Goal: Task Accomplishment & Management: Manage account settings

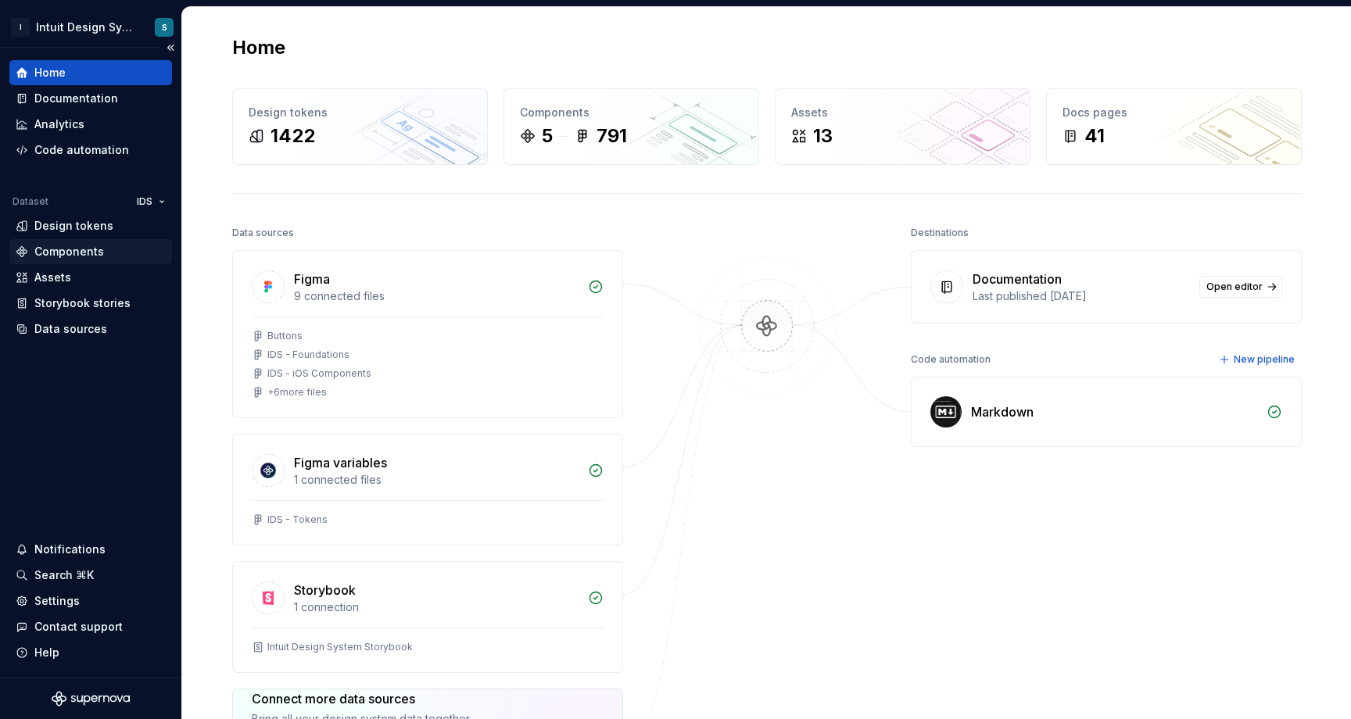
click at [81, 250] on div "Components" at bounding box center [69, 252] width 70 height 16
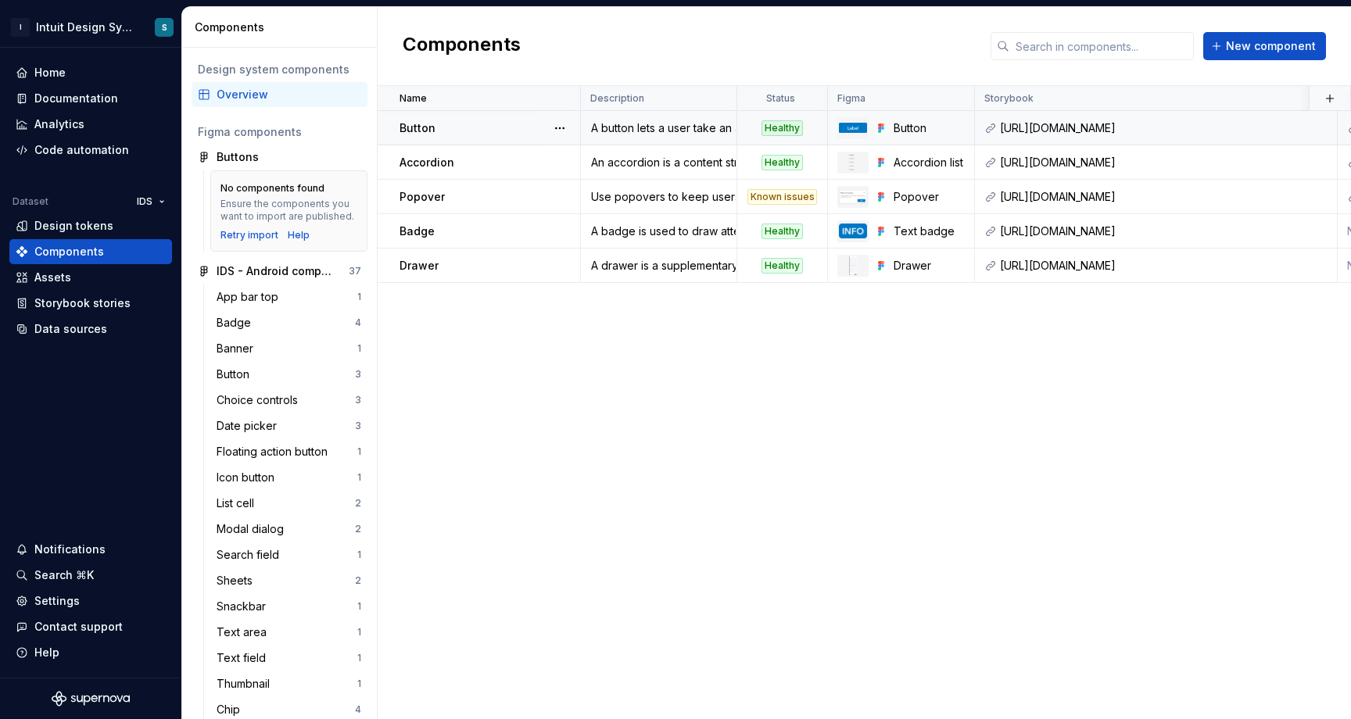
click at [422, 129] on p "Button" at bounding box center [417, 128] width 36 height 16
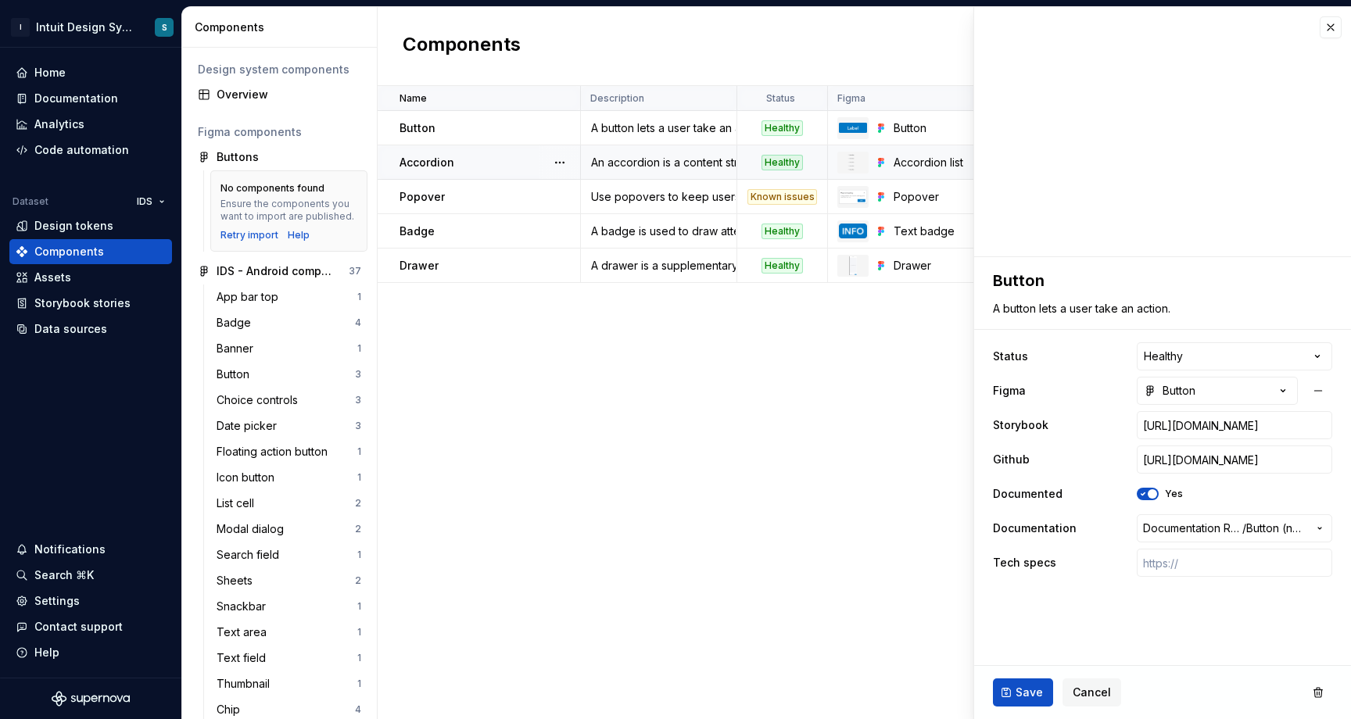
click at [450, 160] on p "Accordion" at bounding box center [426, 163] width 55 height 16
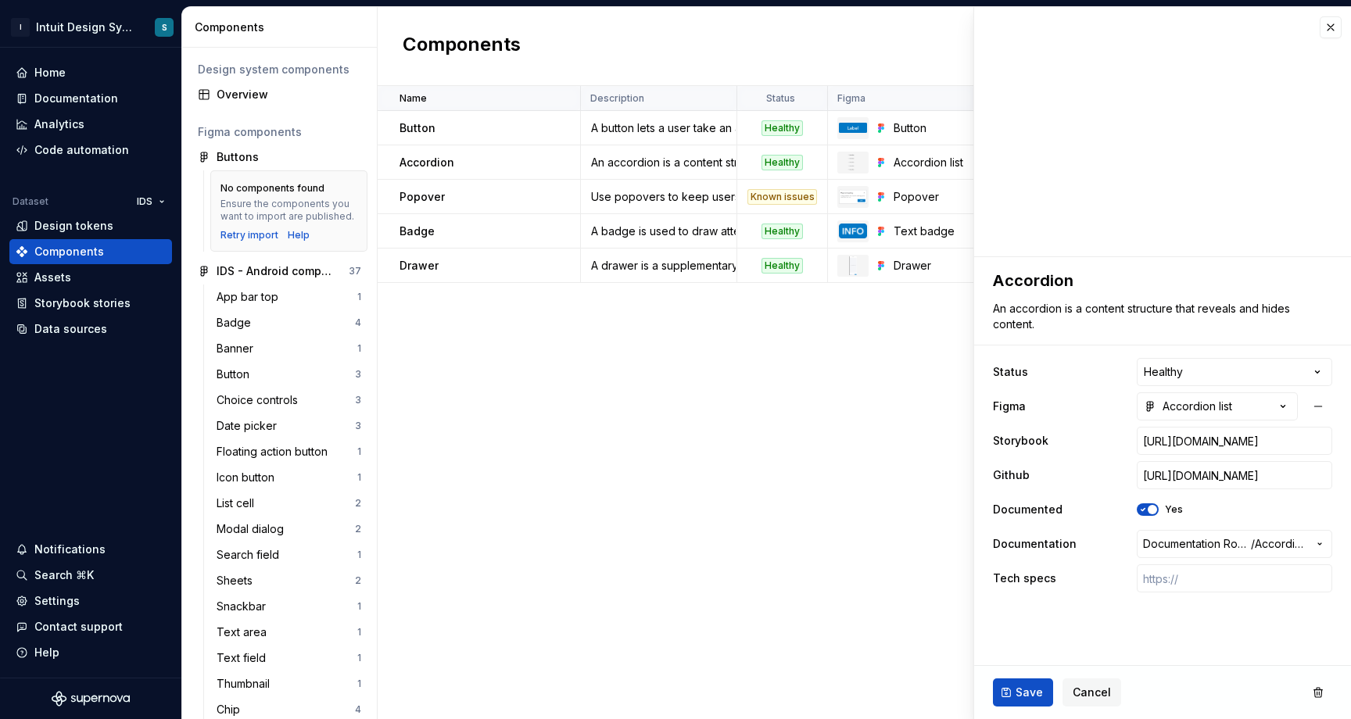
click at [885, 524] on div "Name Description Status Figma Storybook Github Documented Documentation Tech sp…" at bounding box center [863, 402] width 973 height 633
click at [85, 306] on div "Storybook stories" at bounding box center [82, 303] width 96 height 16
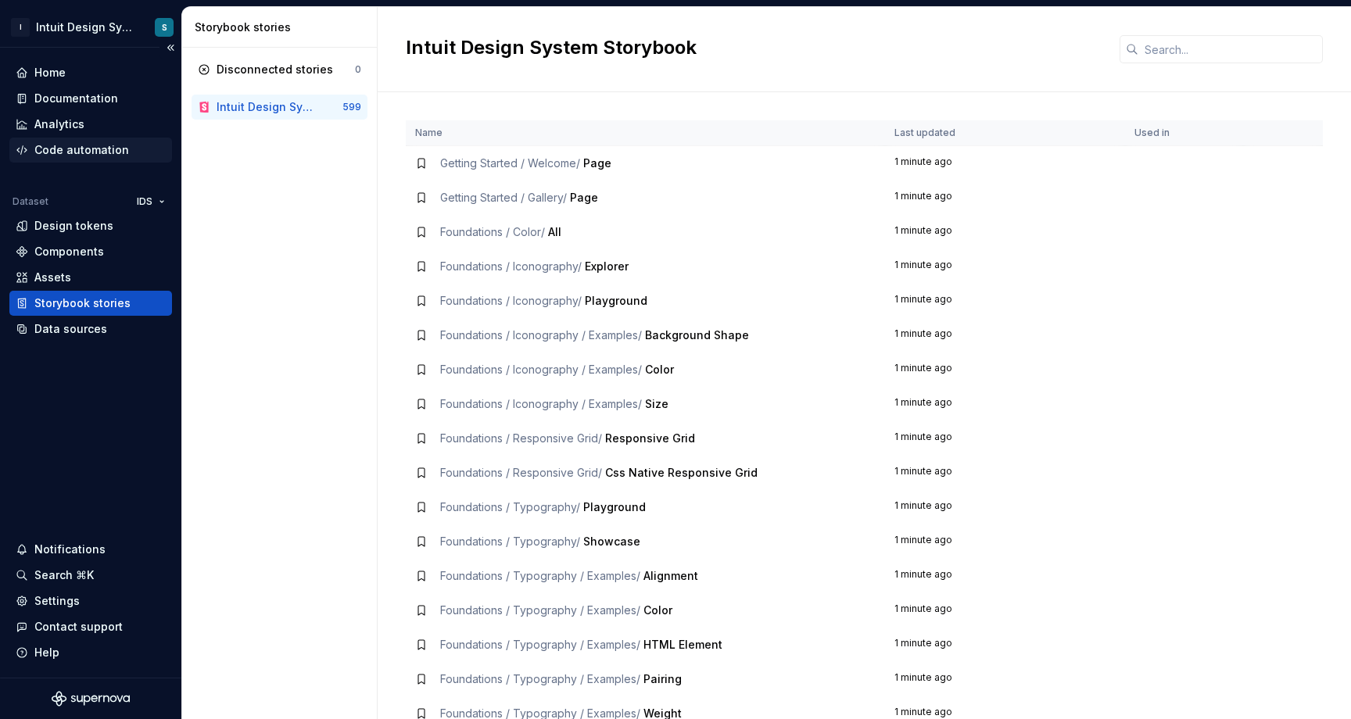
click at [88, 155] on div "Code automation" at bounding box center [81, 150] width 95 height 16
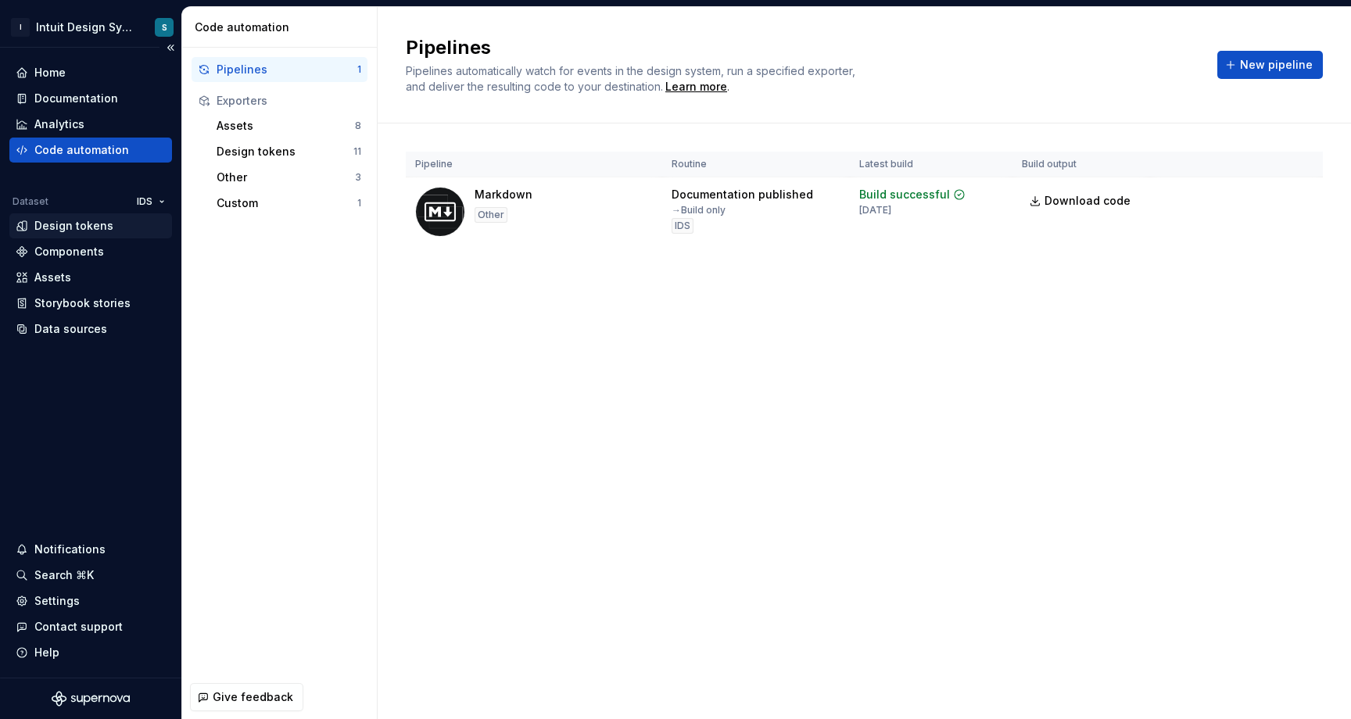
click at [81, 223] on div "Design tokens" at bounding box center [73, 226] width 79 height 16
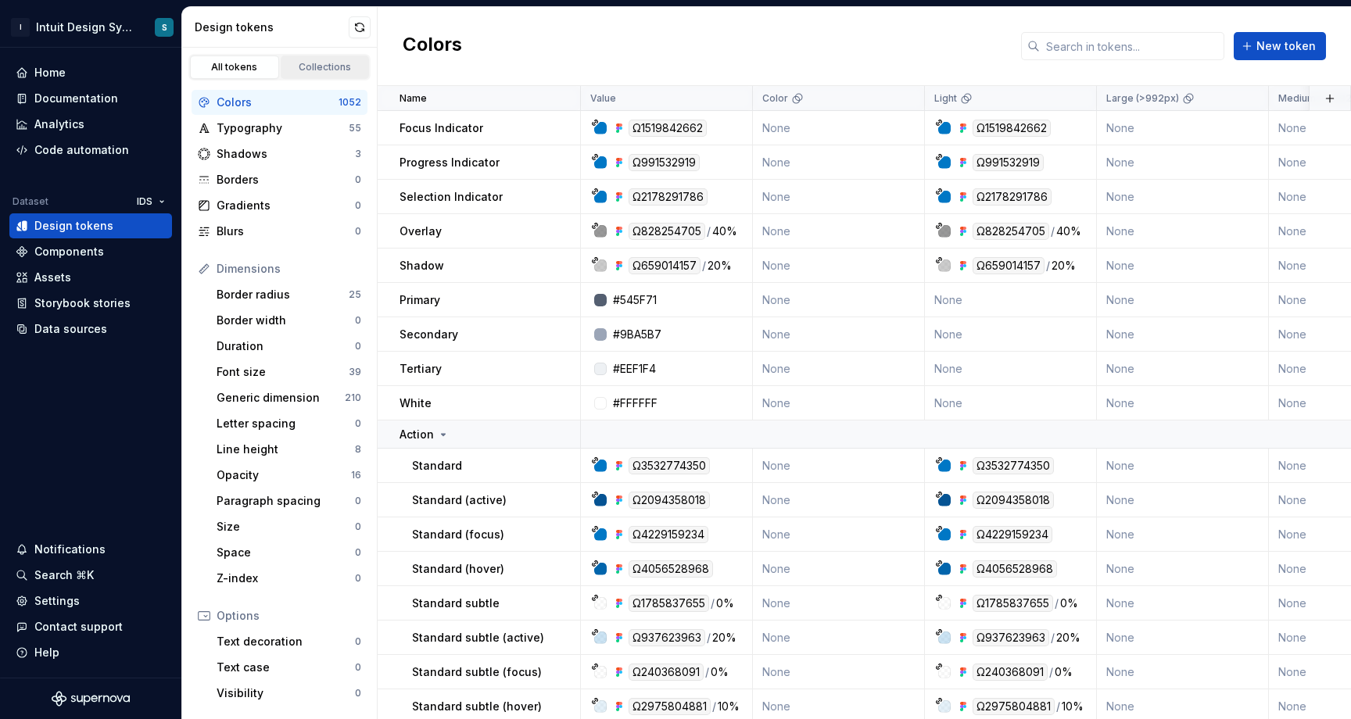
click at [303, 65] on div "Collections" at bounding box center [325, 67] width 78 height 13
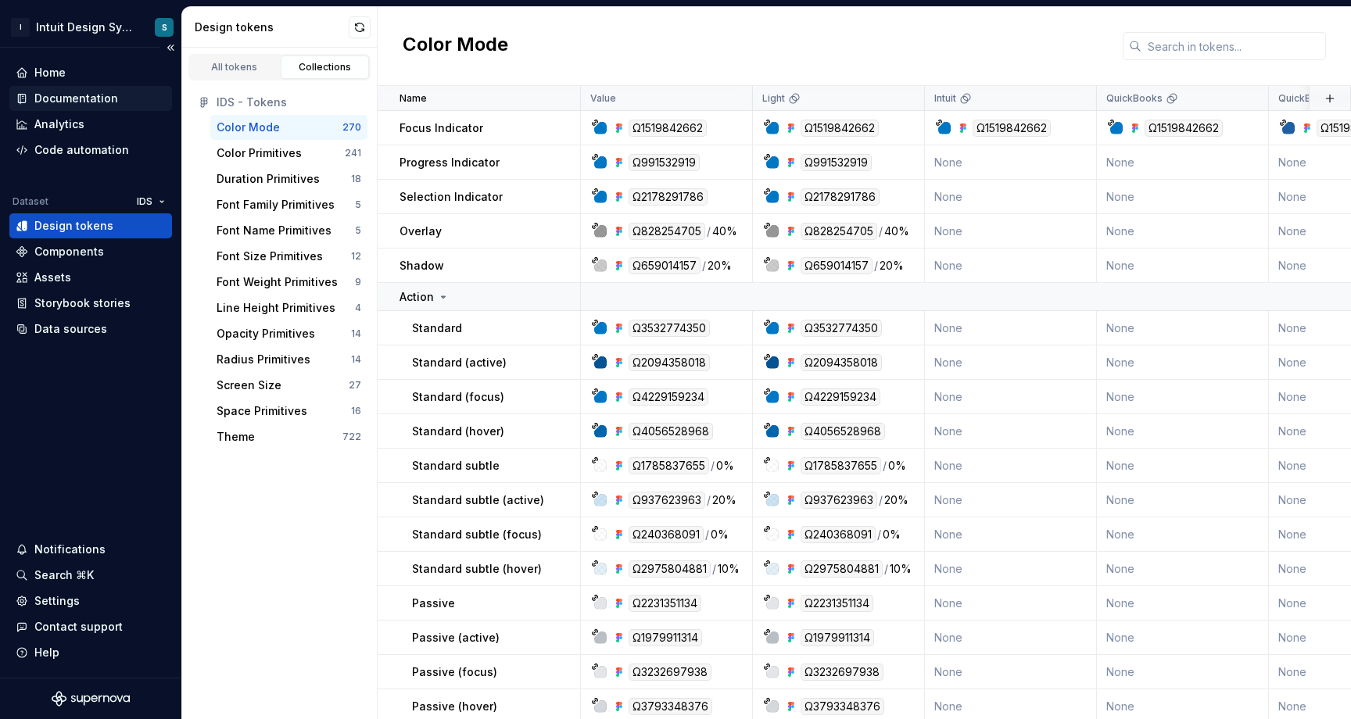
click at [74, 102] on div "Documentation" at bounding box center [76, 99] width 84 height 16
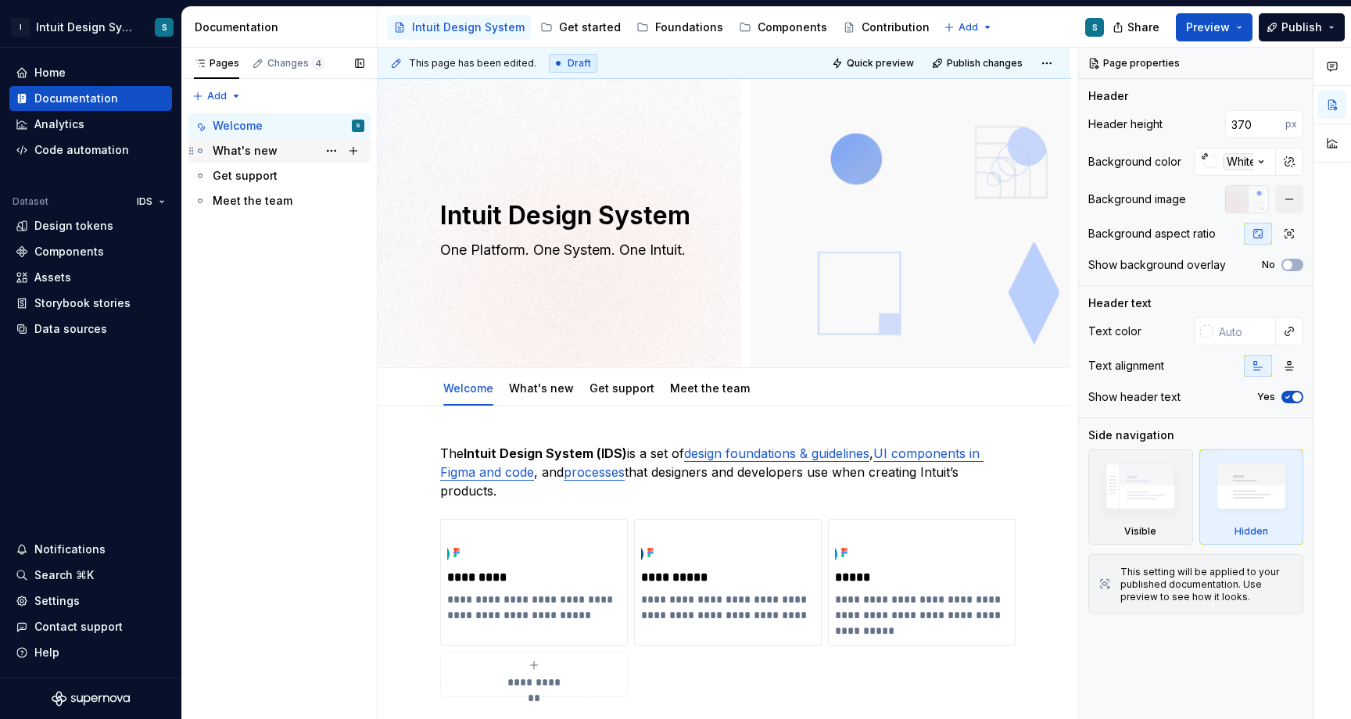
click at [264, 157] on div "What's new" at bounding box center [245, 151] width 65 height 16
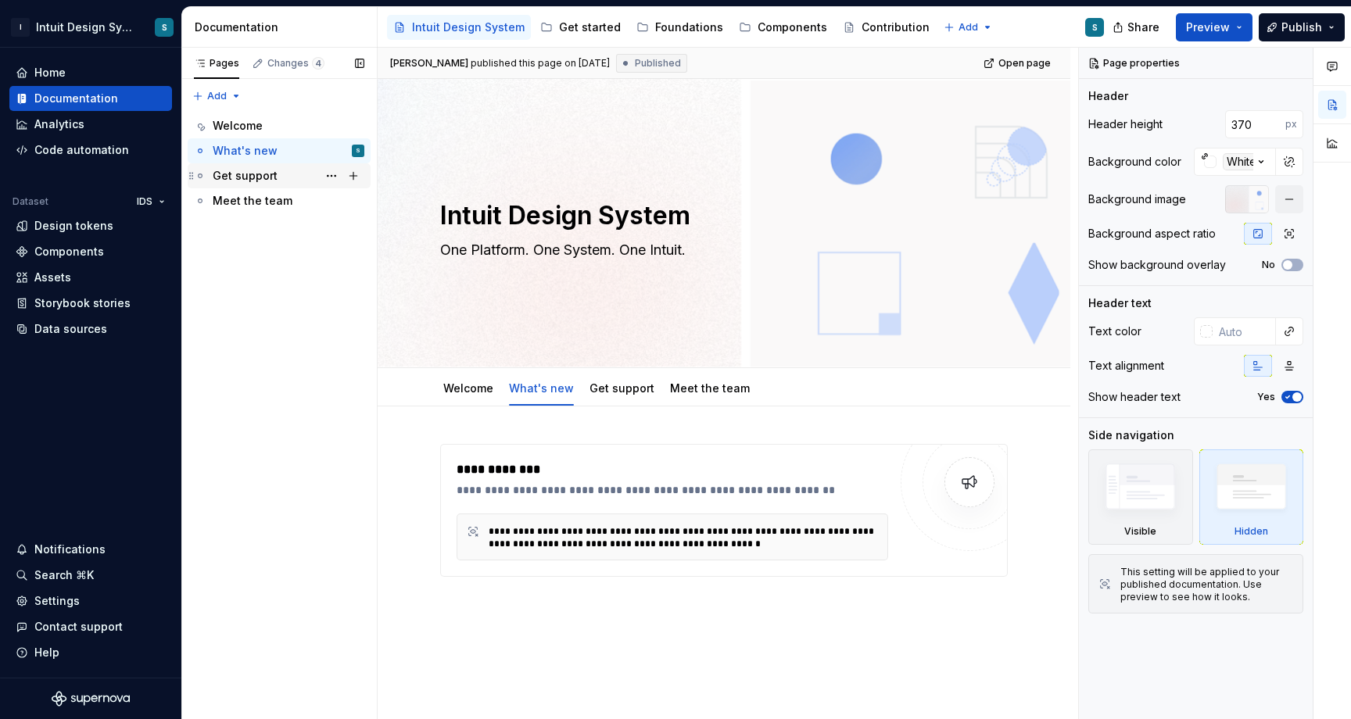
click at [255, 185] on div "Get support" at bounding box center [289, 176] width 152 height 22
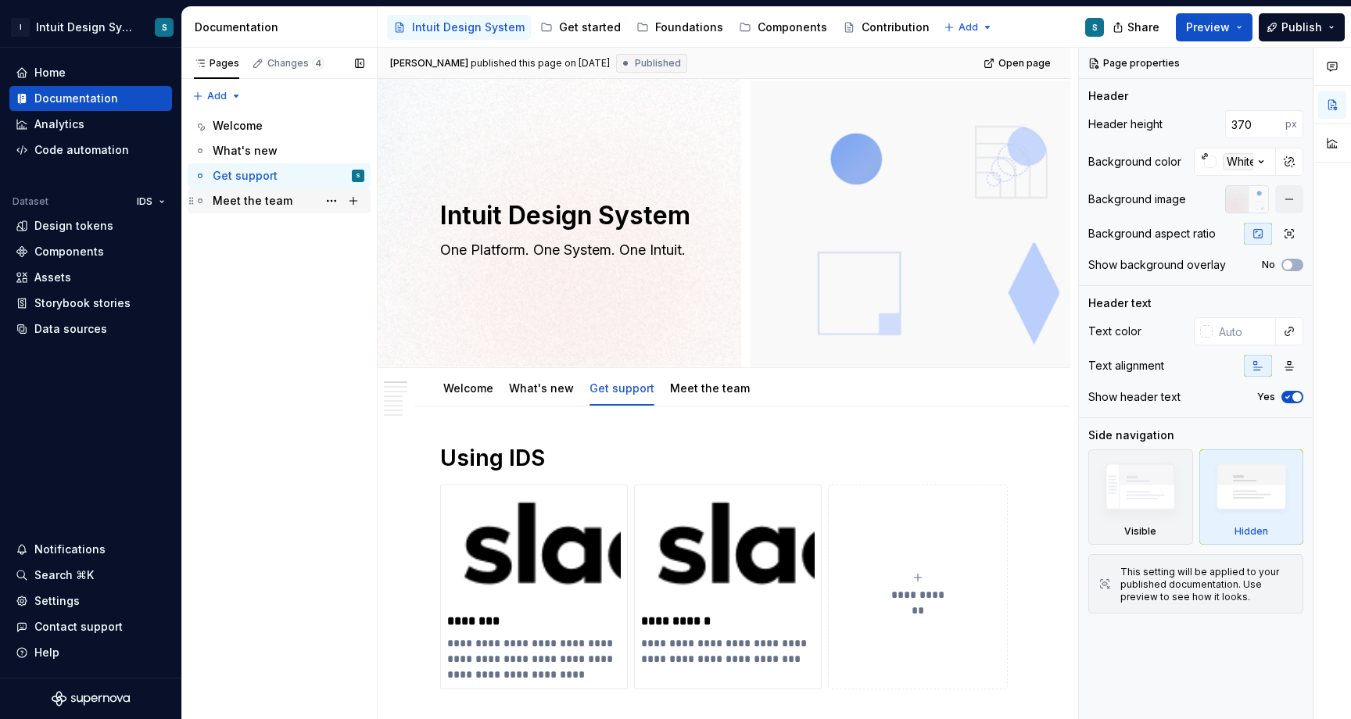
click at [259, 201] on div "Meet the team" at bounding box center [253, 201] width 80 height 16
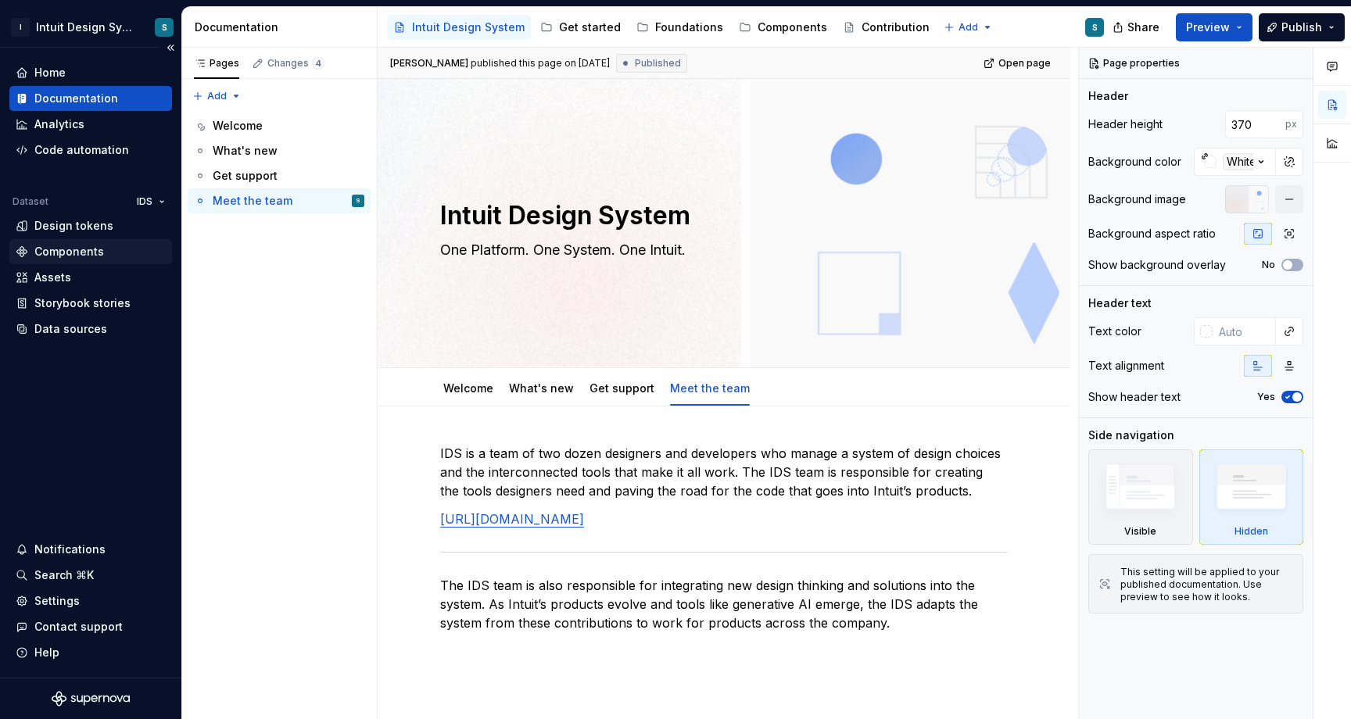
click at [94, 248] on div "Components" at bounding box center [69, 252] width 70 height 16
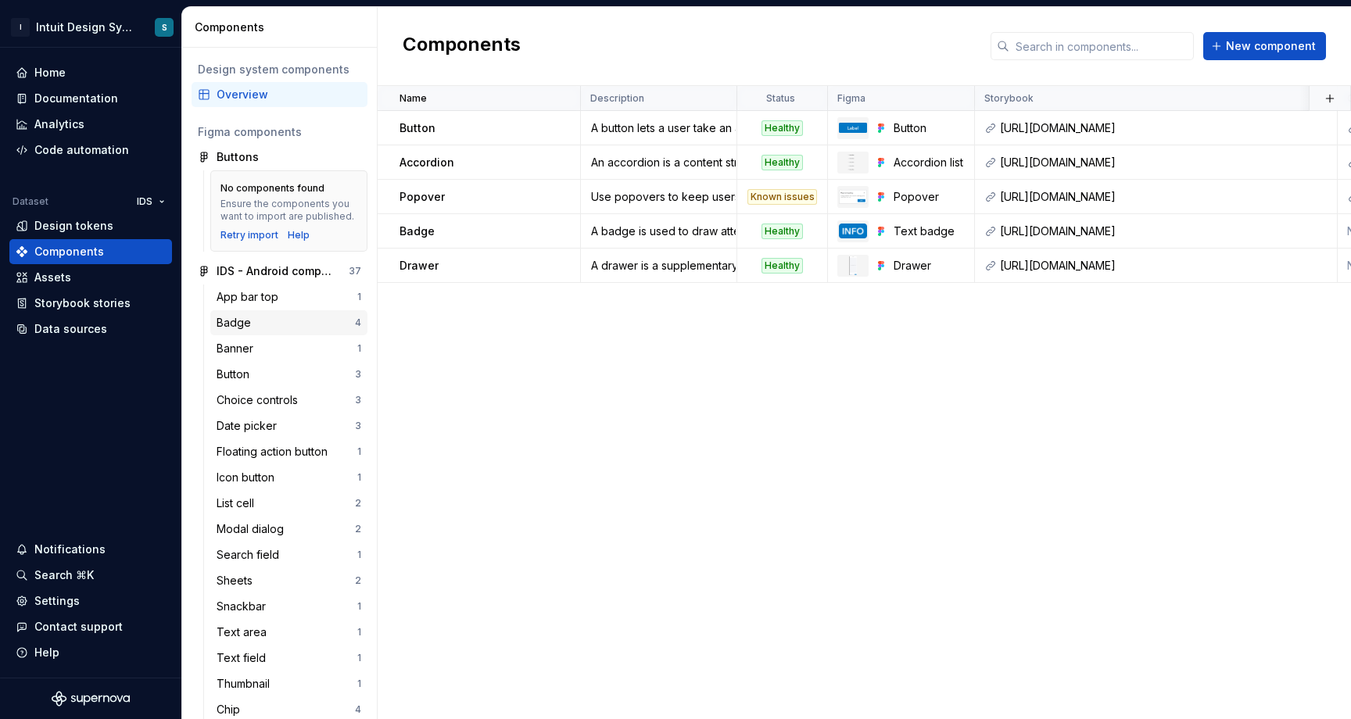
click at [242, 329] on div "Badge" at bounding box center [236, 323] width 41 height 16
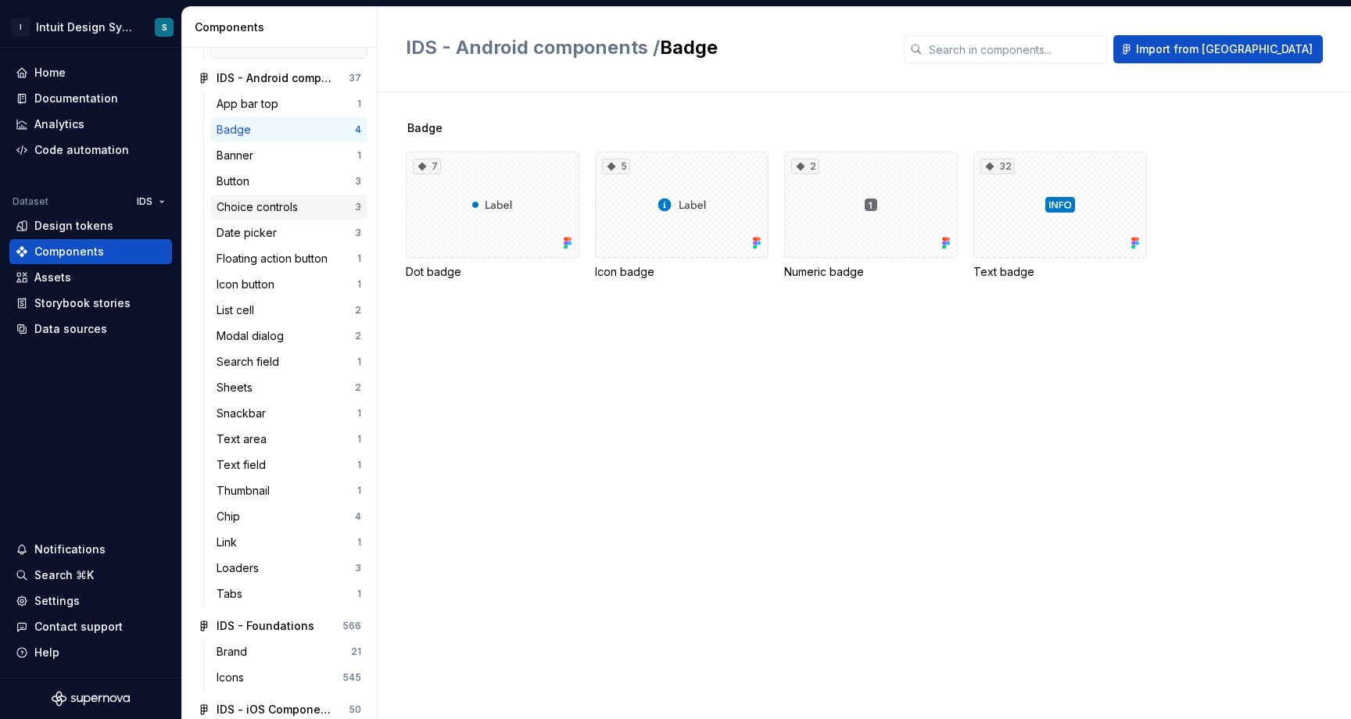
scroll to position [324, 0]
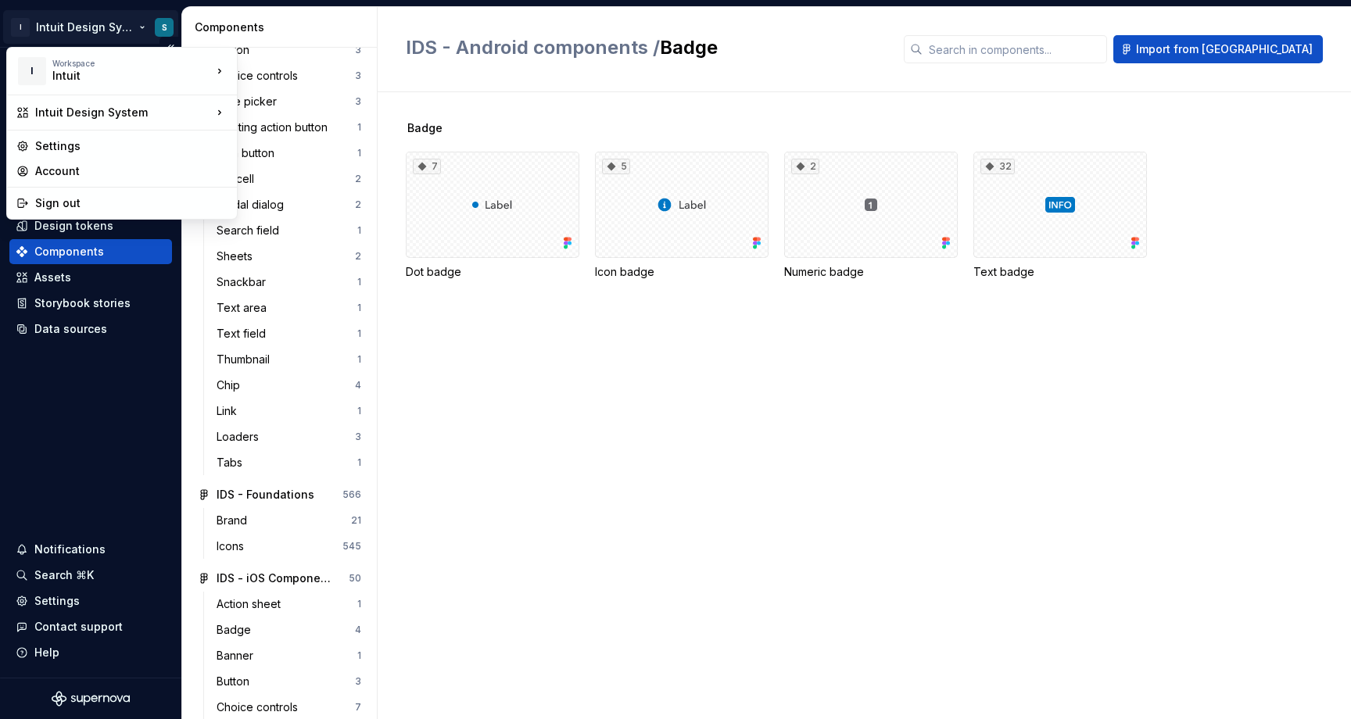
click at [143, 24] on html "I Intuit Design System S Home Documentation Analytics Code automation Dataset I…" at bounding box center [675, 359] width 1351 height 719
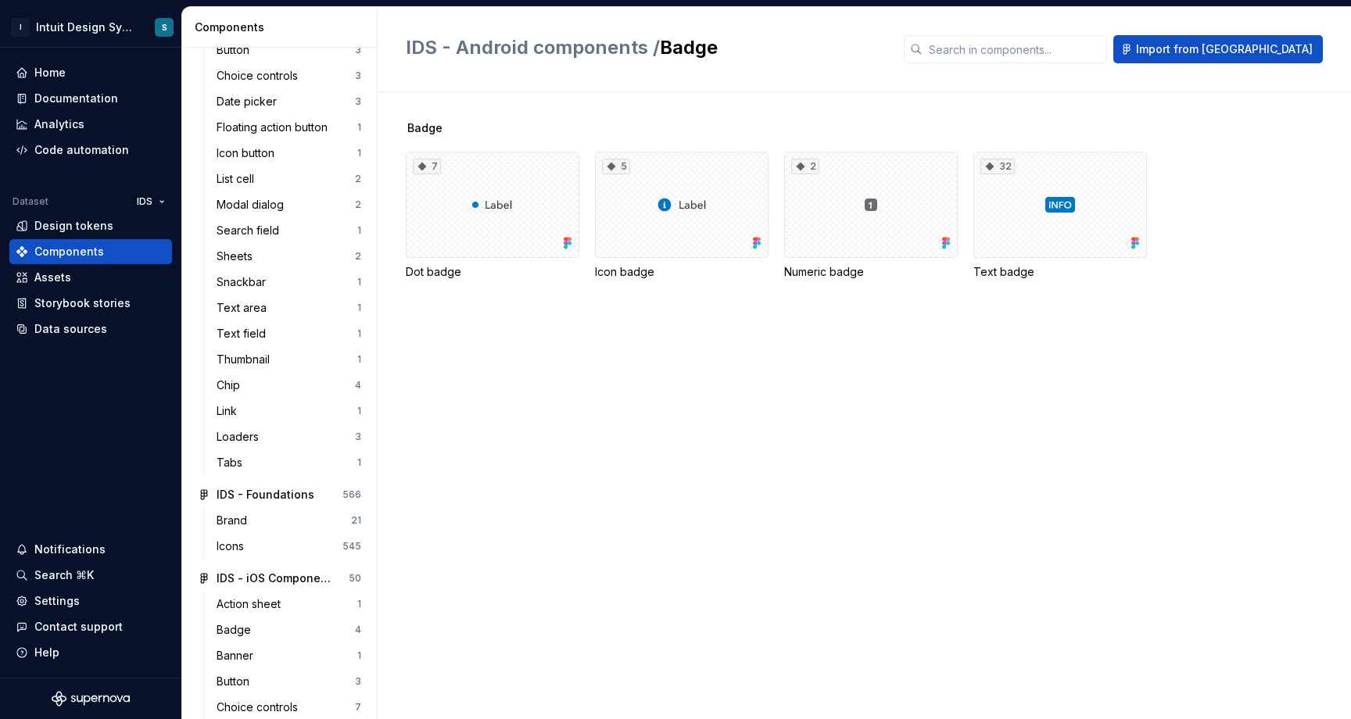
click at [438, 357] on html "I Intuit Design System S Home Documentation Analytics Code automation Dataset I…" at bounding box center [675, 359] width 1351 height 719
click at [83, 96] on div "Documentation" at bounding box center [76, 99] width 84 height 16
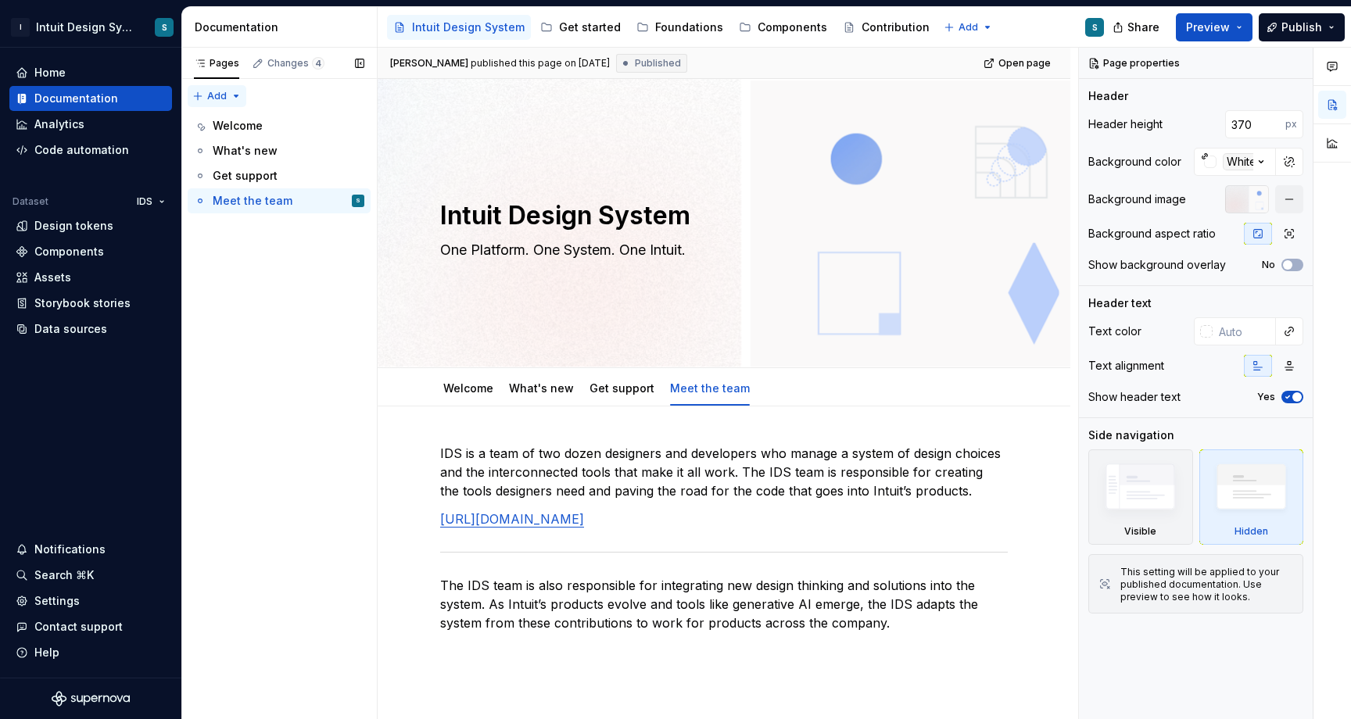
click at [198, 99] on div "Pages Changes 4 Add Accessibility guide for tree Page tree. Navigate the tree w…" at bounding box center [278, 384] width 195 height 672
click at [289, 307] on div "Pages Changes 4 Add Accessibility guide for tree Page tree. Navigate the tree w…" at bounding box center [278, 384] width 195 height 672
click at [778, 23] on div "Components" at bounding box center [792, 28] width 70 height 16
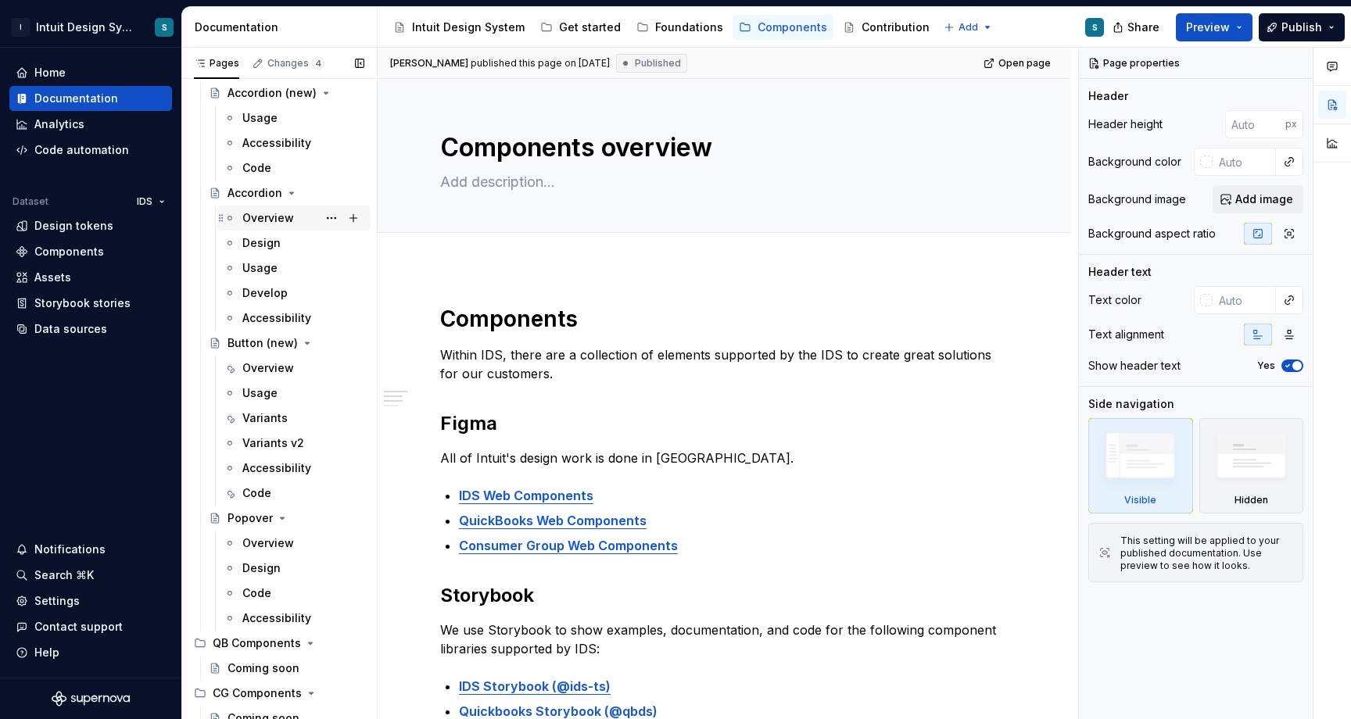
scroll to position [84, 0]
click at [272, 214] on div "Overview" at bounding box center [268, 217] width 52 height 16
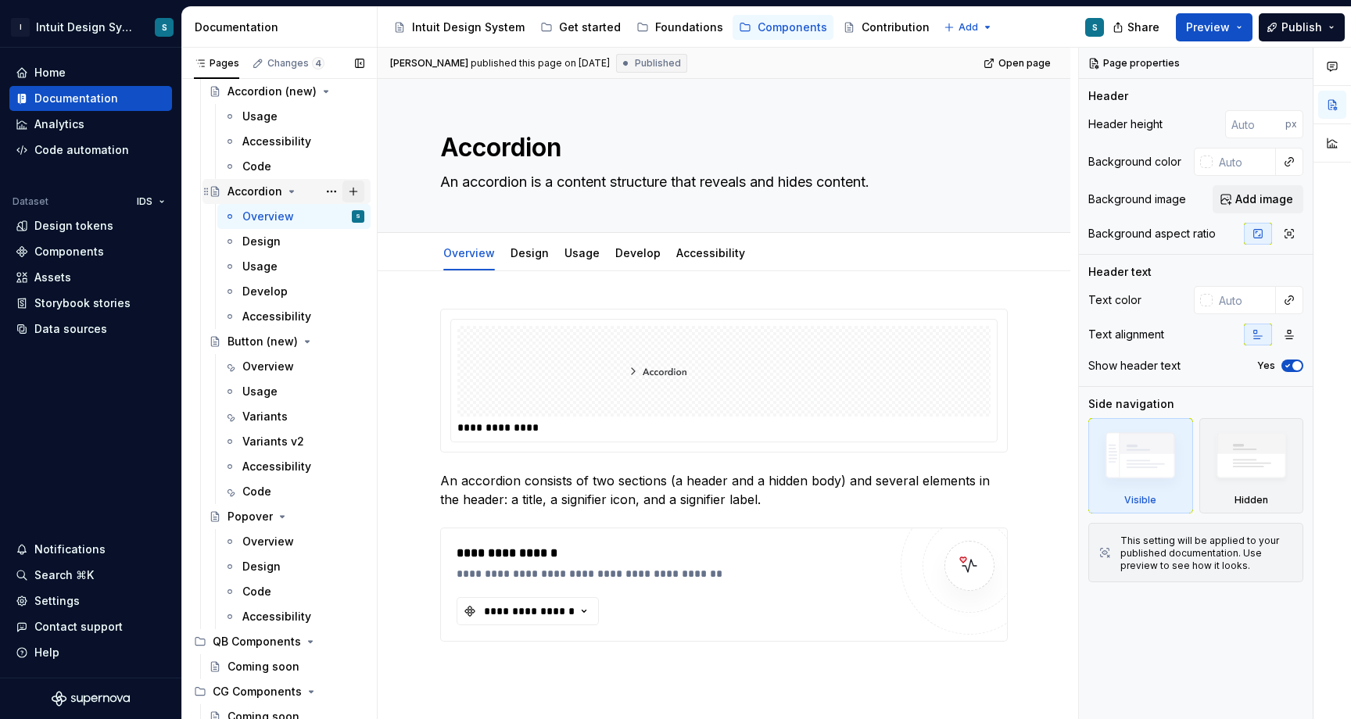
click at [356, 192] on button "Page tree" at bounding box center [353, 192] width 22 height 22
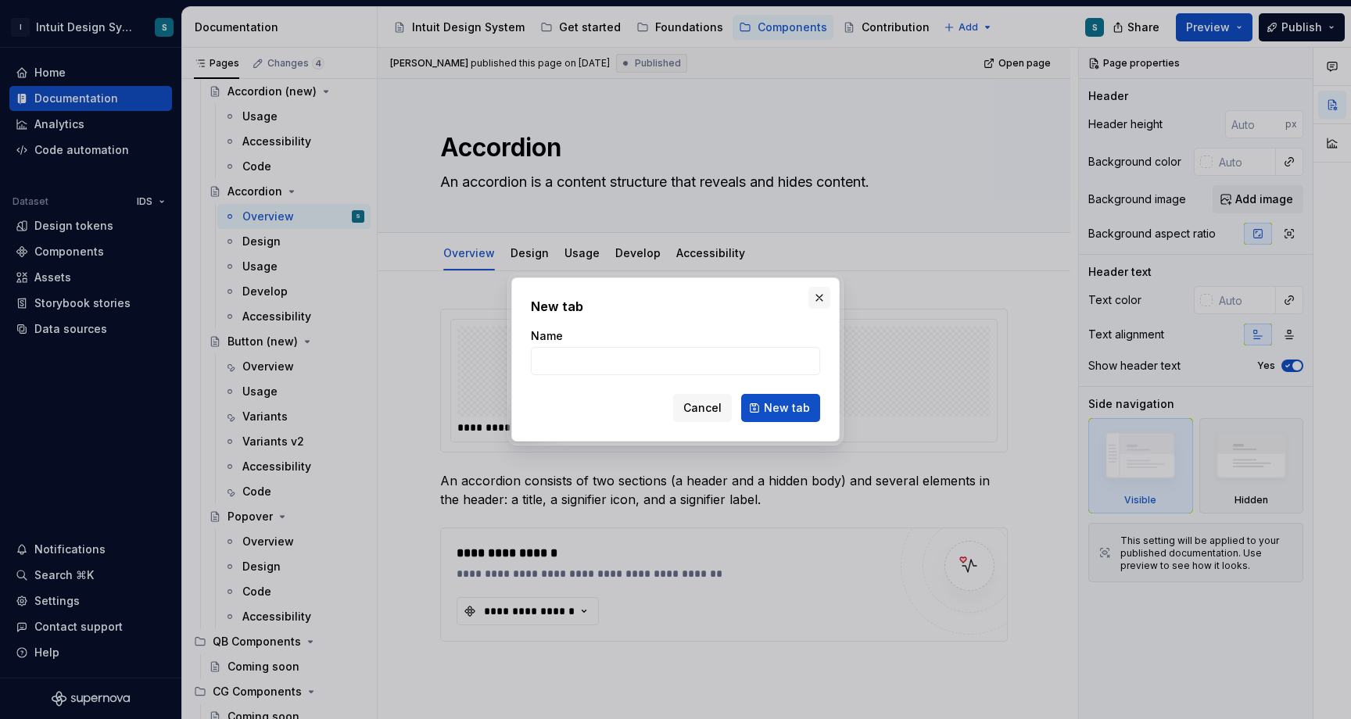
click at [817, 296] on button "button" at bounding box center [819, 298] width 22 height 22
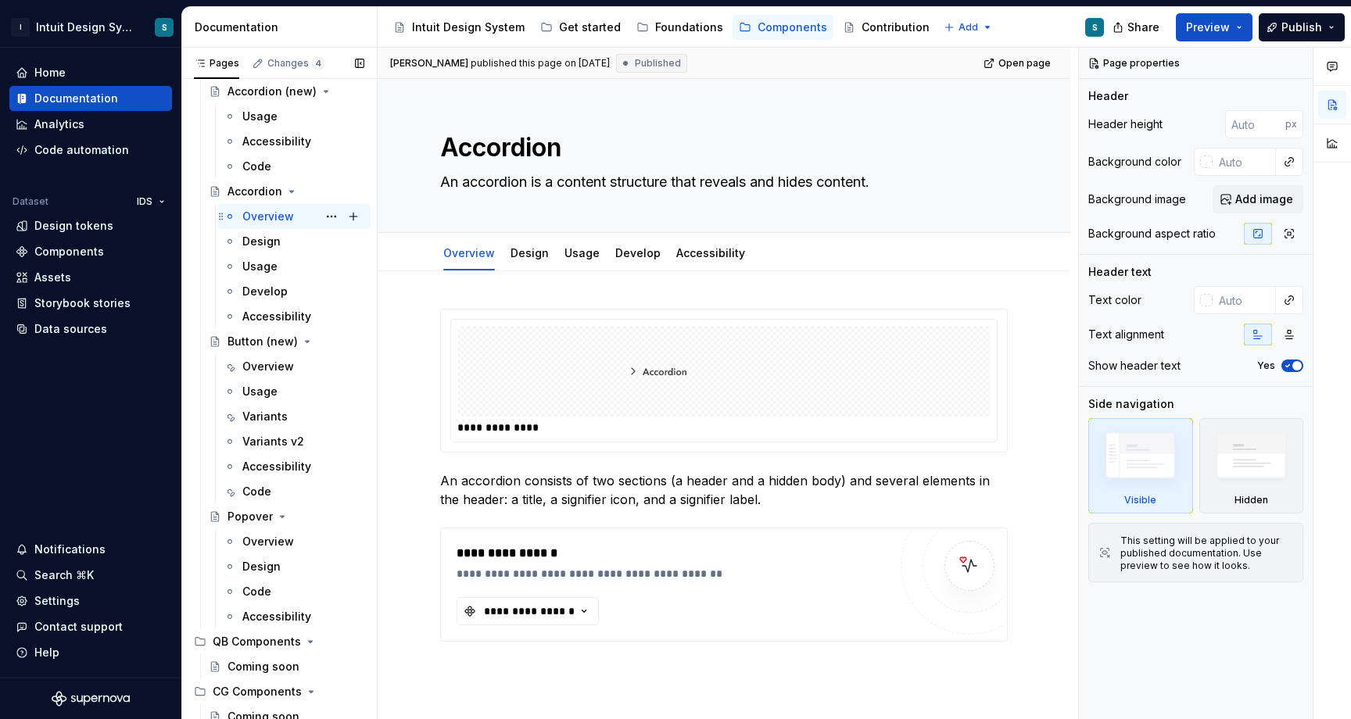
click at [309, 222] on div "Overview S" at bounding box center [303, 217] width 122 height 22
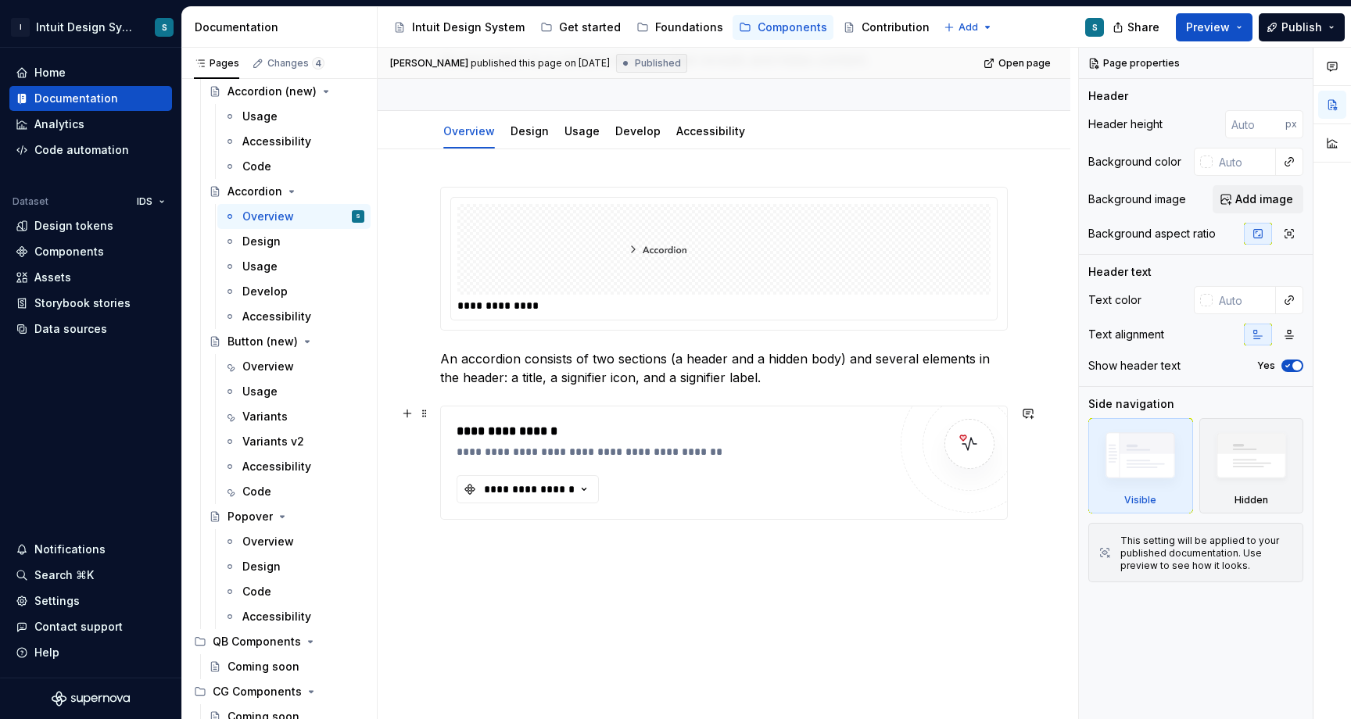
scroll to position [194, 0]
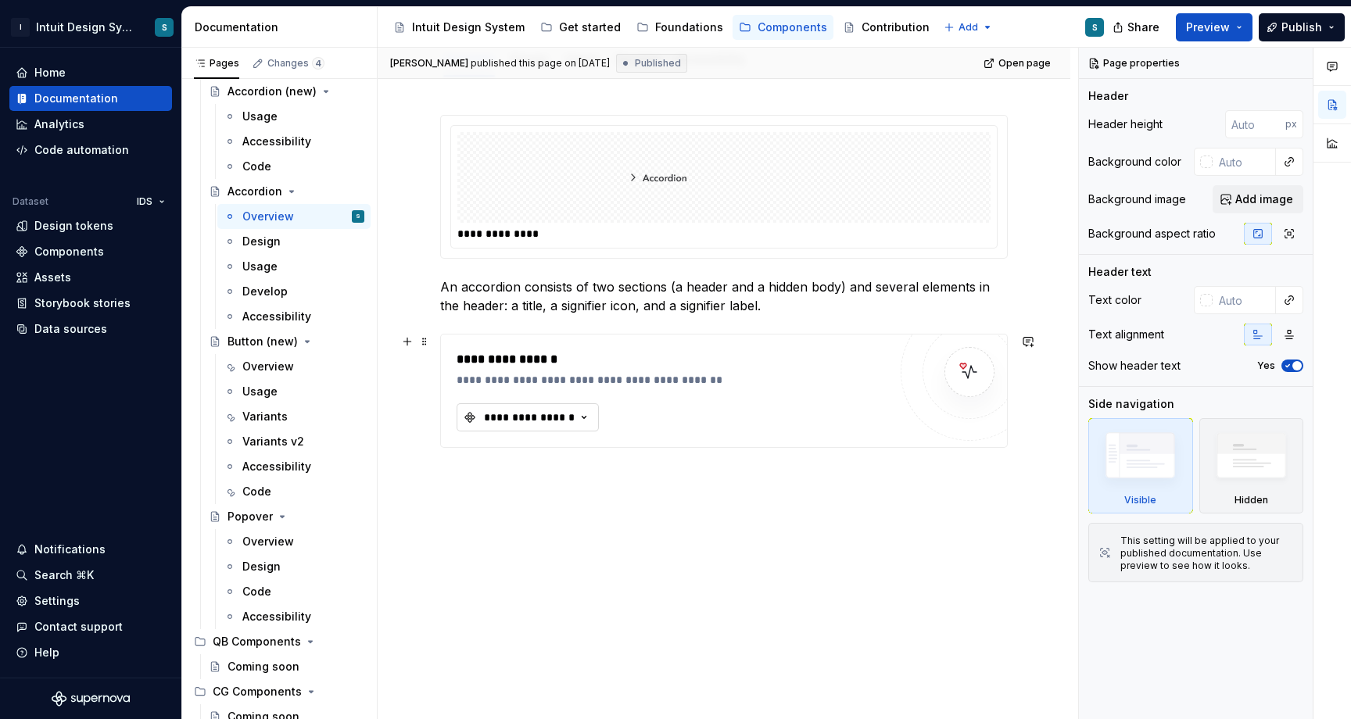
click at [543, 414] on div "**********" at bounding box center [529, 418] width 94 height 16
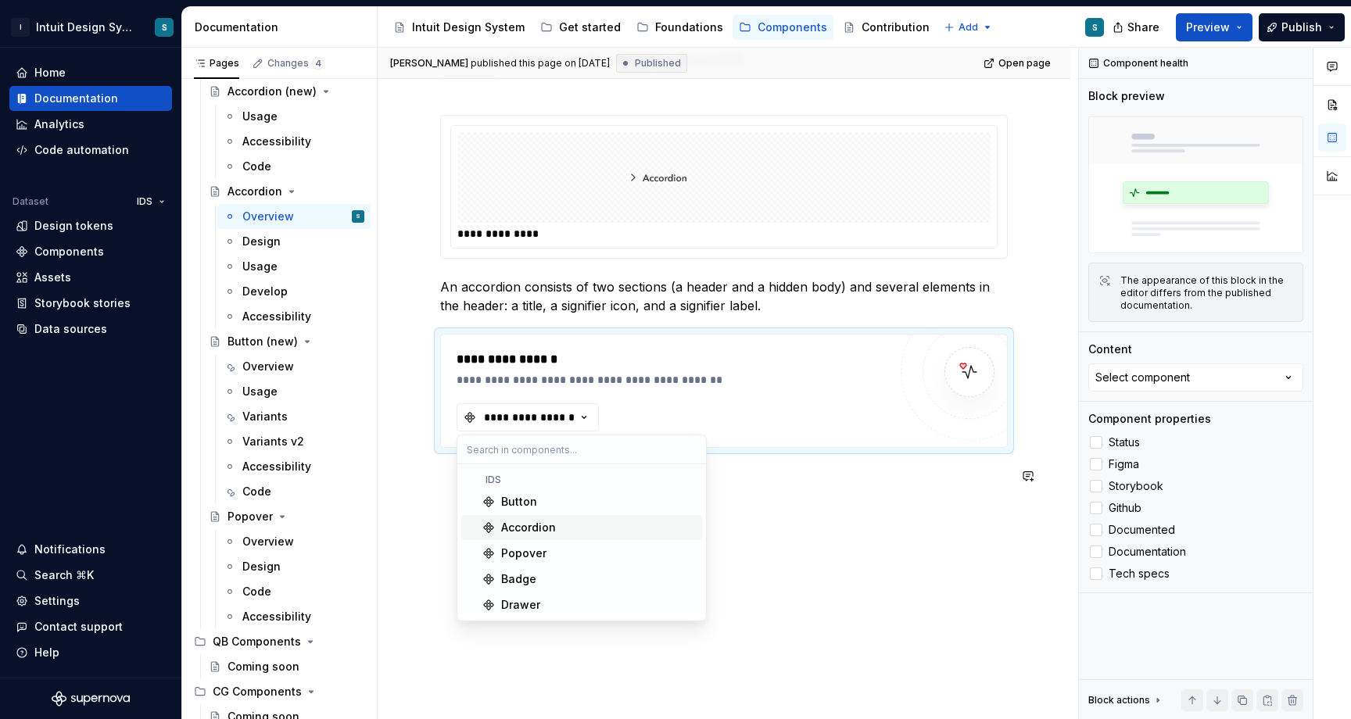
click at [535, 528] on div "Accordion" at bounding box center [528, 528] width 55 height 16
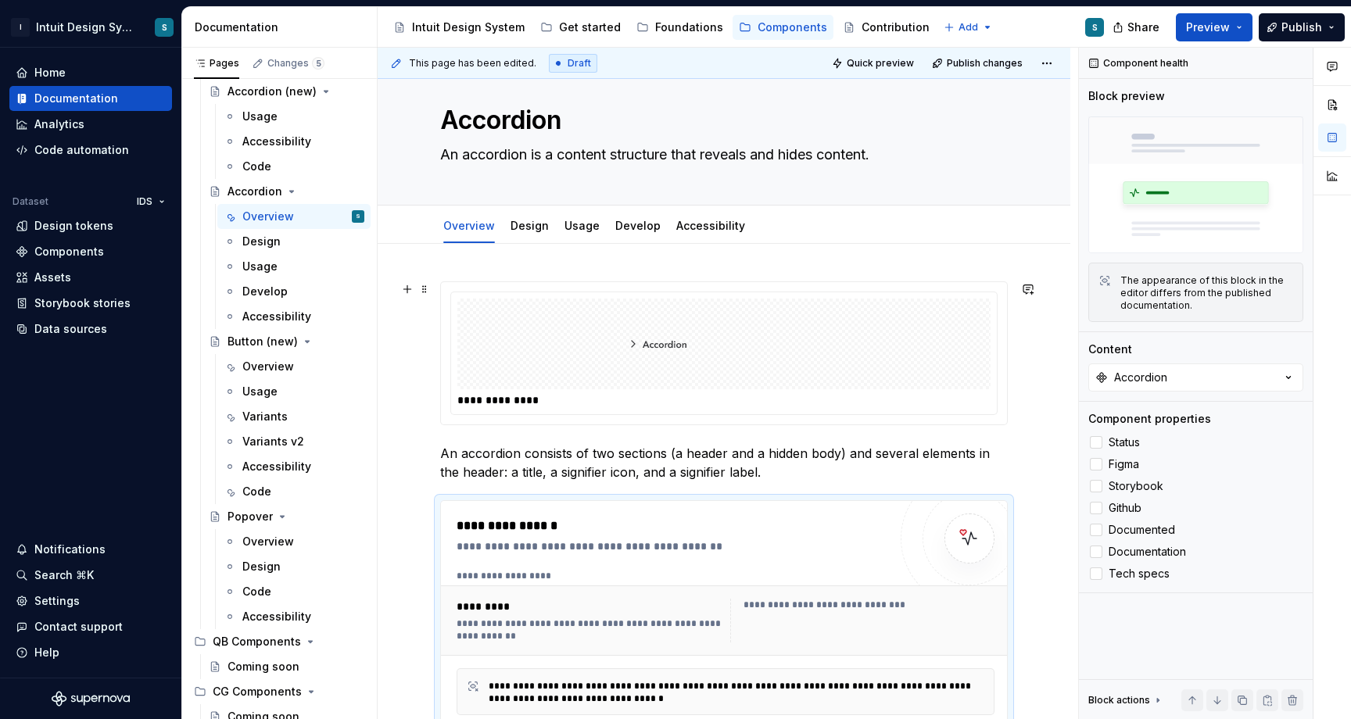
scroll to position [0, 0]
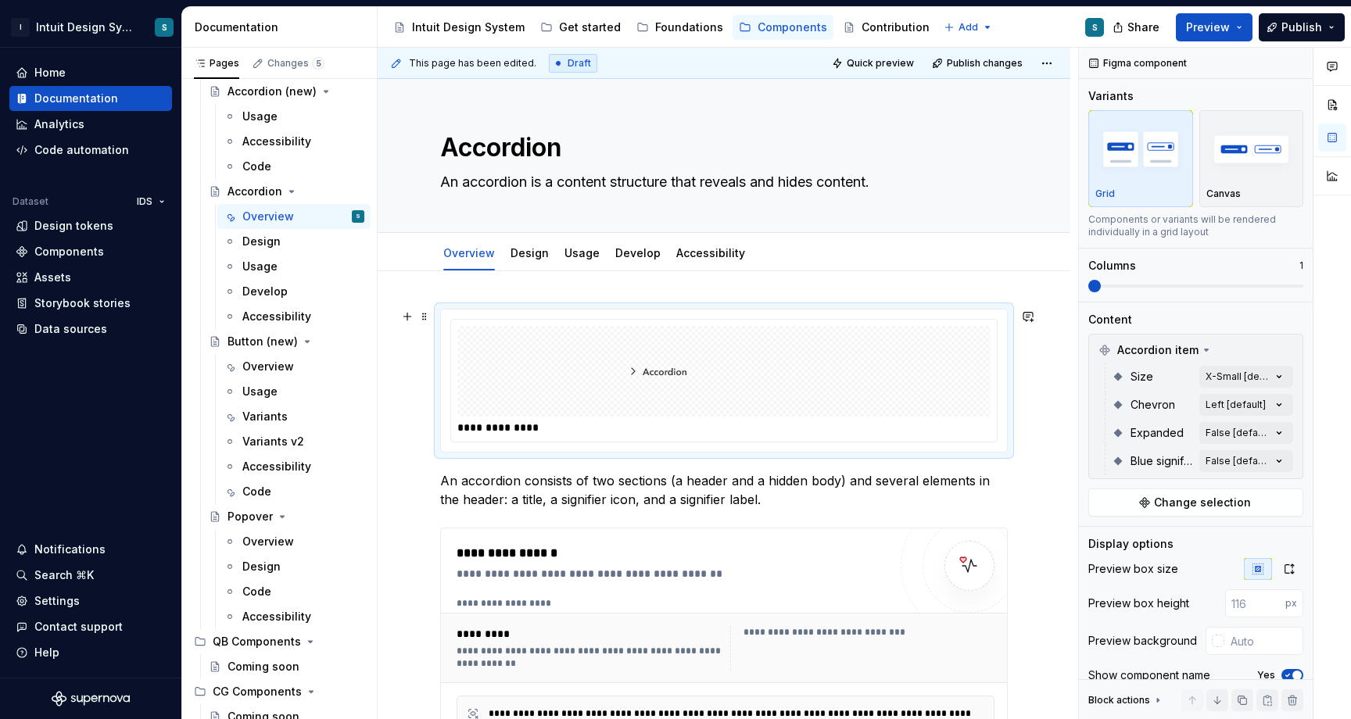
click at [639, 369] on img at bounding box center [723, 371] width 219 height 78
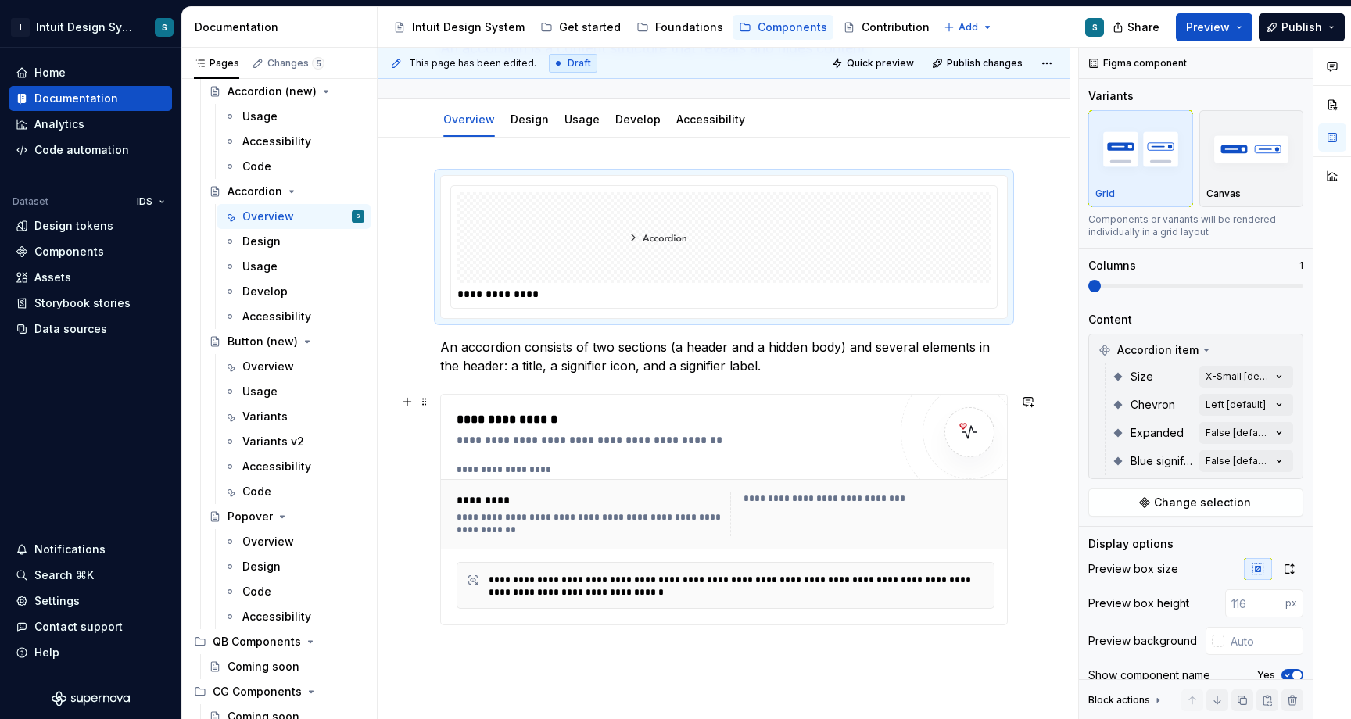
scroll to position [202, 0]
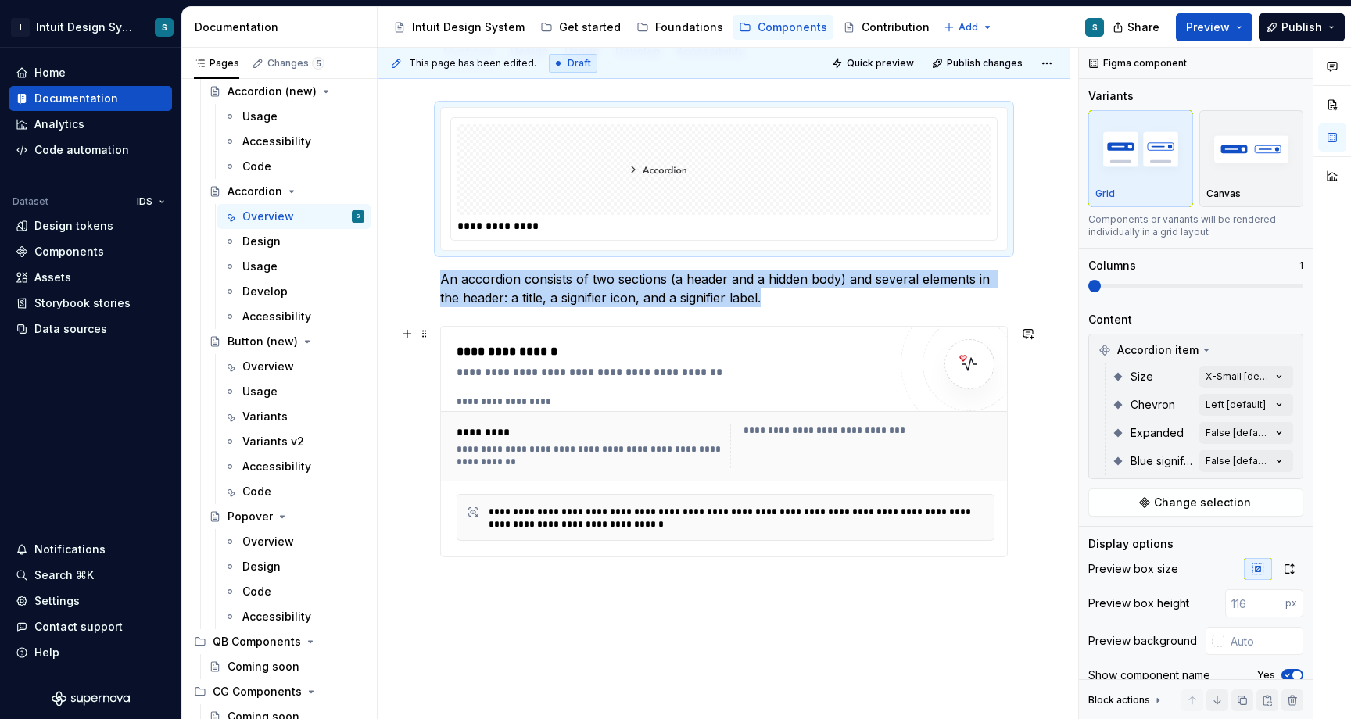
click at [528, 460] on div "**********" at bounding box center [590, 455] width 268 height 25
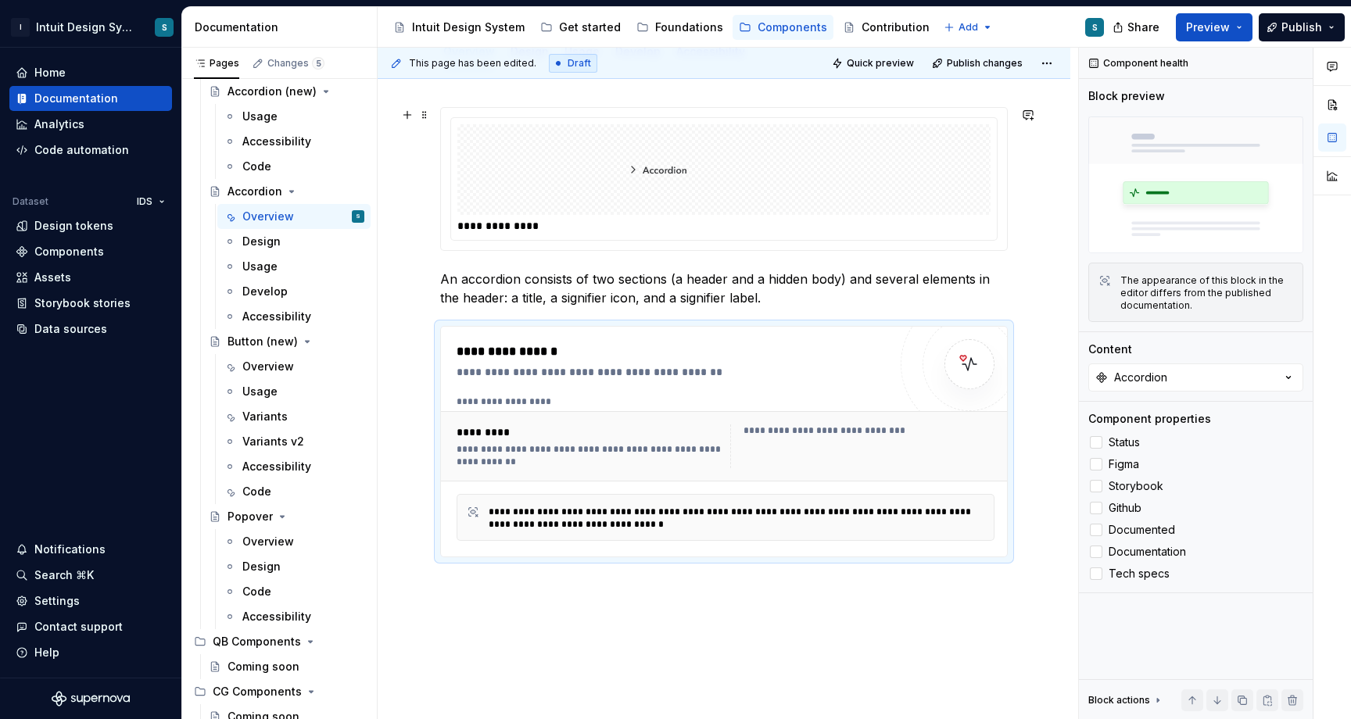
click at [519, 188] on div at bounding box center [723, 169] width 533 height 91
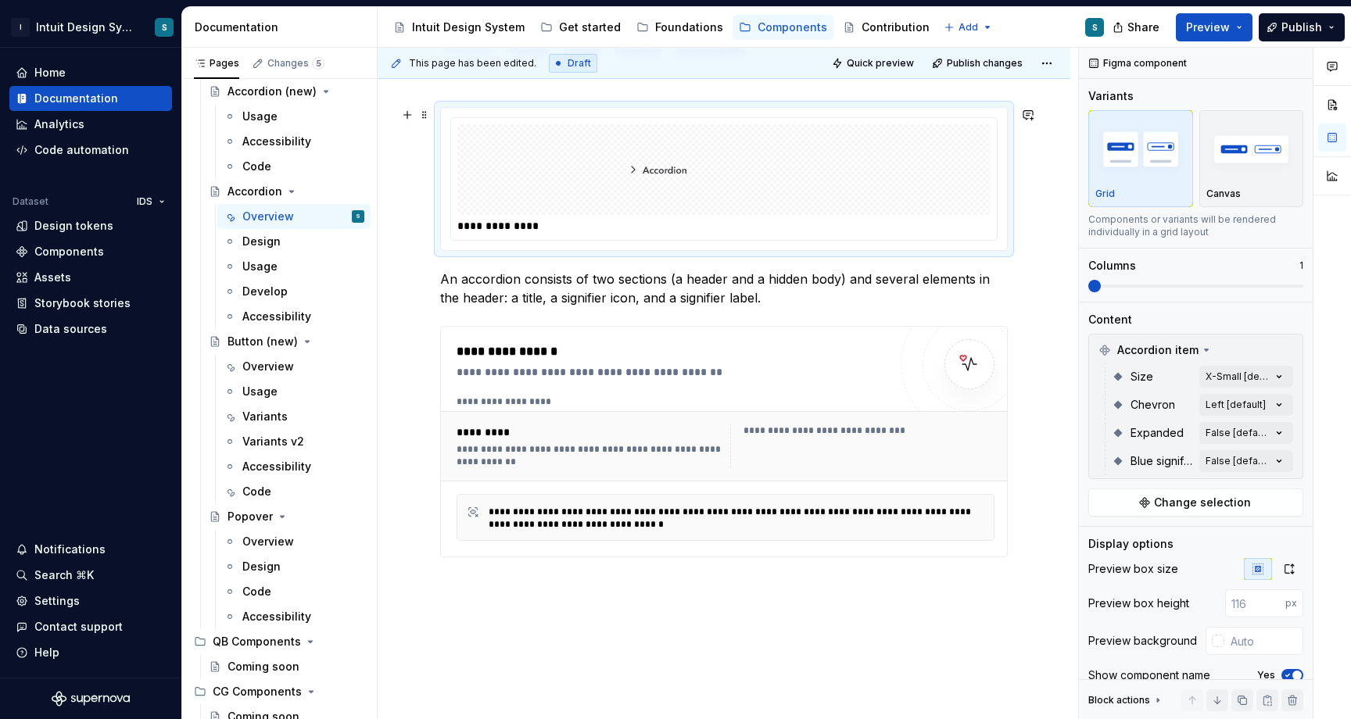
scroll to position [0, 0]
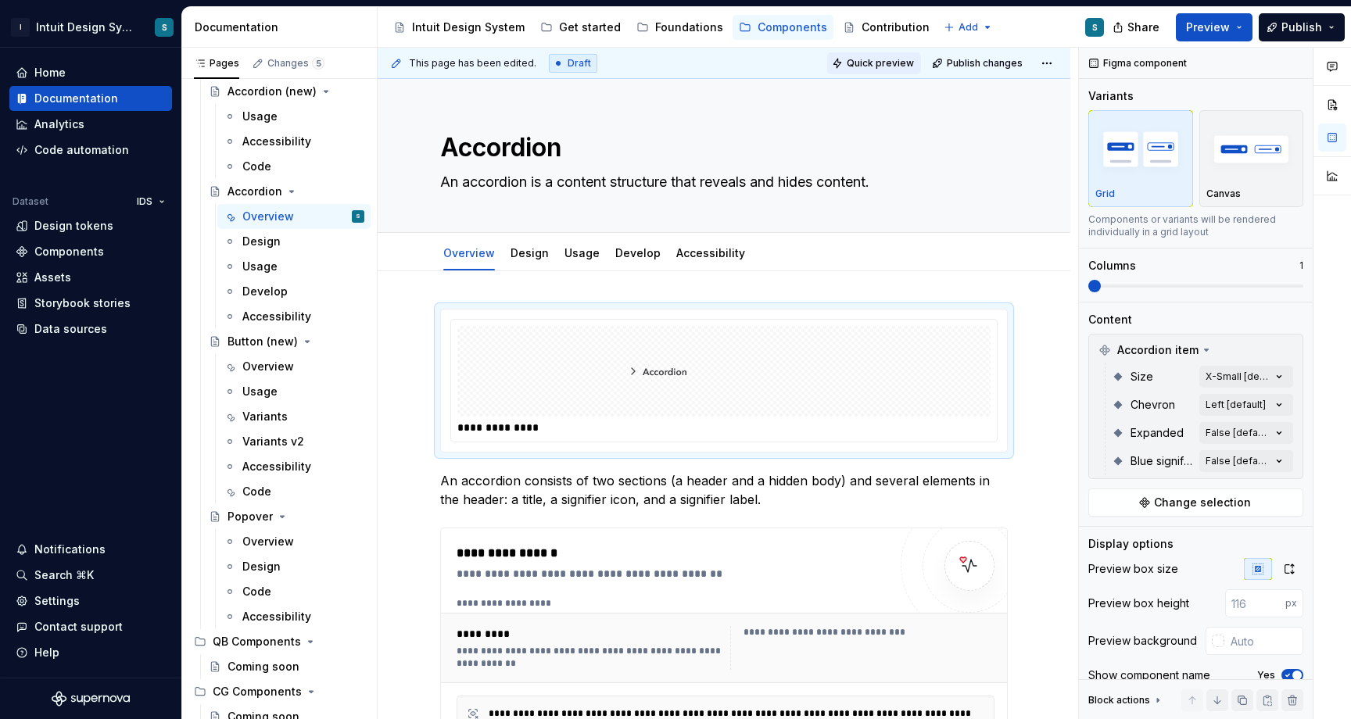
click at [877, 63] on span "Quick preview" at bounding box center [879, 63] width 67 height 13
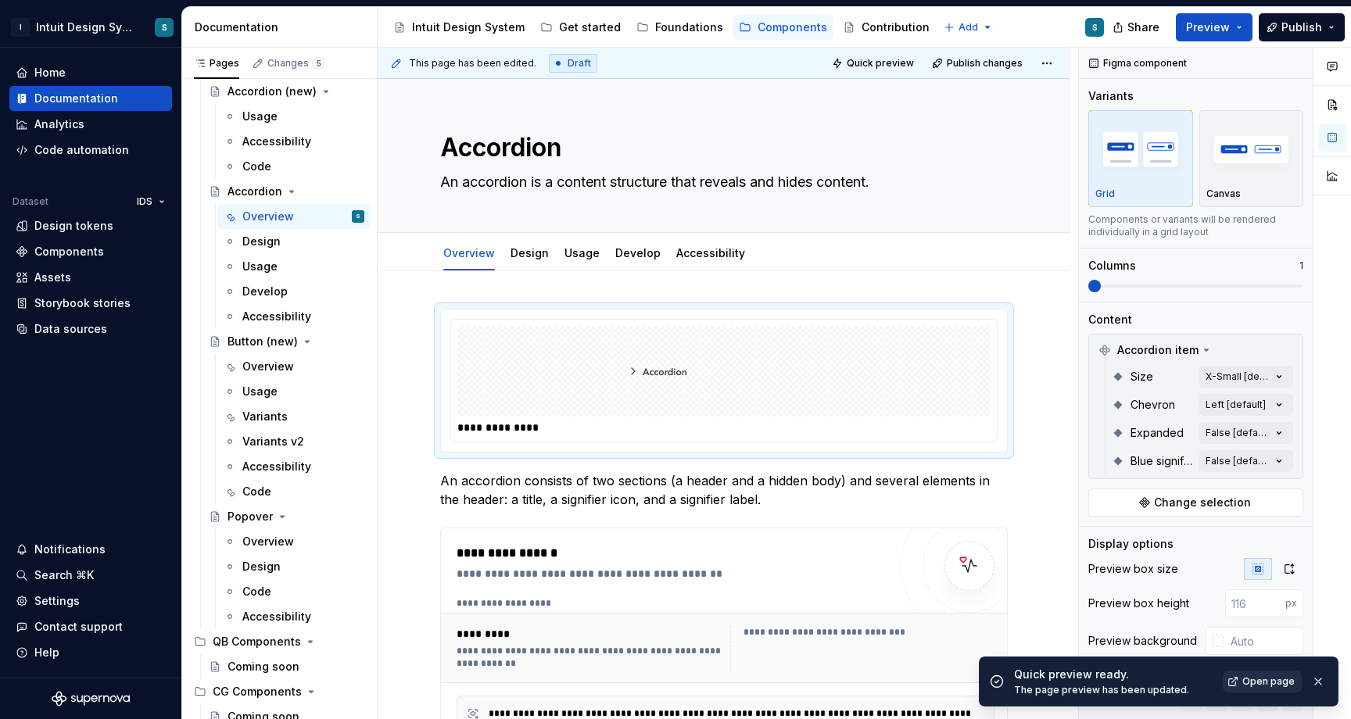
click at [1261, 679] on span "Open page" at bounding box center [1268, 681] width 52 height 13
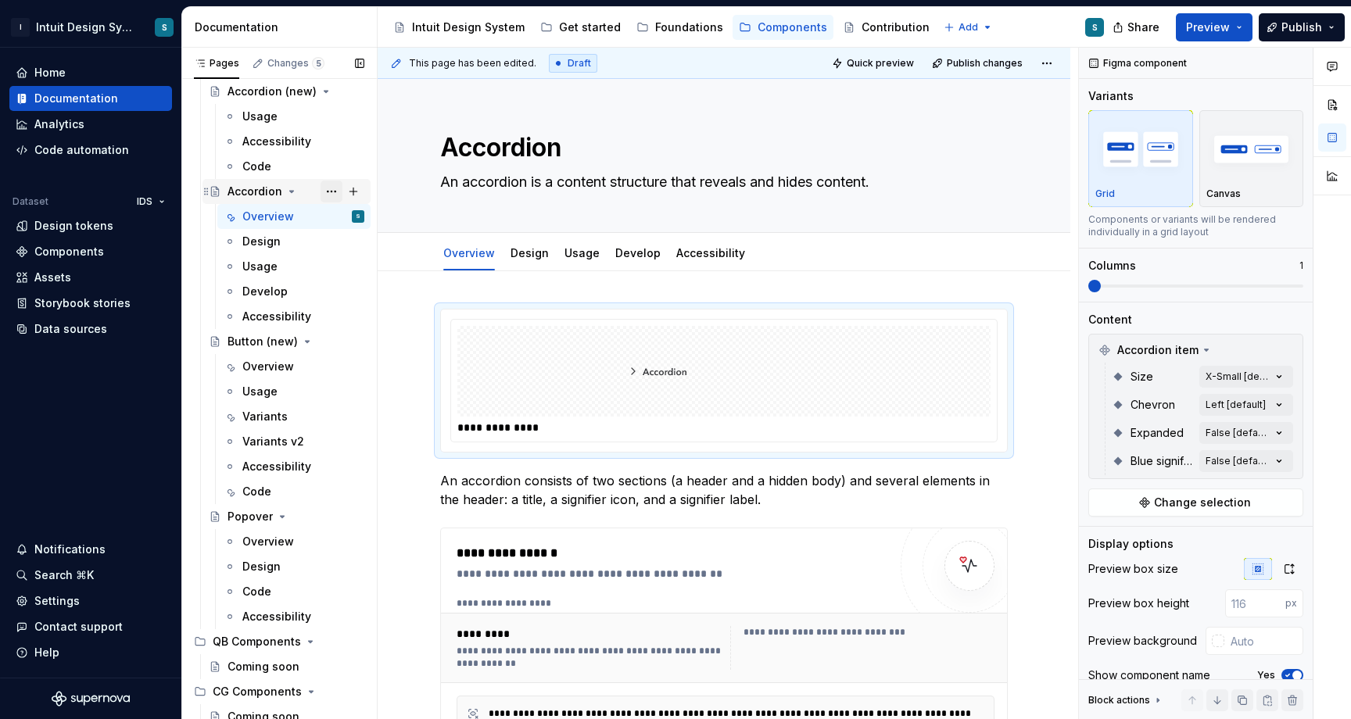
click at [330, 189] on button "Page tree" at bounding box center [331, 192] width 22 height 22
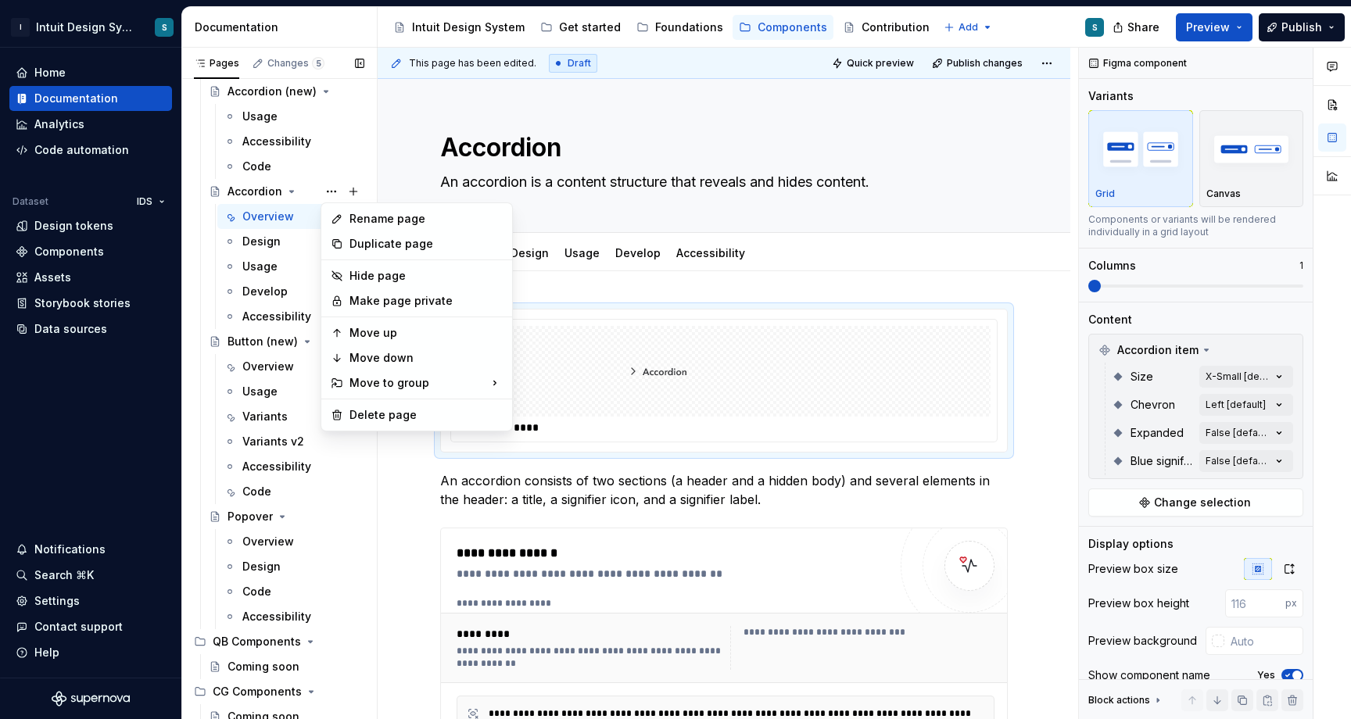
click at [277, 209] on div "Pages Changes 5 Add Accessibility guide for tree Page tree. Navigate the tree w…" at bounding box center [278, 387] width 195 height 678
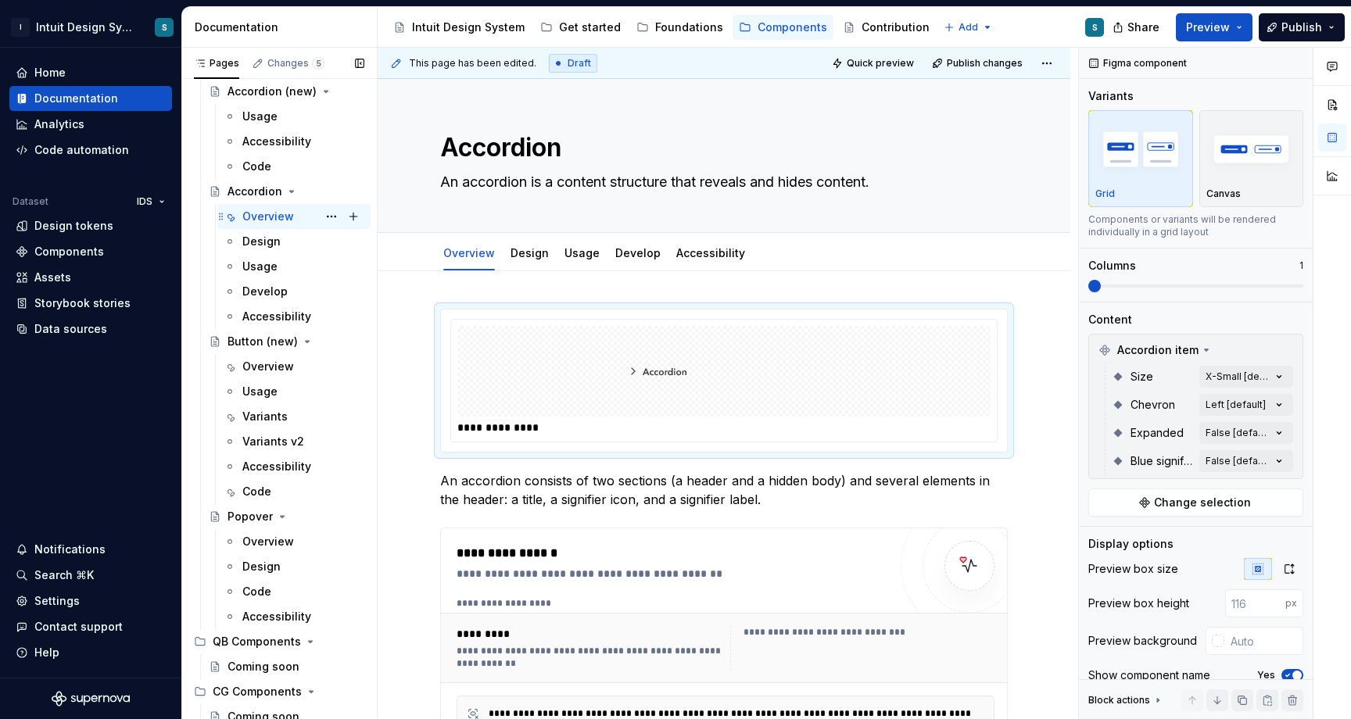
click at [298, 224] on div "Overview S" at bounding box center [303, 217] width 122 height 22
click at [334, 216] on button "Page tree" at bounding box center [331, 217] width 22 height 22
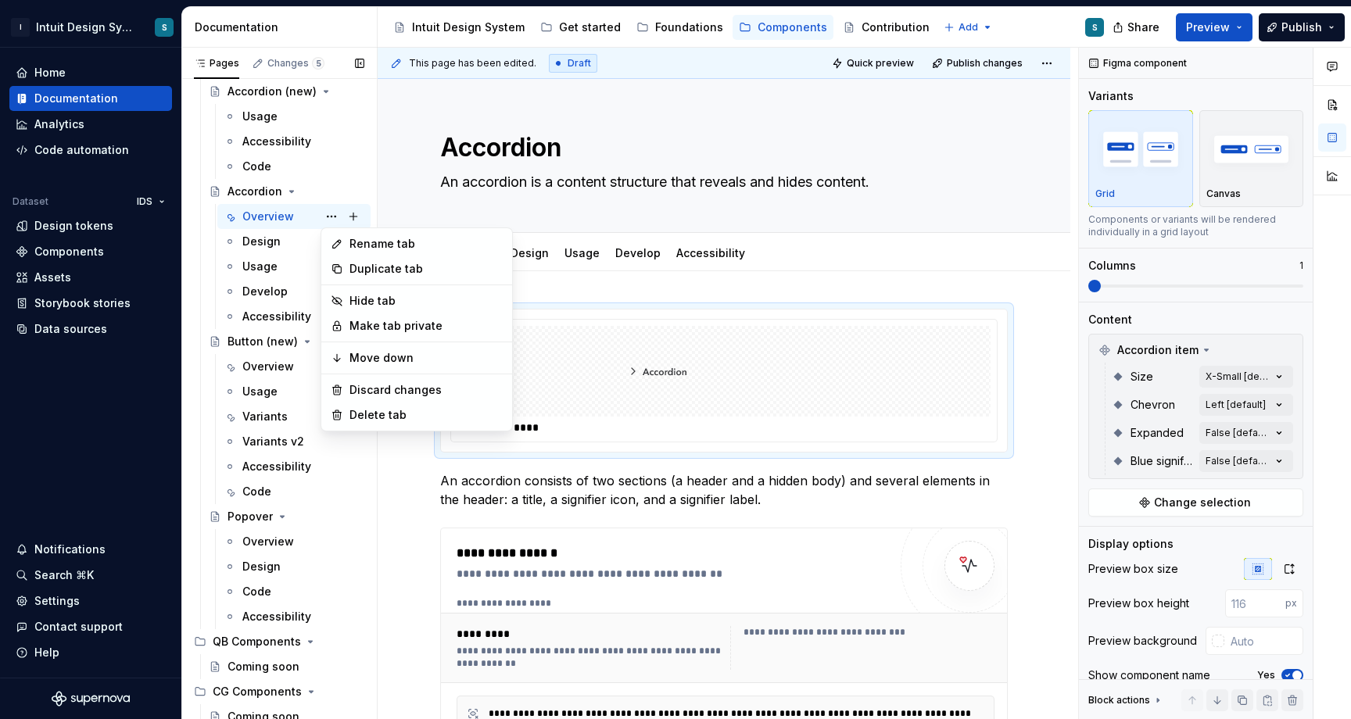
click at [298, 217] on div "Pages Changes 5 Add Accessibility guide for tree Page tree. Navigate the tree w…" at bounding box center [278, 387] width 195 height 678
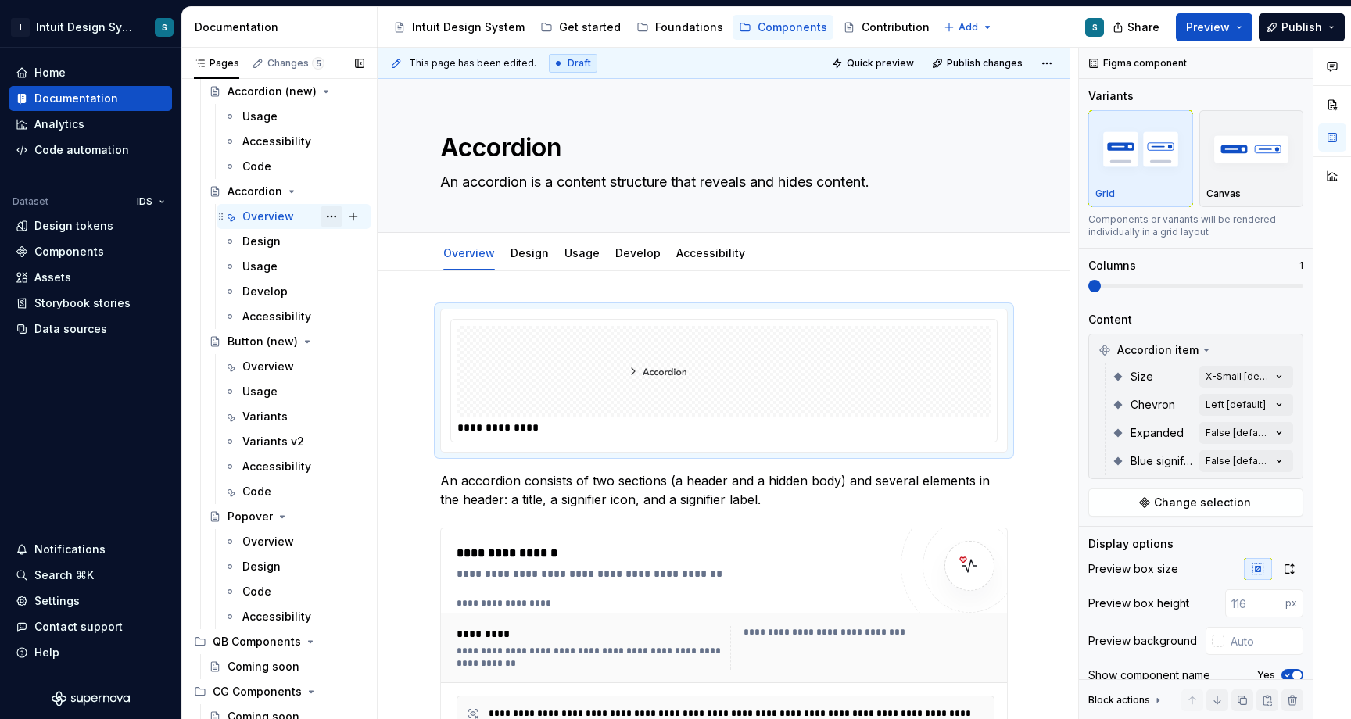
click at [333, 216] on button "Page tree" at bounding box center [331, 217] width 22 height 22
click at [268, 224] on div "Pages Changes 5 Add Accessibility guide for tree Page tree. Navigate the tree w…" at bounding box center [278, 387] width 195 height 678
click at [1051, 60] on html "I Intuit Design System S Home Documentation Analytics Code automation Dataset I…" at bounding box center [675, 359] width 1351 height 719
click at [839, 151] on html "I Intuit Design System S Home Documentation Analytics Code automation Dataset I…" at bounding box center [675, 359] width 1351 height 719
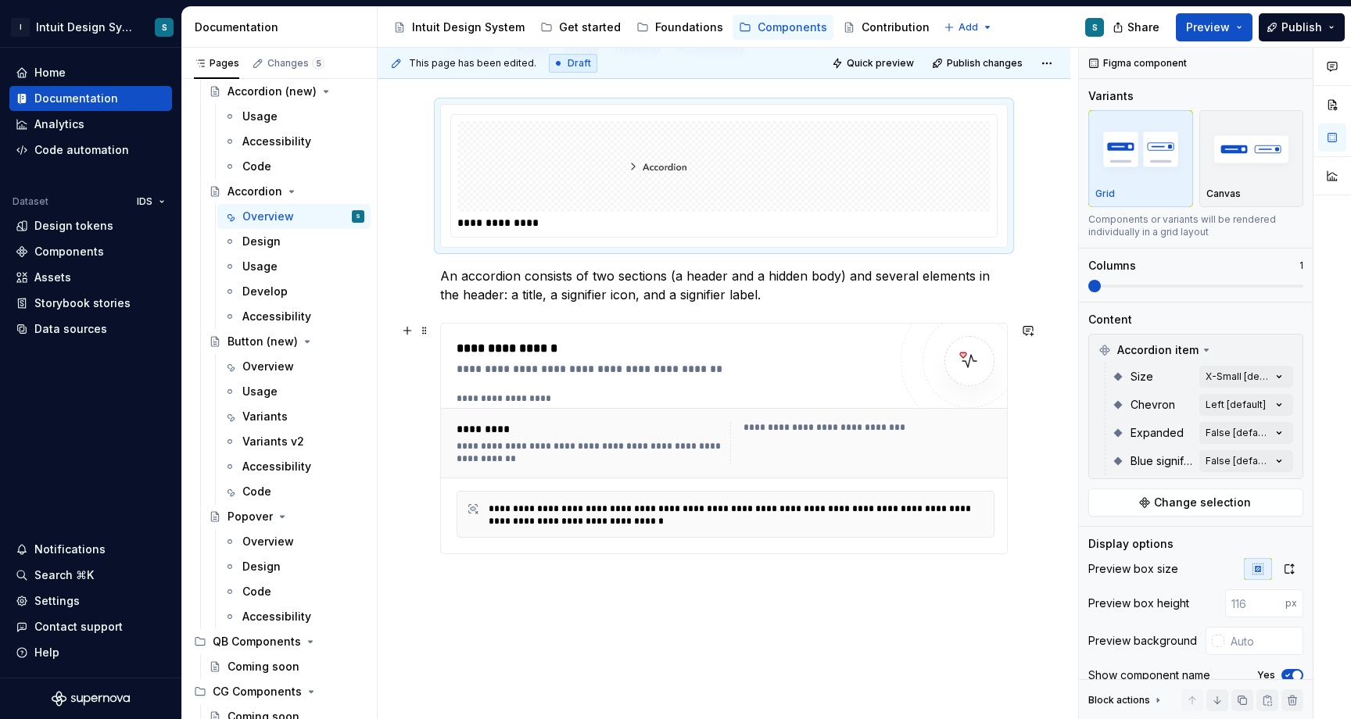
scroll to position [283, 0]
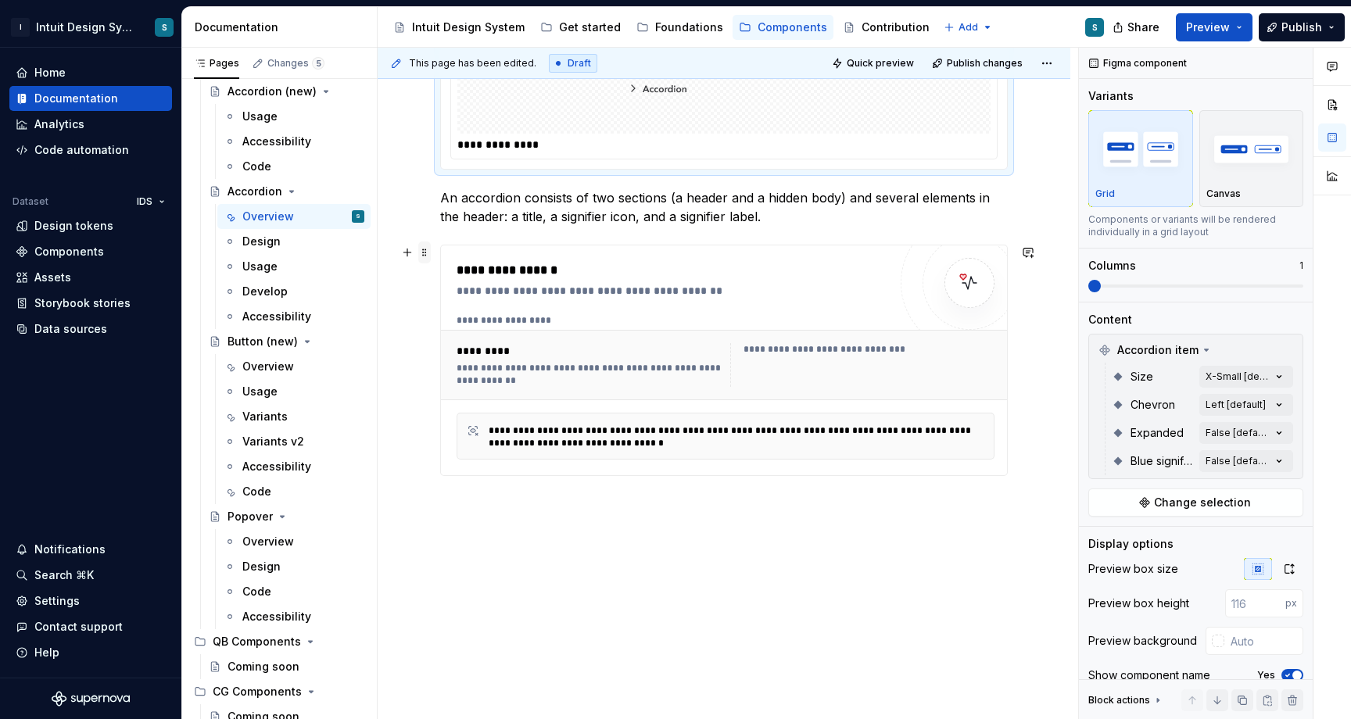
click at [425, 255] on span at bounding box center [424, 253] width 13 height 22
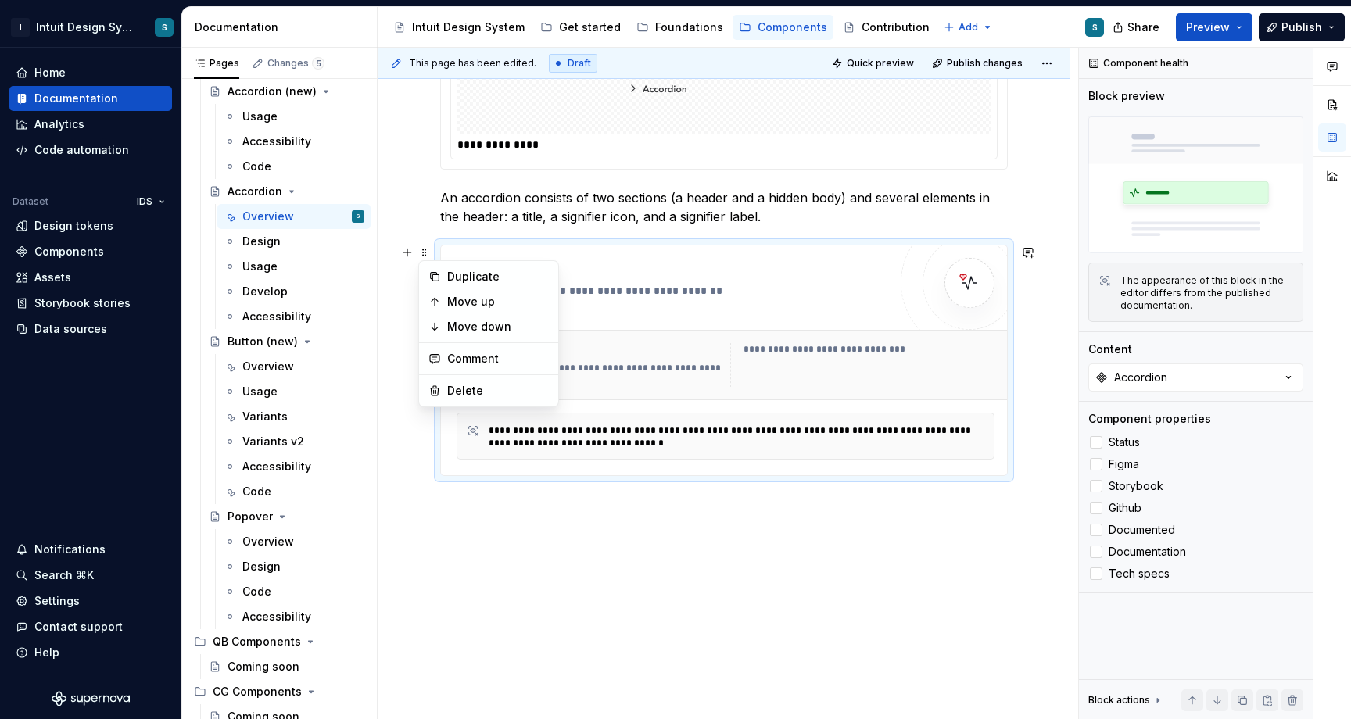
click at [624, 133] on div at bounding box center [723, 88] width 533 height 91
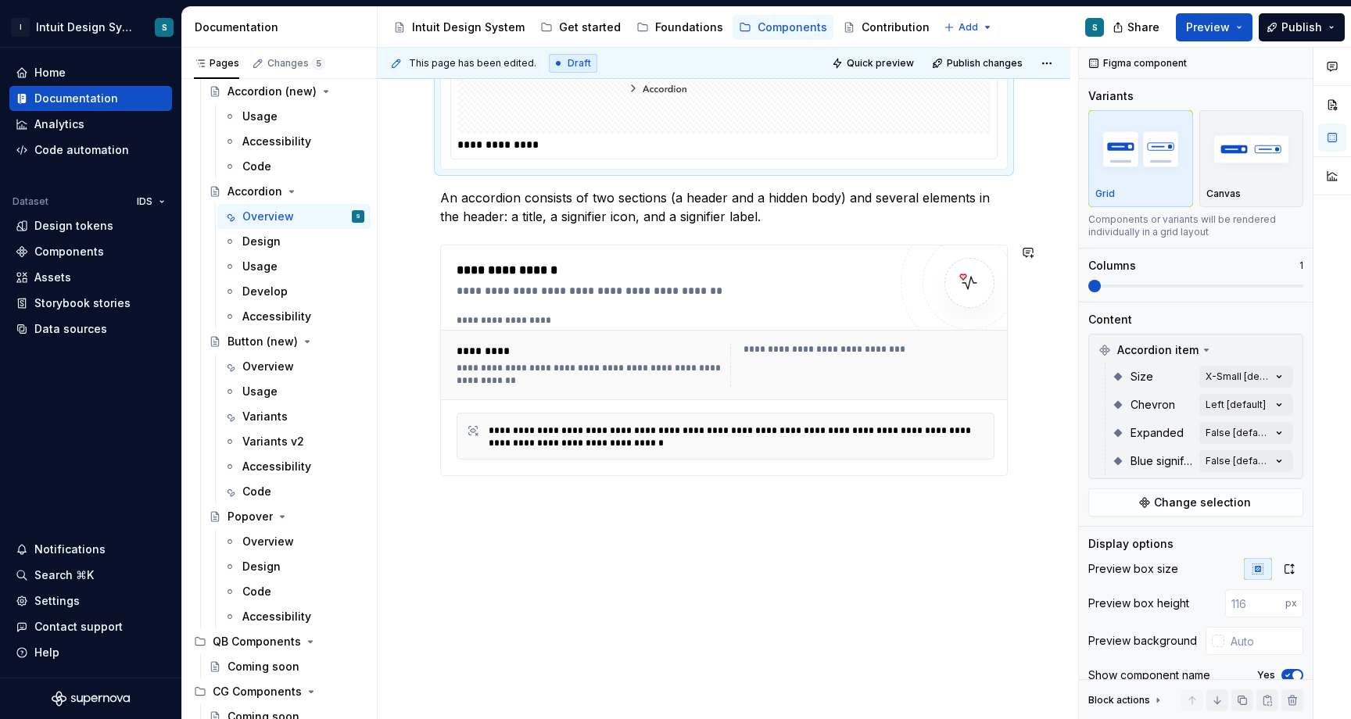
scroll to position [0, 0]
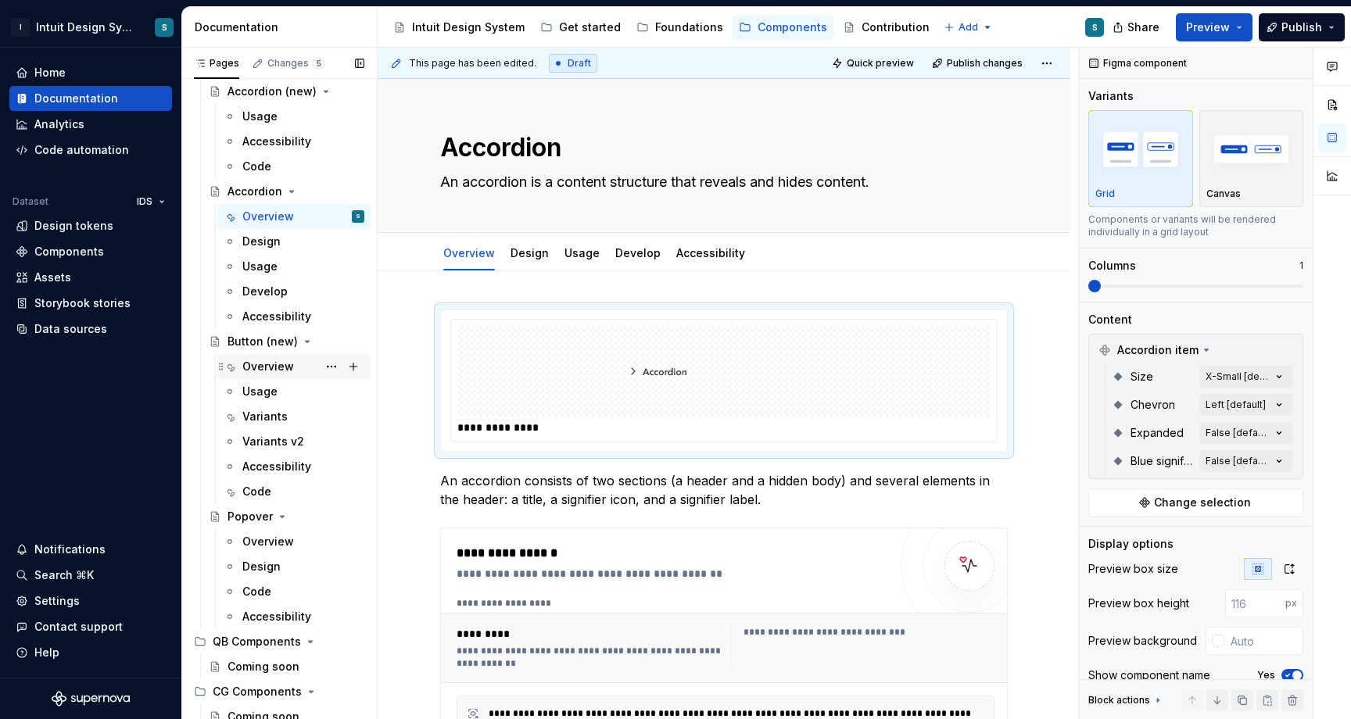
click at [273, 366] on div "Overview" at bounding box center [268, 367] width 52 height 16
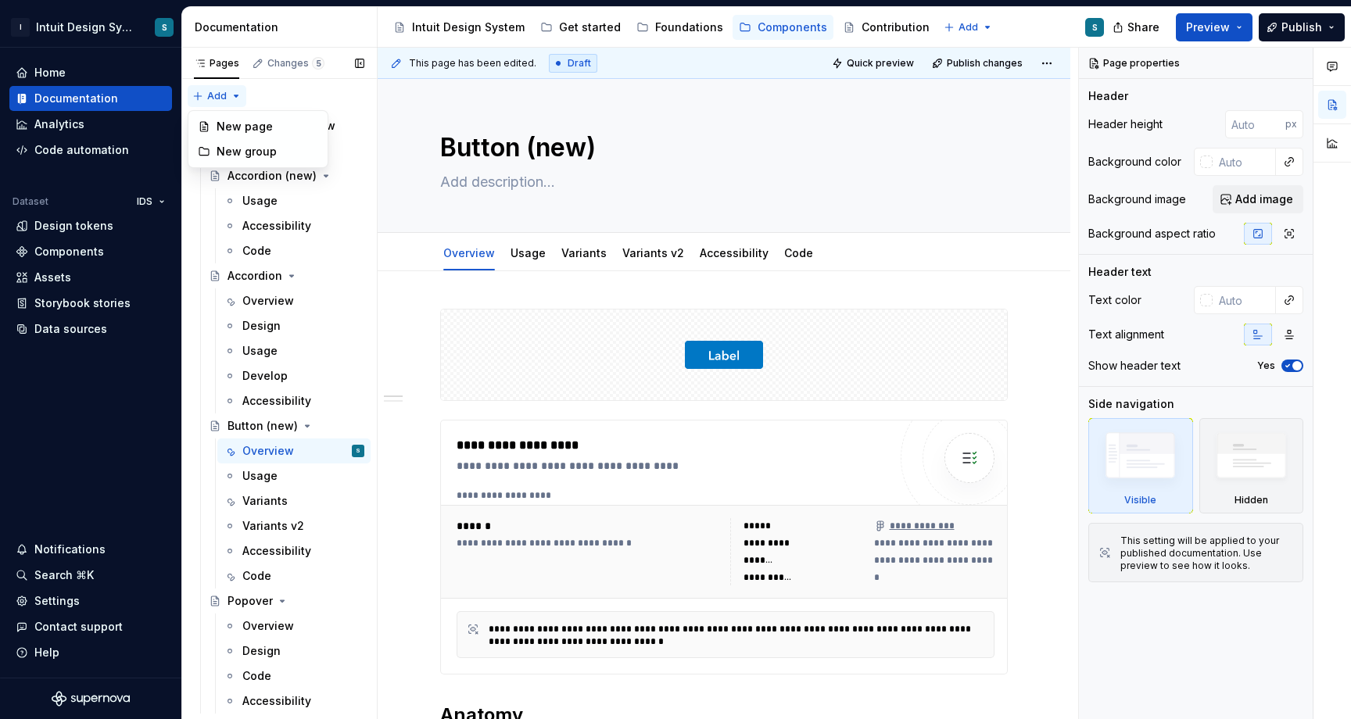
click at [208, 98] on div "Pages Changes 5 Add Accessibility guide for tree Page tree. Navigate the tree w…" at bounding box center [278, 387] width 195 height 678
click at [268, 176] on div "Pages Changes 5 Add Accessibility guide for tree Page tree. Navigate the tree w…" at bounding box center [278, 387] width 195 height 678
click at [335, 176] on button "Page tree" at bounding box center [331, 176] width 22 height 22
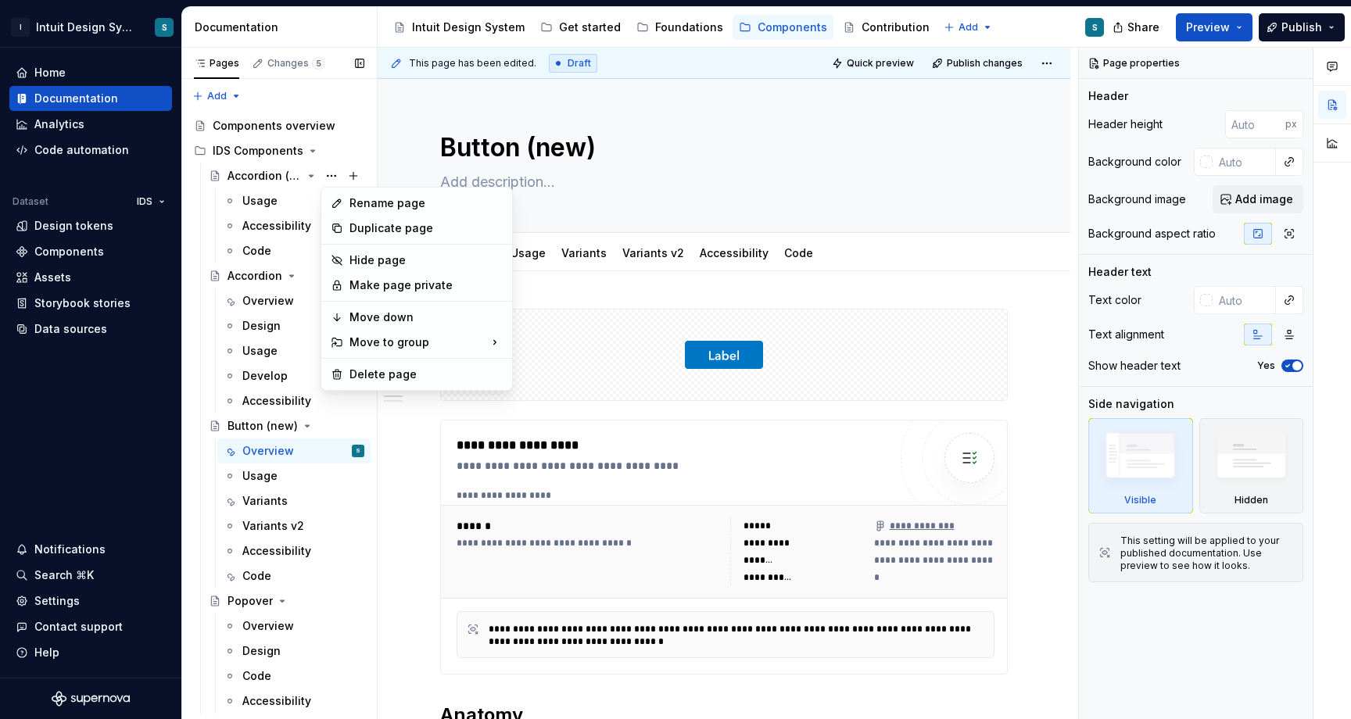
click at [251, 163] on div "Pages Changes 5 Add Accessibility guide for tree Page tree. Navigate the tree w…" at bounding box center [278, 387] width 195 height 678
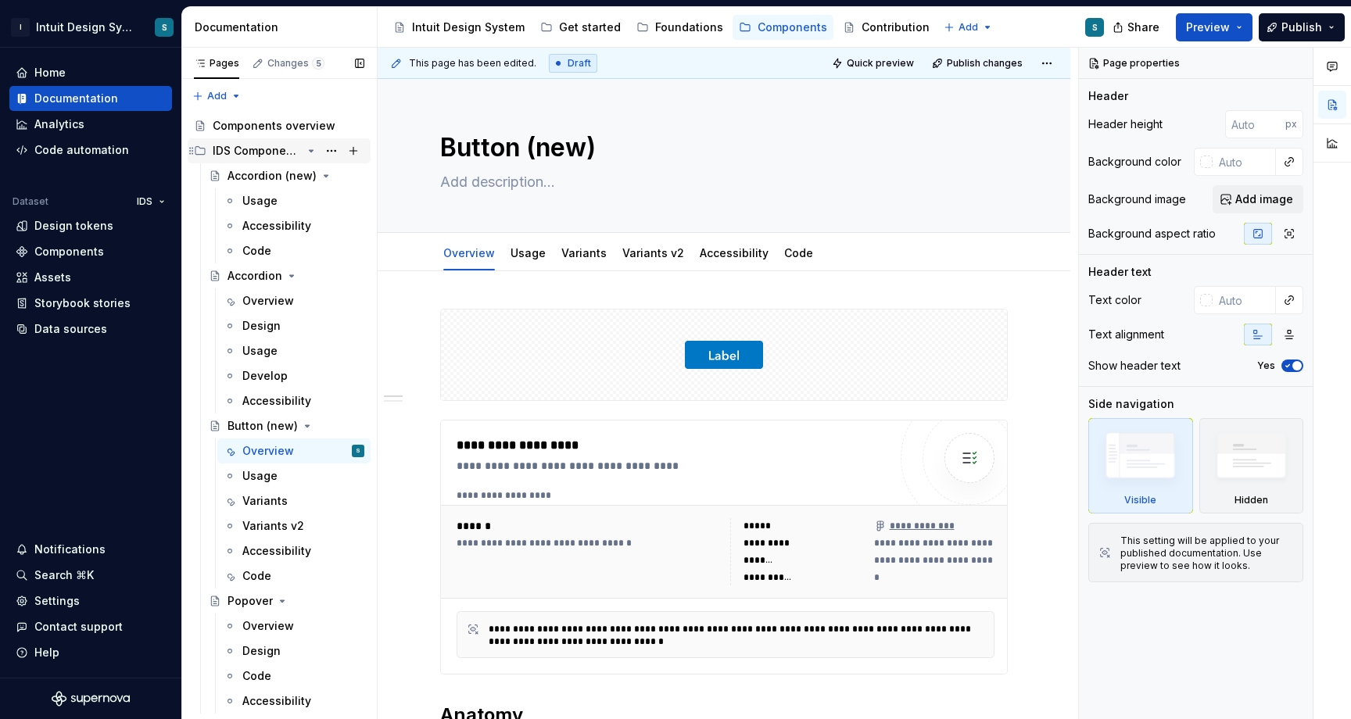
click at [263, 152] on div "IDS Components" at bounding box center [257, 151] width 89 height 16
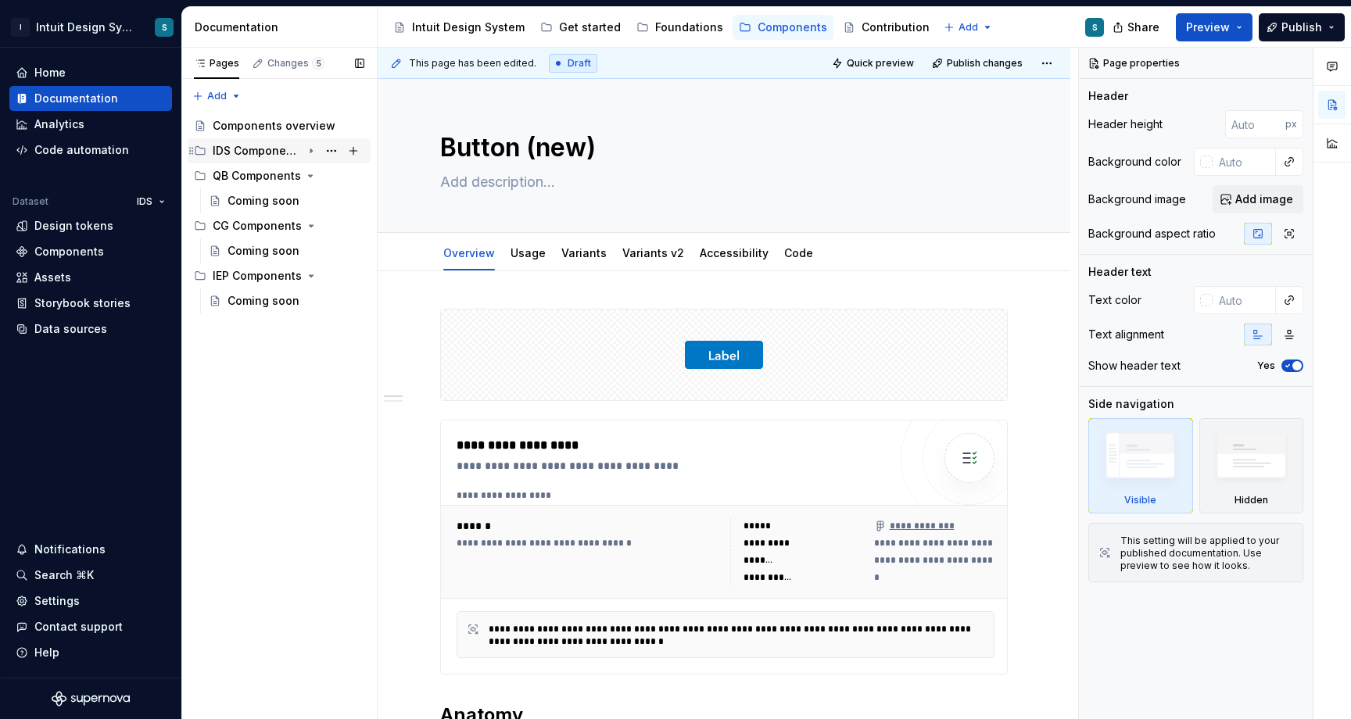
click at [284, 149] on div "IDS Components" at bounding box center [257, 151] width 89 height 16
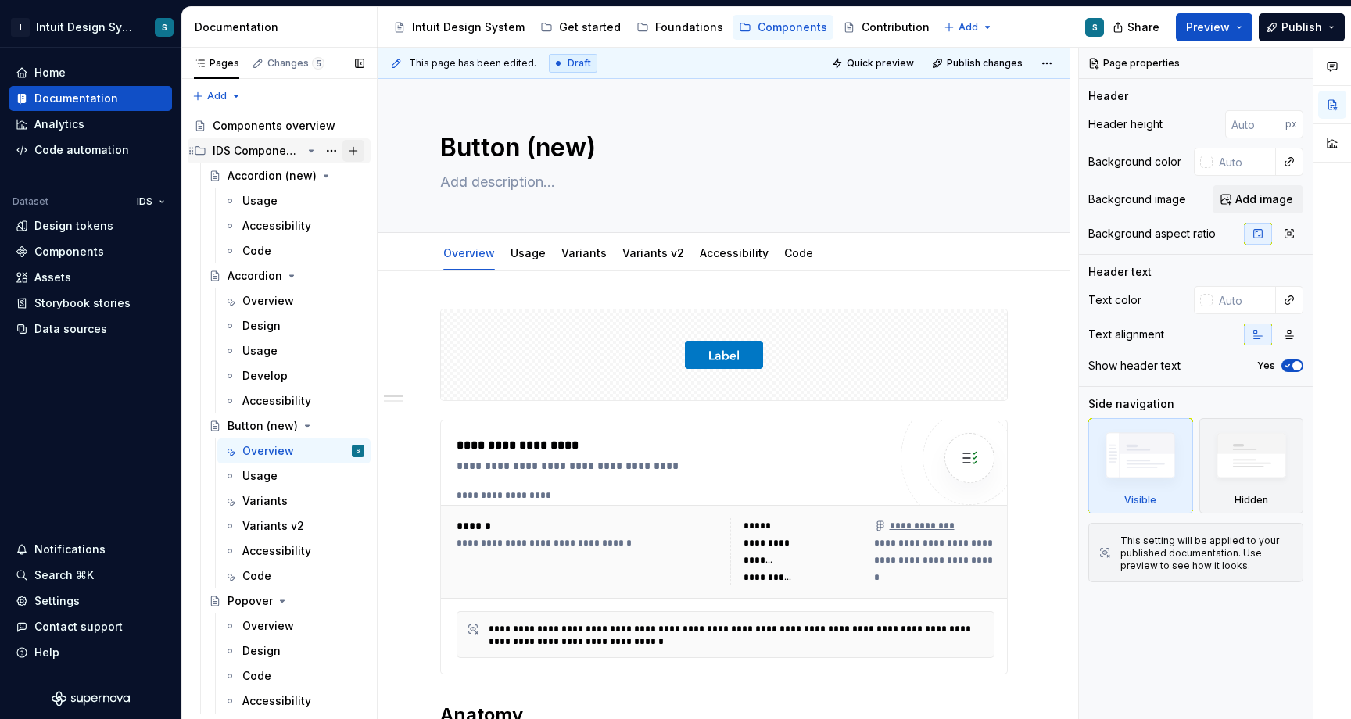
click at [355, 148] on button "Page tree" at bounding box center [353, 151] width 22 height 22
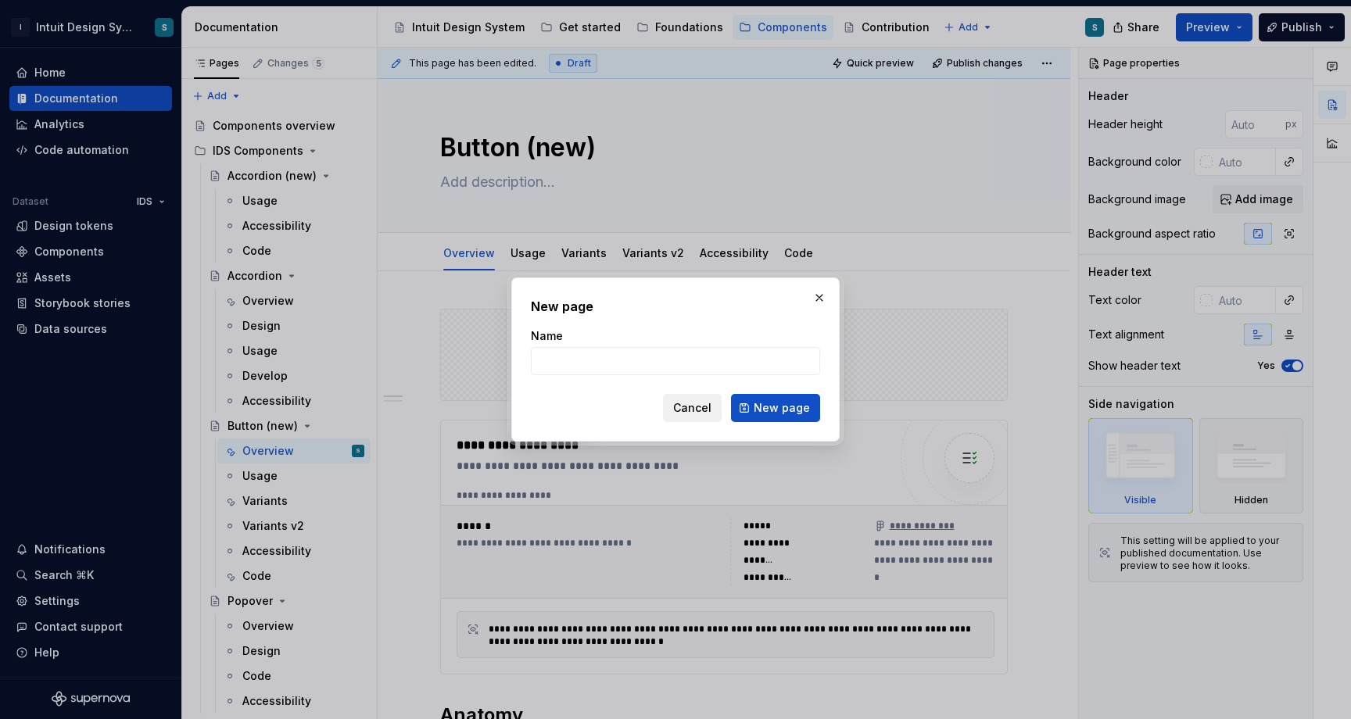
click at [699, 410] on span "Cancel" at bounding box center [692, 408] width 38 height 16
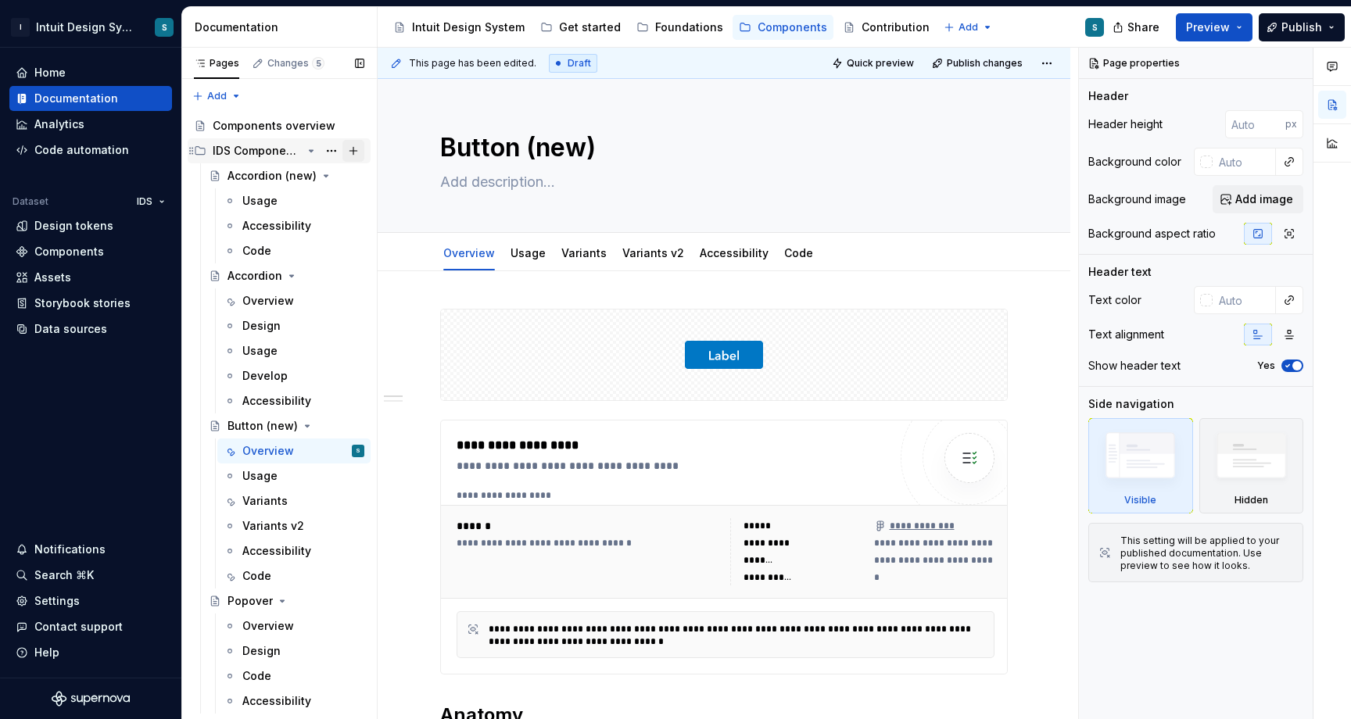
click at [356, 152] on button "Page tree" at bounding box center [353, 151] width 22 height 22
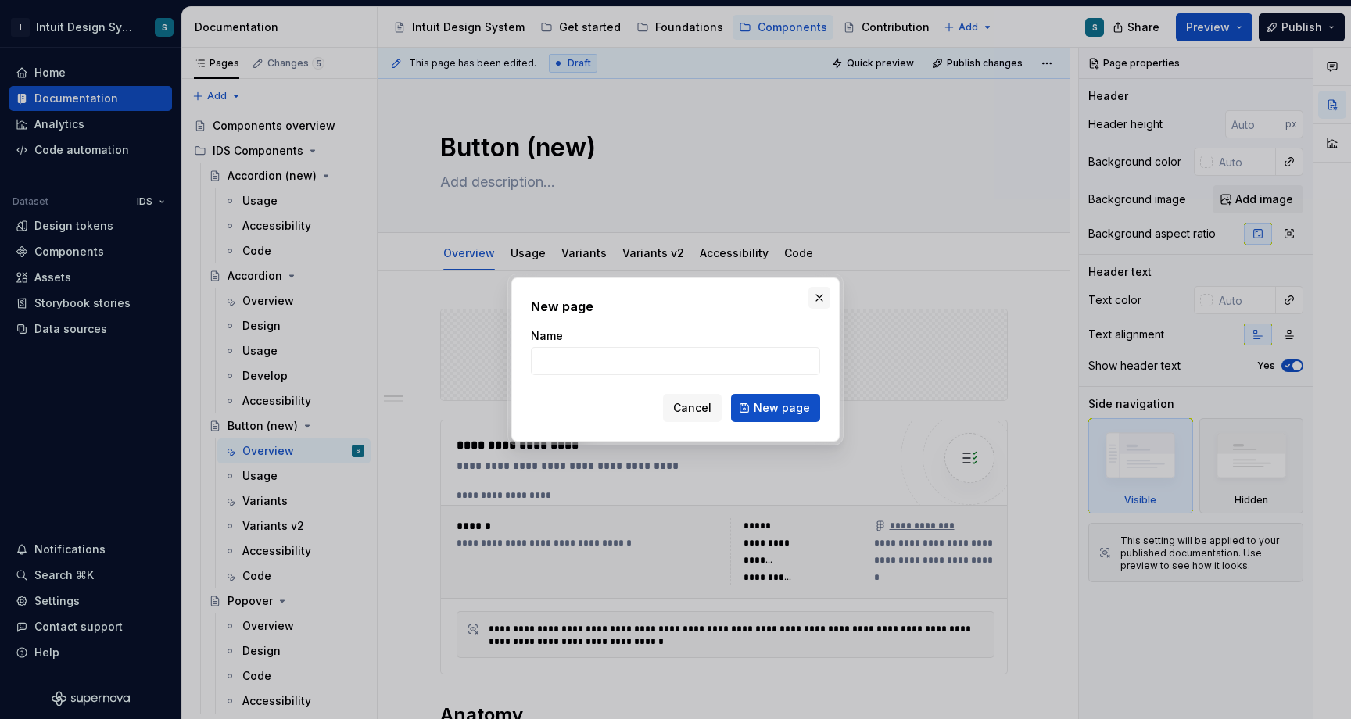
click at [816, 292] on button "button" at bounding box center [819, 298] width 22 height 22
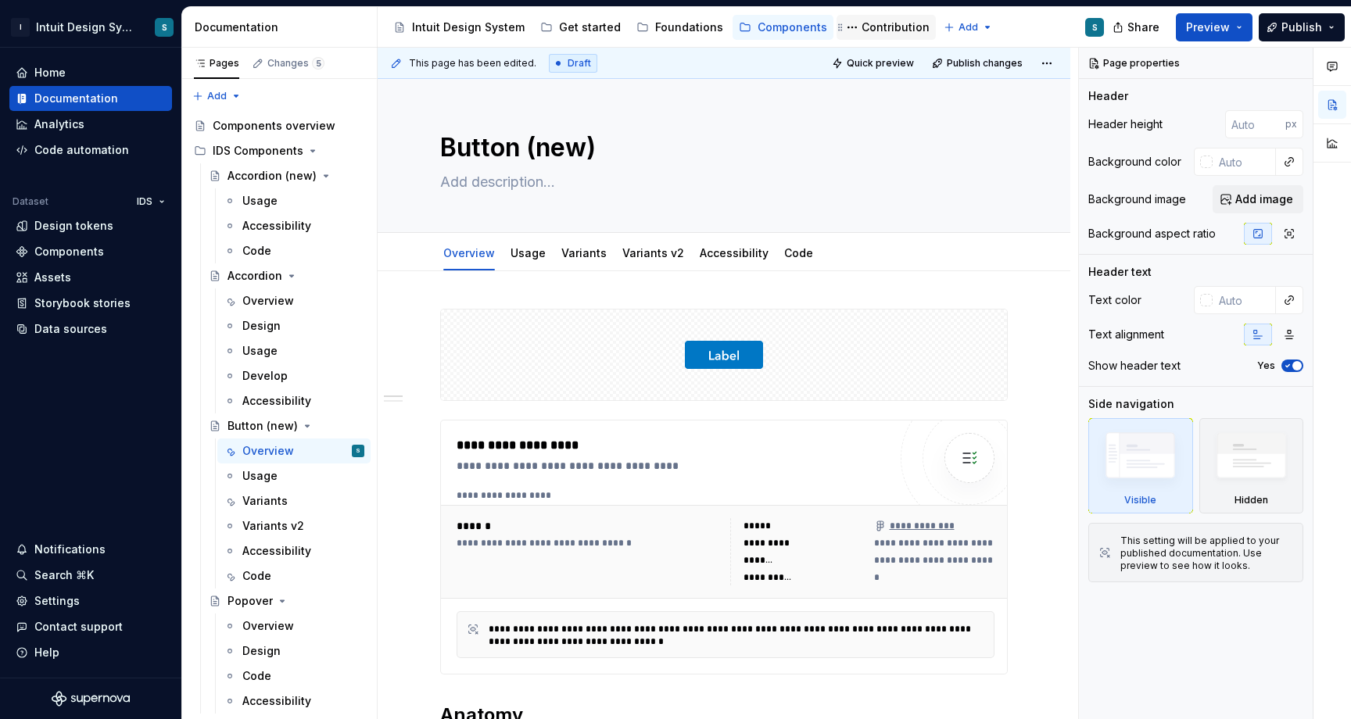
click at [866, 24] on div "Contribution" at bounding box center [895, 28] width 68 height 16
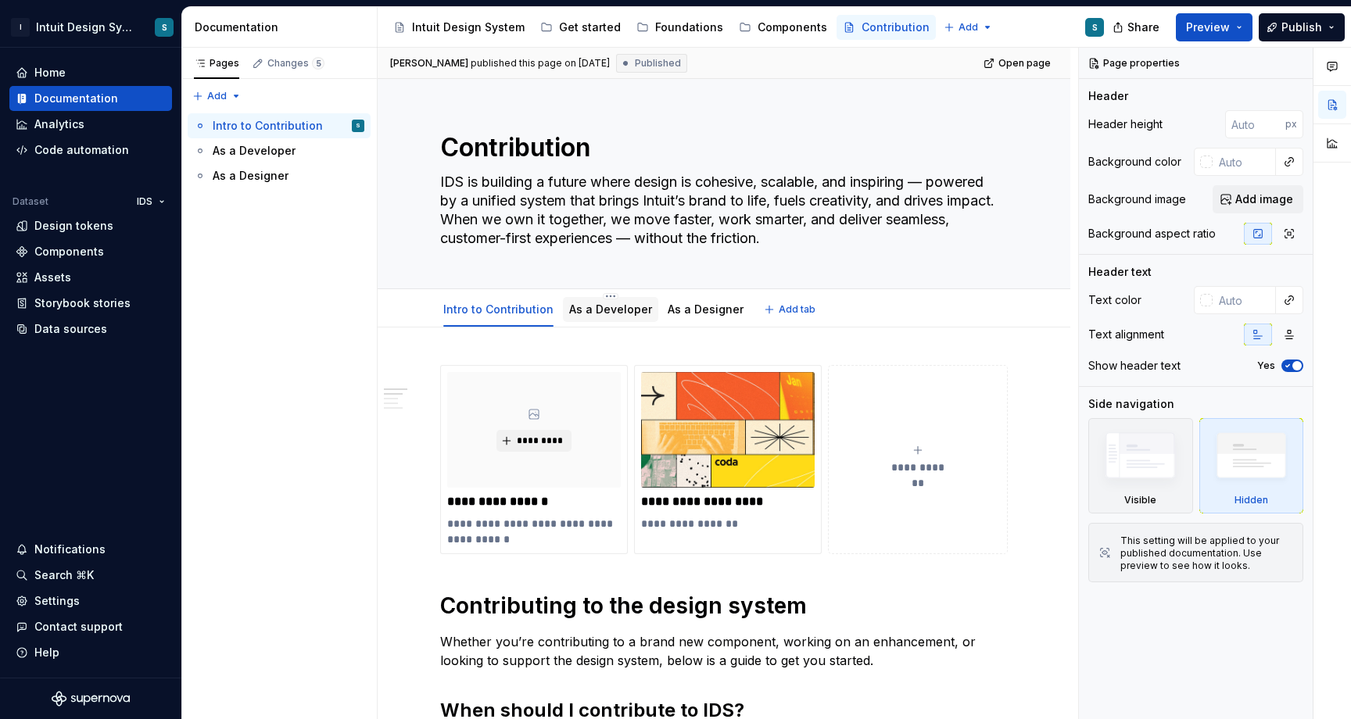
click at [594, 305] on link "As a Developer" at bounding box center [610, 308] width 83 height 13
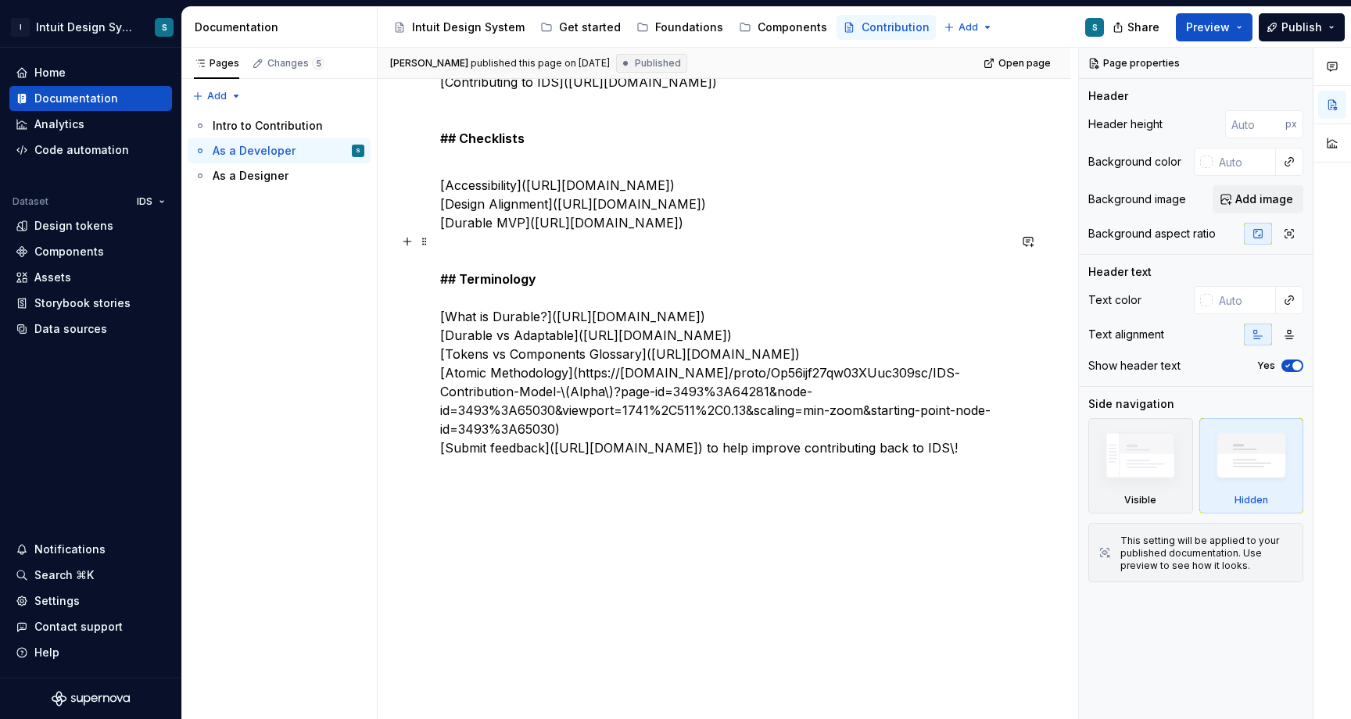
scroll to position [1512, 0]
click at [73, 76] on div "Home" at bounding box center [91, 73] width 150 height 16
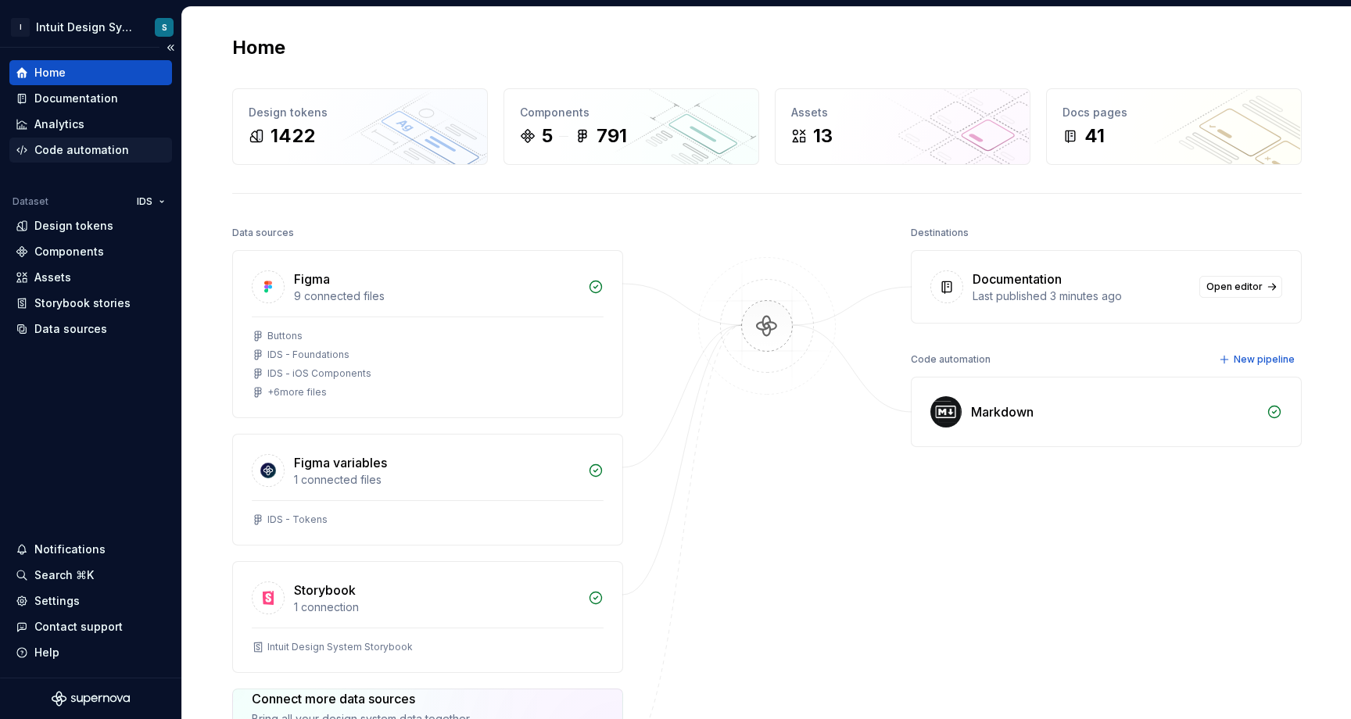
click at [115, 153] on div "Code automation" at bounding box center [81, 150] width 95 height 16
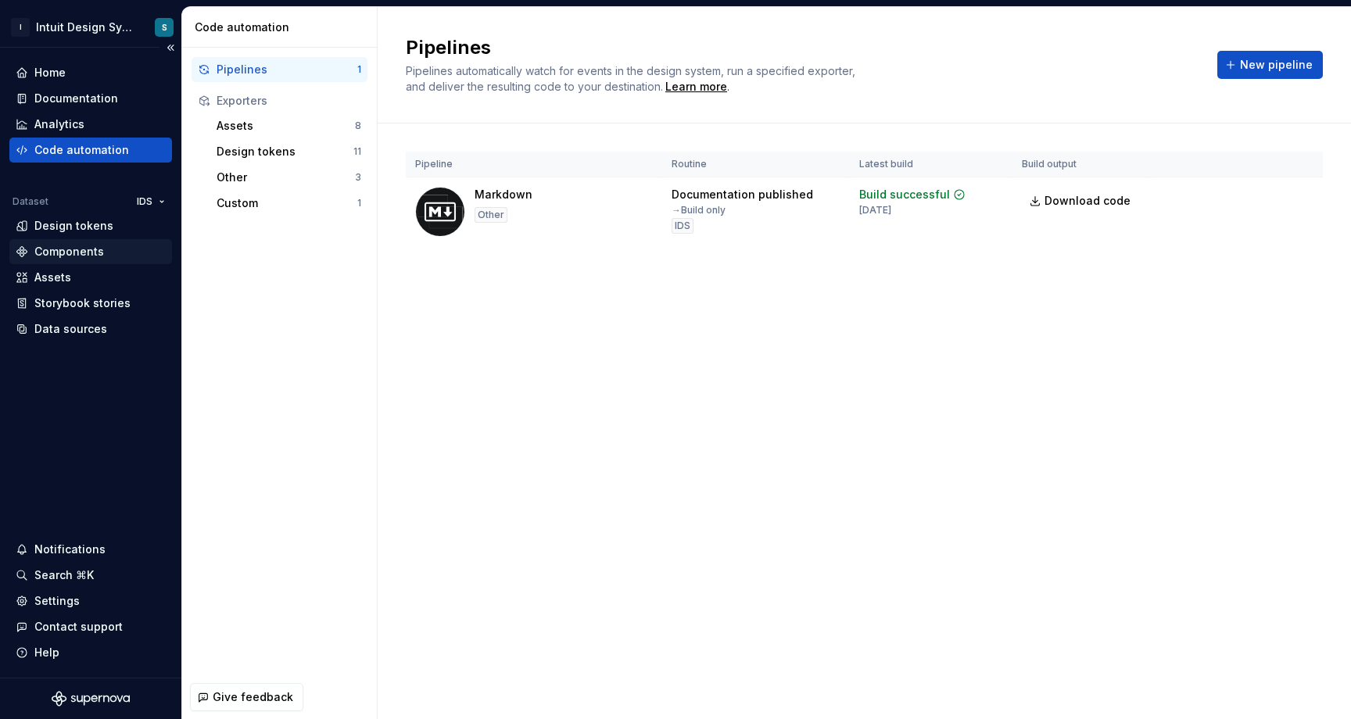
click at [90, 252] on div "Components" at bounding box center [69, 252] width 70 height 16
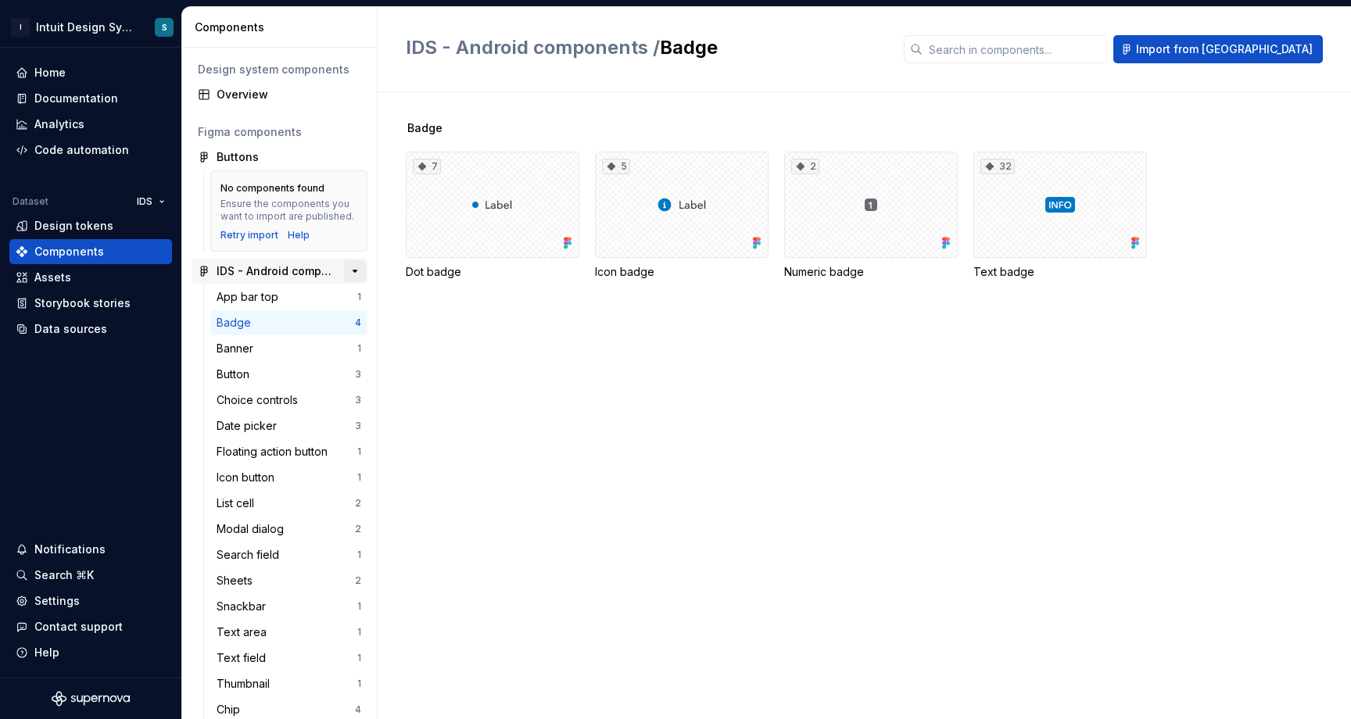
click at [349, 267] on button "button" at bounding box center [355, 271] width 22 height 22
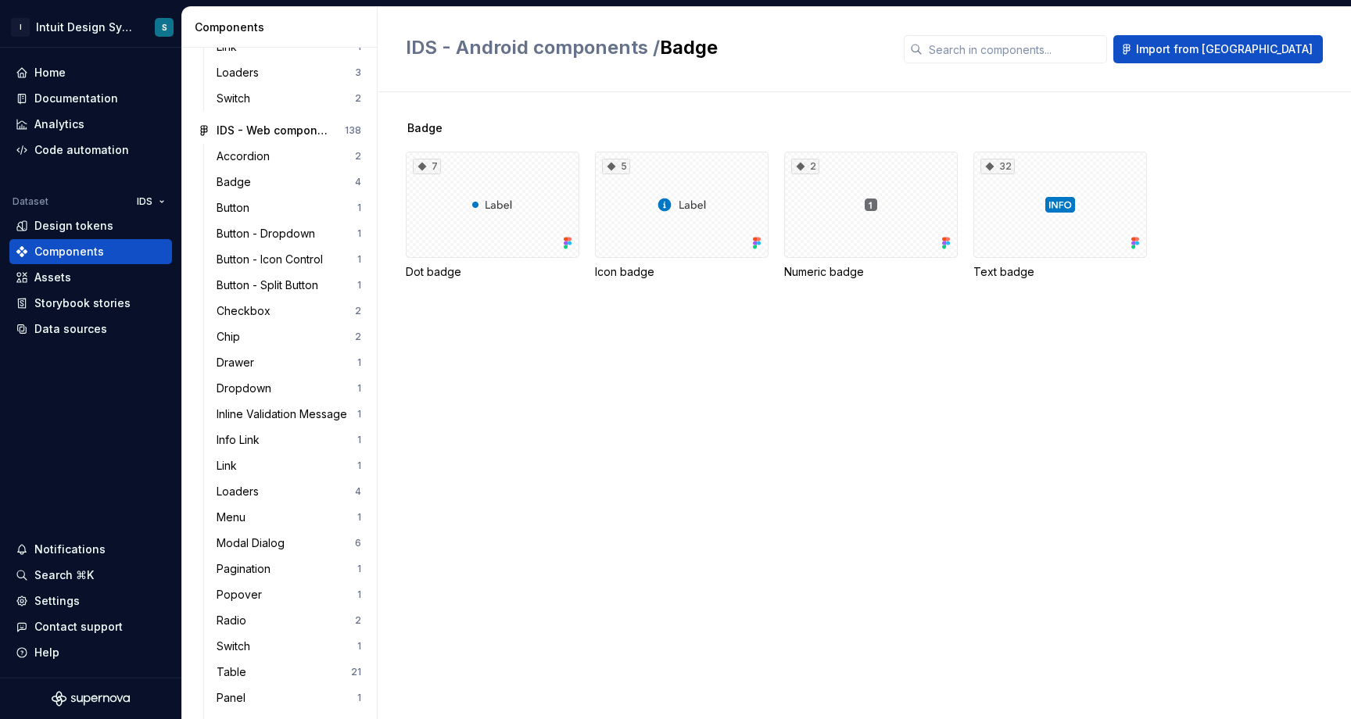
scroll to position [909, 0]
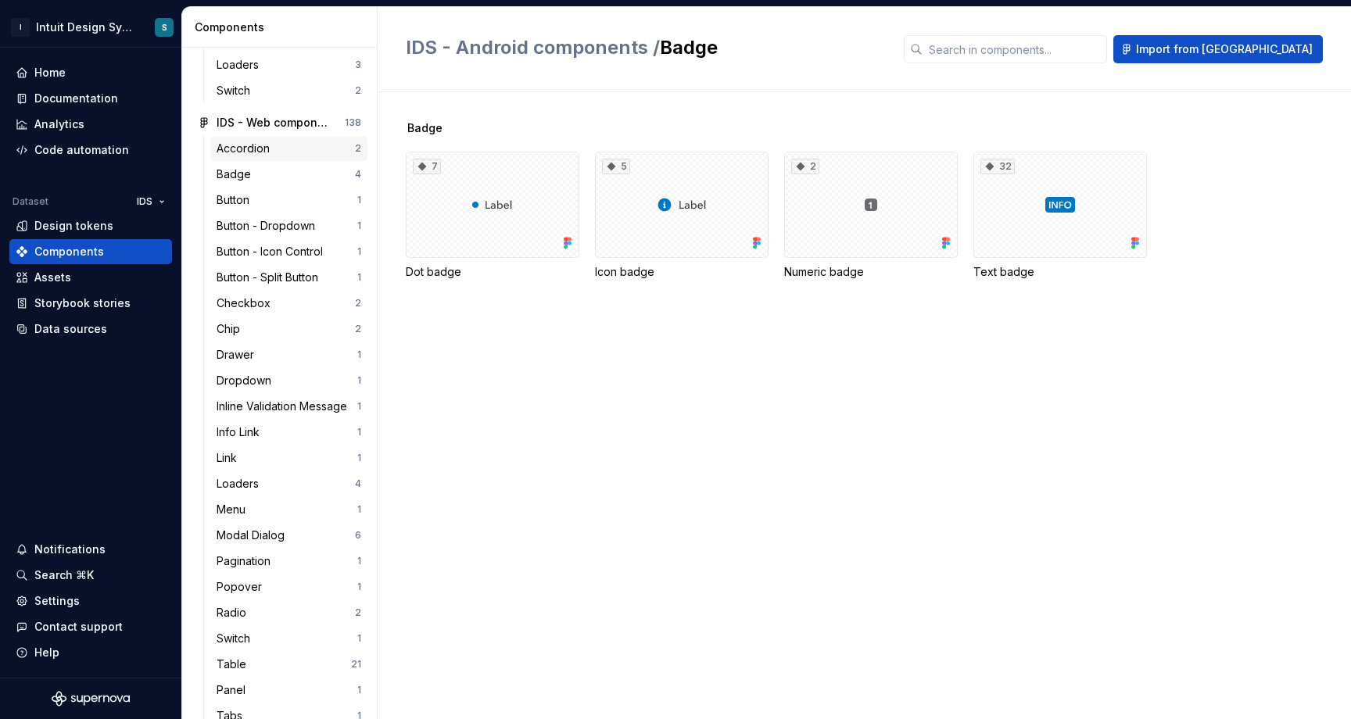
click at [269, 151] on div "Accordion" at bounding box center [245, 149] width 59 height 16
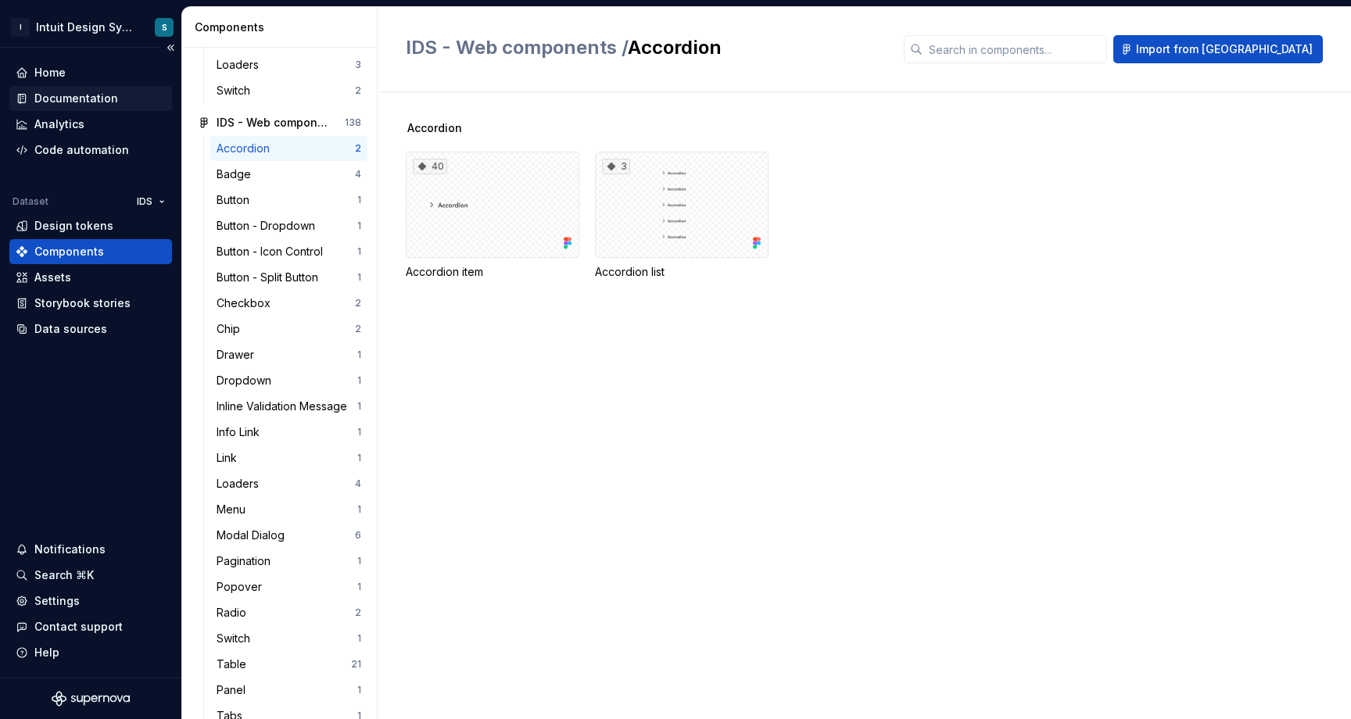
click at [92, 98] on div "Documentation" at bounding box center [76, 99] width 84 height 16
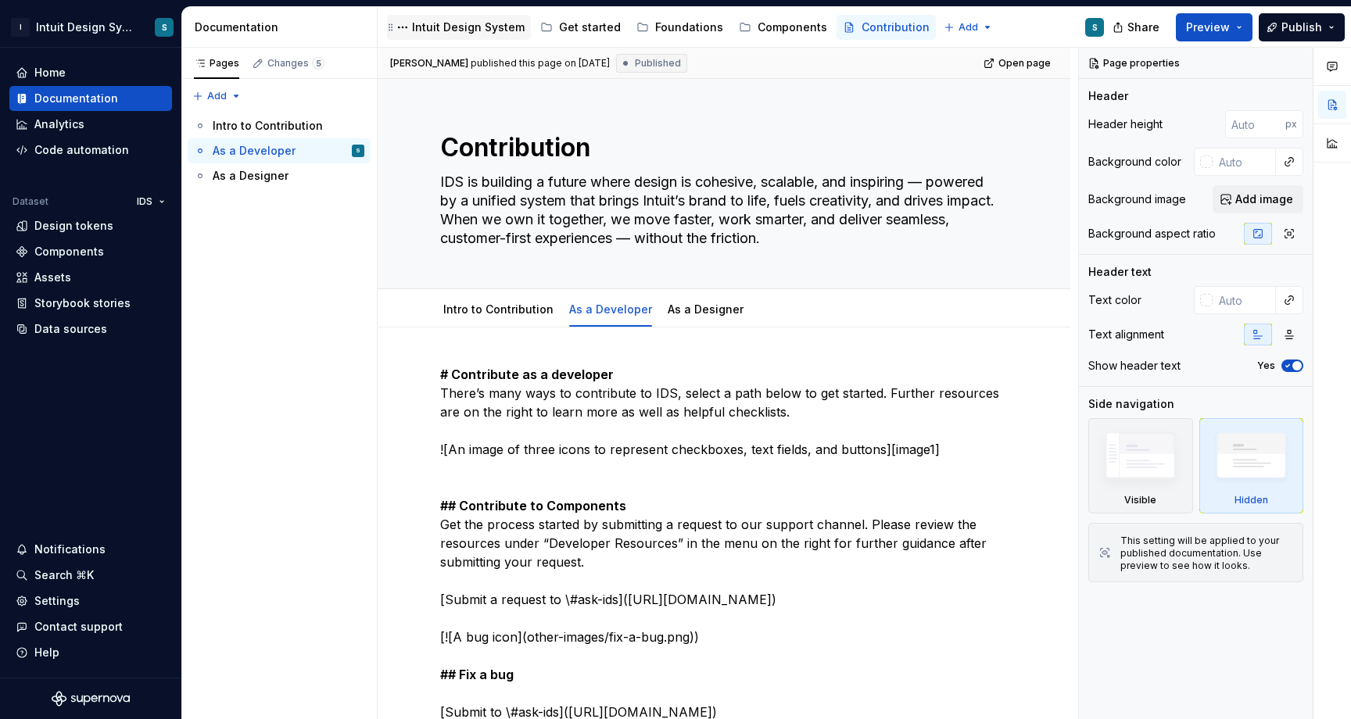
click at [462, 31] on div "Intuit Design System" at bounding box center [468, 28] width 113 height 16
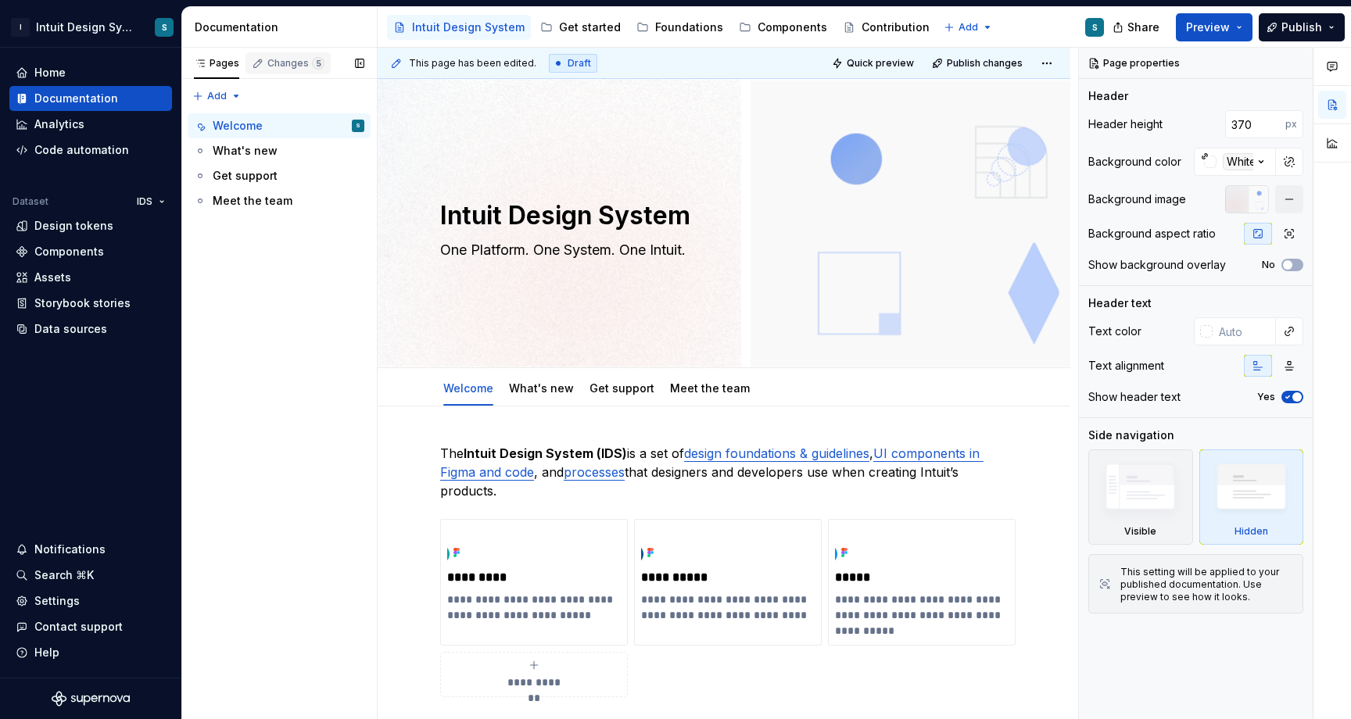
click at [286, 59] on div "Changes 5" at bounding box center [295, 63] width 57 height 13
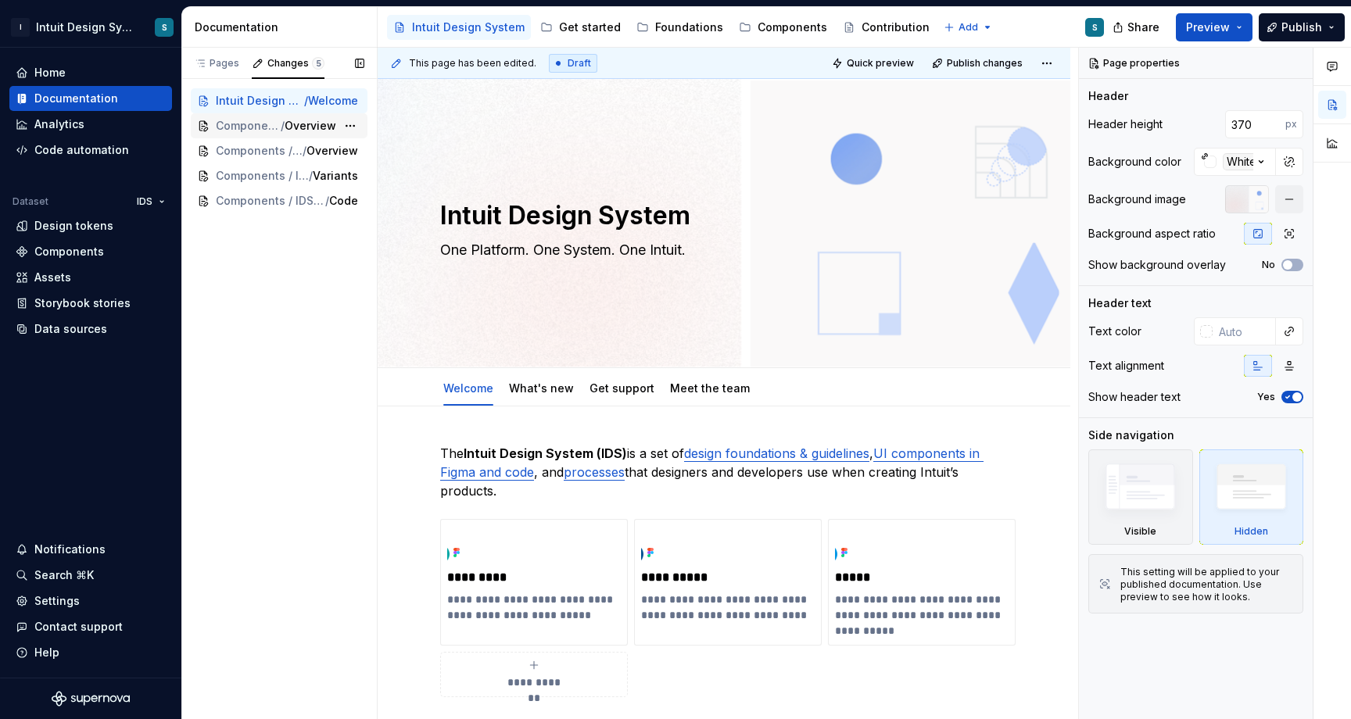
click at [238, 131] on span "Components / IDS Components / Accordion" at bounding box center [248, 126] width 65 height 16
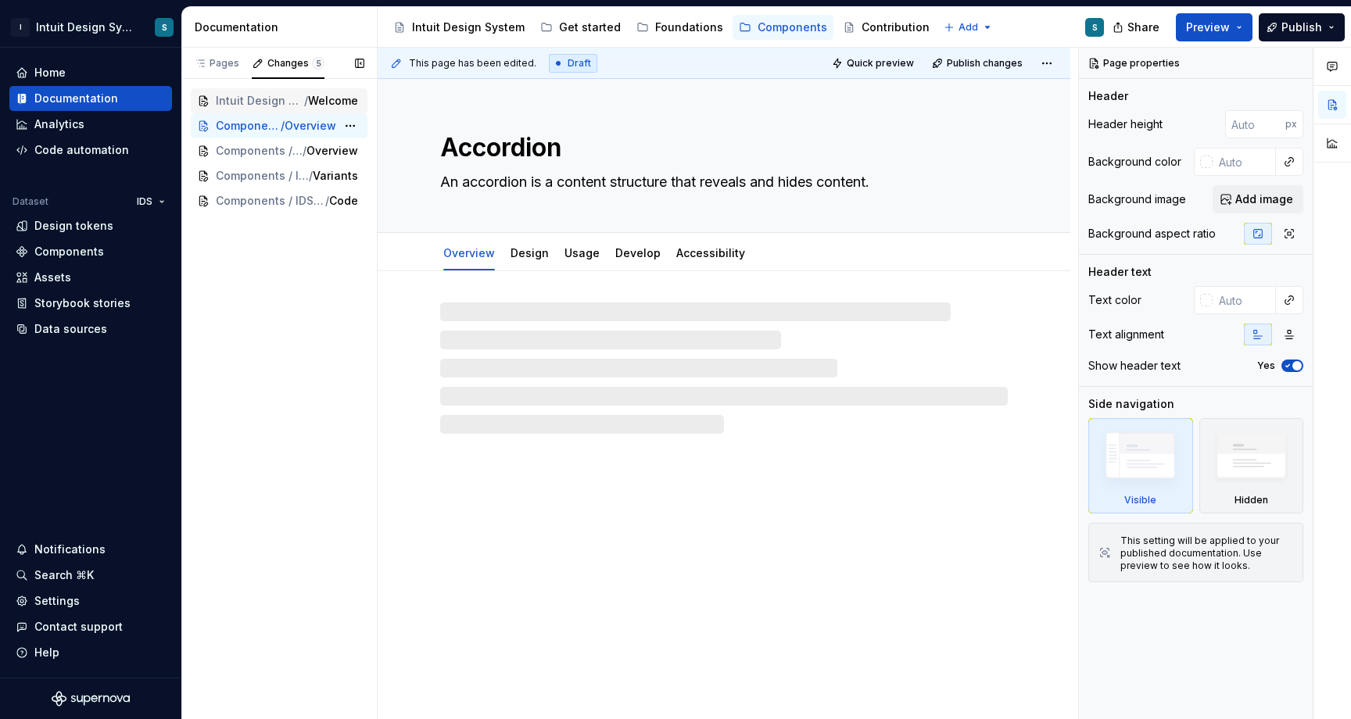
type textarea "*"
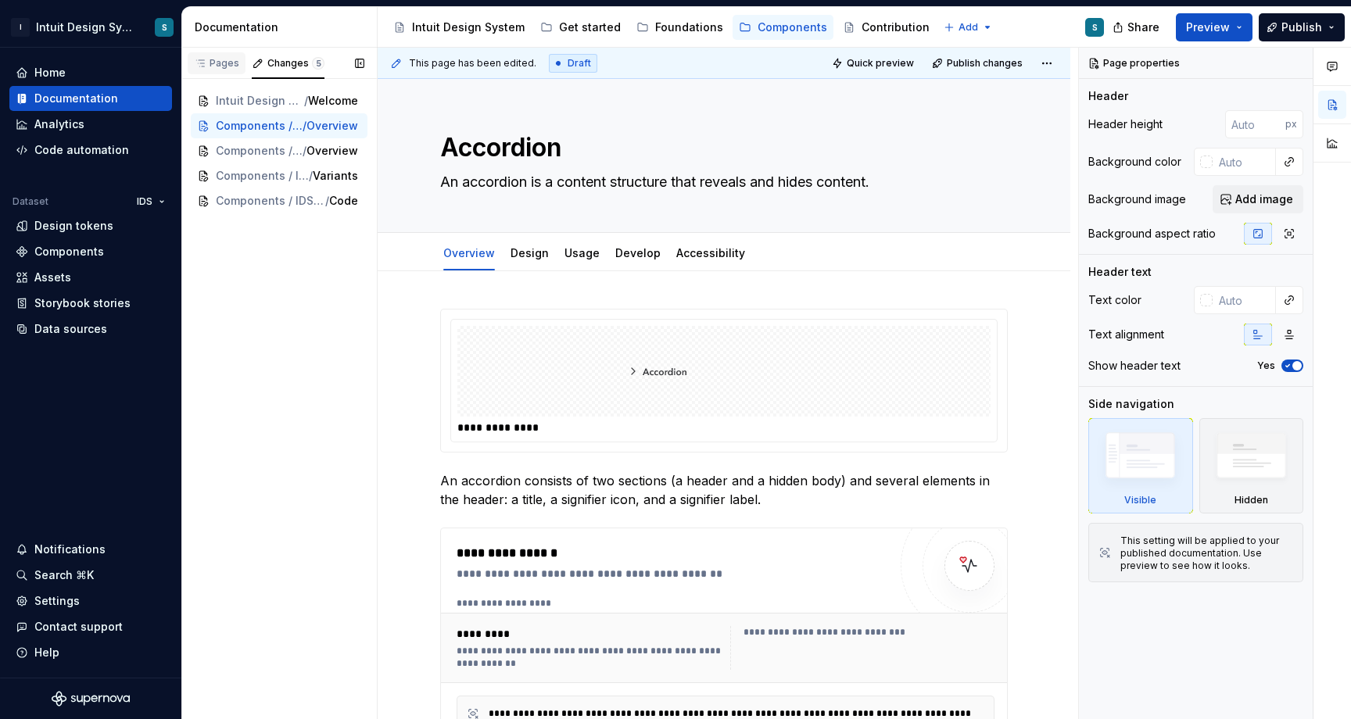
click at [232, 64] on div "Pages" at bounding box center [216, 63] width 45 height 13
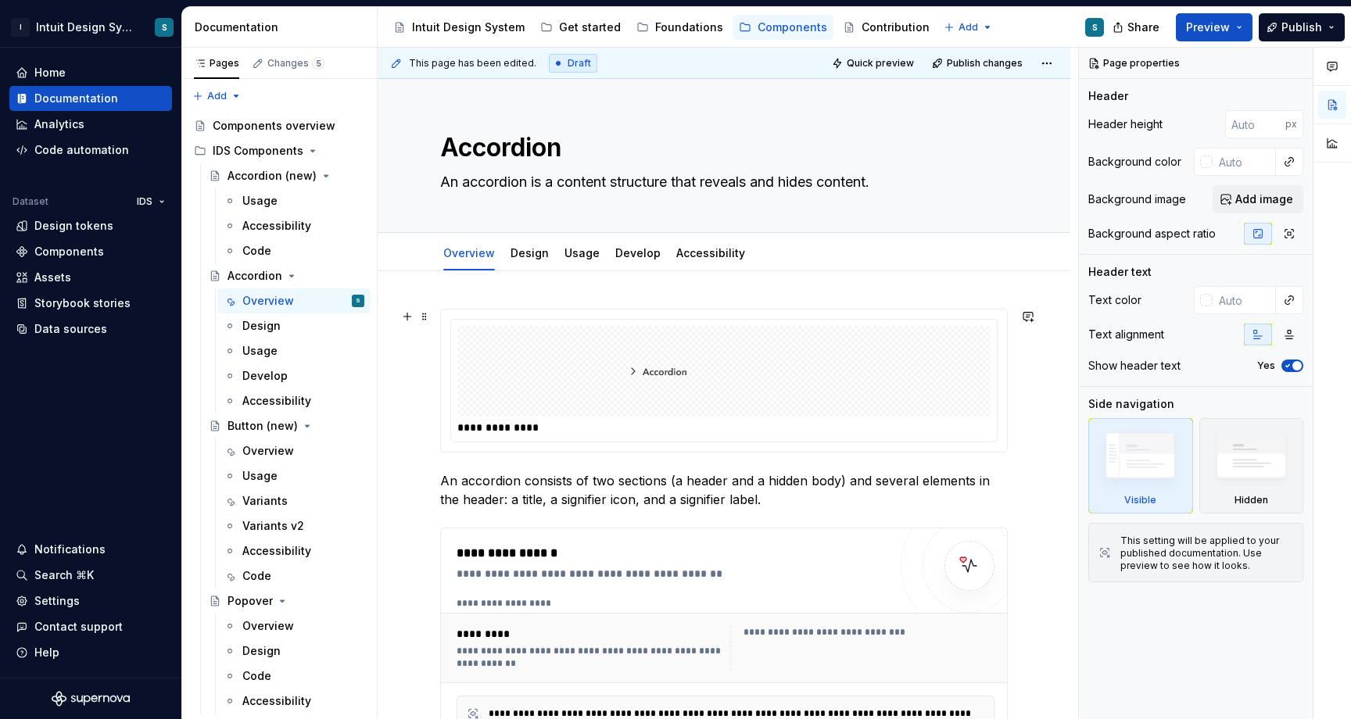
scroll to position [311, 0]
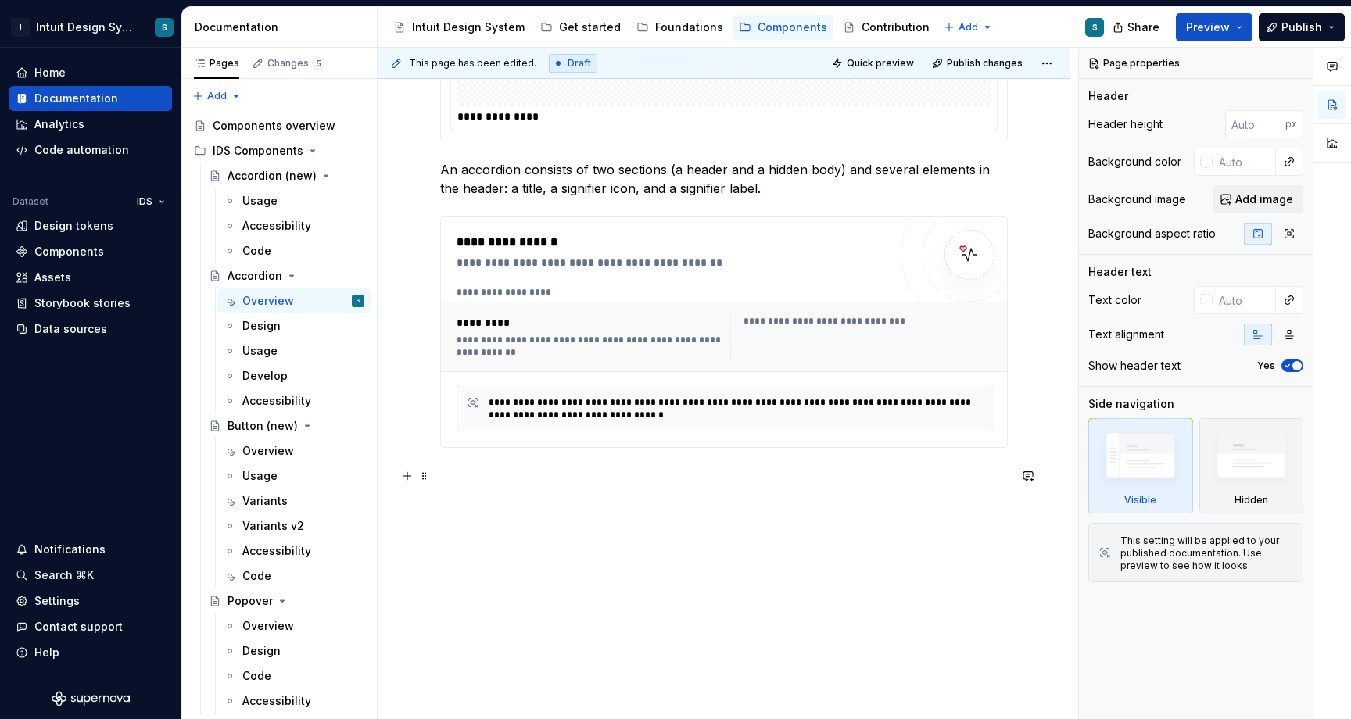
click at [453, 470] on p at bounding box center [723, 476] width 567 height 19
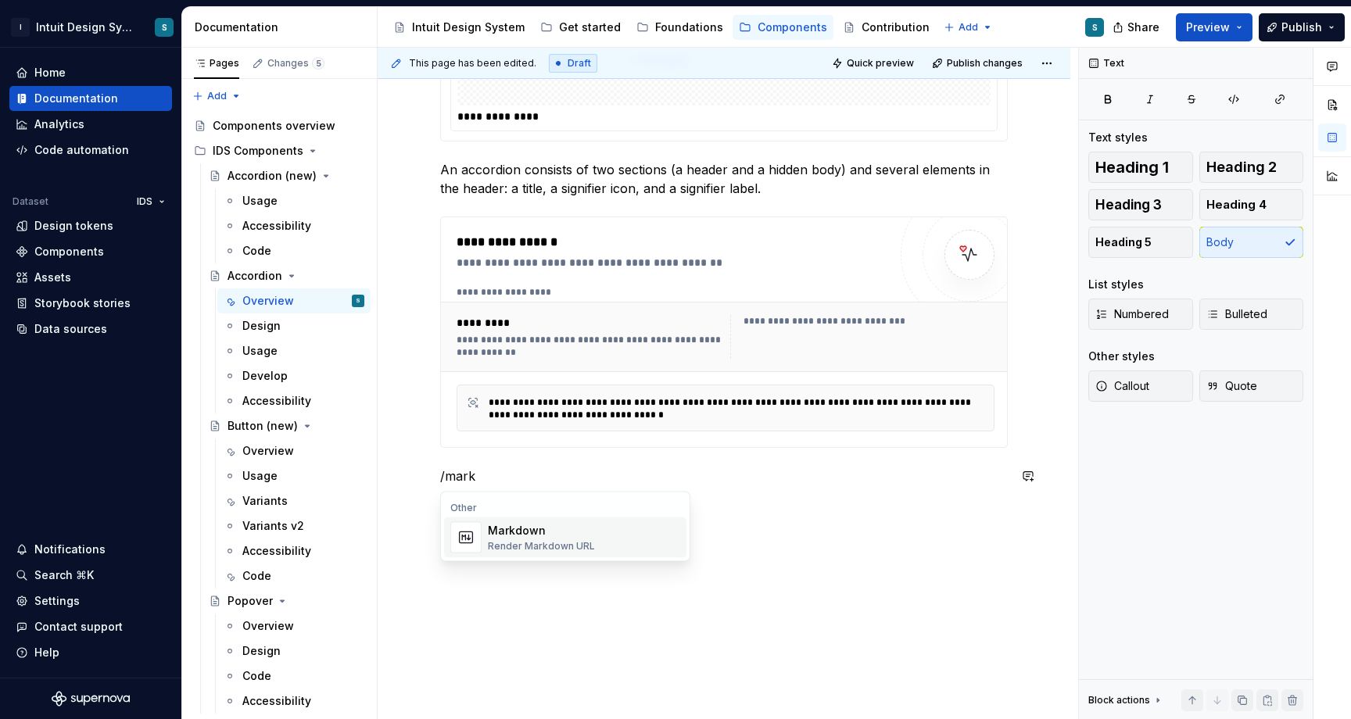
click at [524, 542] on div "Render Markdown URL" at bounding box center [541, 546] width 107 height 13
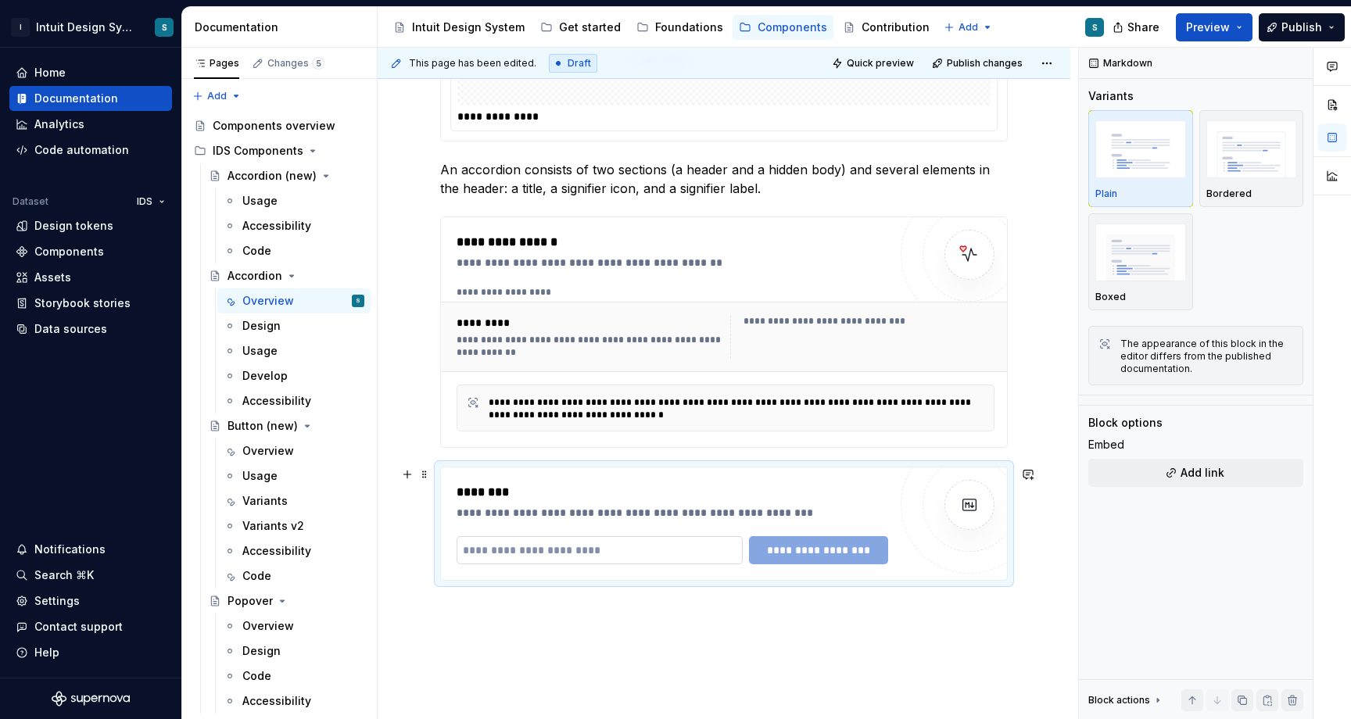
click at [513, 555] on input "text" at bounding box center [599, 550] width 286 height 28
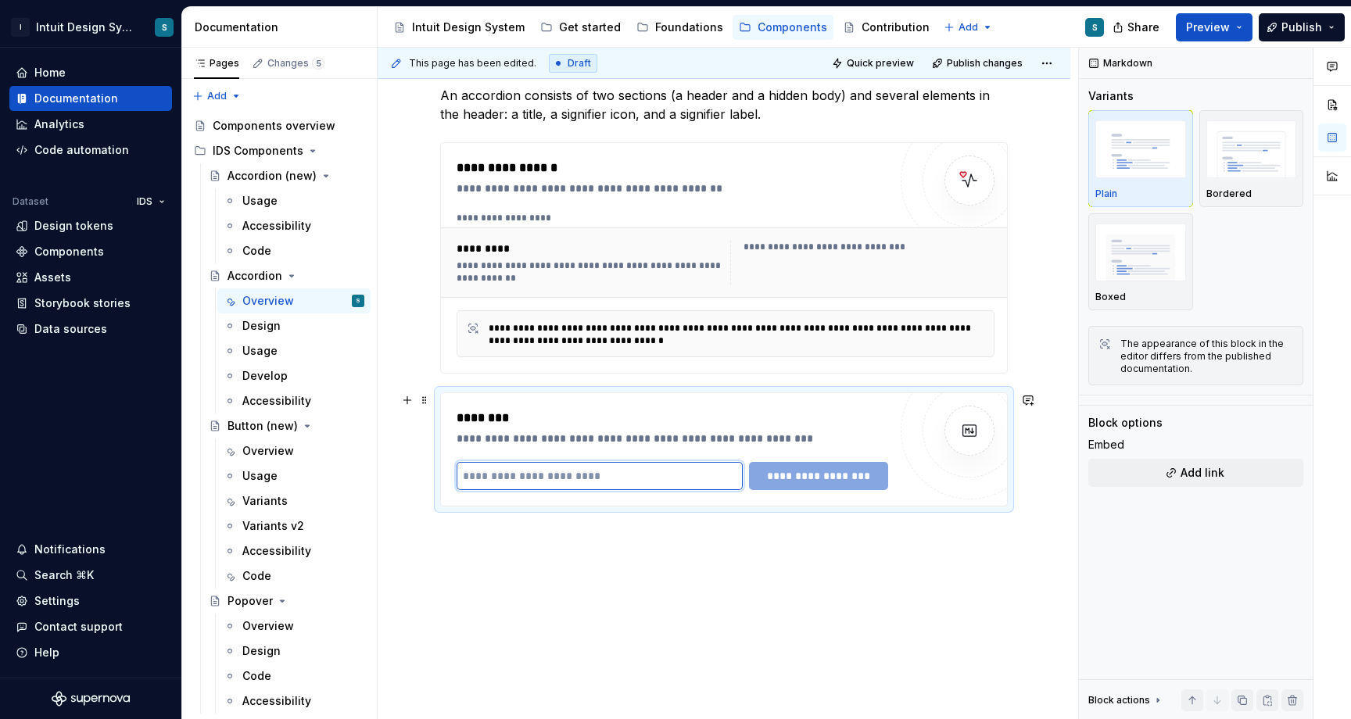
scroll to position [406, 0]
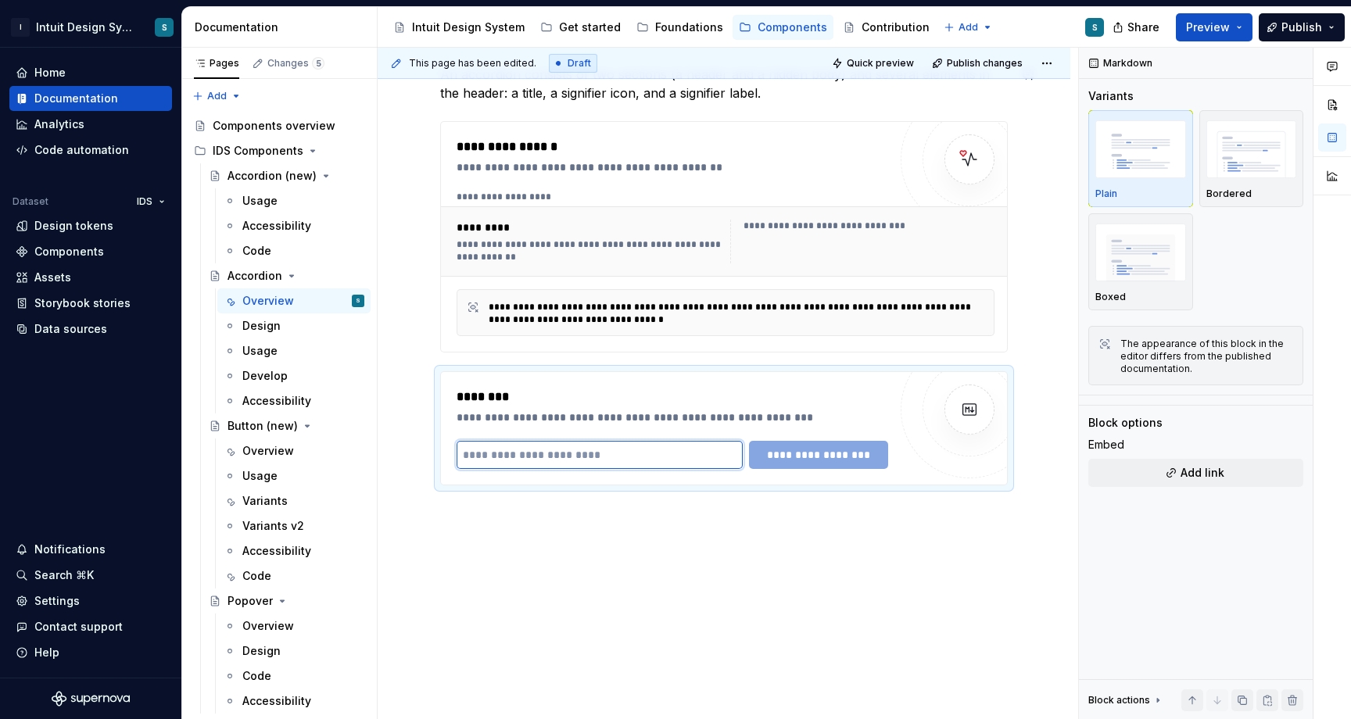
type textarea "*"
paste input "**********"
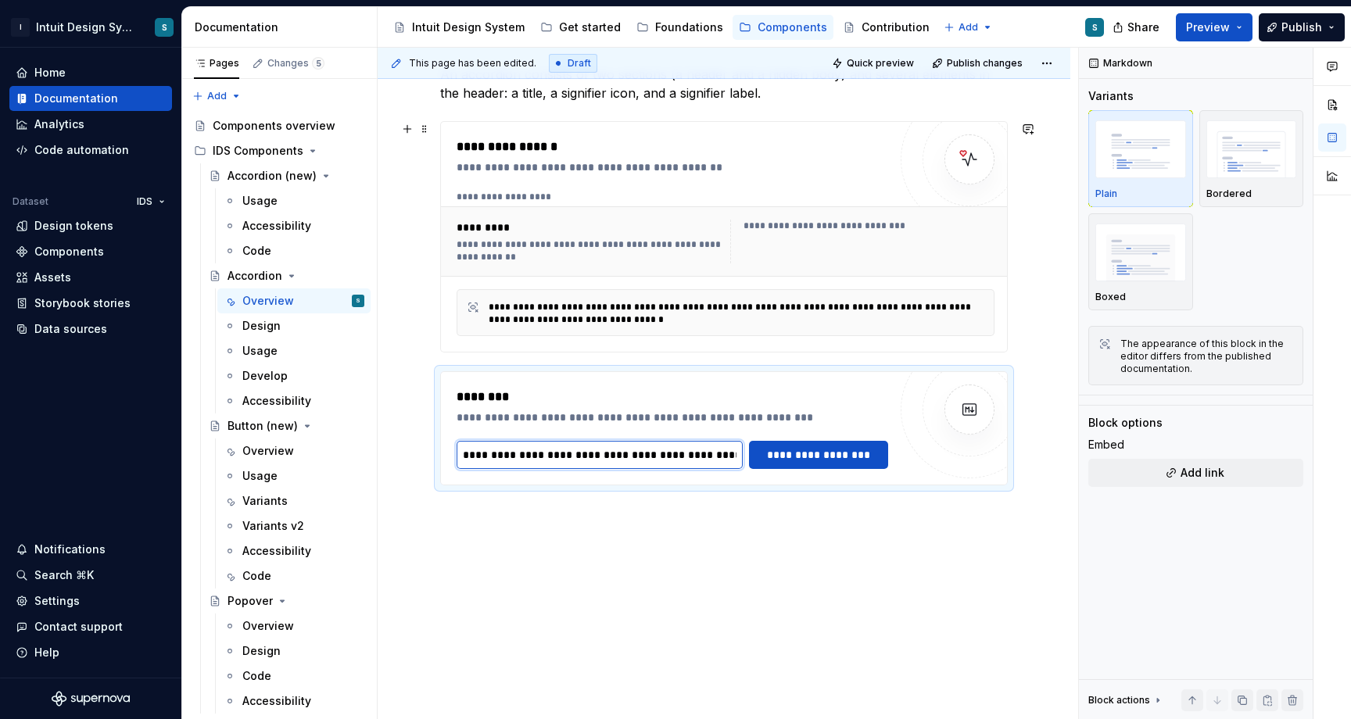
scroll to position [0, 564]
type input "**********"
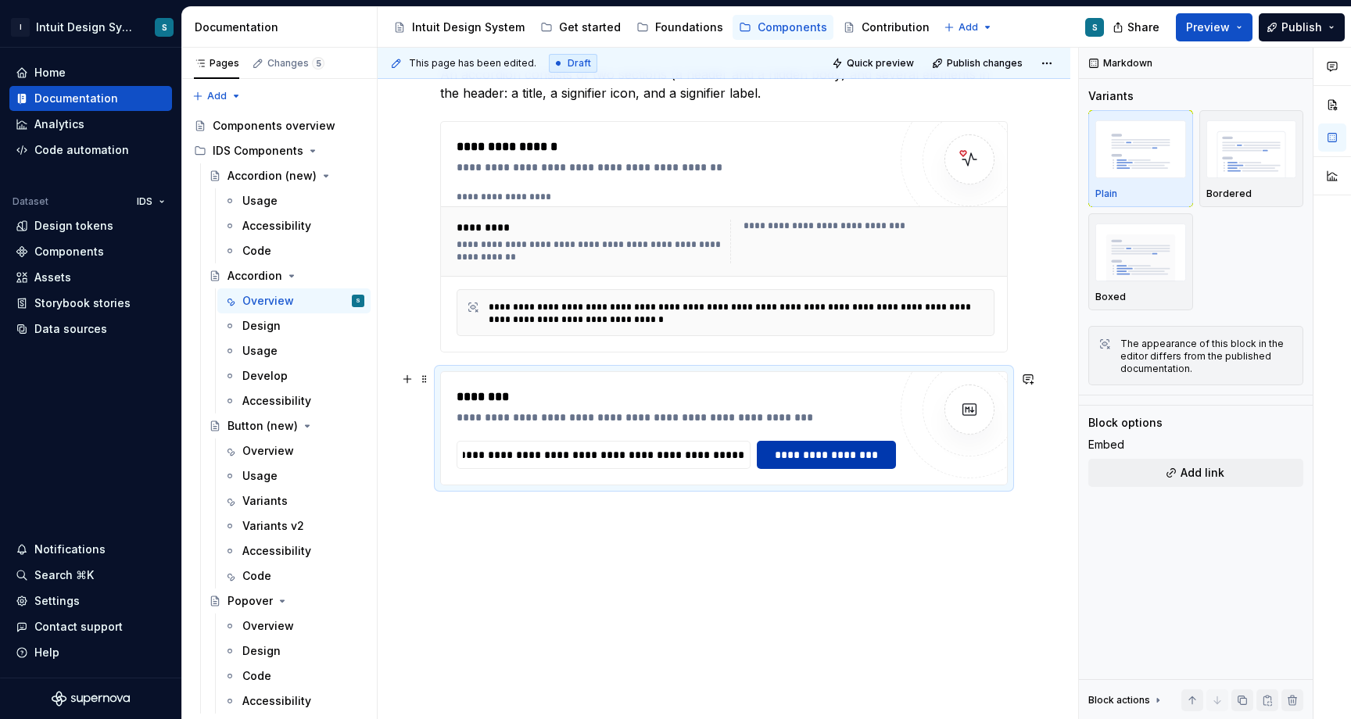
scroll to position [0, 0]
click at [799, 459] on span "**********" at bounding box center [826, 455] width 119 height 16
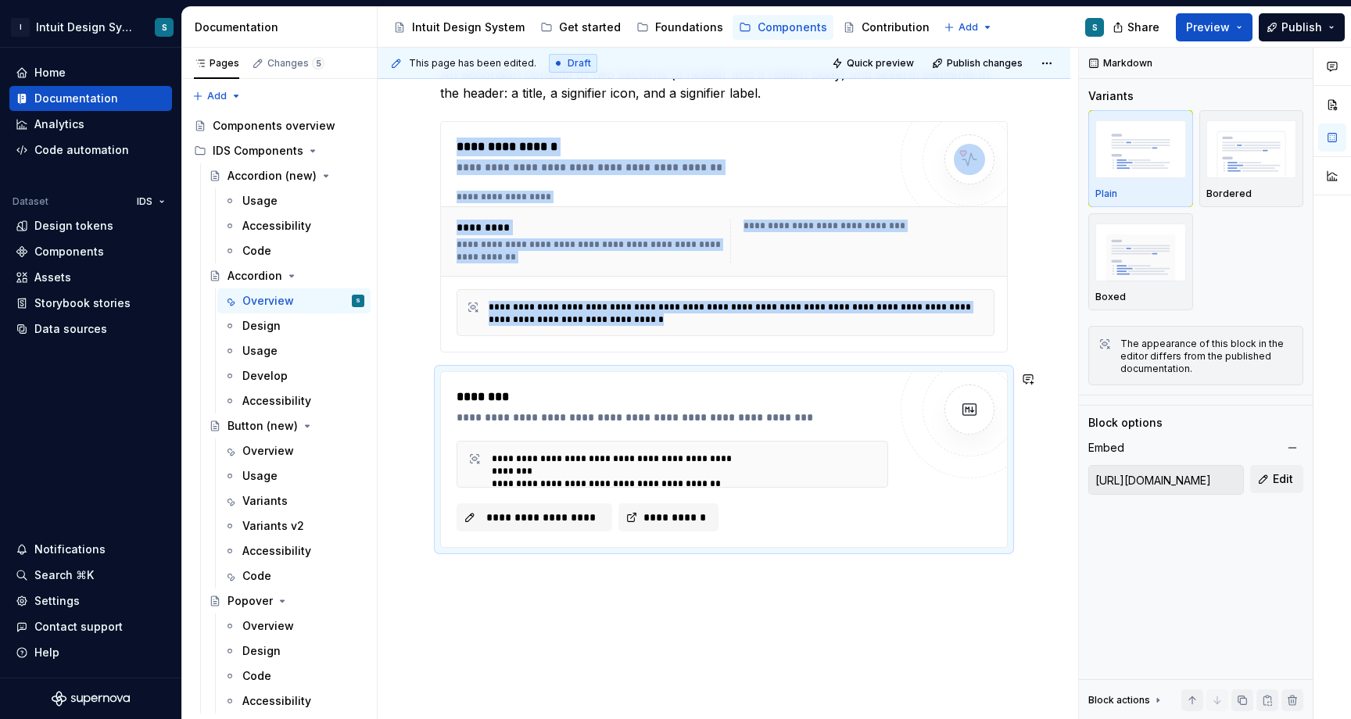
click at [673, 609] on div "**********" at bounding box center [723, 324] width 692 height 918
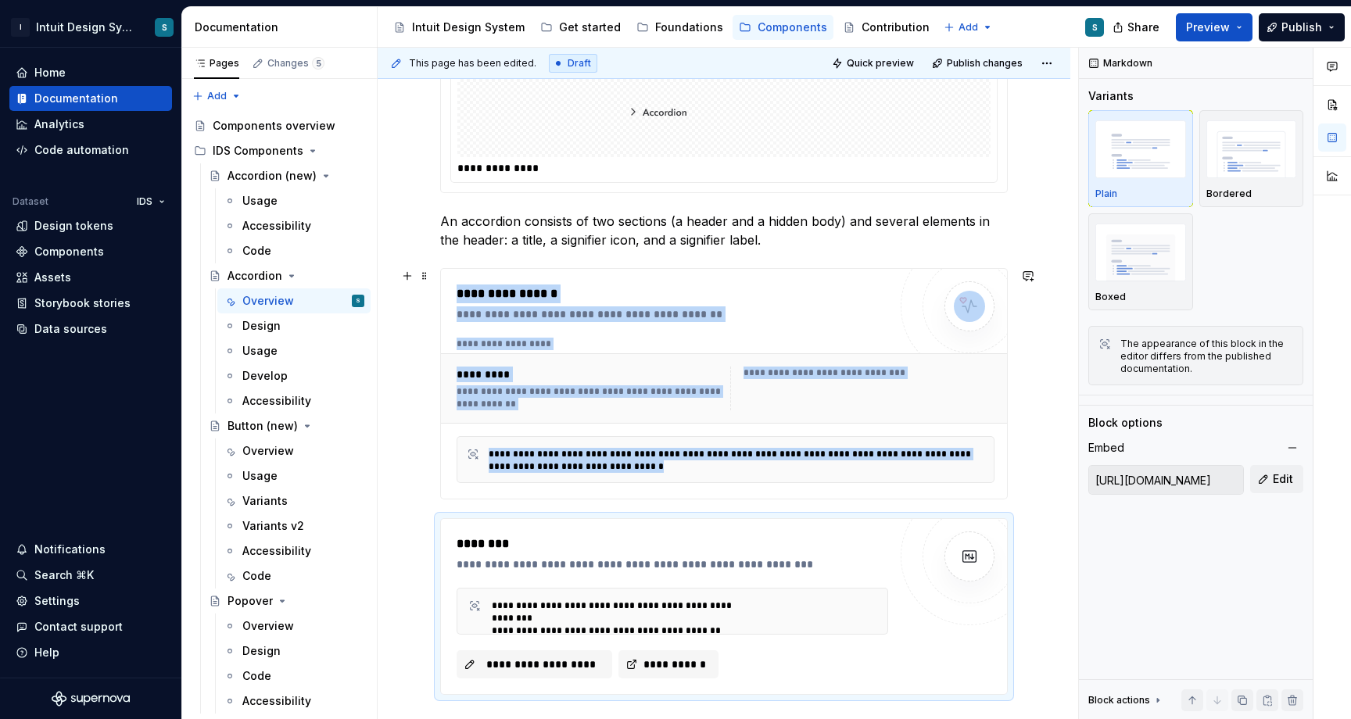
scroll to position [469, 0]
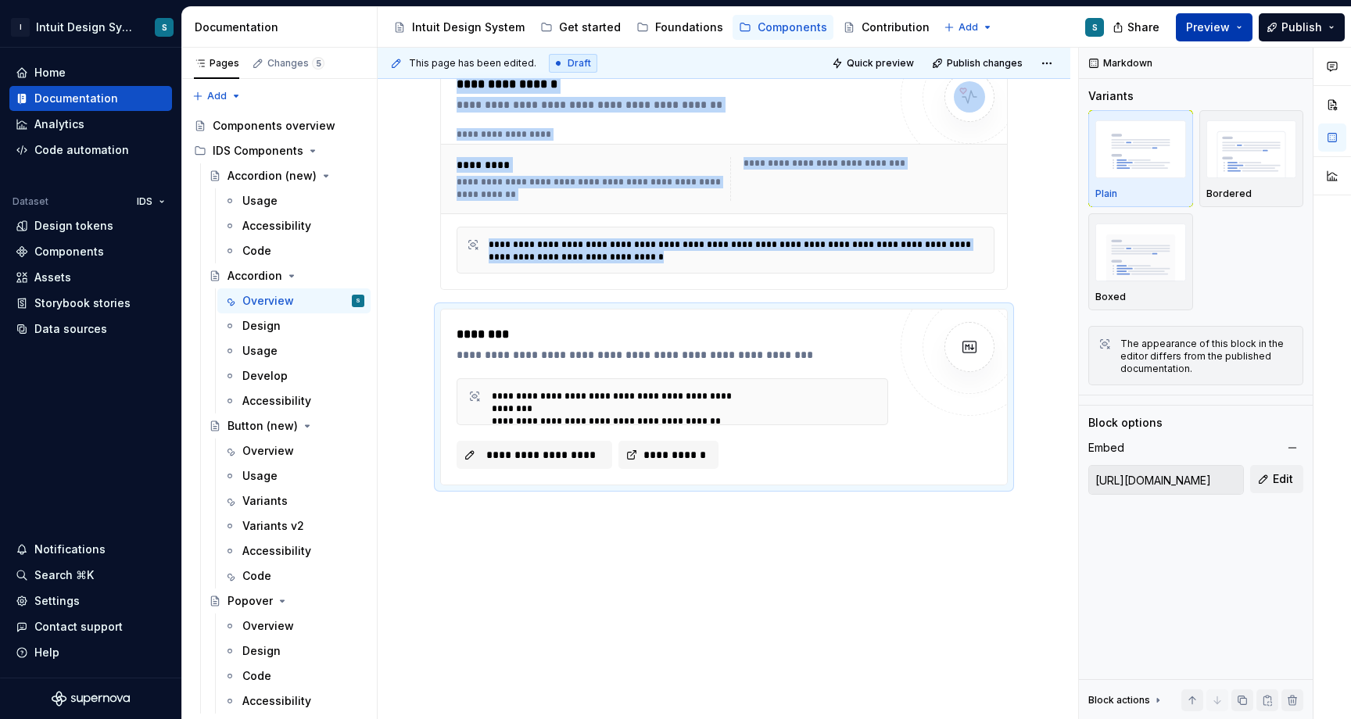
click at [1205, 27] on span "Preview" at bounding box center [1208, 28] width 44 height 16
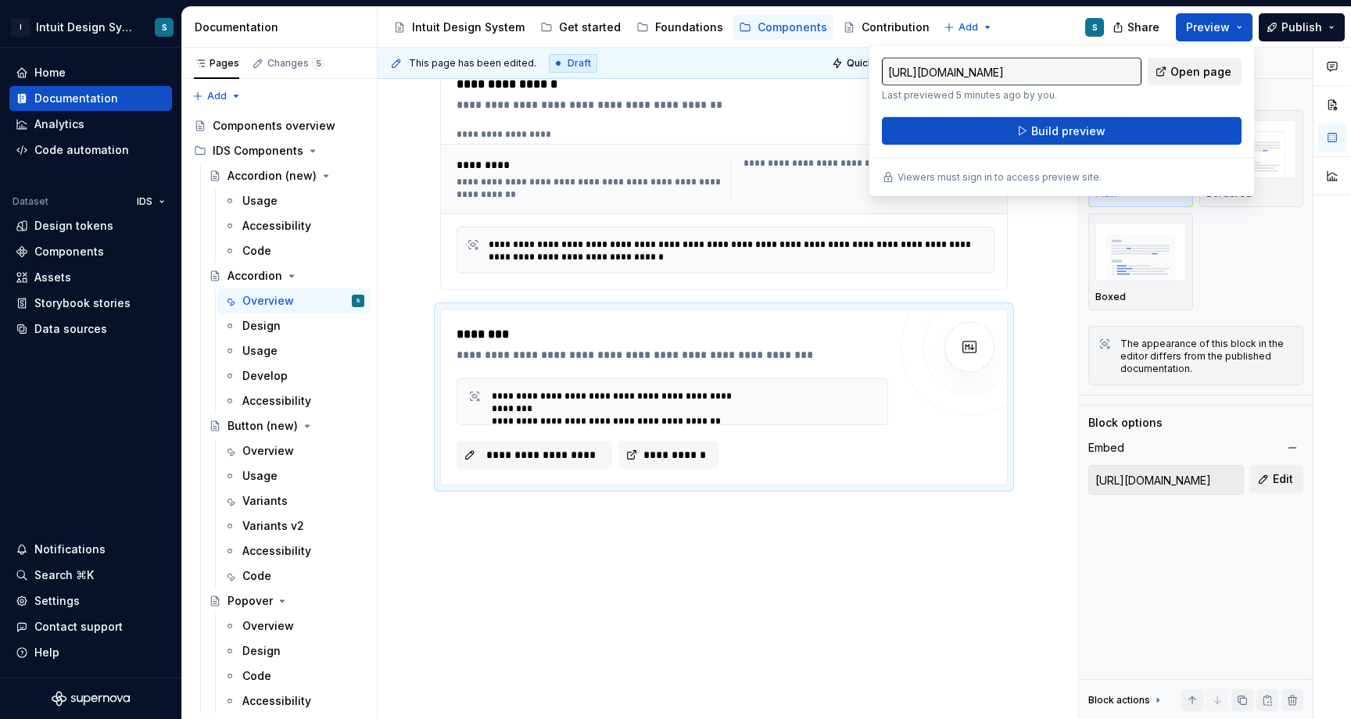
click at [1179, 70] on span "Open page" at bounding box center [1200, 72] width 61 height 16
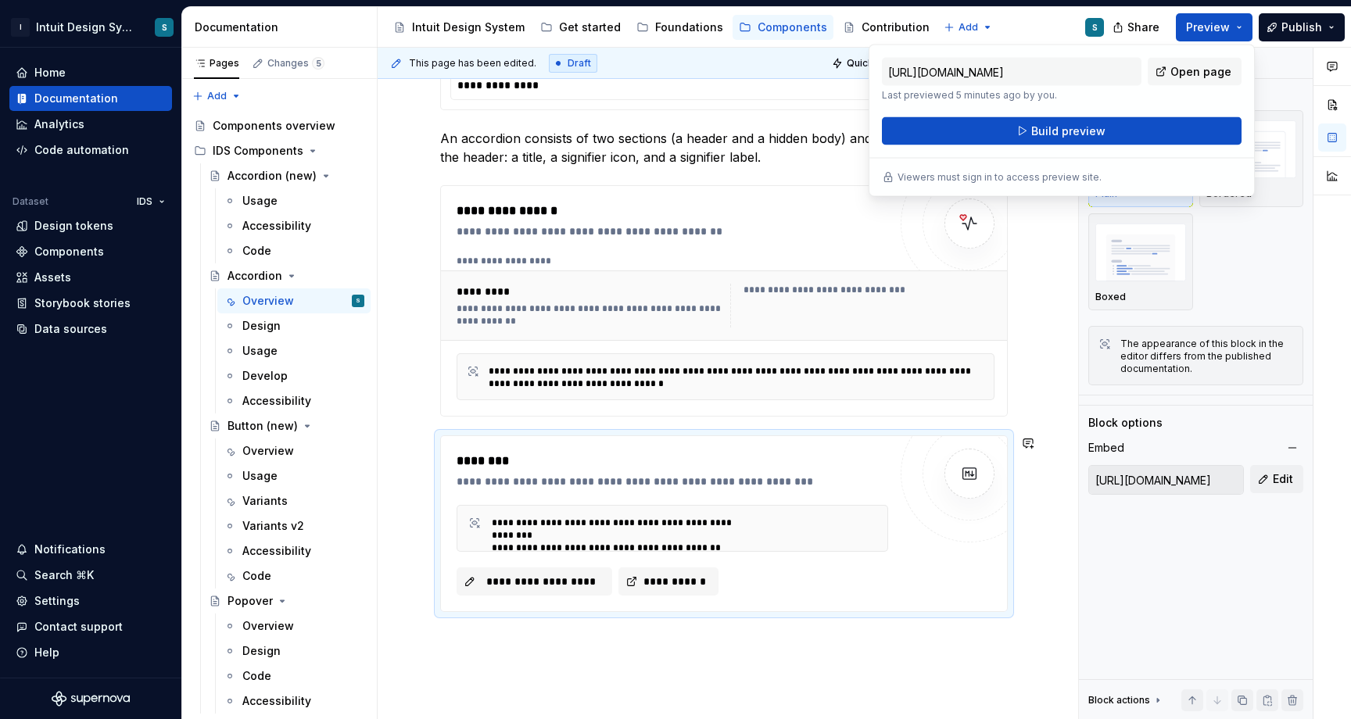
scroll to position [343, 0]
click at [569, 679] on div "**********" at bounding box center [723, 387] width 692 height 918
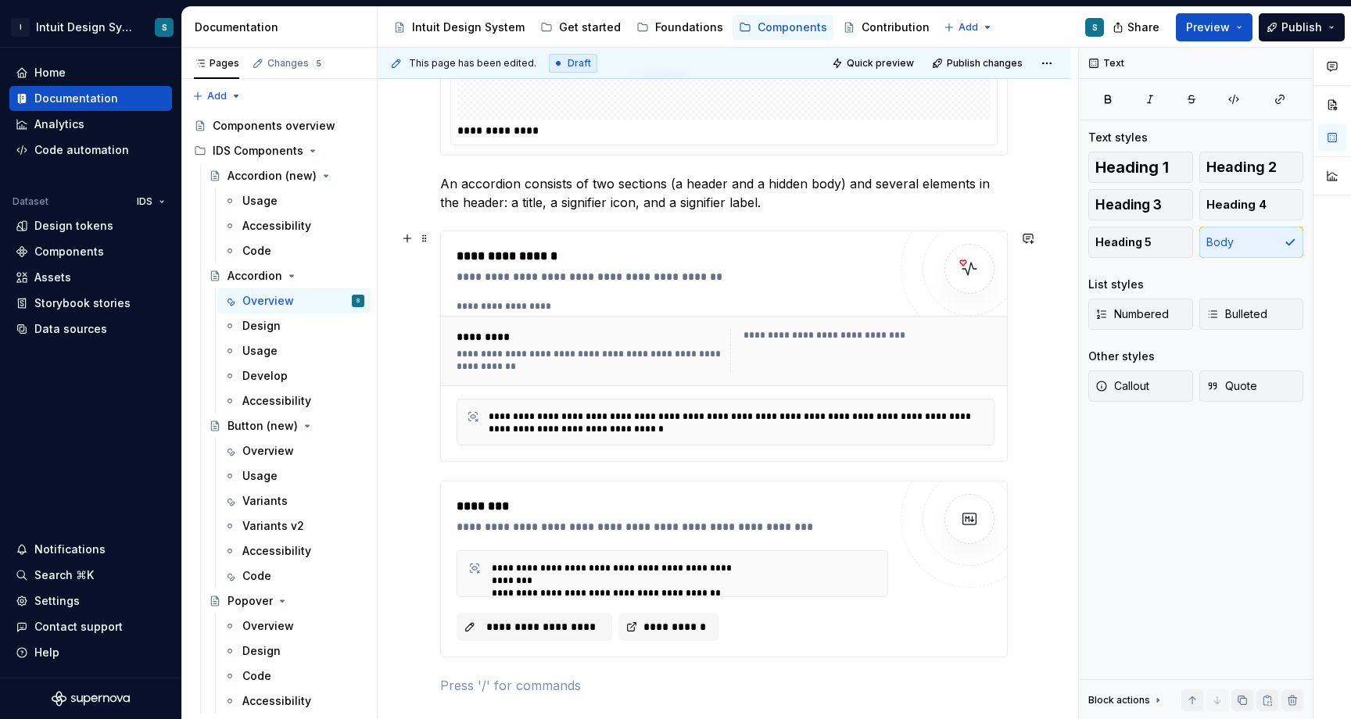
scroll to position [463, 0]
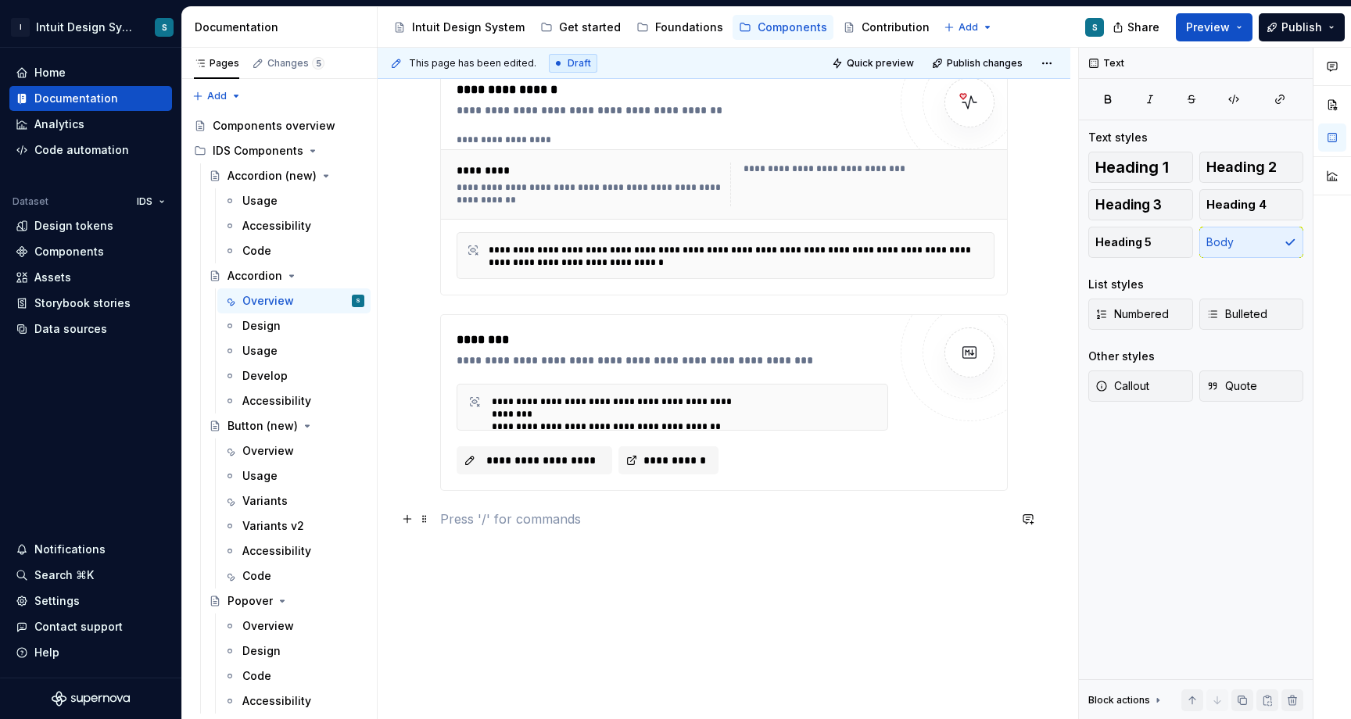
click at [514, 528] on p at bounding box center [723, 519] width 567 height 19
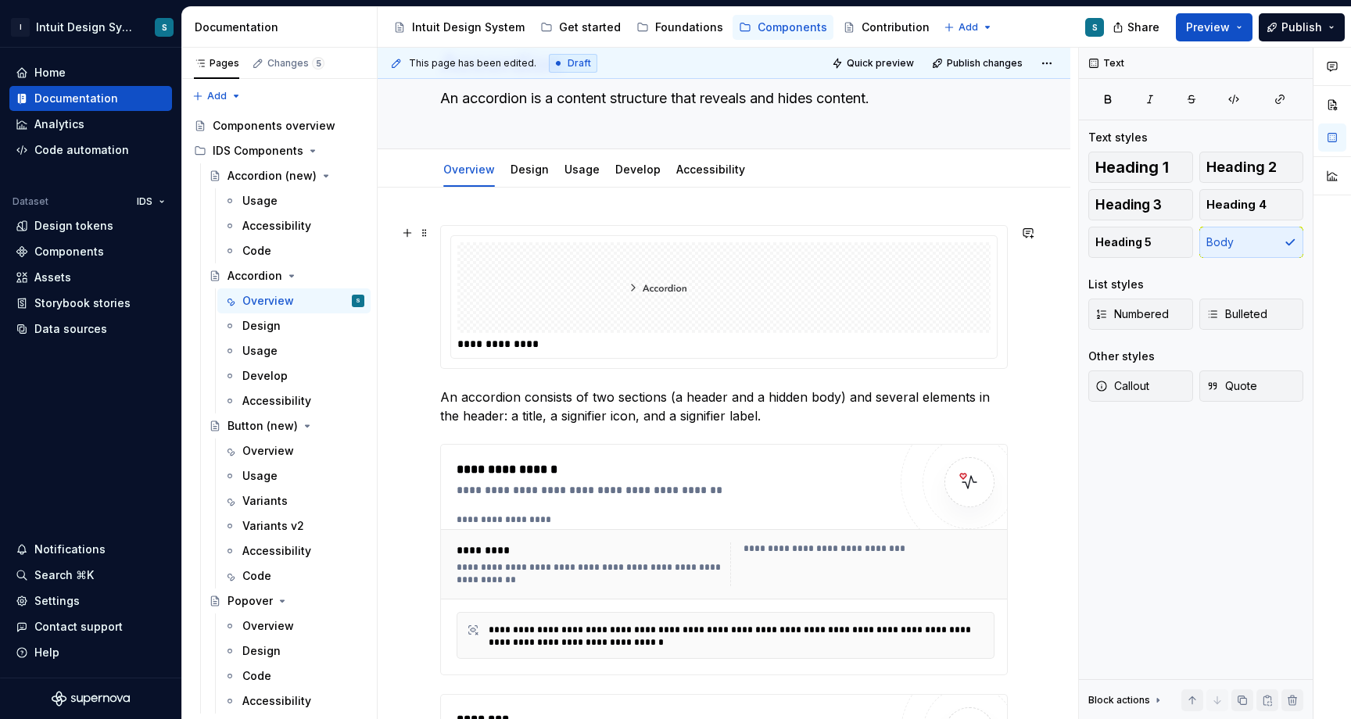
scroll to position [0, 0]
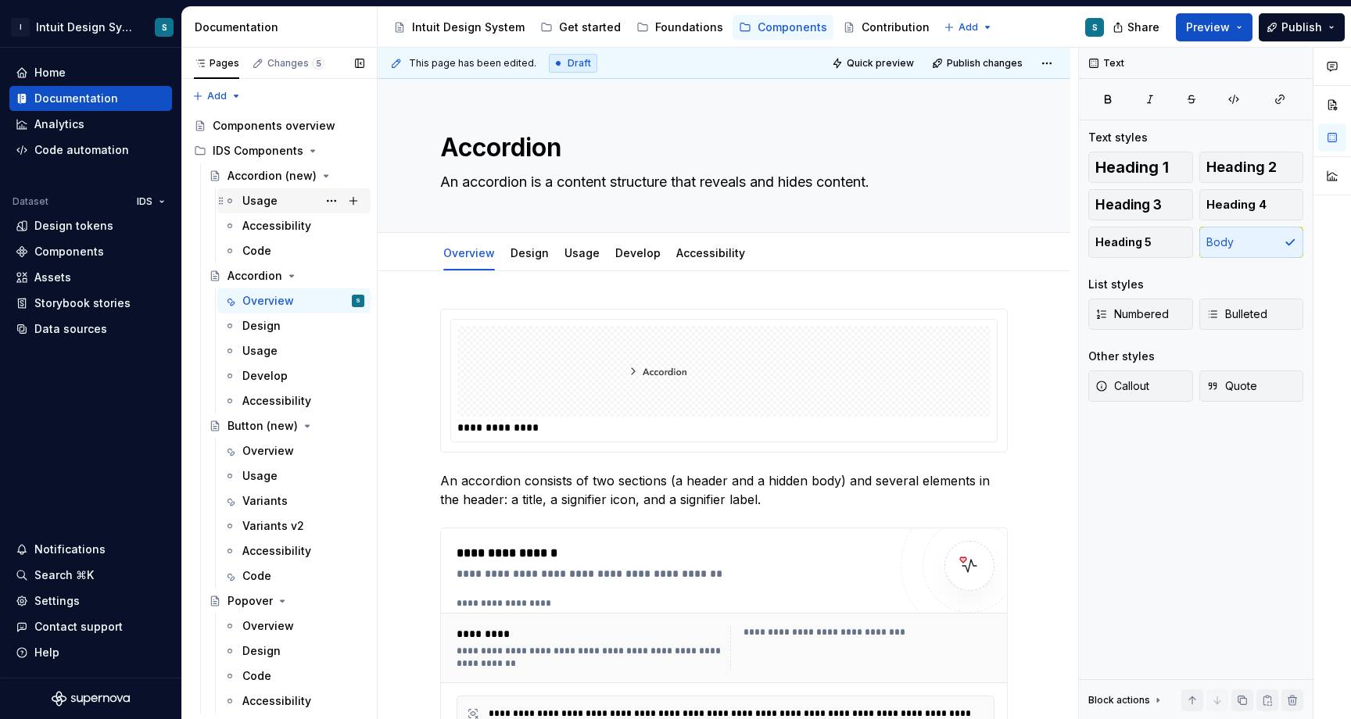
click at [257, 198] on div "Usage" at bounding box center [259, 201] width 35 height 16
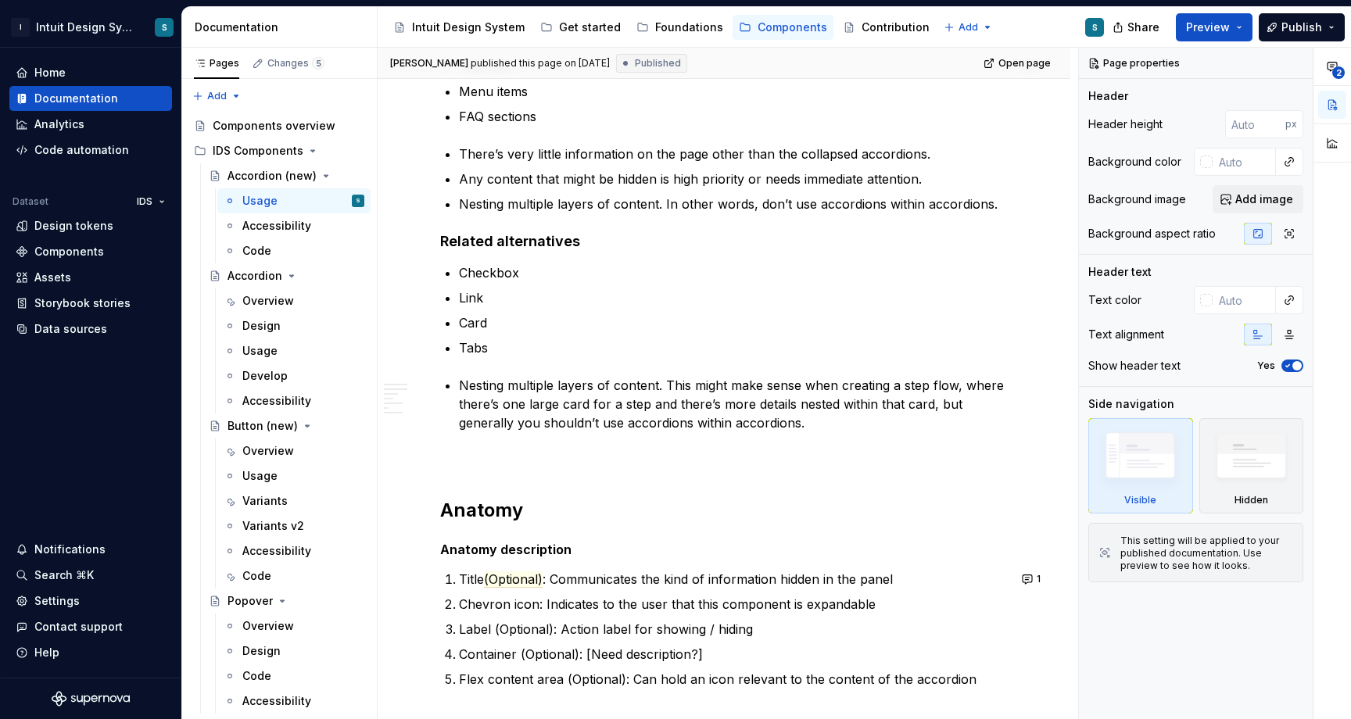
scroll to position [1133, 0]
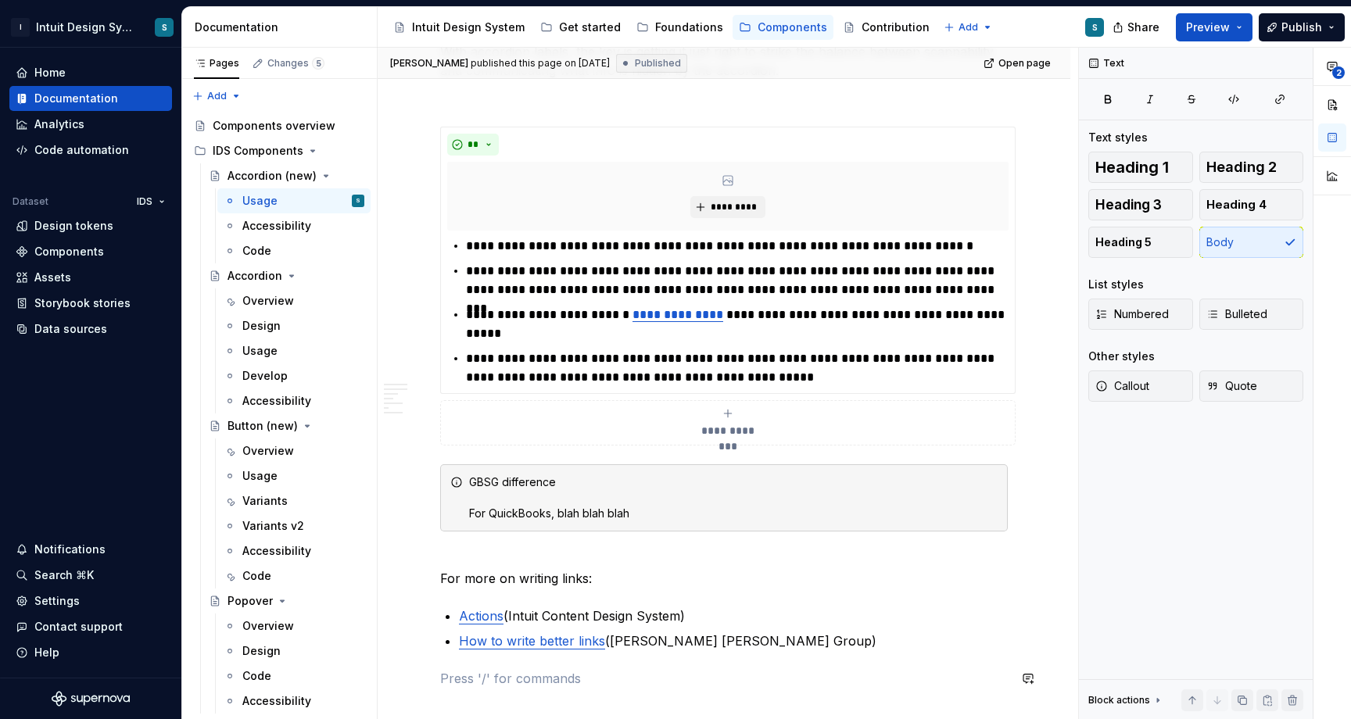
scroll to position [2928, 0]
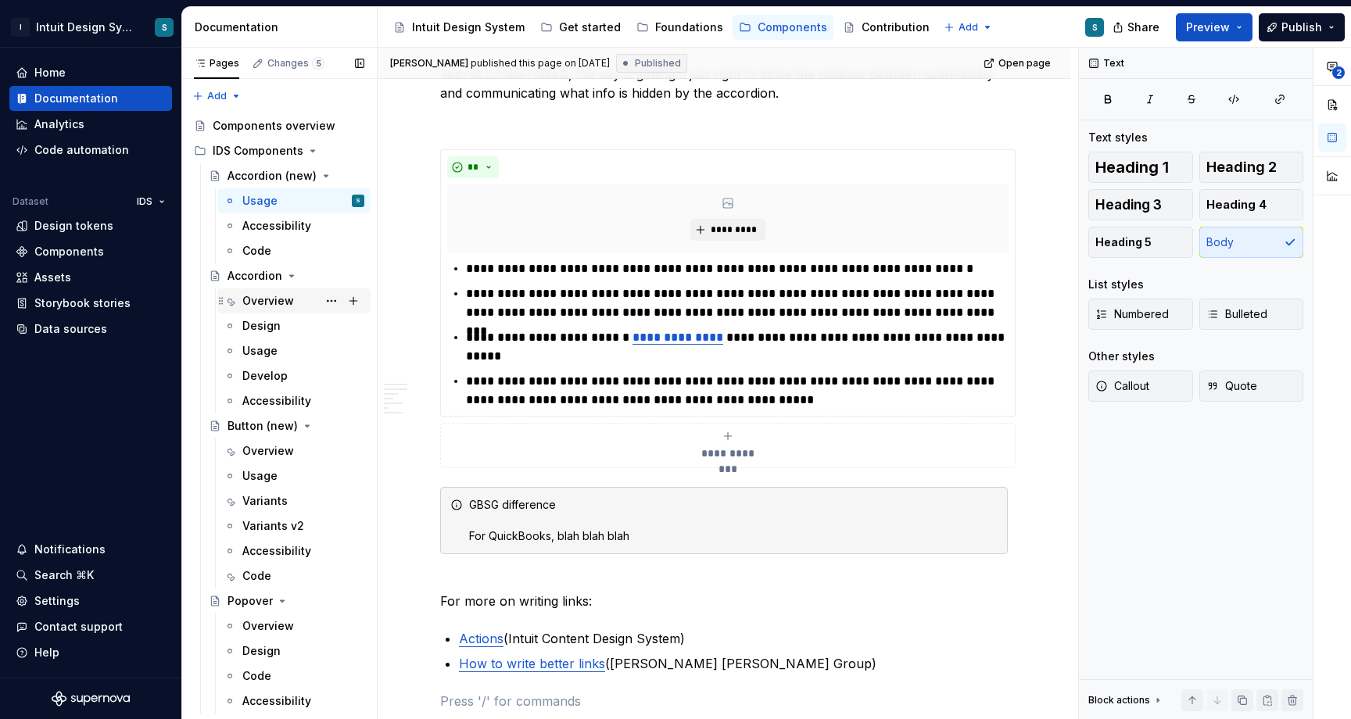
click at [274, 296] on div "Overview" at bounding box center [268, 301] width 52 height 16
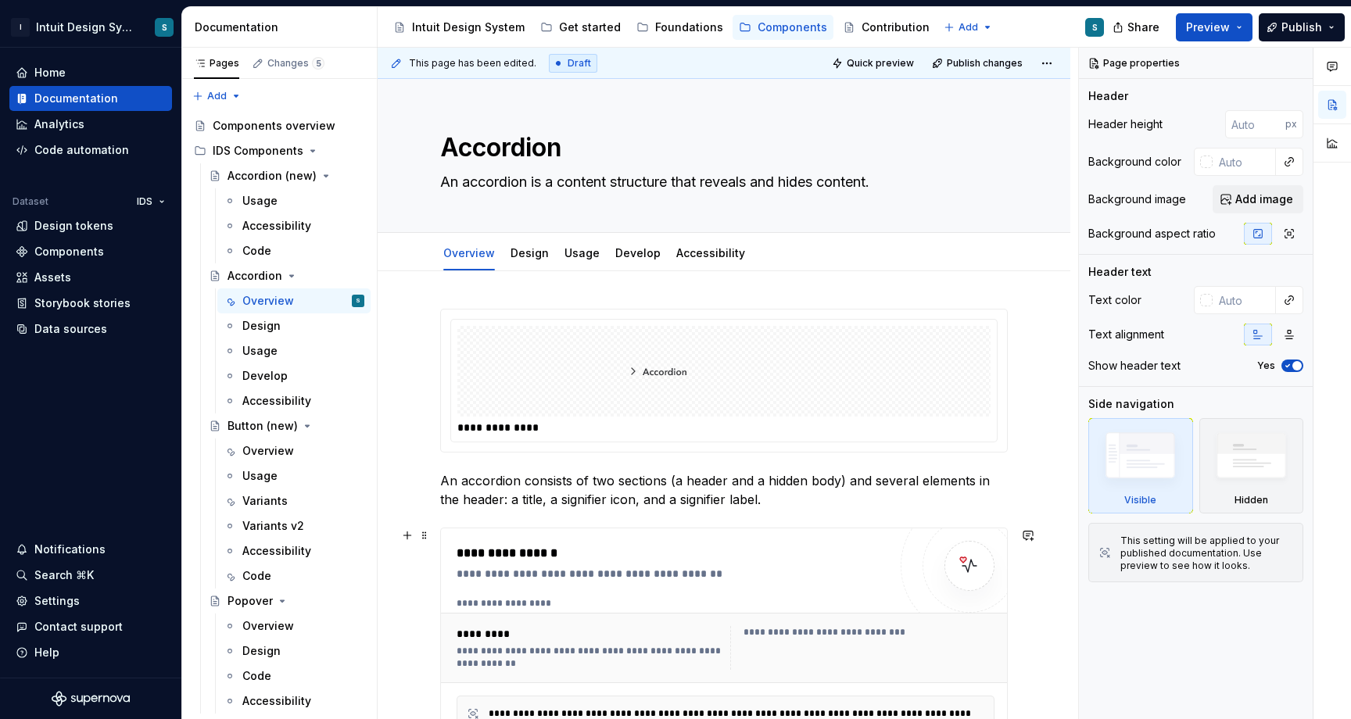
scroll to position [506, 0]
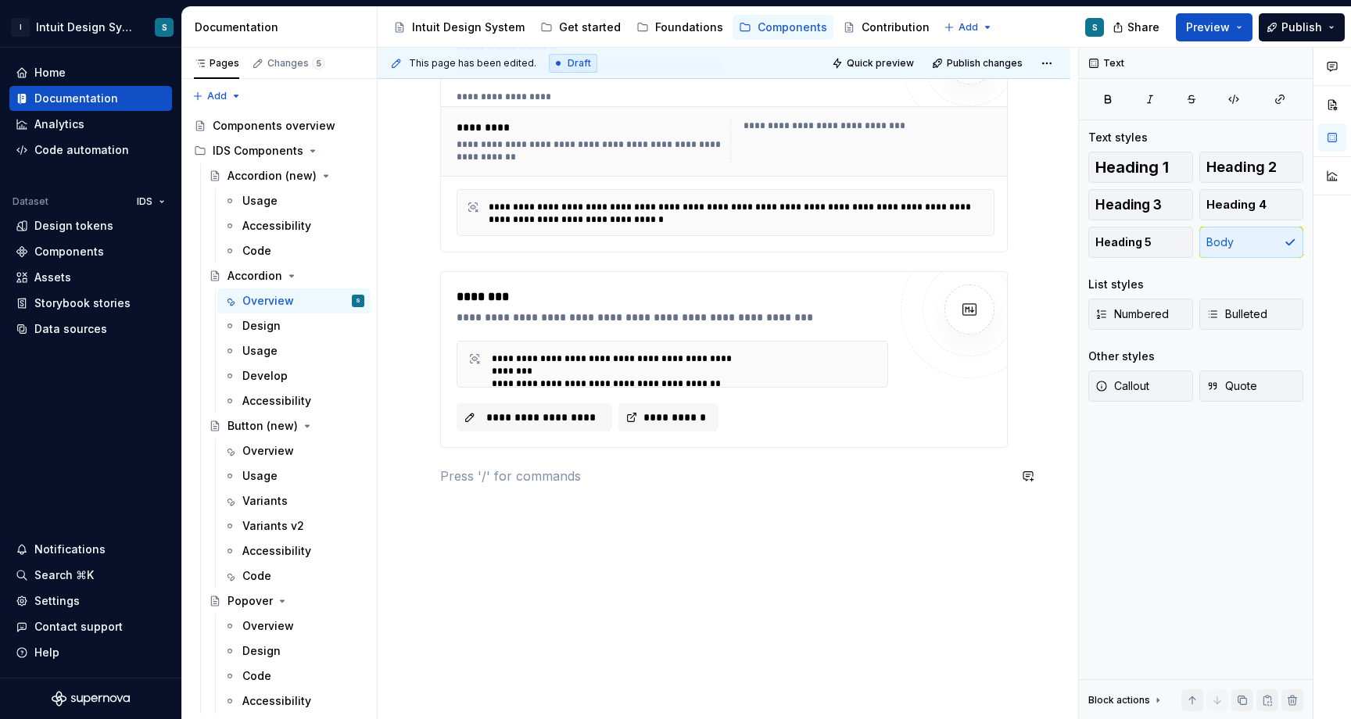
click at [514, 492] on div "**********" at bounding box center [723, 153] width 567 height 702
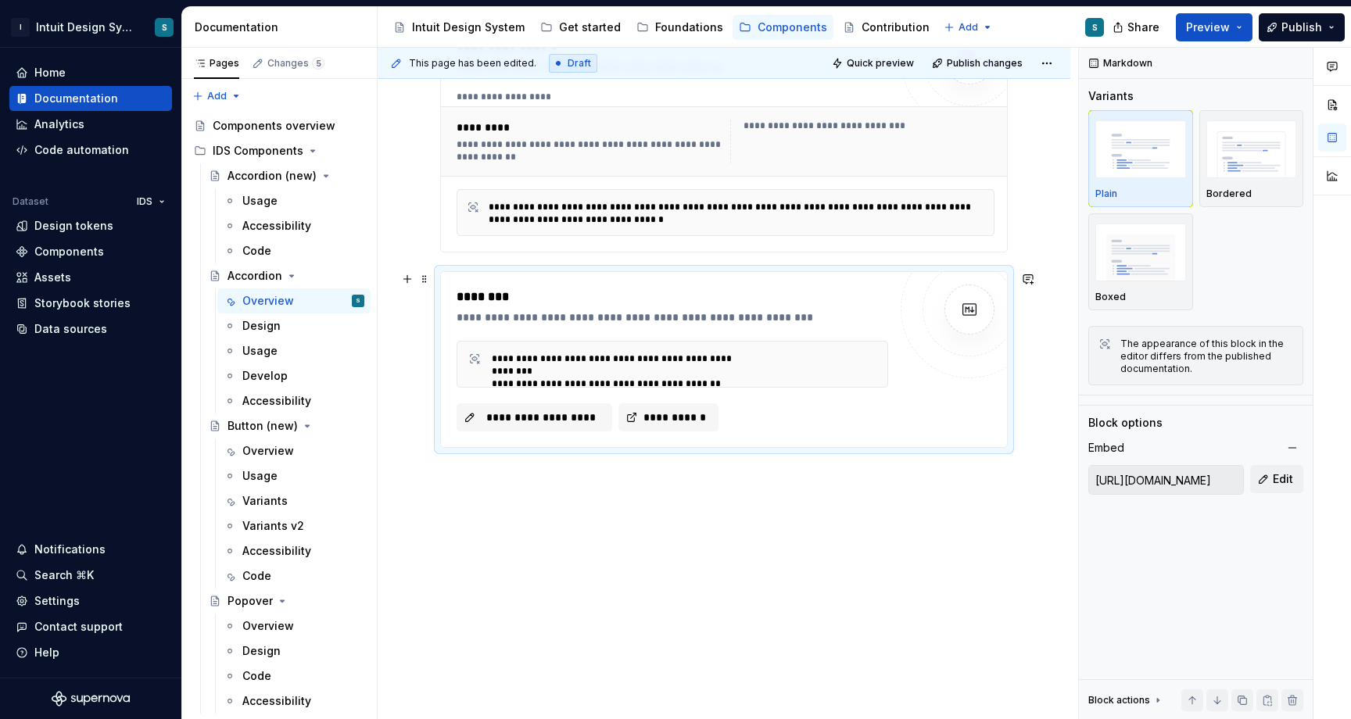
click at [778, 331] on div "**********" at bounding box center [671, 360] width 431 height 144
click at [545, 419] on span "**********" at bounding box center [540, 418] width 123 height 16
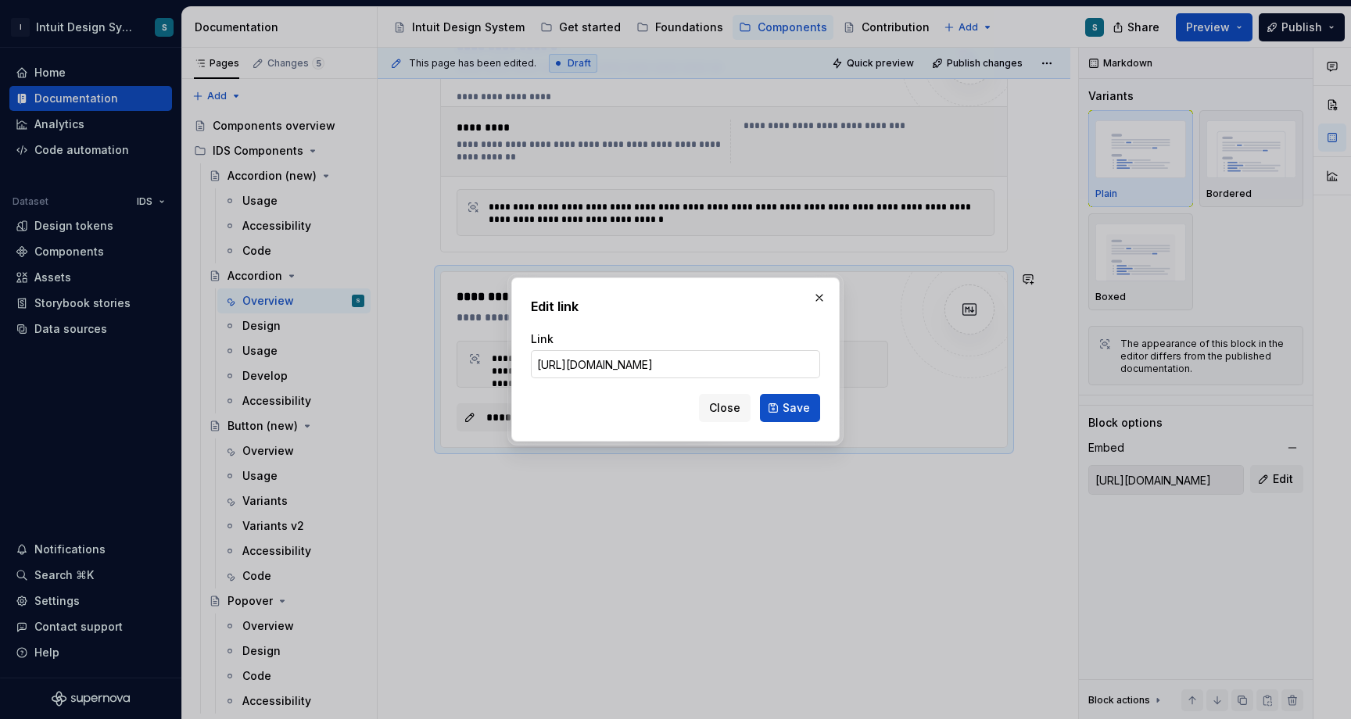
click at [704, 362] on input "[URL][DOMAIN_NAME]" at bounding box center [675, 364] width 289 height 28
click at [714, 365] on input "[URL][DOMAIN_NAME]" at bounding box center [675, 364] width 289 height 28
click at [797, 410] on span "Save" at bounding box center [795, 408] width 27 height 16
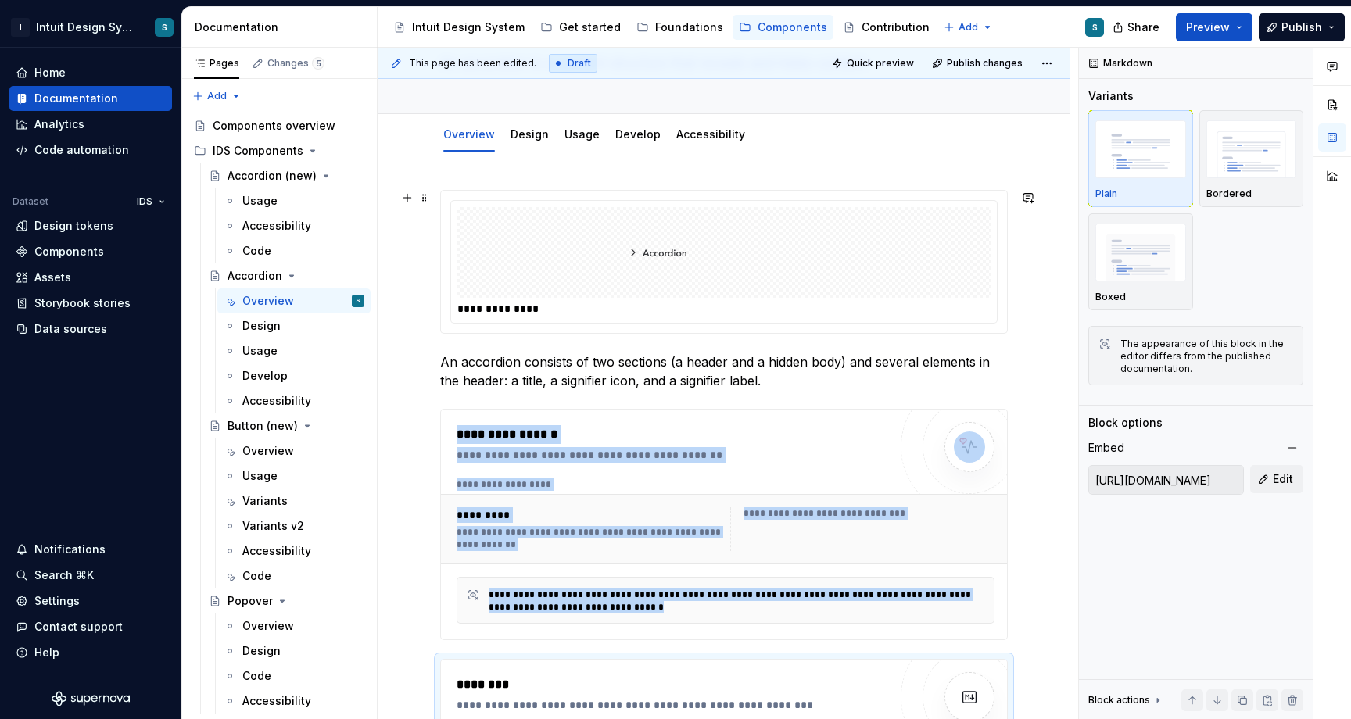
scroll to position [0, 0]
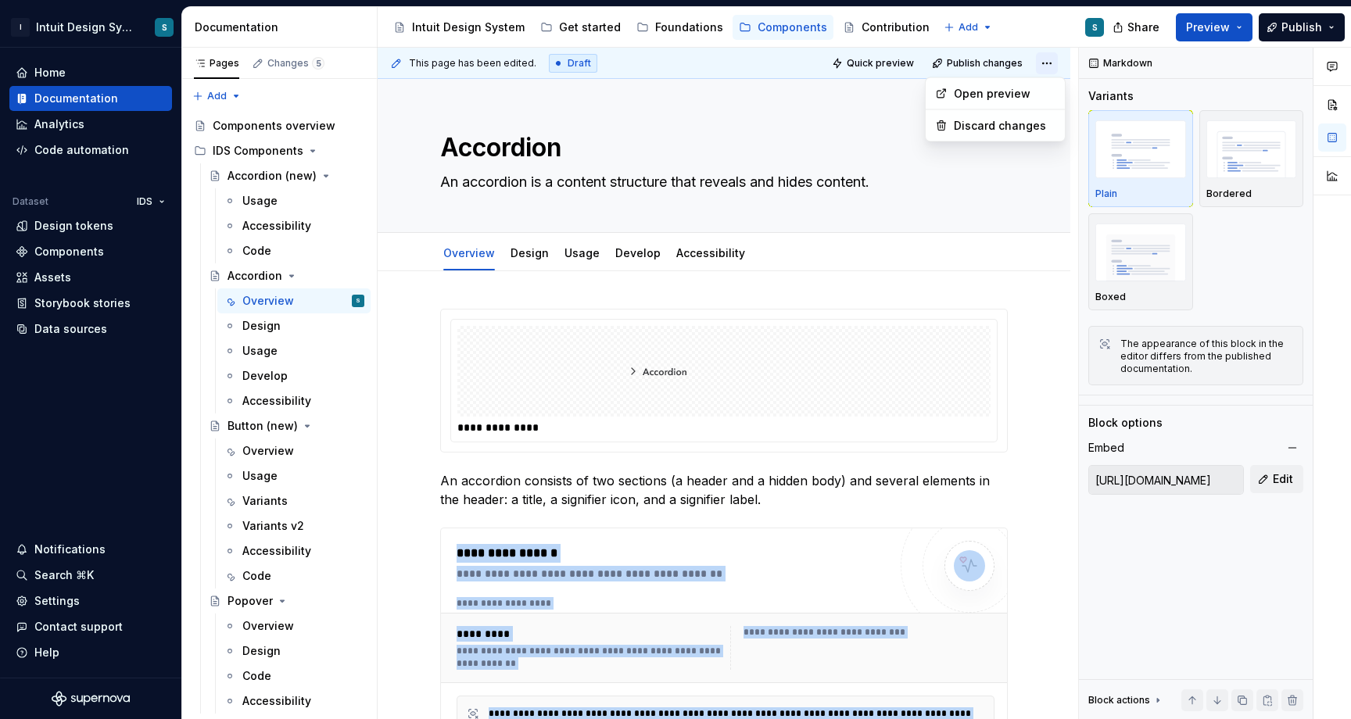
click at [1061, 66] on html "I Intuit Design System S Home Documentation Analytics Code automation Dataset I…" at bounding box center [675, 359] width 1351 height 719
click at [991, 88] on div "Open preview" at bounding box center [1005, 94] width 102 height 16
type textarea "*"
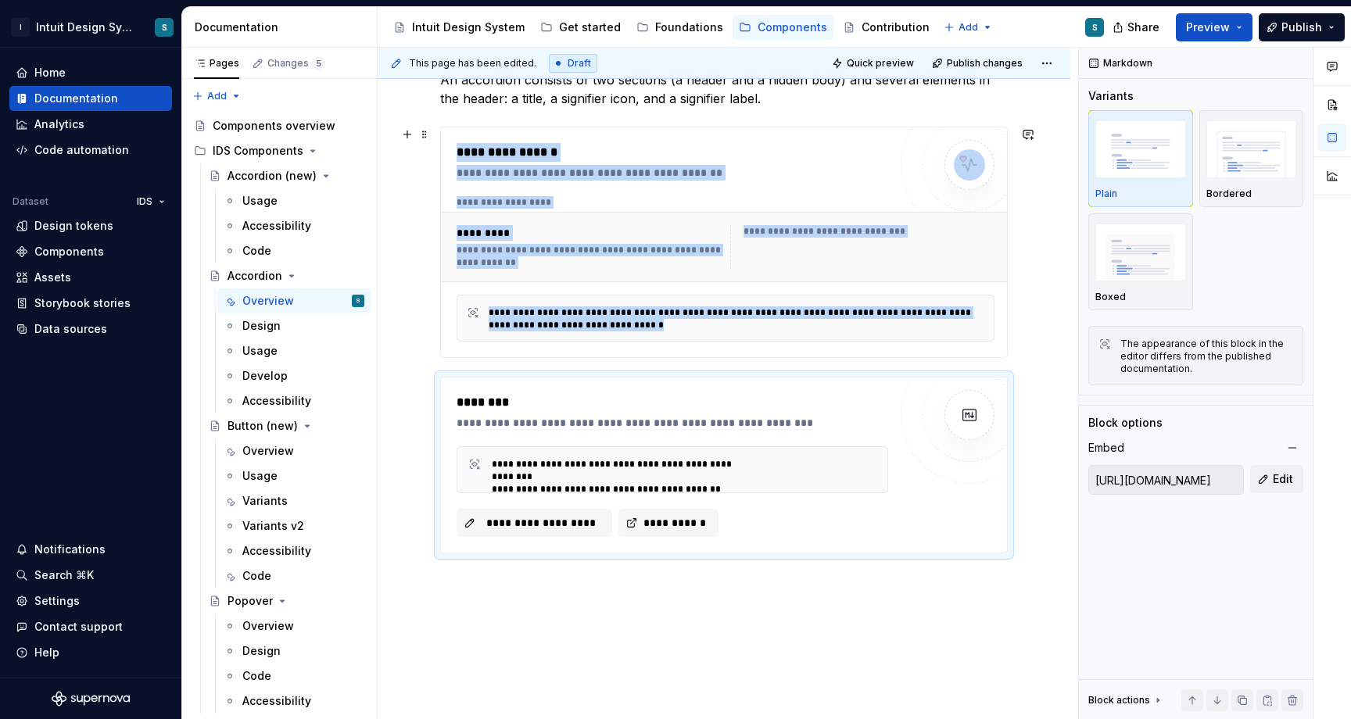
scroll to position [474, 0]
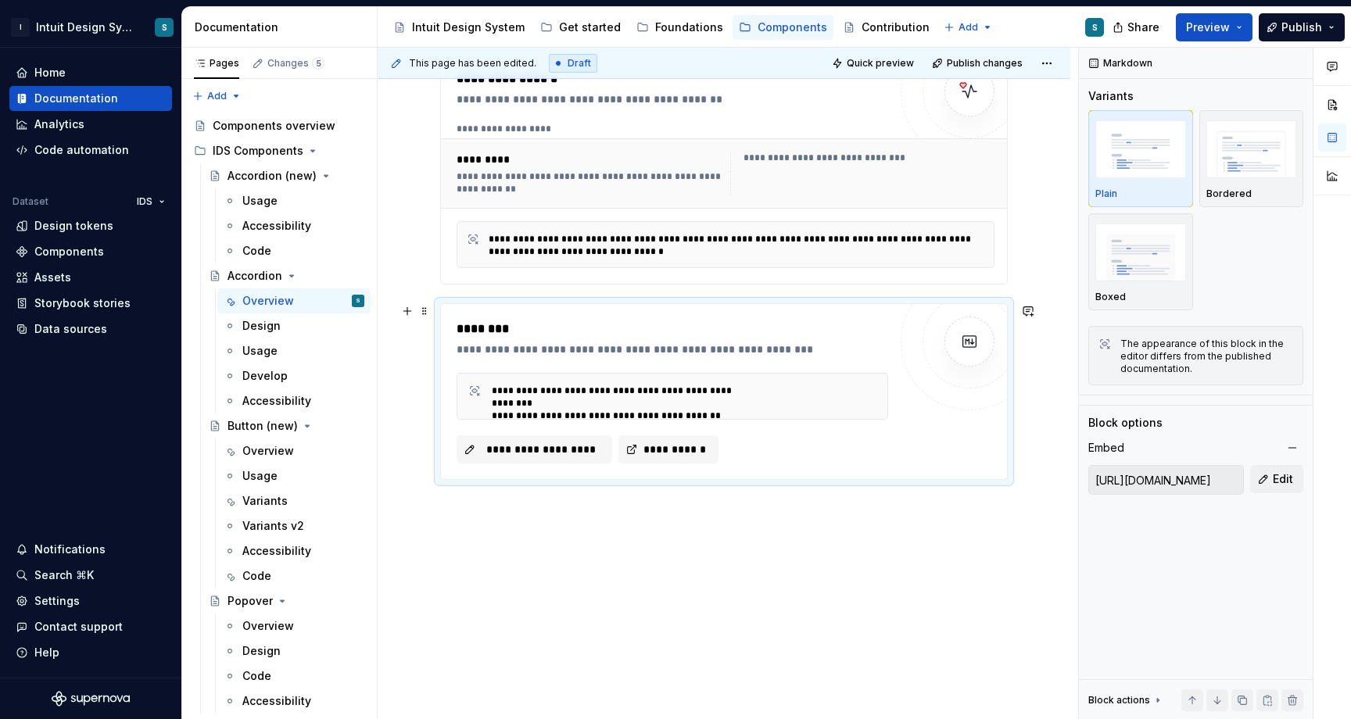
click at [419, 386] on div "**********" at bounding box center [723, 274] width 692 height 955
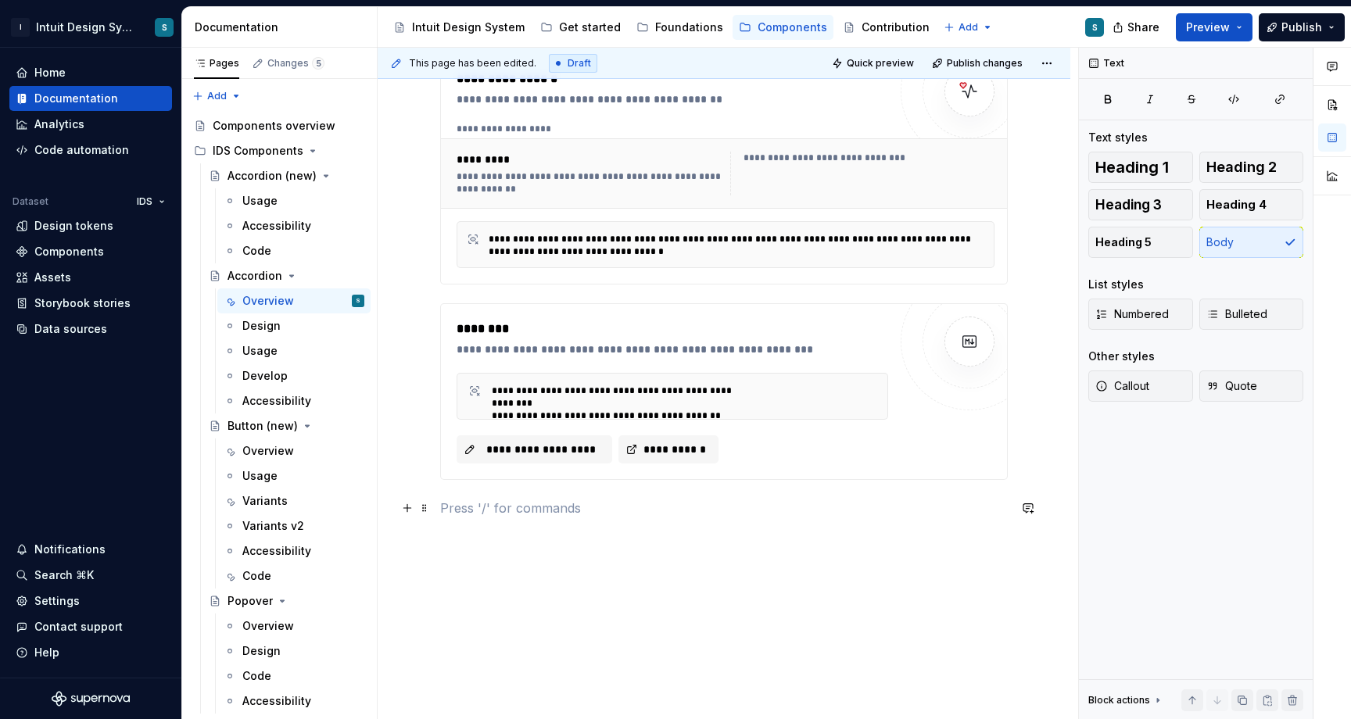
click at [523, 503] on p at bounding box center [723, 508] width 567 height 19
click at [1192, 27] on span "Preview" at bounding box center [1208, 28] width 44 height 16
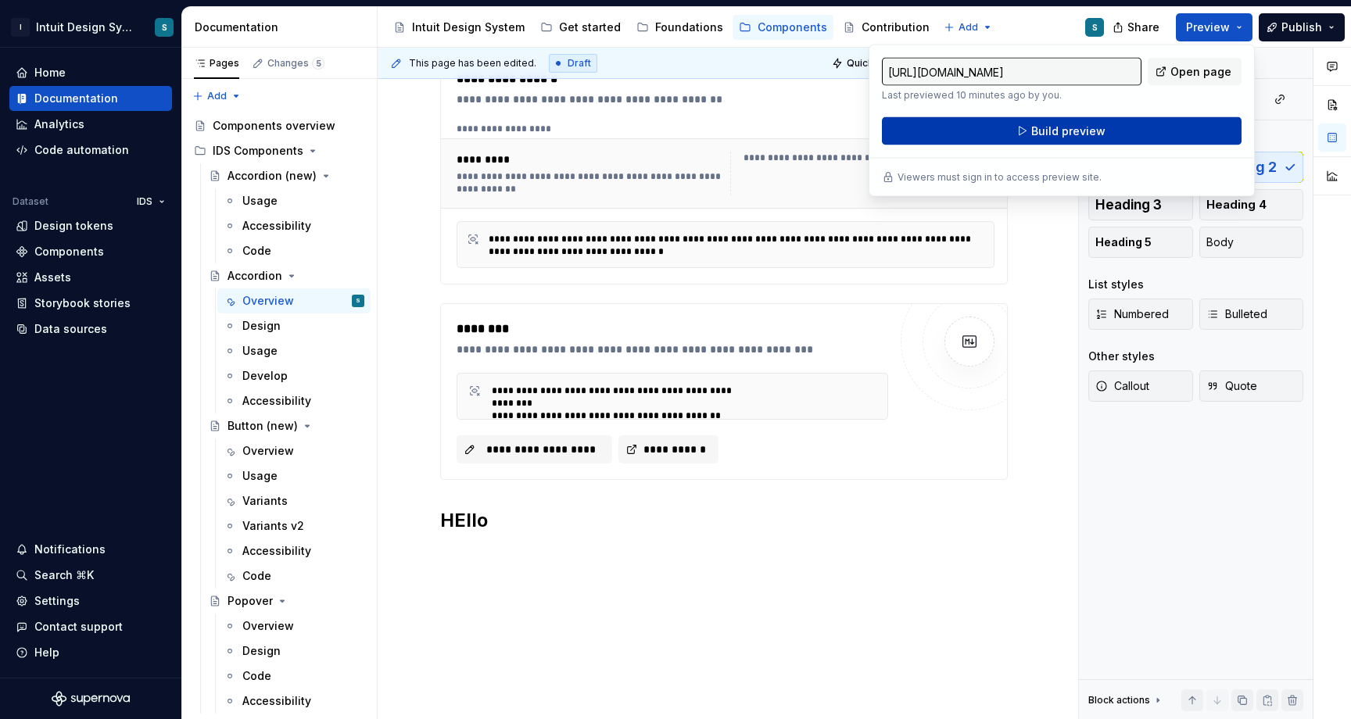
click at [1050, 134] on span "Build preview" at bounding box center [1068, 131] width 74 height 16
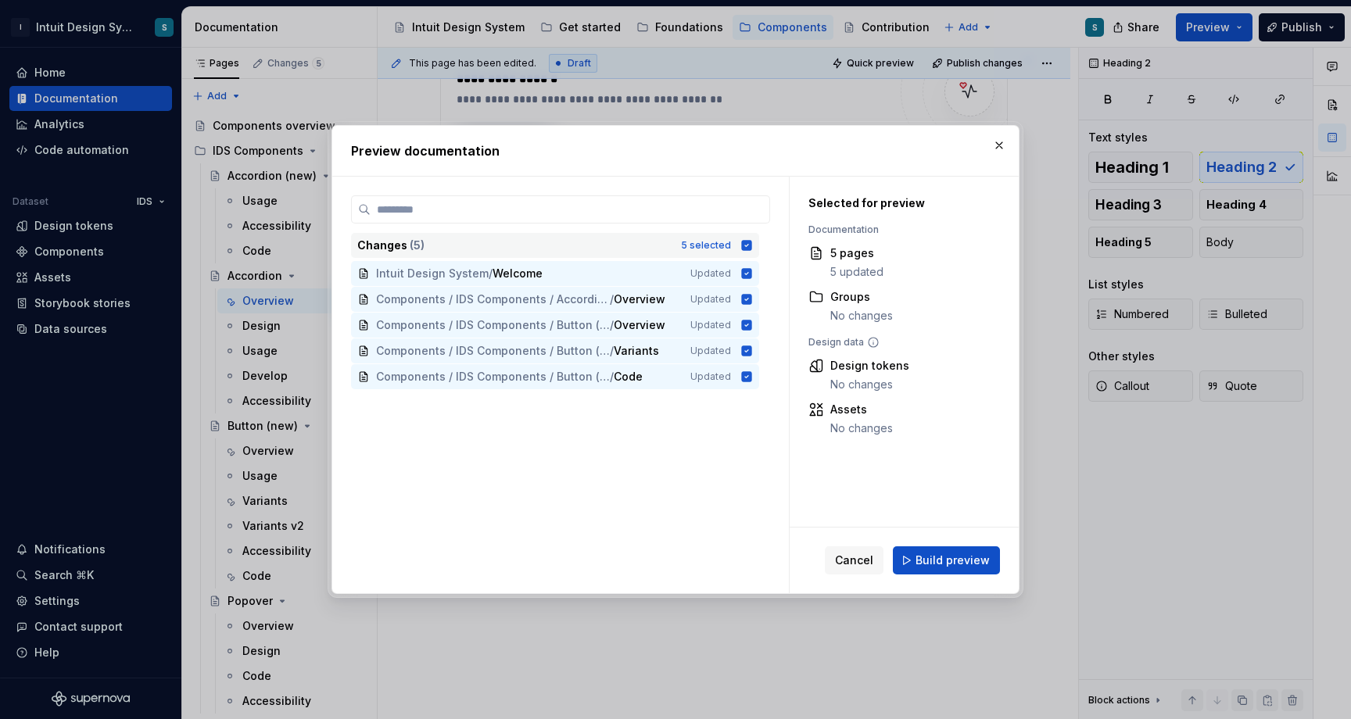
click at [752, 242] on icon at bounding box center [747, 245] width 10 height 10
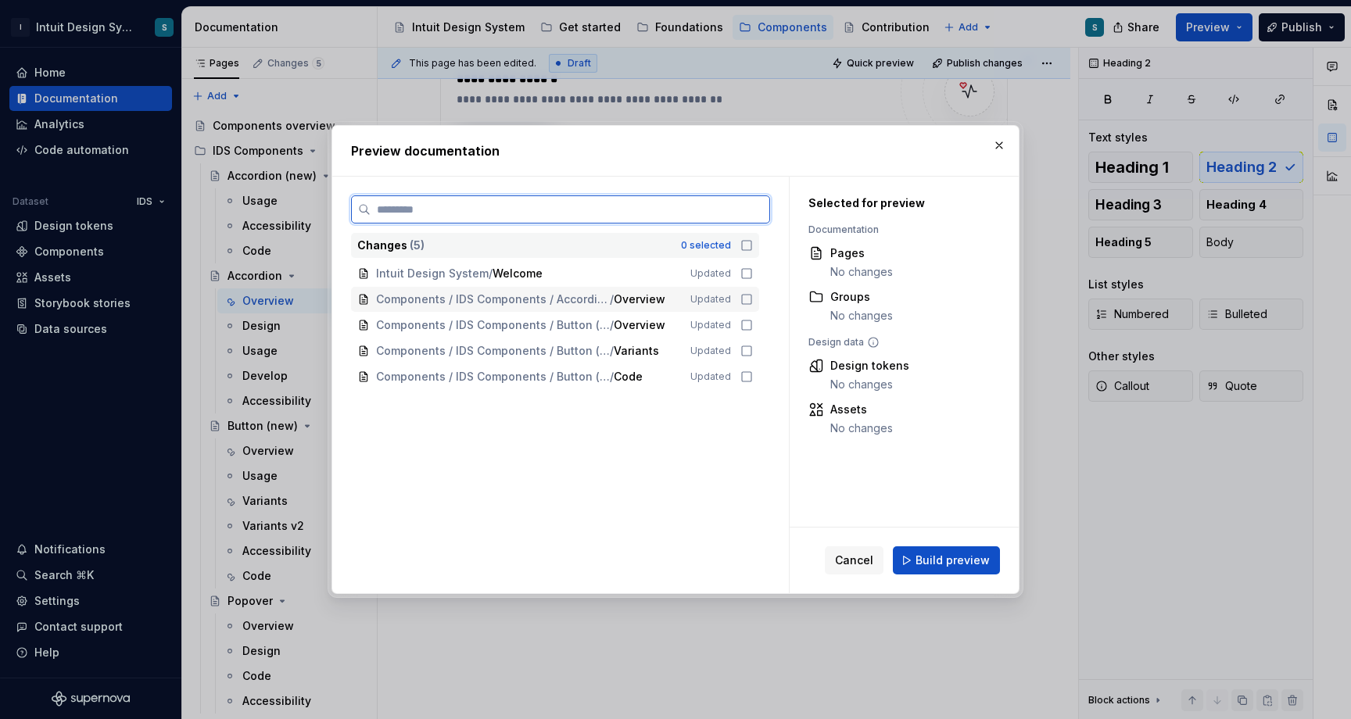
click at [753, 297] on icon at bounding box center [746, 299] width 13 height 13
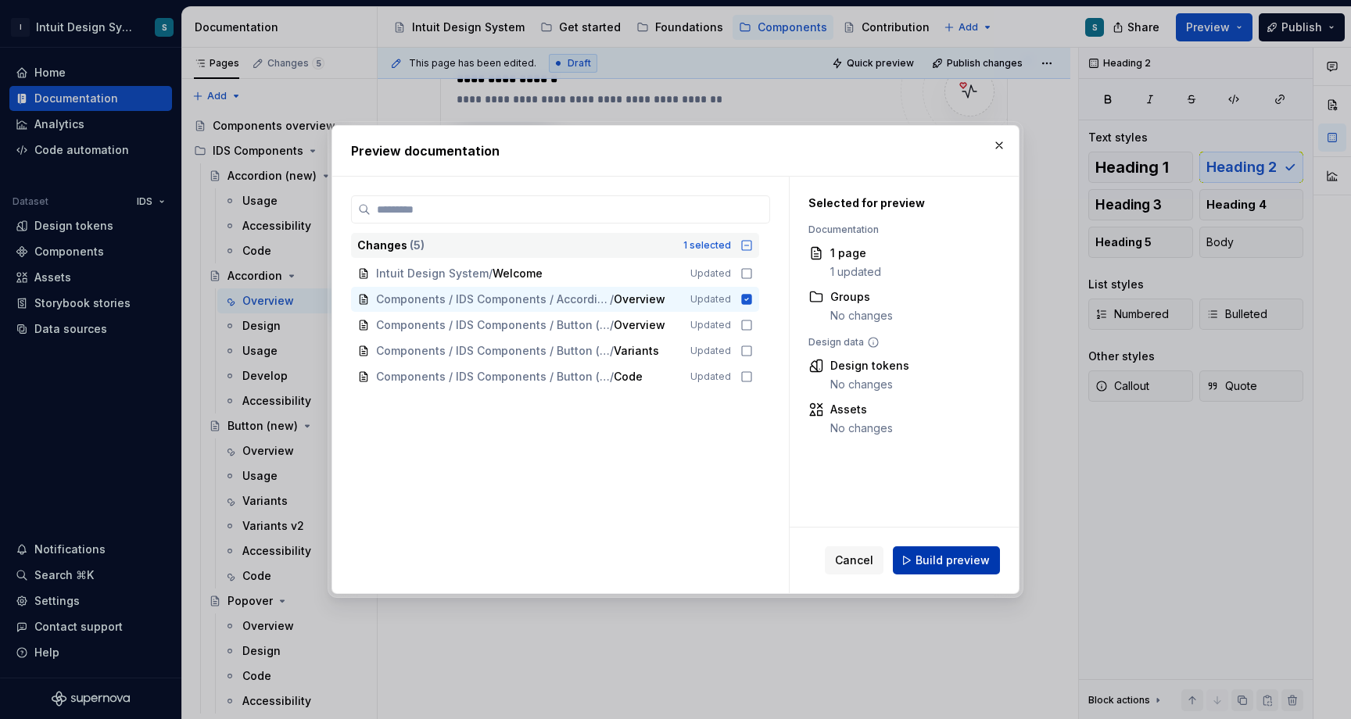
click at [939, 557] on span "Build preview" at bounding box center [952, 561] width 74 height 16
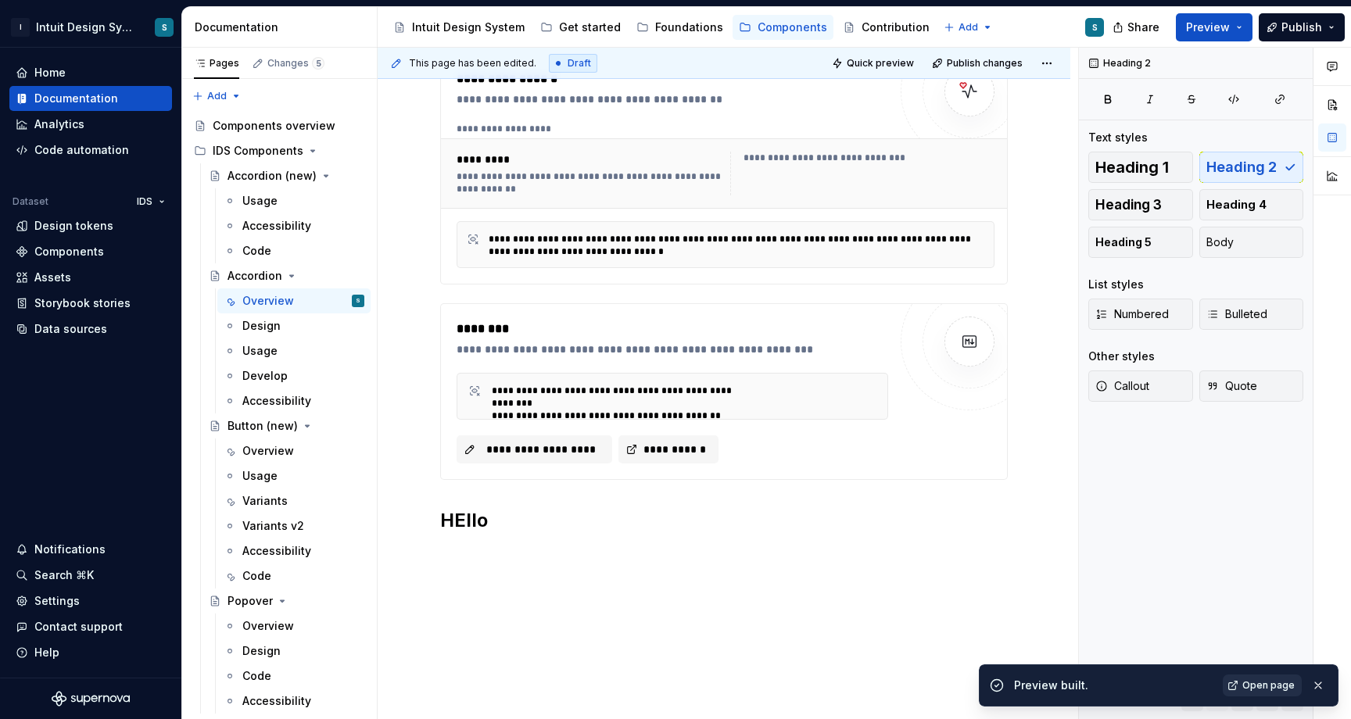
click at [1272, 688] on span "Open page" at bounding box center [1268, 685] width 52 height 13
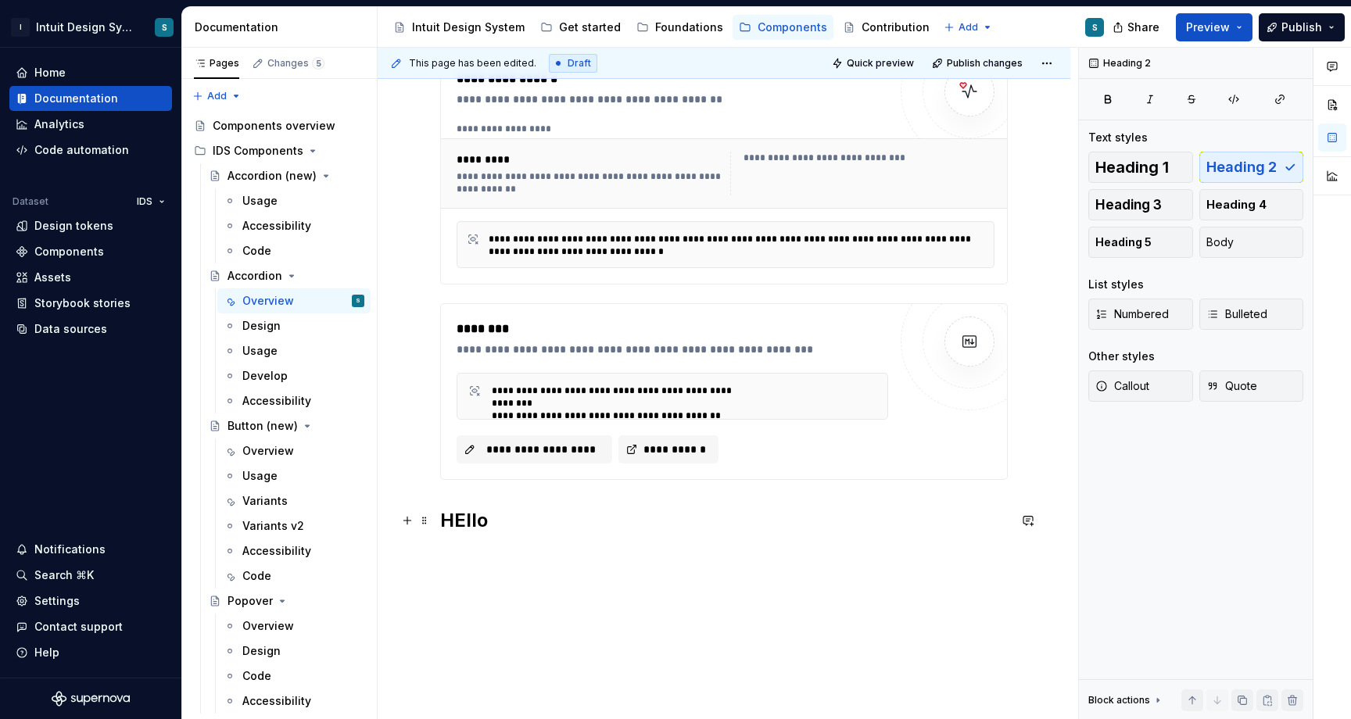
click at [511, 518] on h2 "HEllo" at bounding box center [723, 520] width 567 height 25
click at [425, 314] on span at bounding box center [424, 311] width 13 height 22
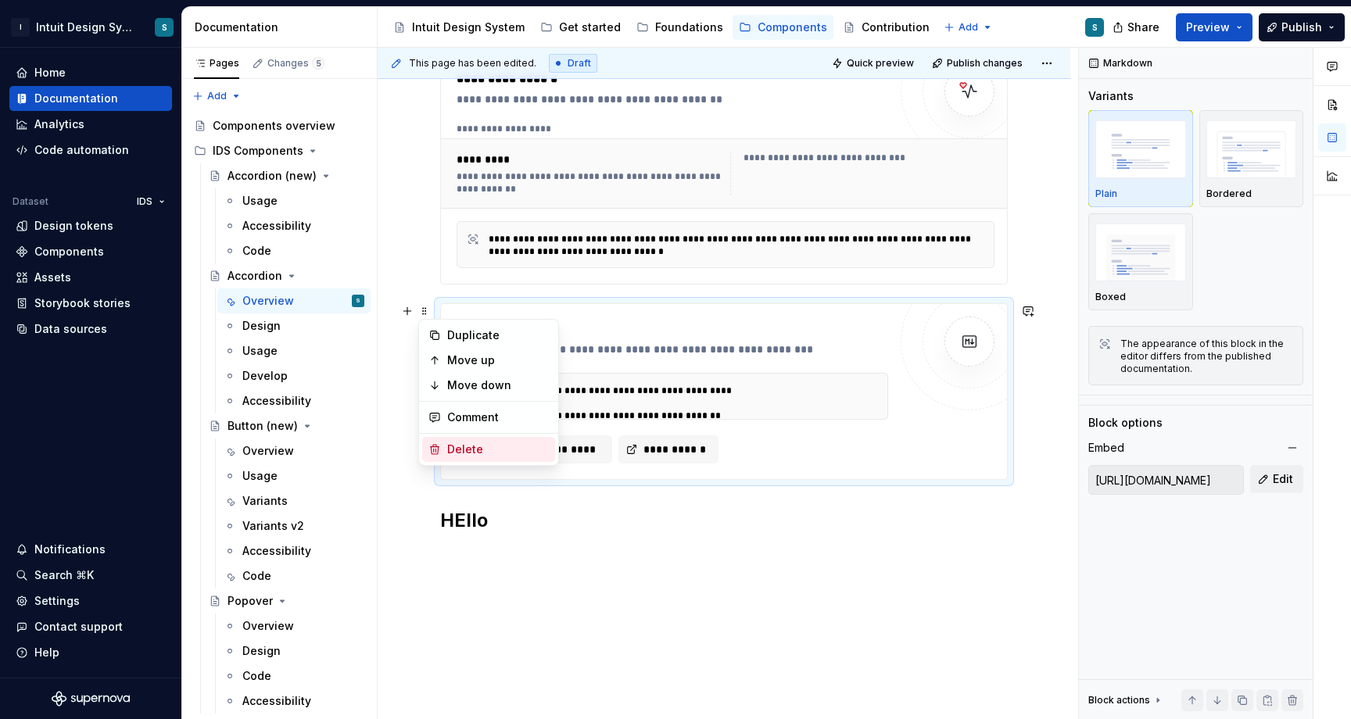
click at [474, 446] on div "Delete" at bounding box center [498, 450] width 102 height 16
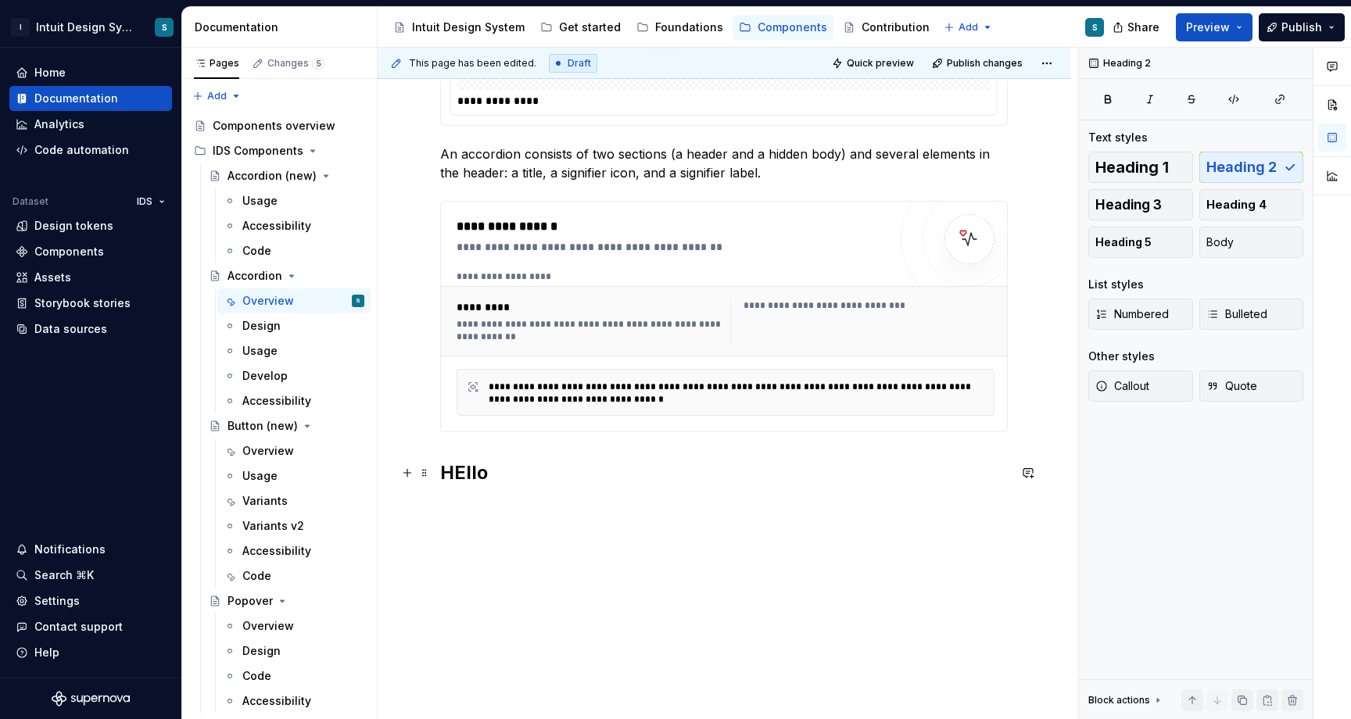
click at [516, 475] on h2 "HEllo" at bounding box center [723, 472] width 567 height 25
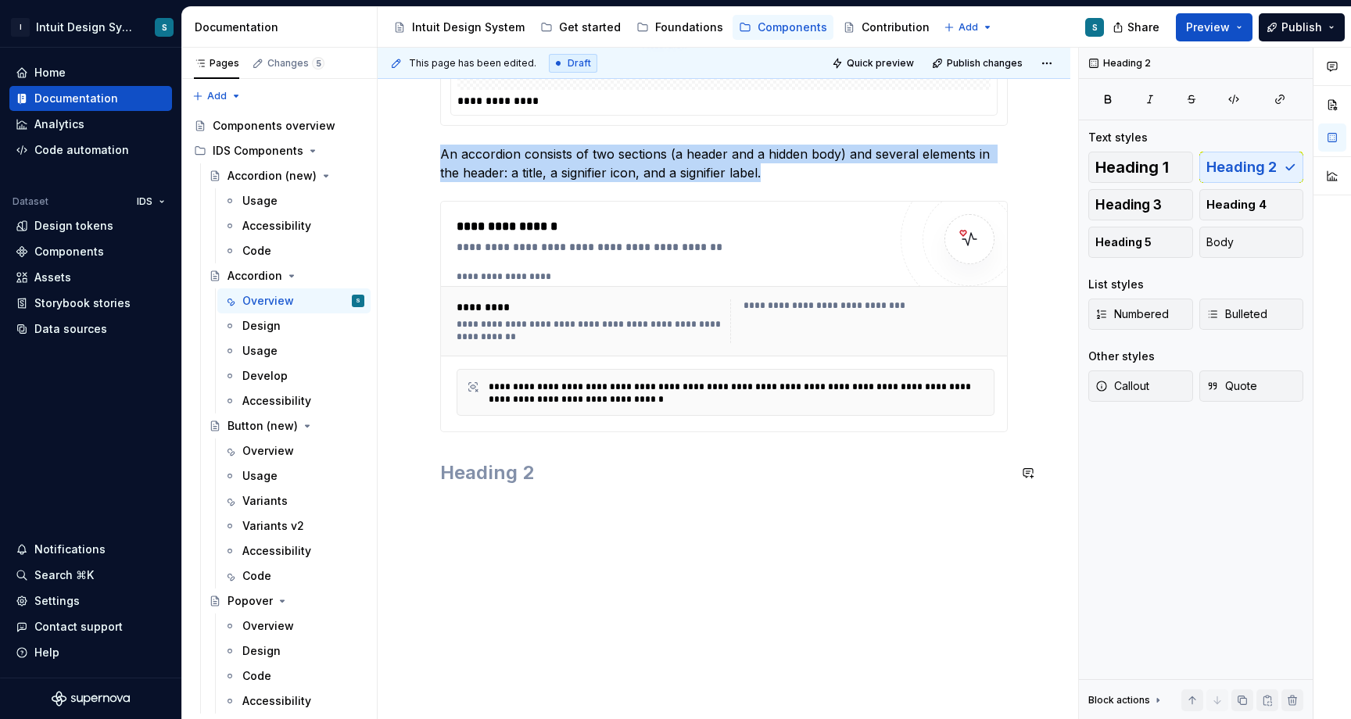
scroll to position [274, 0]
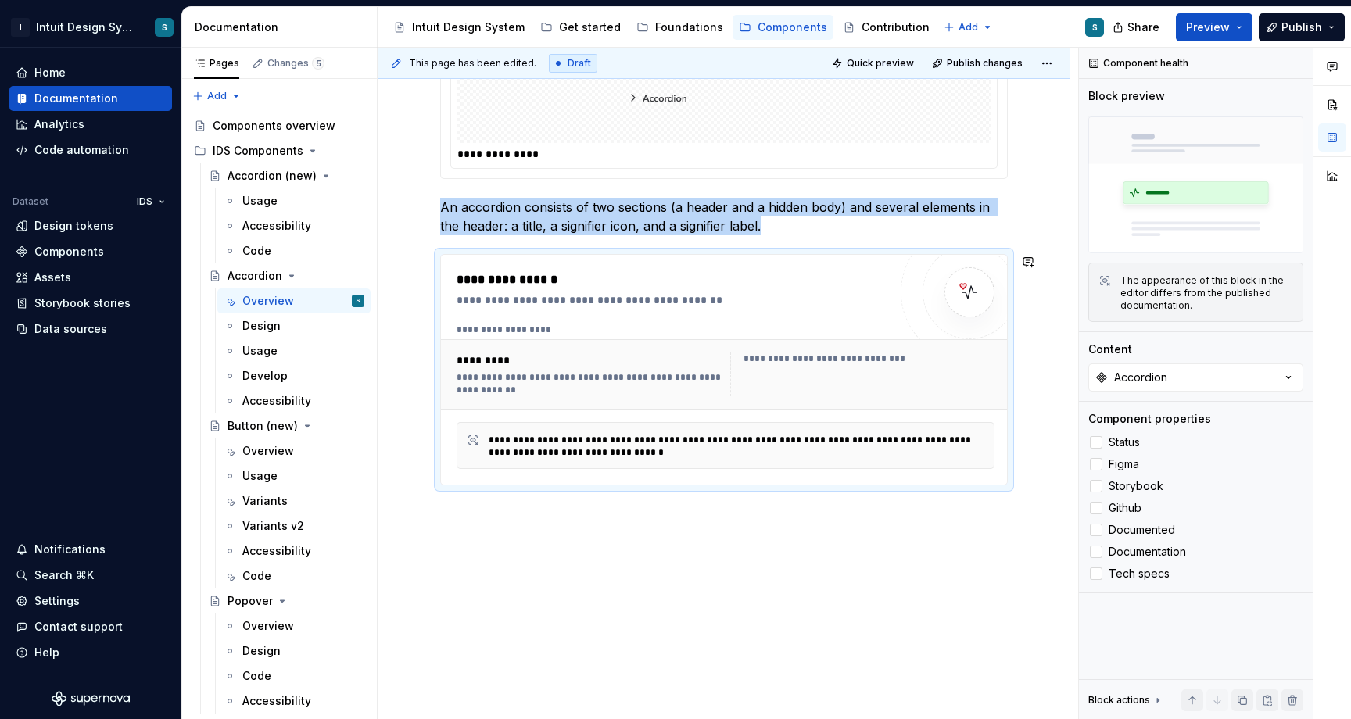
click at [496, 521] on div "**********" at bounding box center [723, 359] width 692 height 722
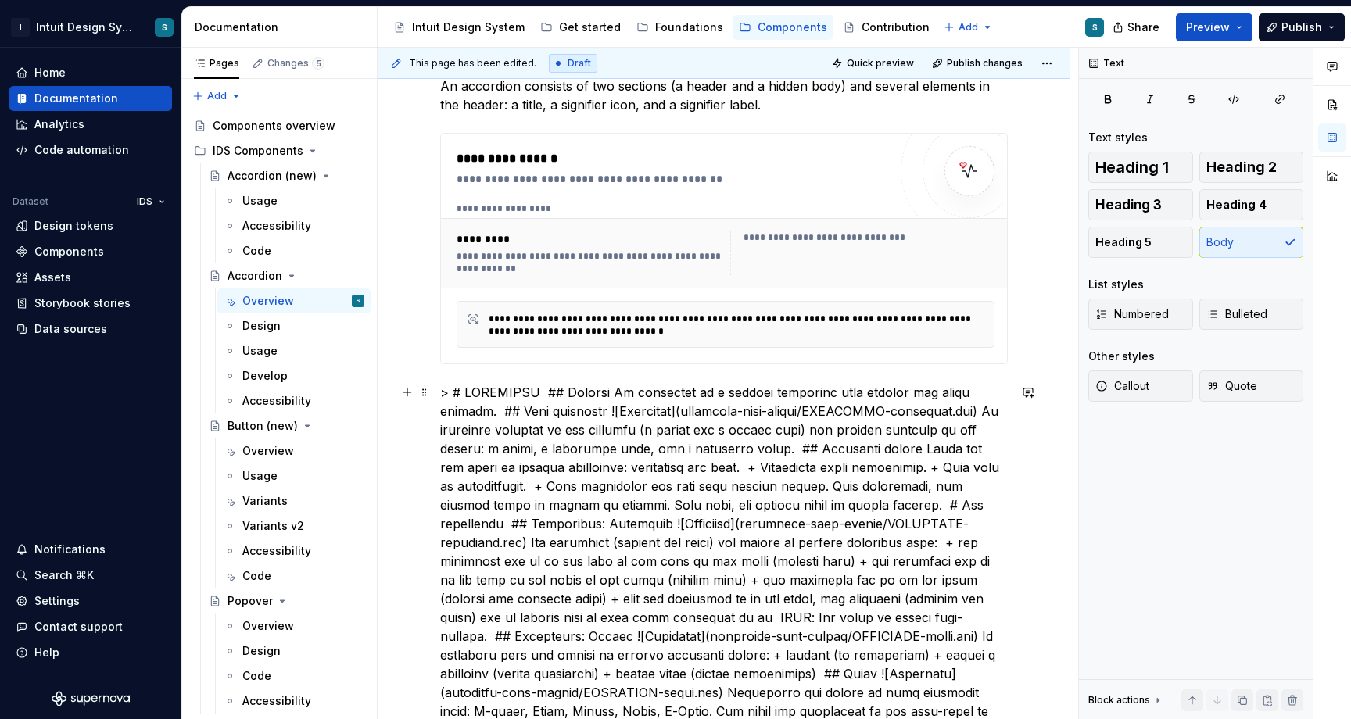
scroll to position [506, 0]
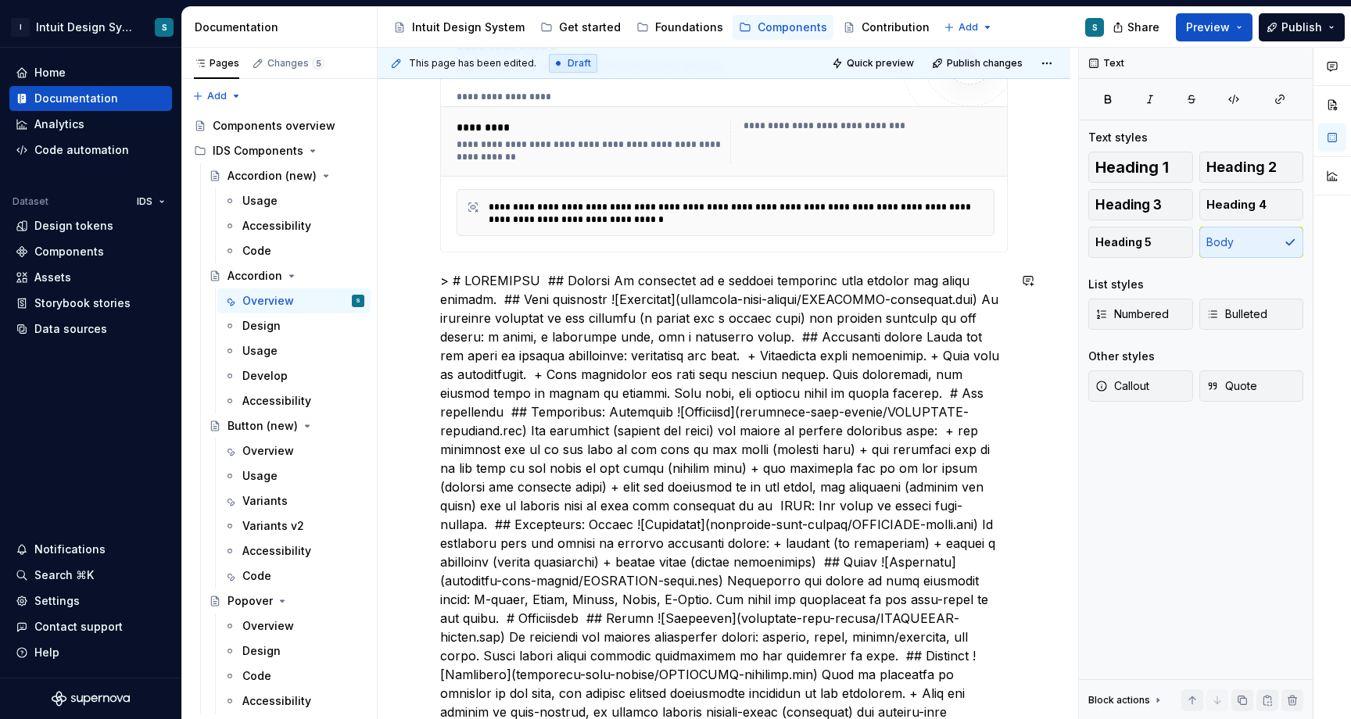
scroll to position [311, 0]
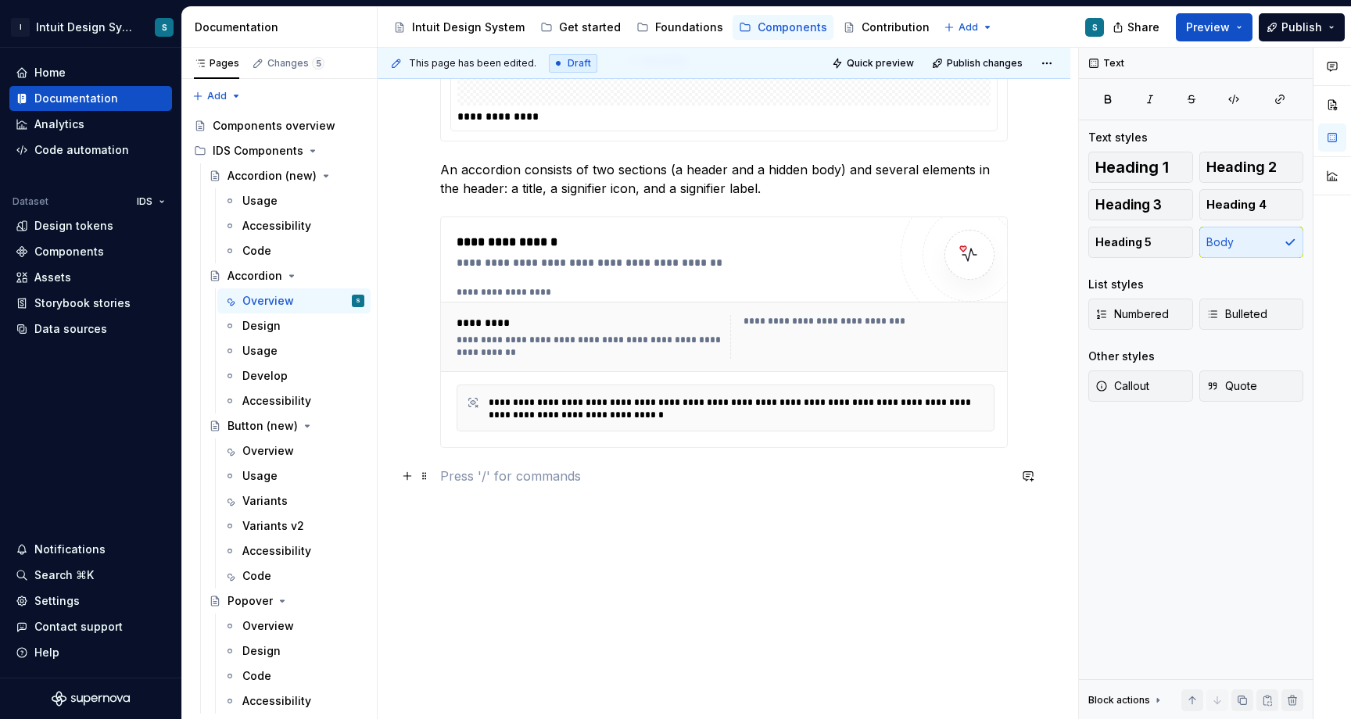
click at [784, 483] on p at bounding box center [723, 476] width 567 height 19
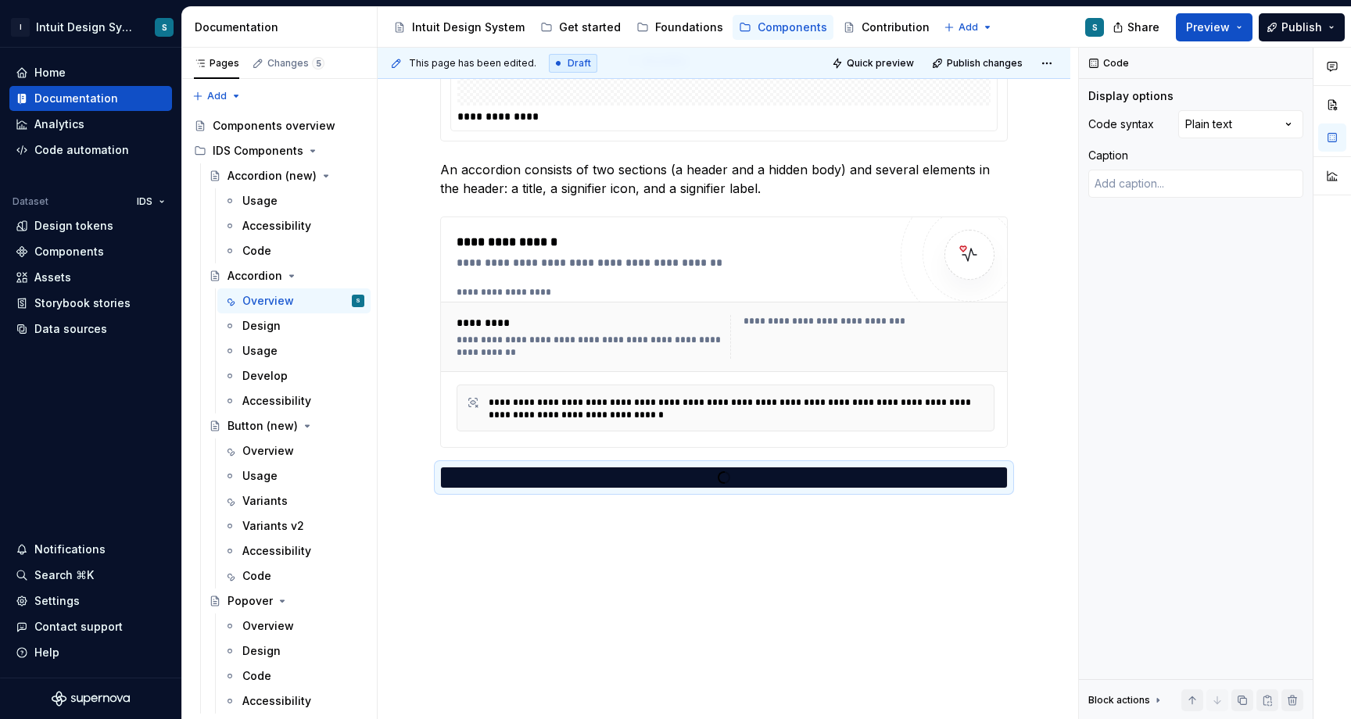
scroll to position [314, 0]
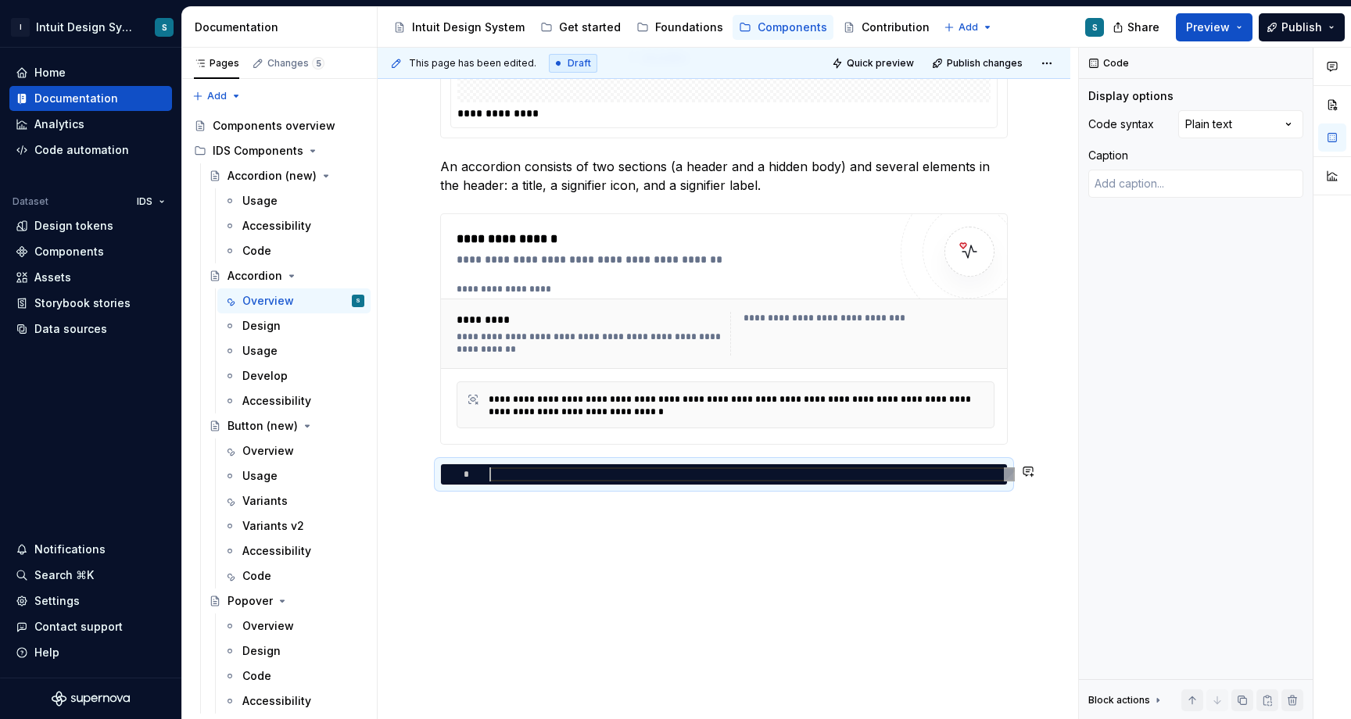
click at [612, 513] on div "**********" at bounding box center [723, 338] width 692 height 763
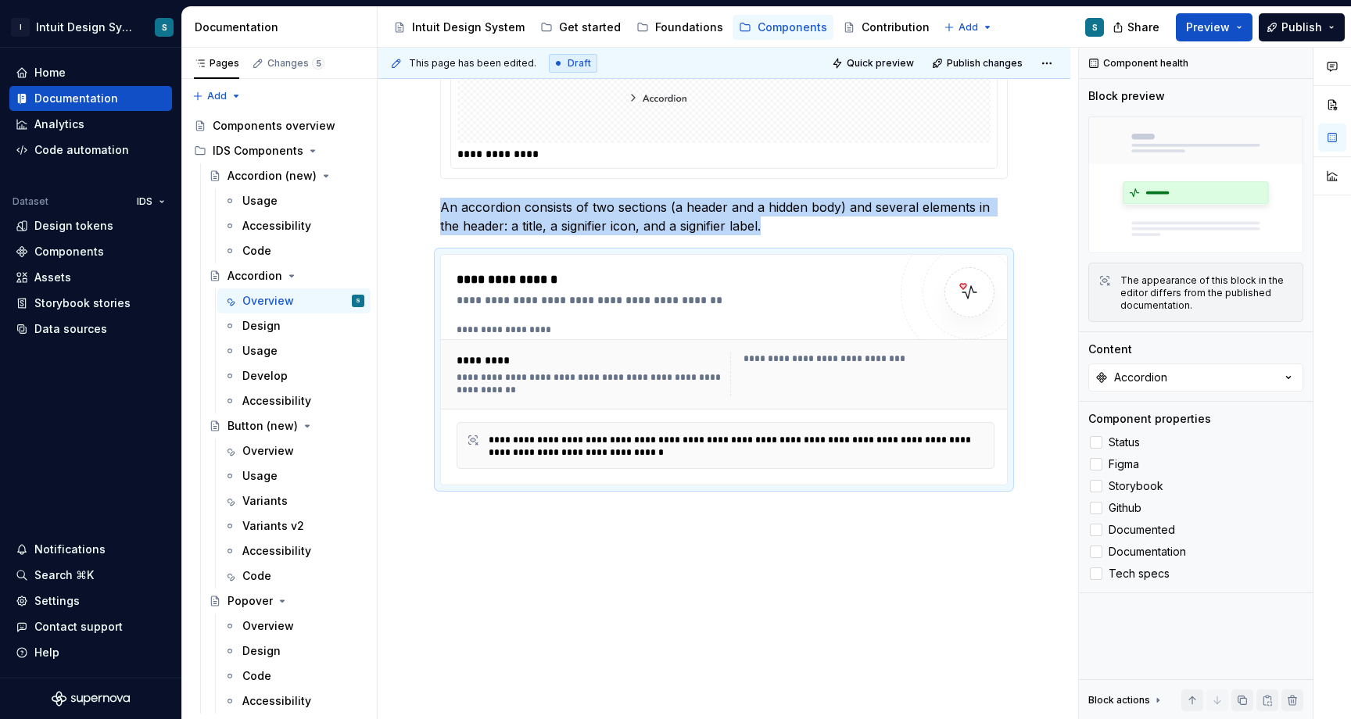
scroll to position [274, 0]
click at [537, 523] on div "**********" at bounding box center [723, 359] width 692 height 722
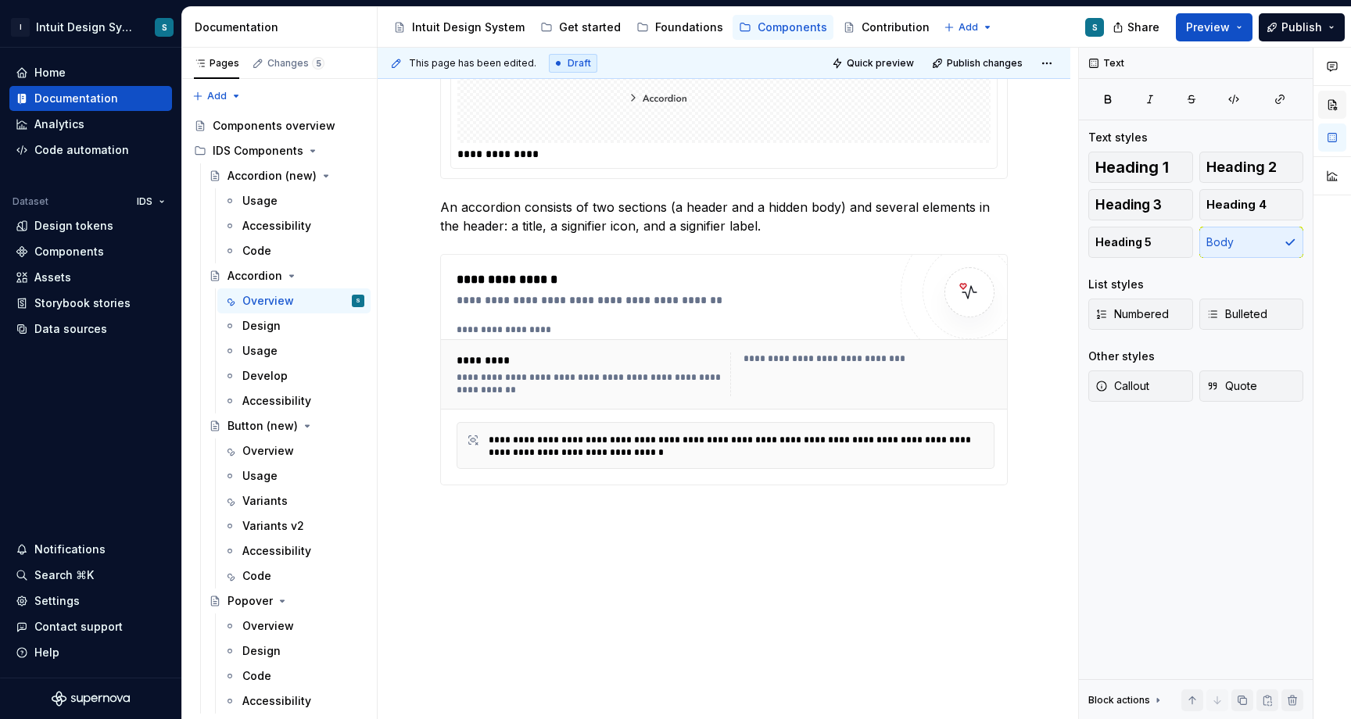
click at [1336, 111] on button "button" at bounding box center [1332, 105] width 28 height 28
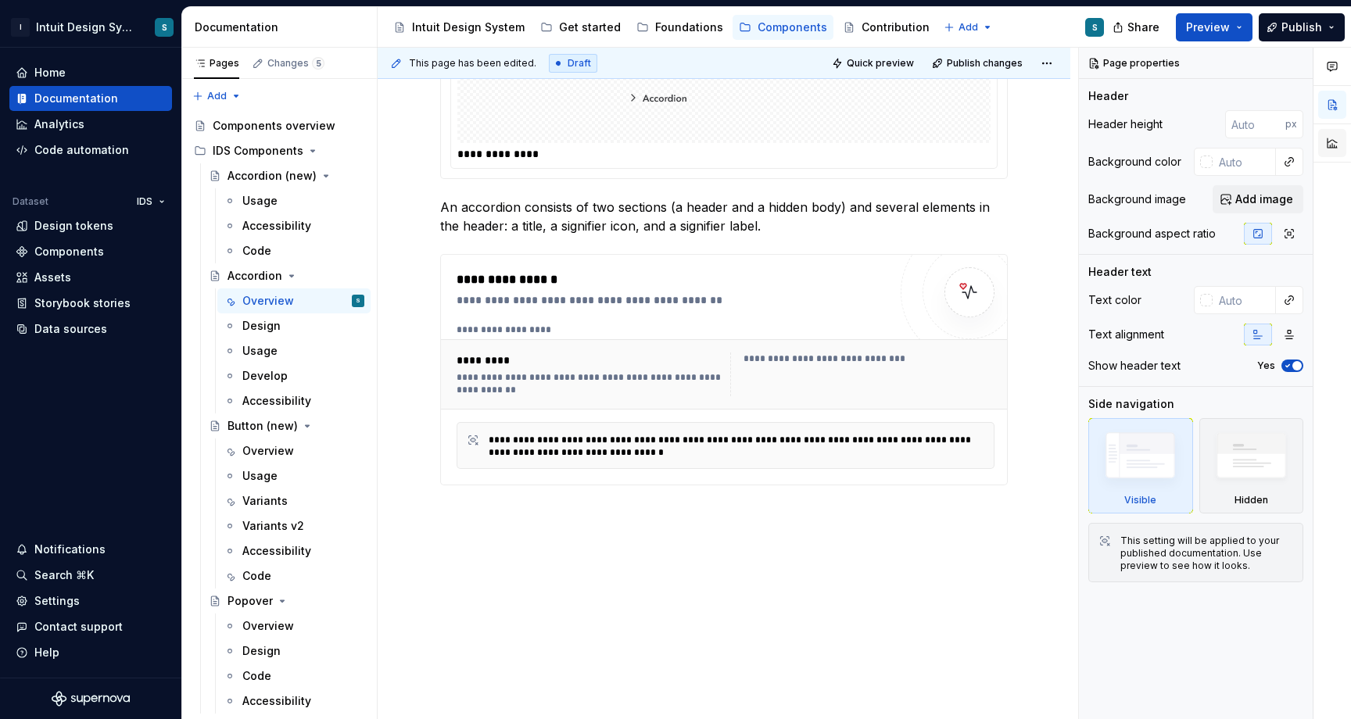
click at [1336, 144] on button "button" at bounding box center [1332, 143] width 28 height 28
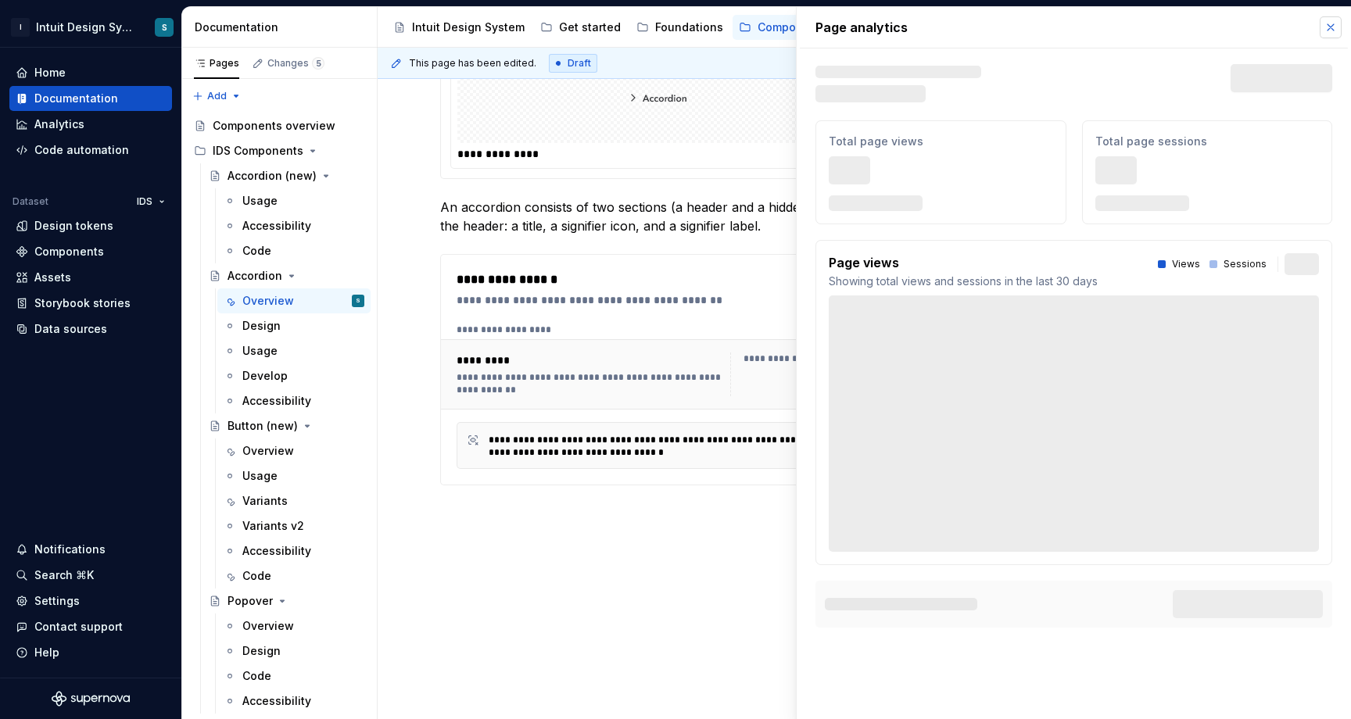
click at [1329, 27] on button "button" at bounding box center [1330, 27] width 22 height 22
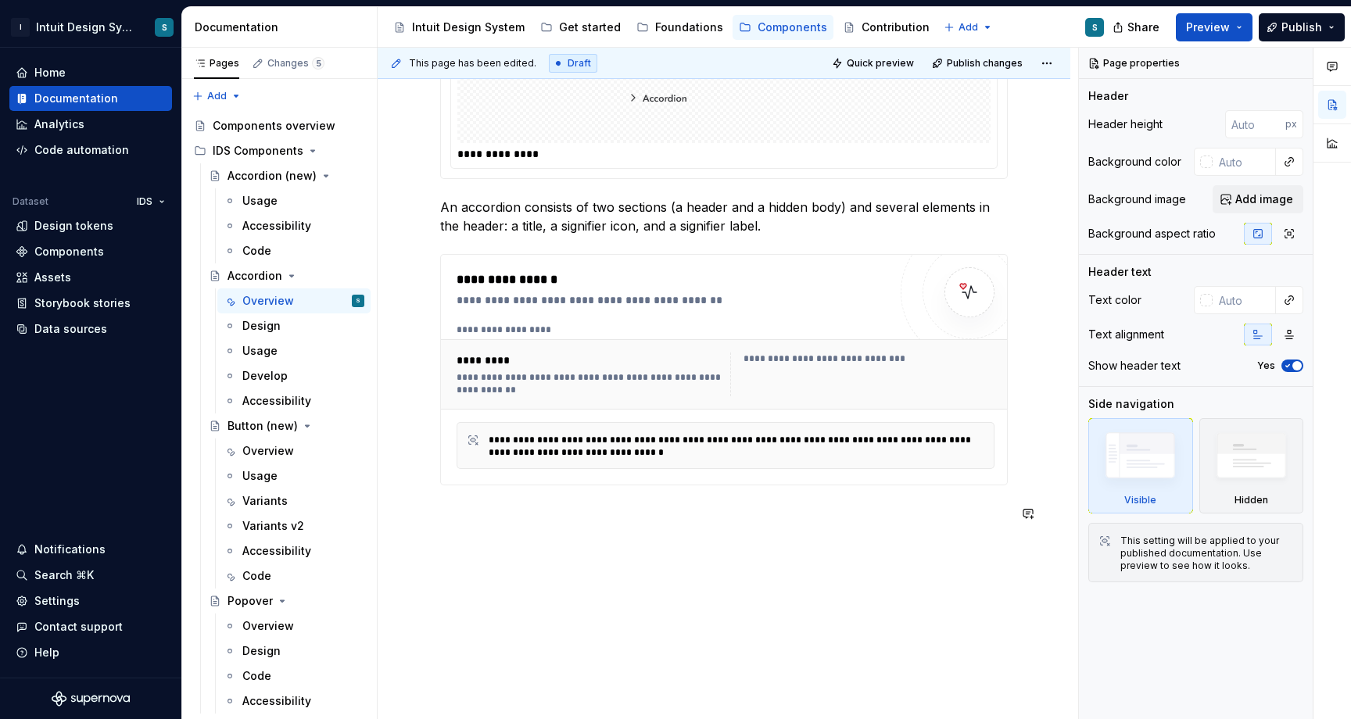
click at [646, 554] on div "**********" at bounding box center [723, 378] width 692 height 760
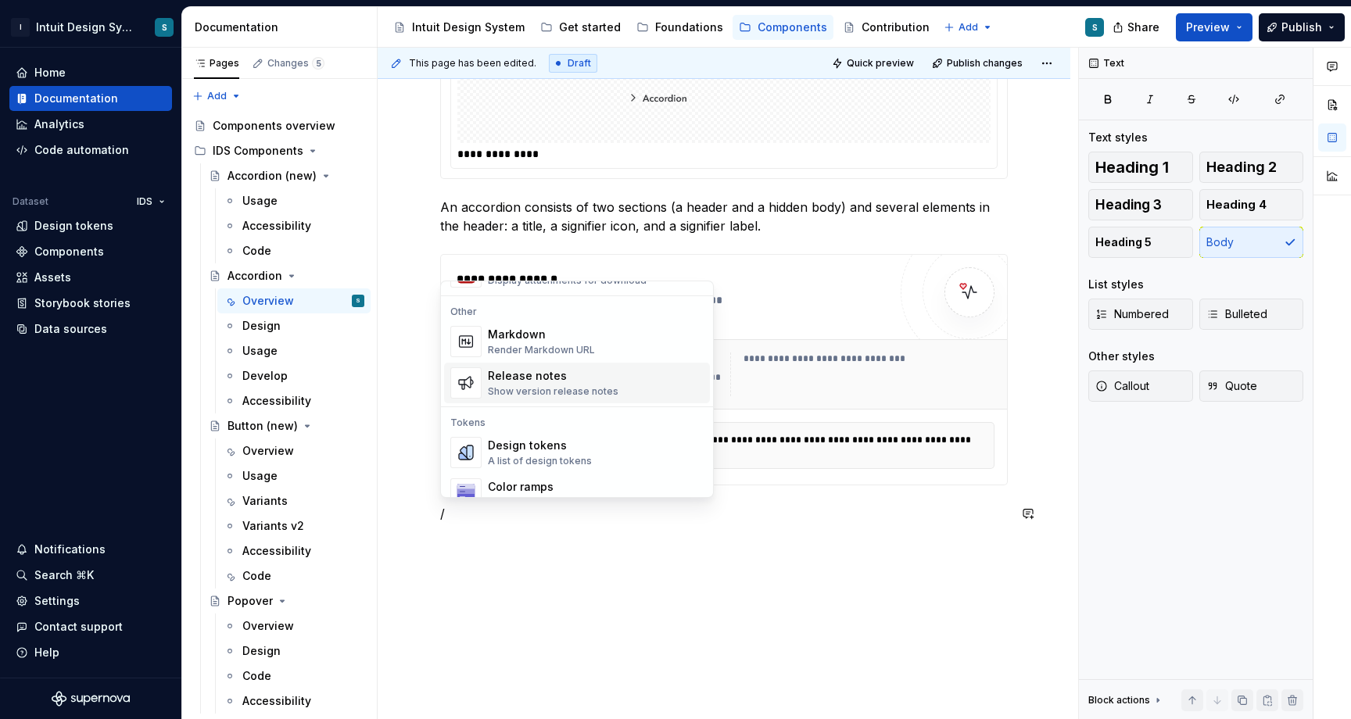
scroll to position [1057, 0]
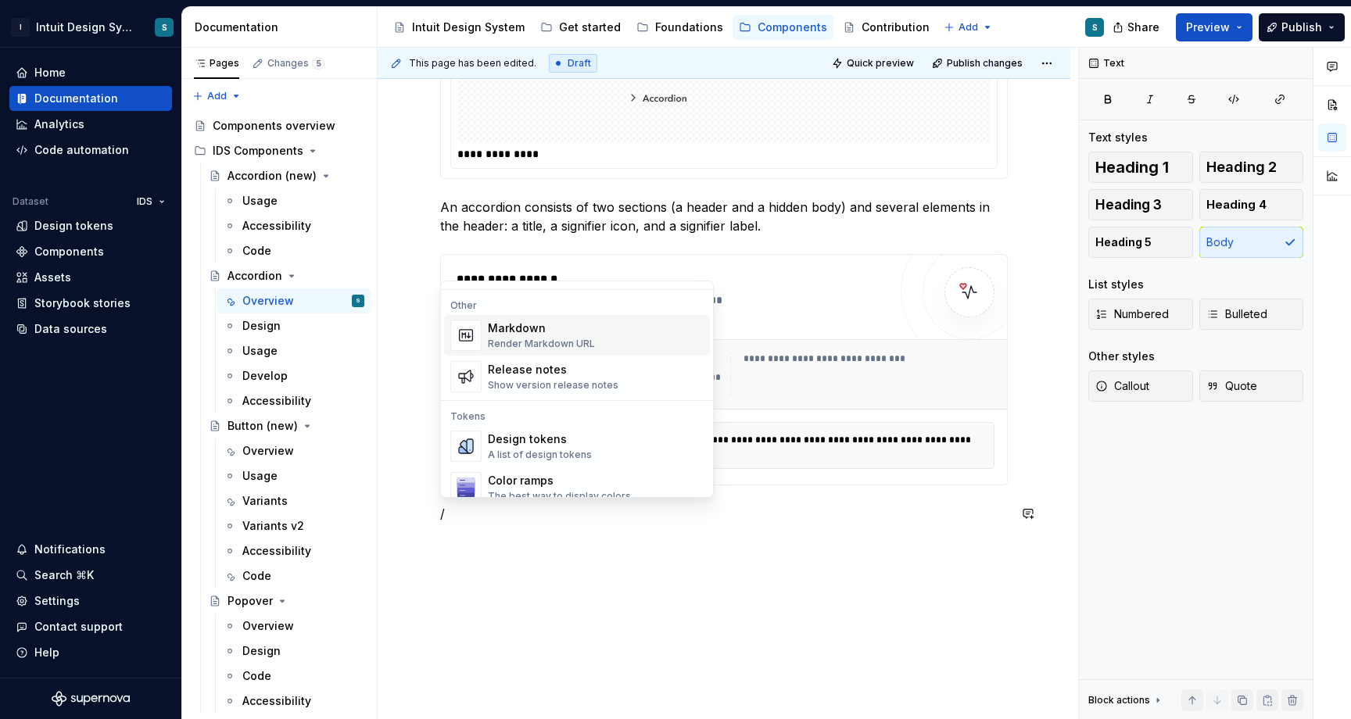
click at [585, 341] on div "Render Markdown URL" at bounding box center [541, 344] width 107 height 13
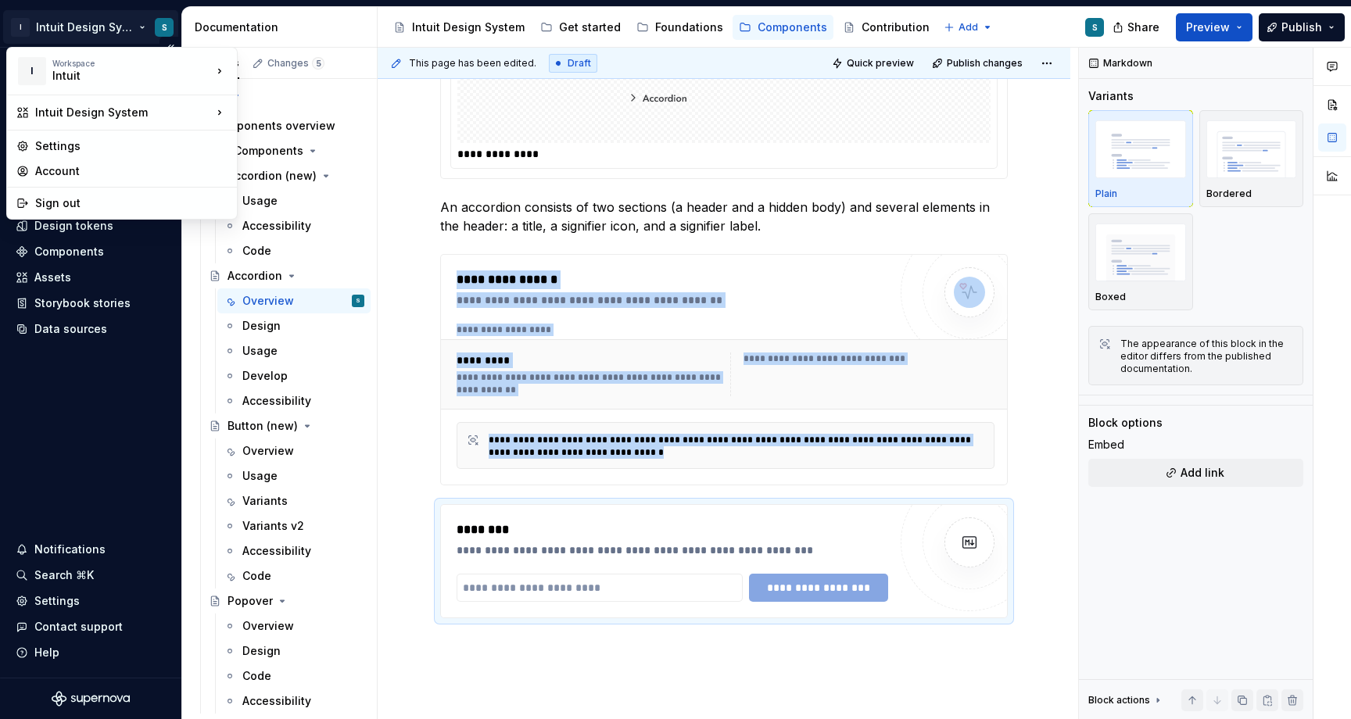
click at [148, 30] on html "I Intuit Design System S Home Documentation Analytics Code automation Dataset I…" at bounding box center [675, 359] width 1351 height 719
click at [97, 145] on div "Settings" at bounding box center [131, 146] width 192 height 16
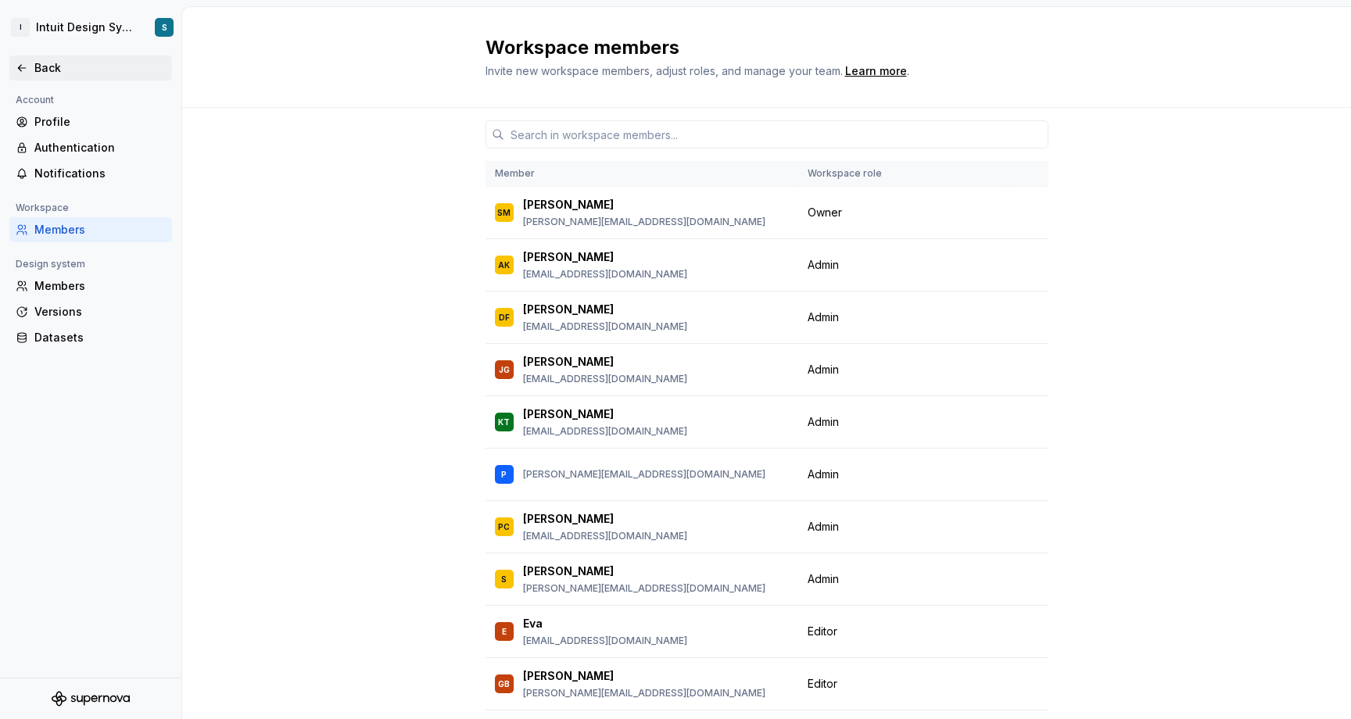
click at [16, 66] on icon at bounding box center [22, 68] width 13 height 13
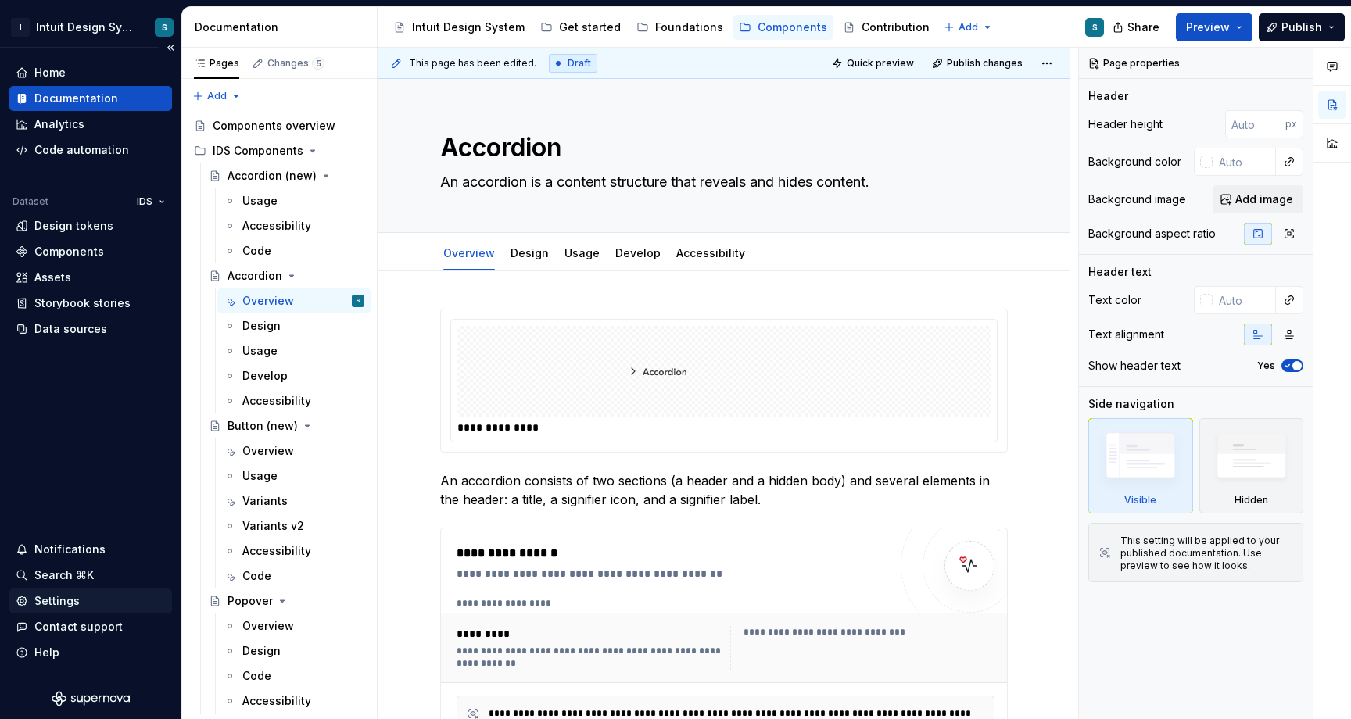
click at [81, 595] on div "Settings" at bounding box center [91, 601] width 150 height 16
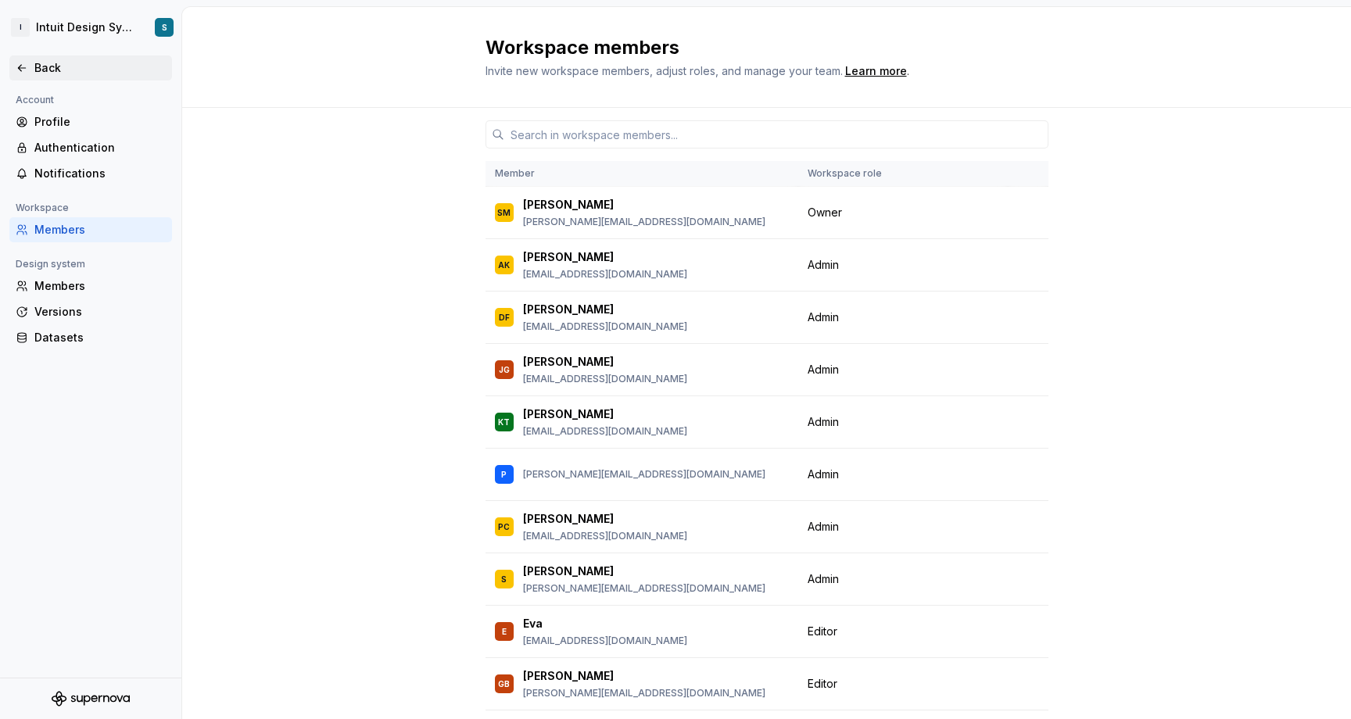
click at [42, 60] on div "Back" at bounding box center [99, 68] width 131 height 16
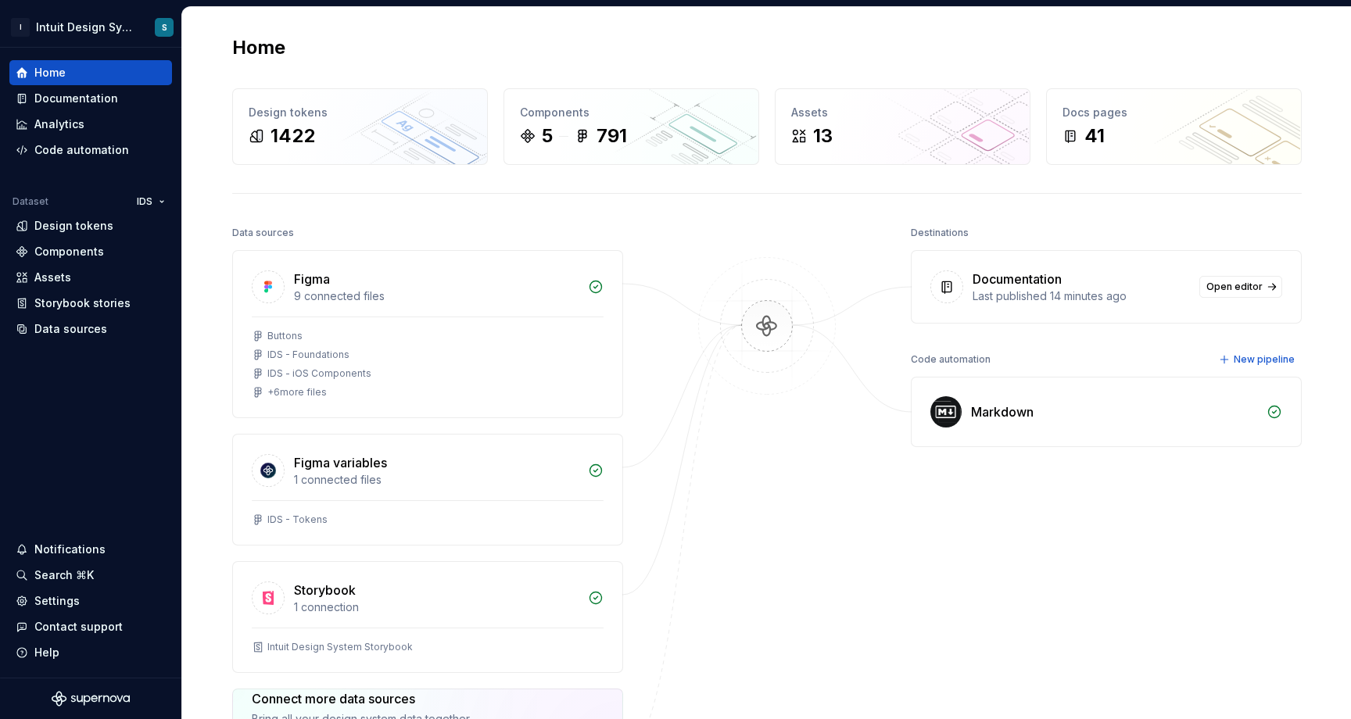
click at [1022, 411] on div "Markdown" at bounding box center [1002, 412] width 63 height 19
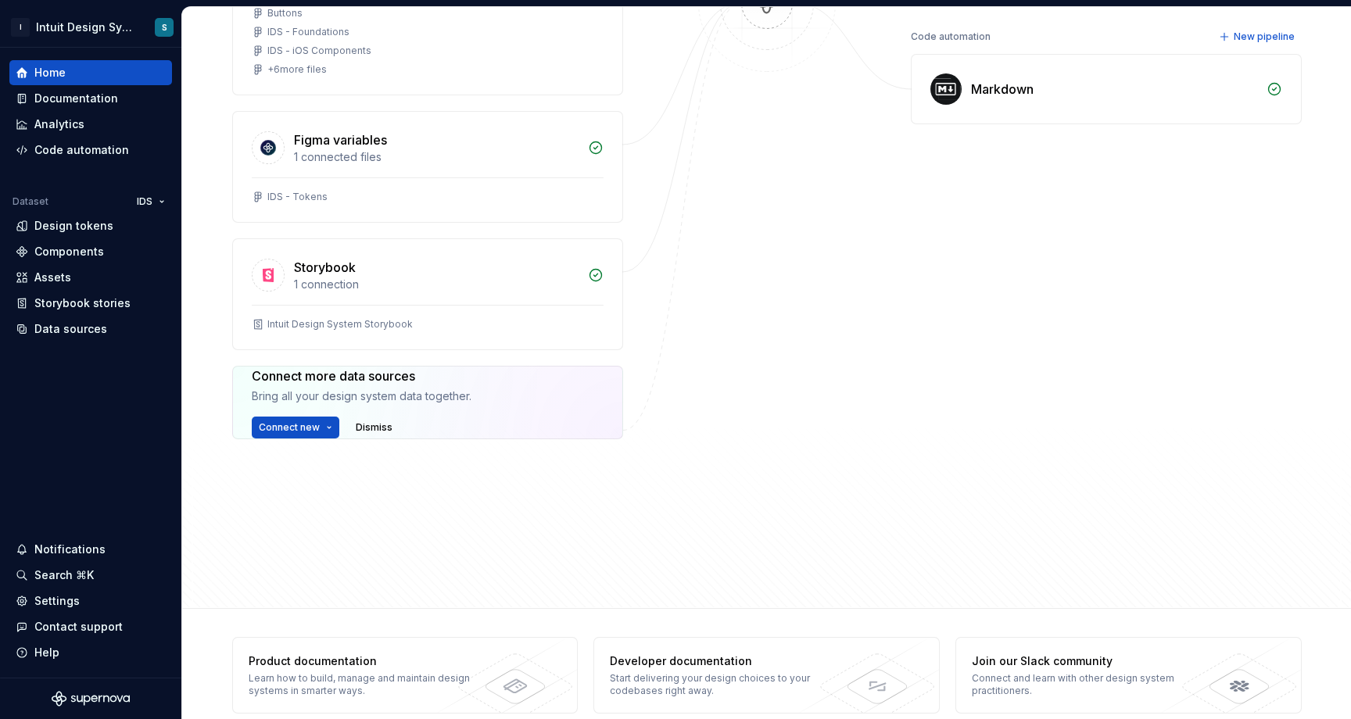
scroll to position [303, 0]
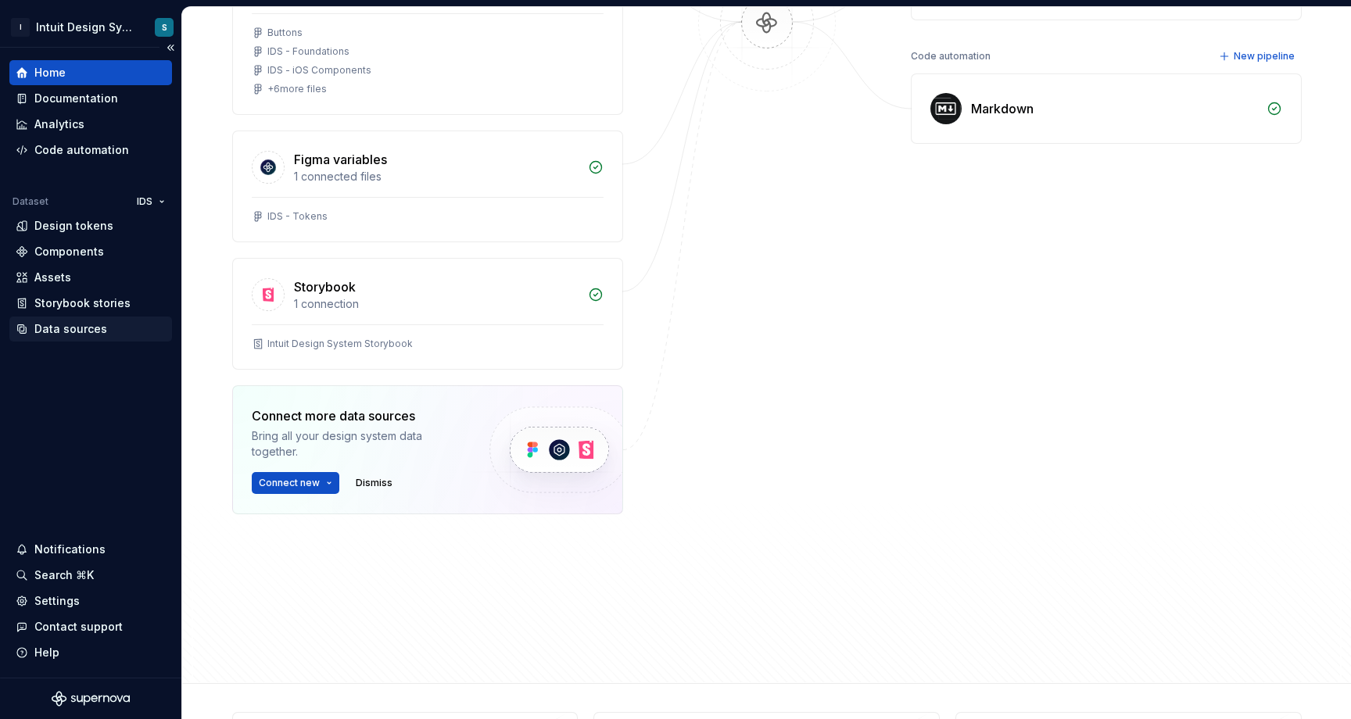
click at [57, 330] on div "Data sources" at bounding box center [70, 329] width 73 height 16
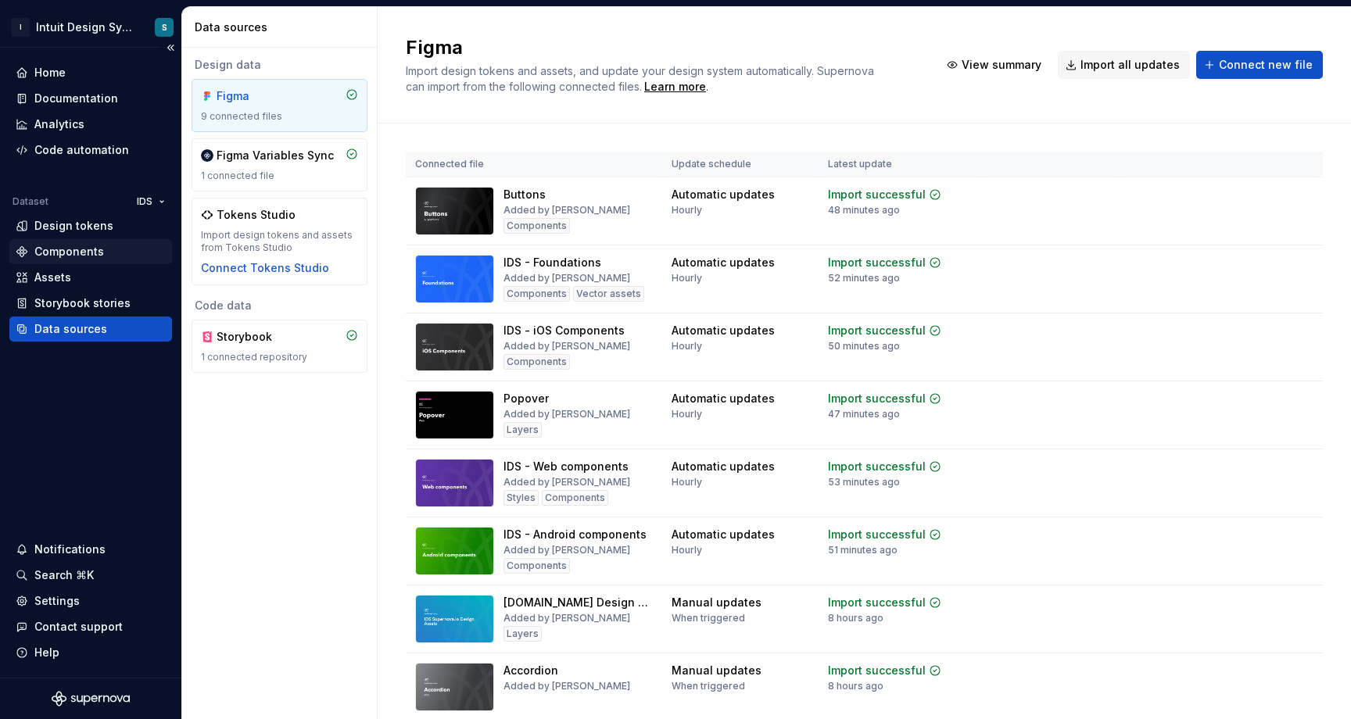
click at [65, 256] on div "Components" at bounding box center [69, 252] width 70 height 16
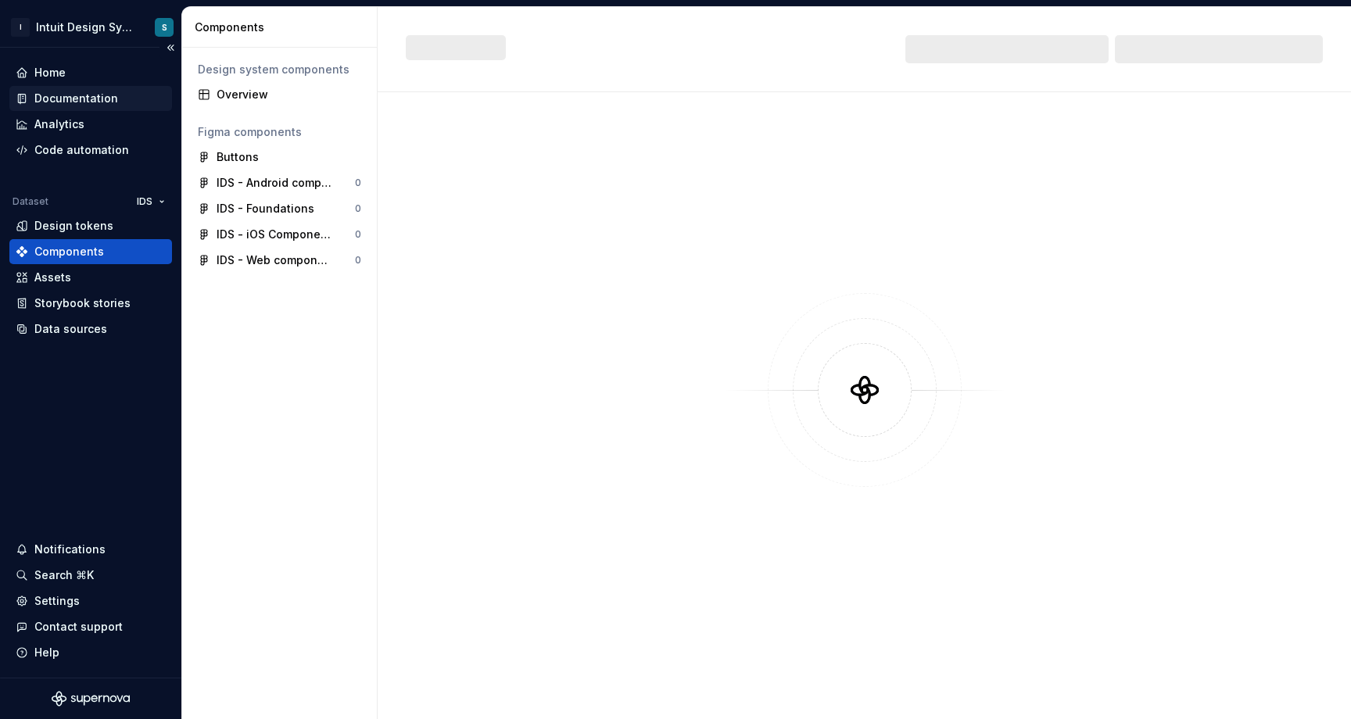
click at [80, 100] on div "Documentation" at bounding box center [76, 99] width 84 height 16
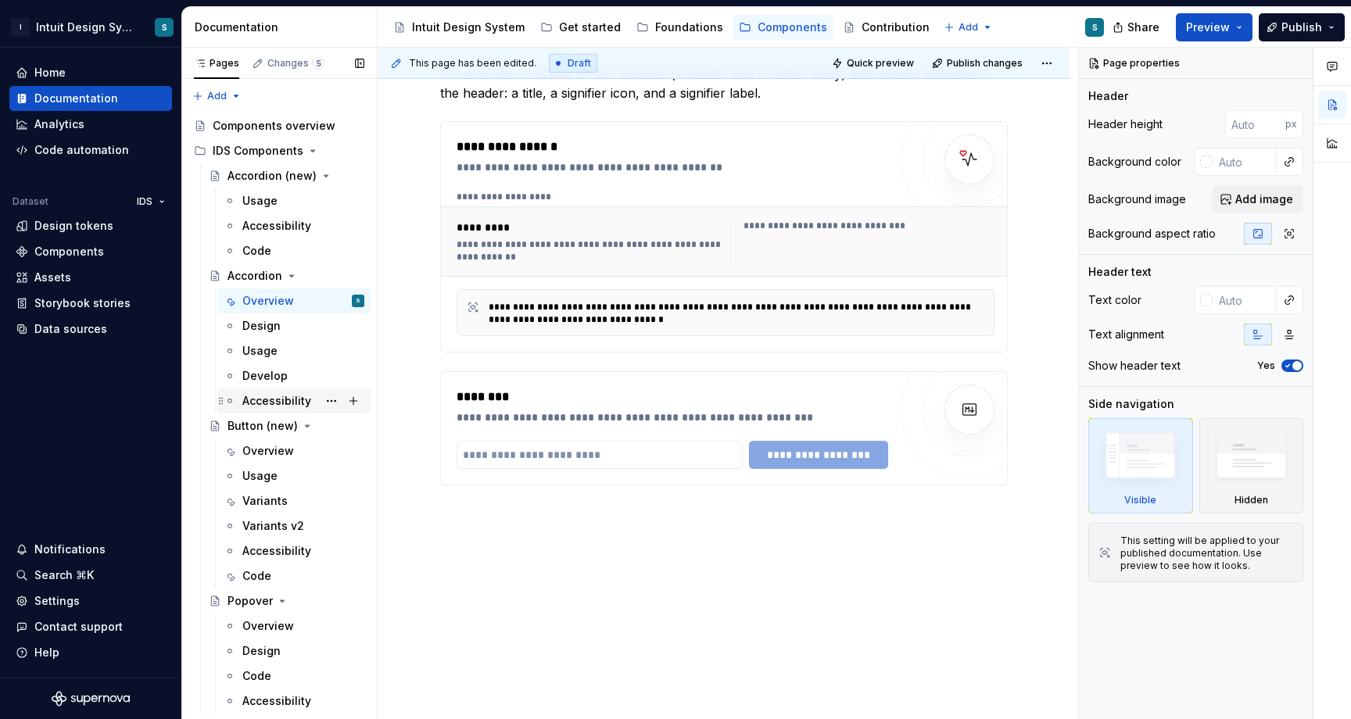
scroll to position [141, 0]
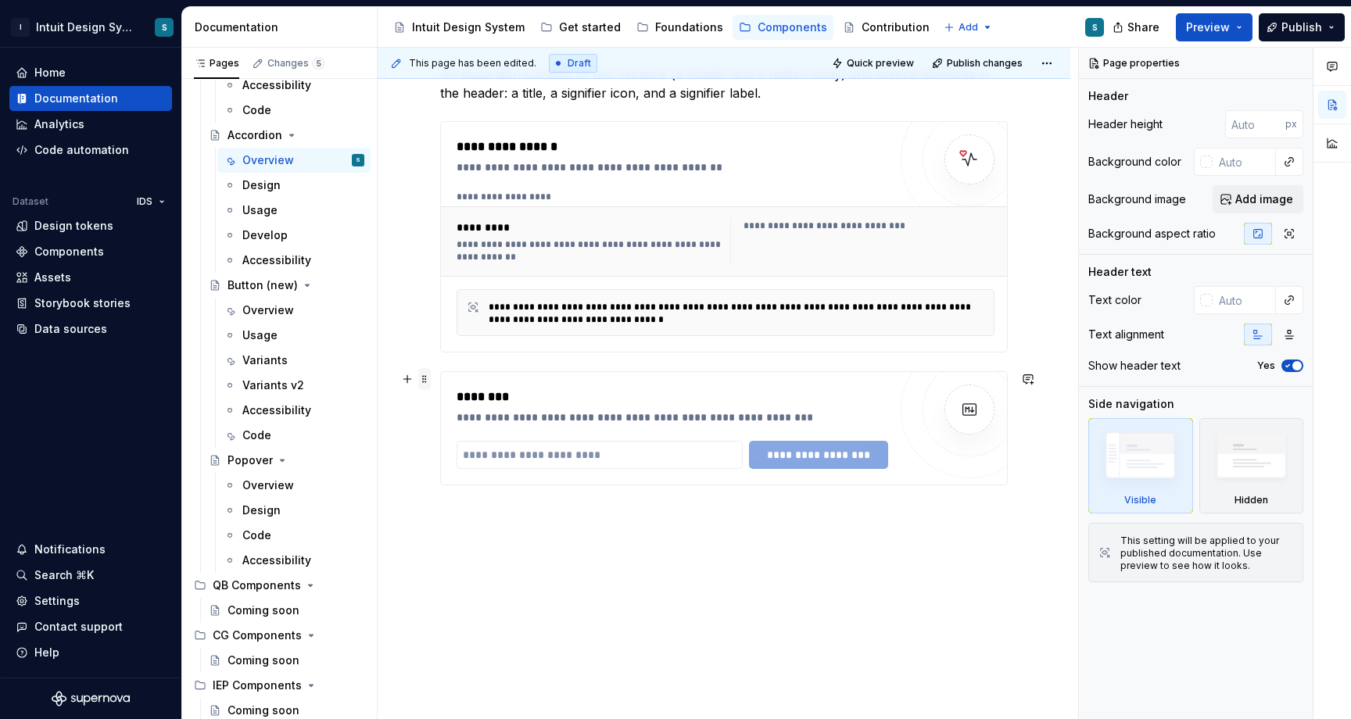
click at [424, 381] on span at bounding box center [424, 379] width 13 height 22
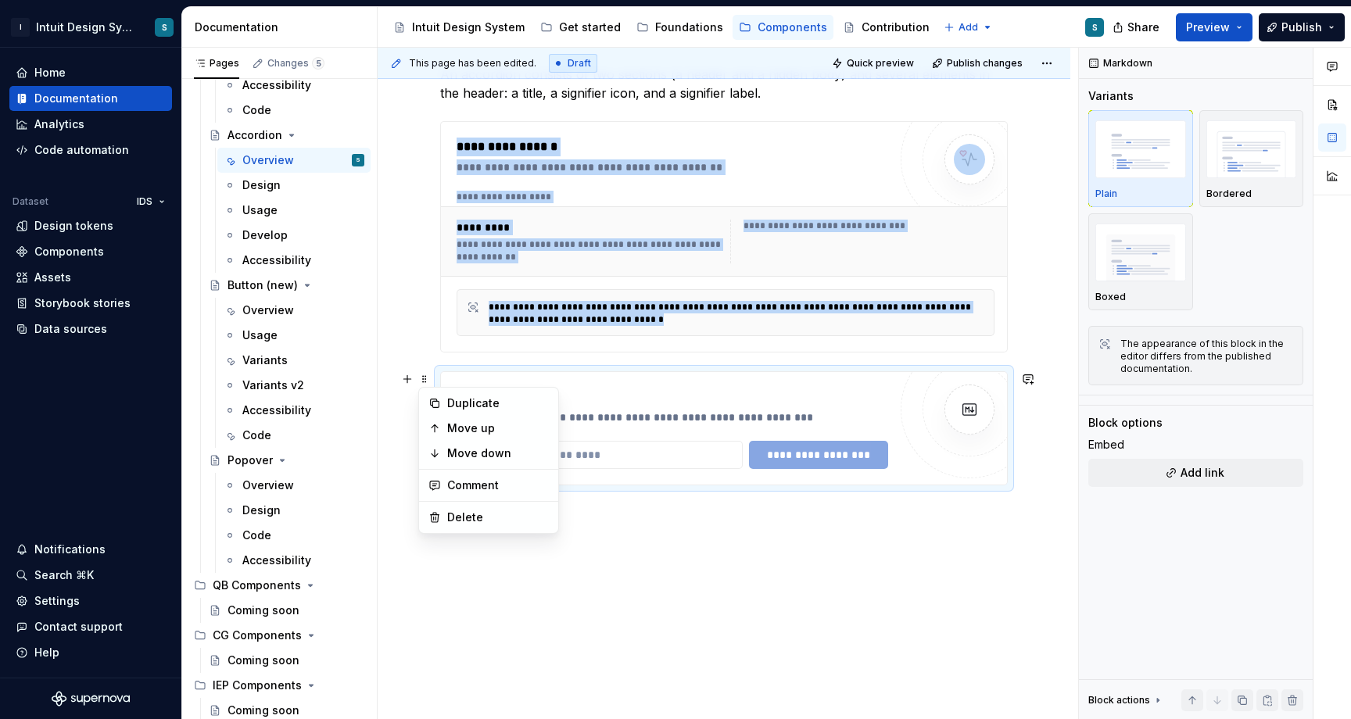
click at [444, 564] on div "**********" at bounding box center [723, 292] width 692 height 855
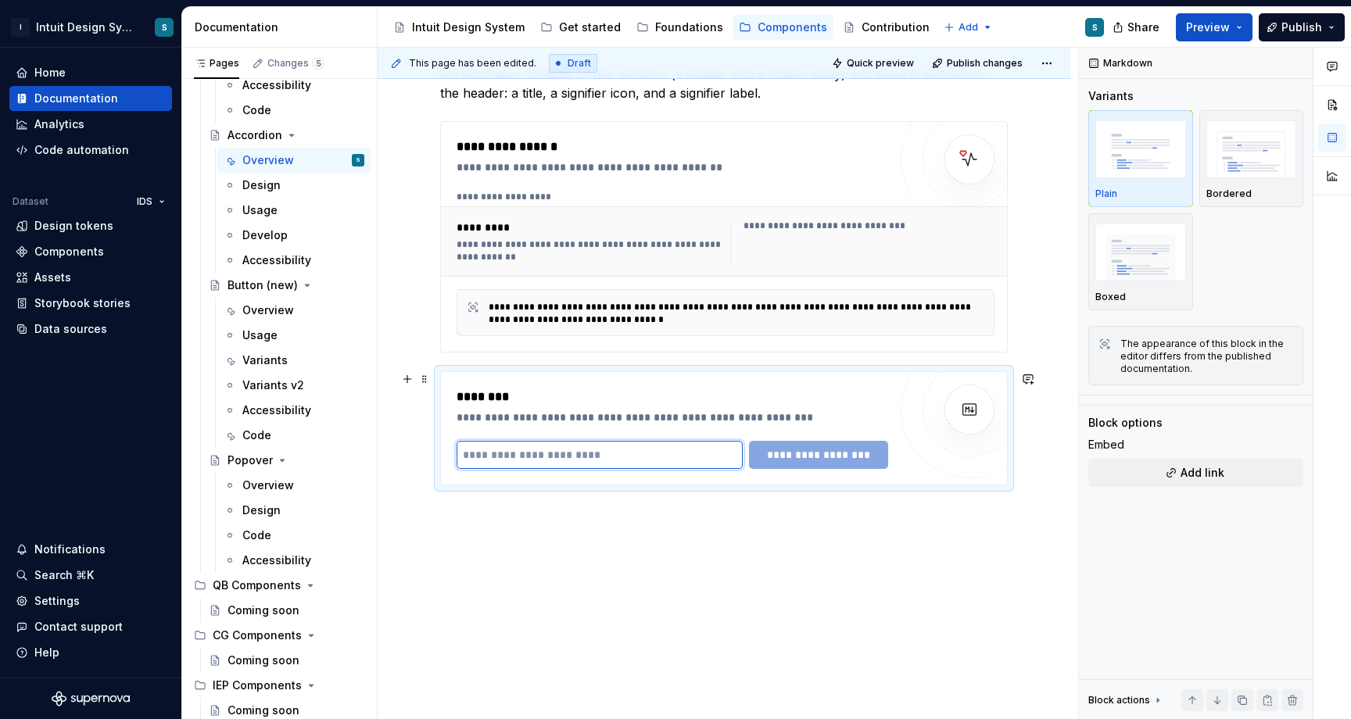
click at [660, 447] on input "text" at bounding box center [599, 455] width 286 height 28
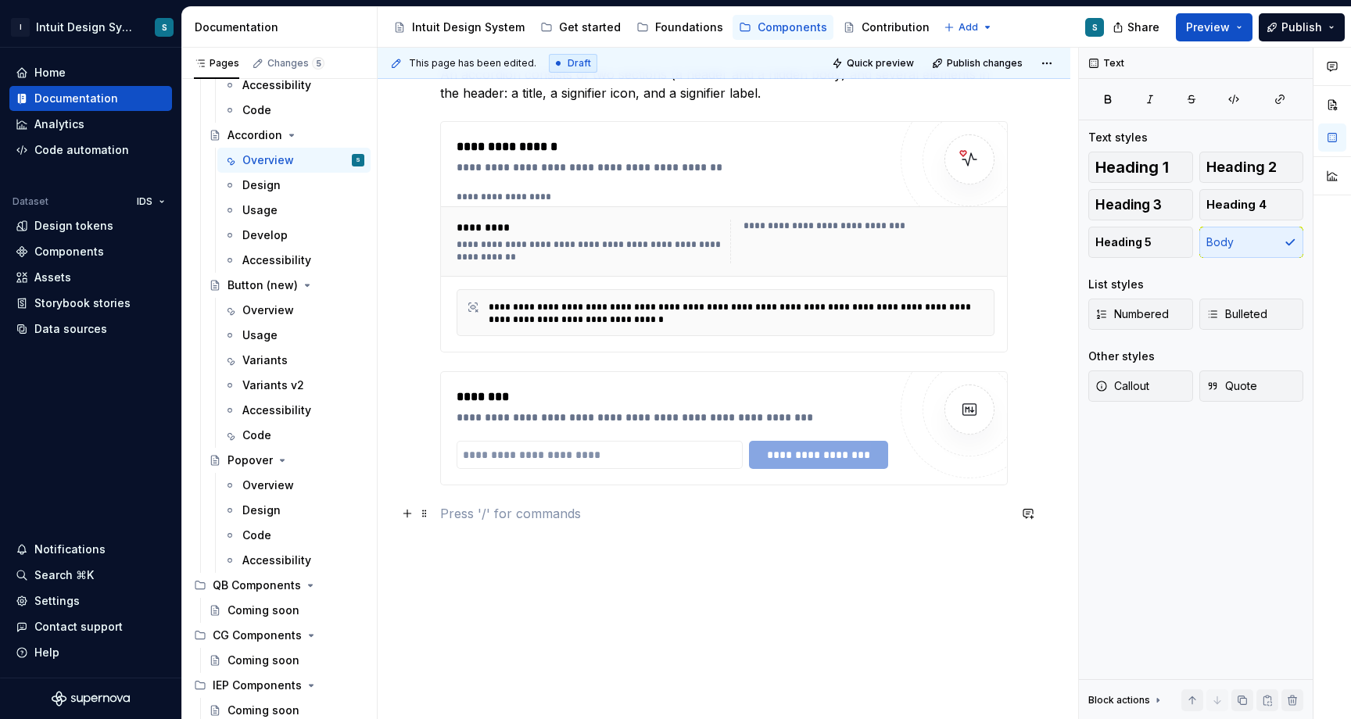
click at [506, 517] on p at bounding box center [723, 513] width 567 height 19
click at [73, 598] on div "Settings" at bounding box center [56, 601] width 45 height 16
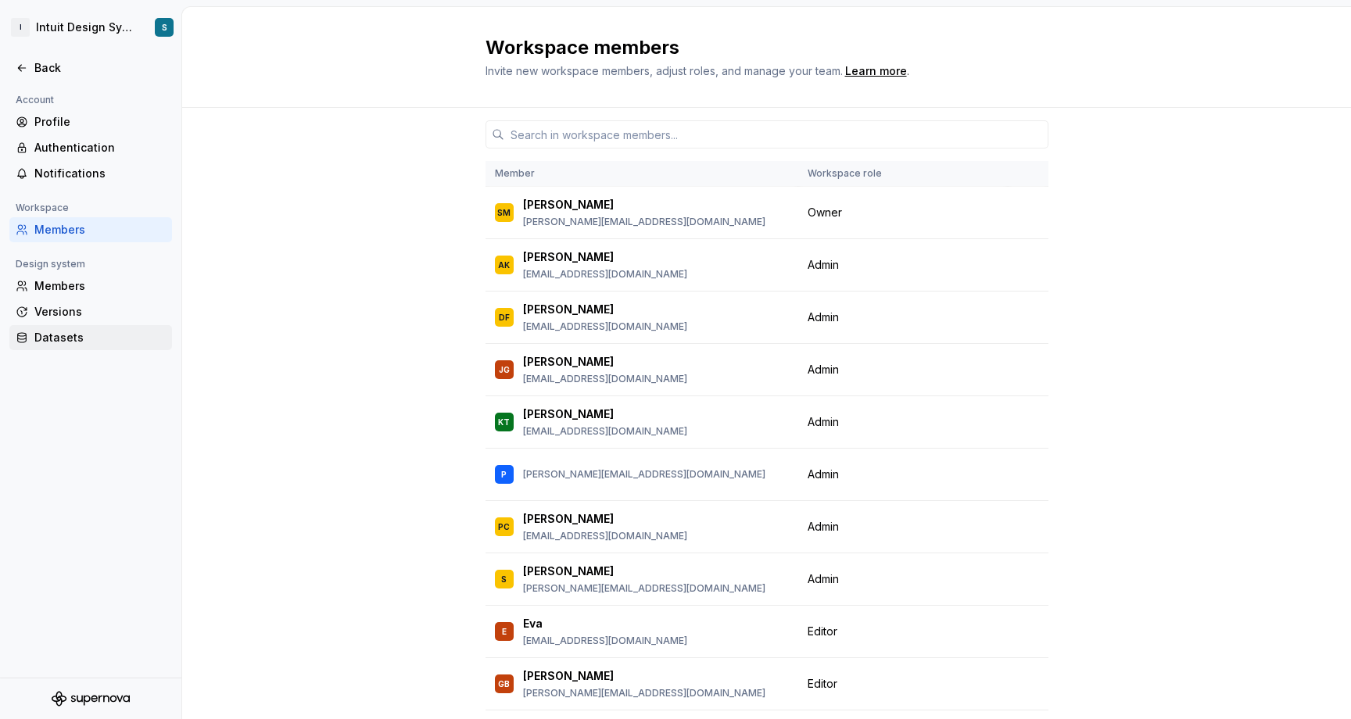
click at [66, 347] on div "Datasets" at bounding box center [90, 337] width 163 height 25
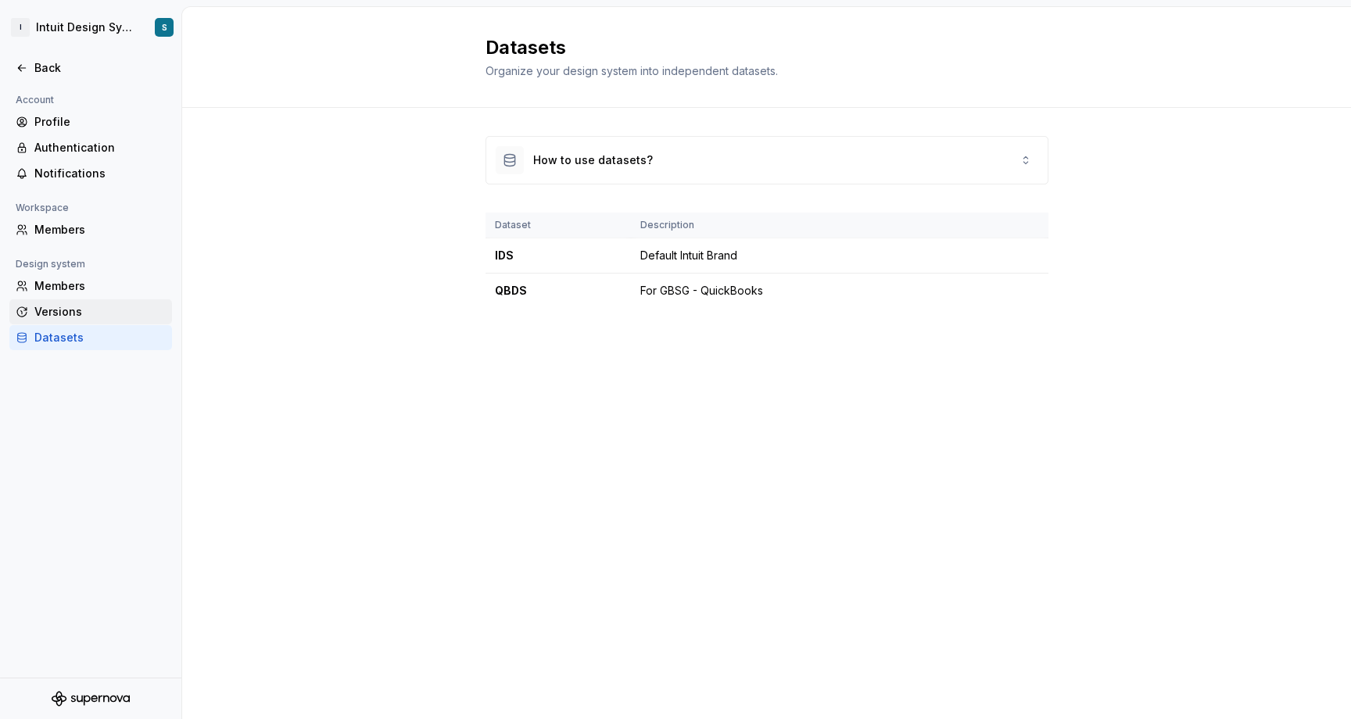
click at [71, 313] on div "Versions" at bounding box center [99, 312] width 131 height 16
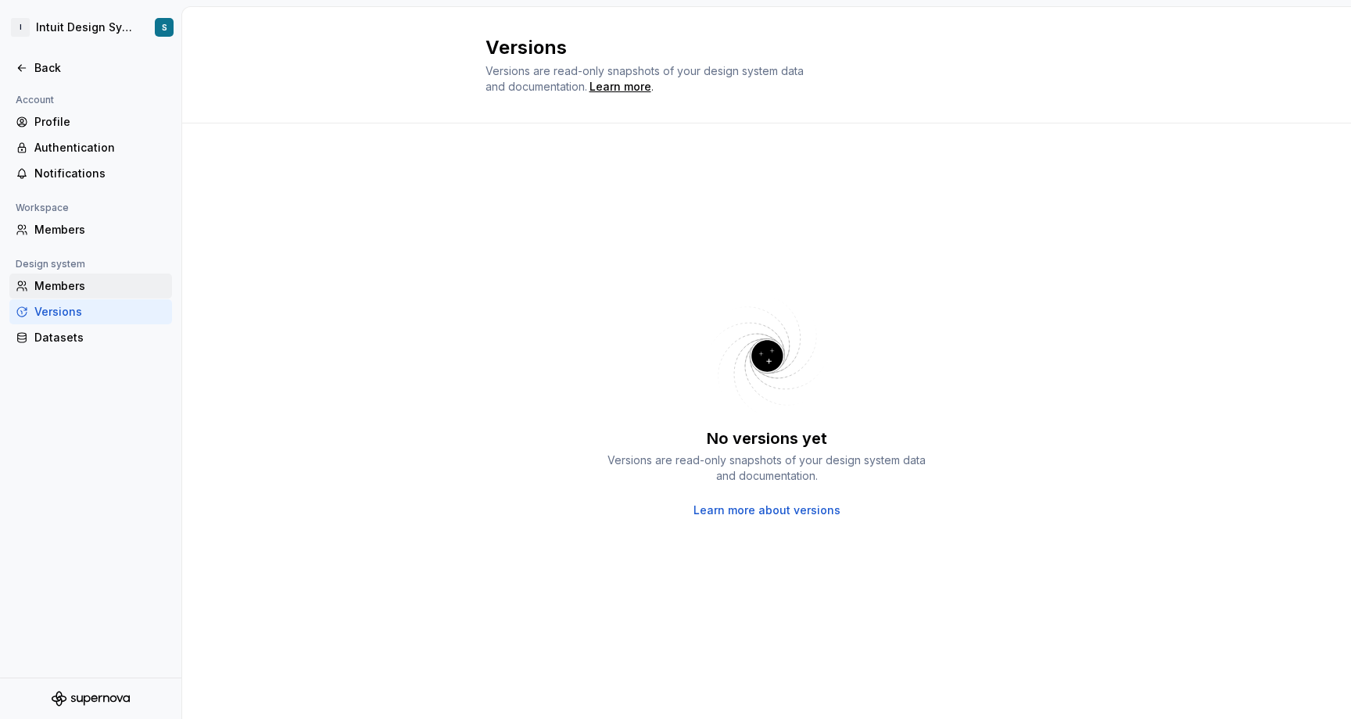
click at [69, 289] on div "Members" at bounding box center [99, 286] width 131 height 16
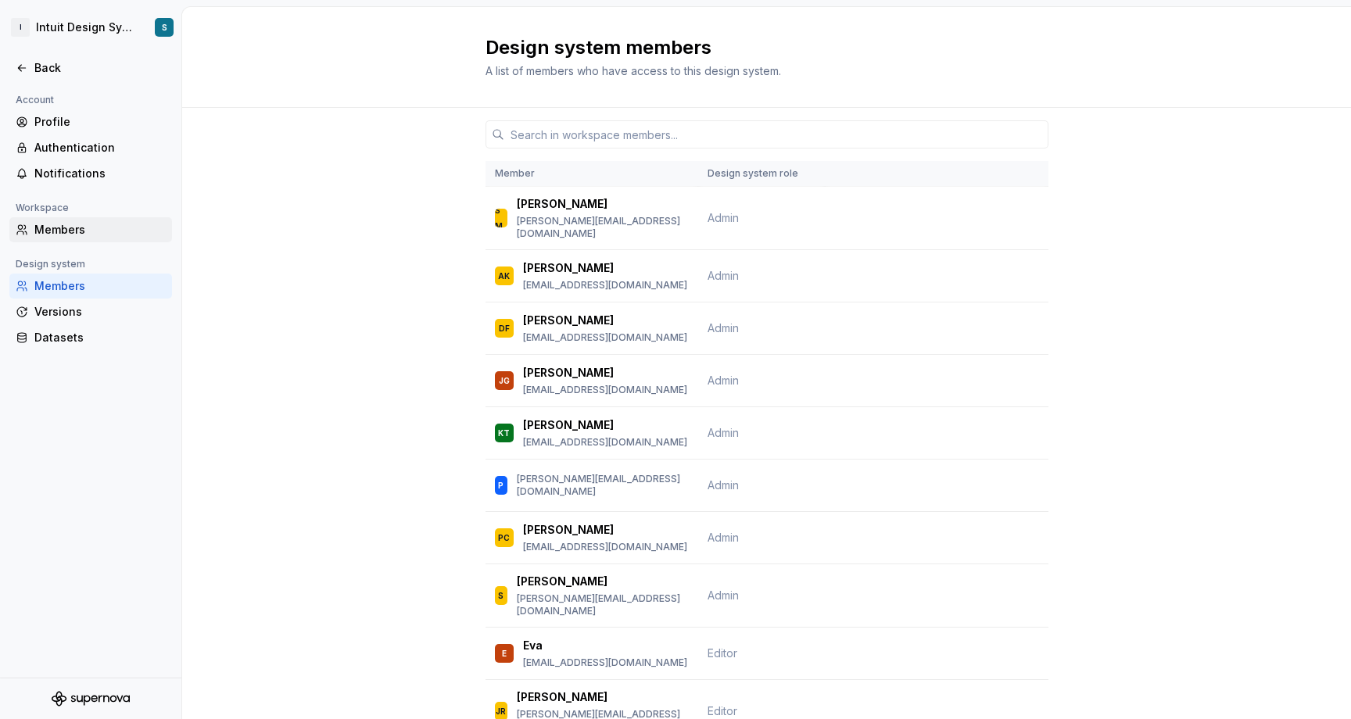
click at [61, 228] on div "Members" at bounding box center [99, 230] width 131 height 16
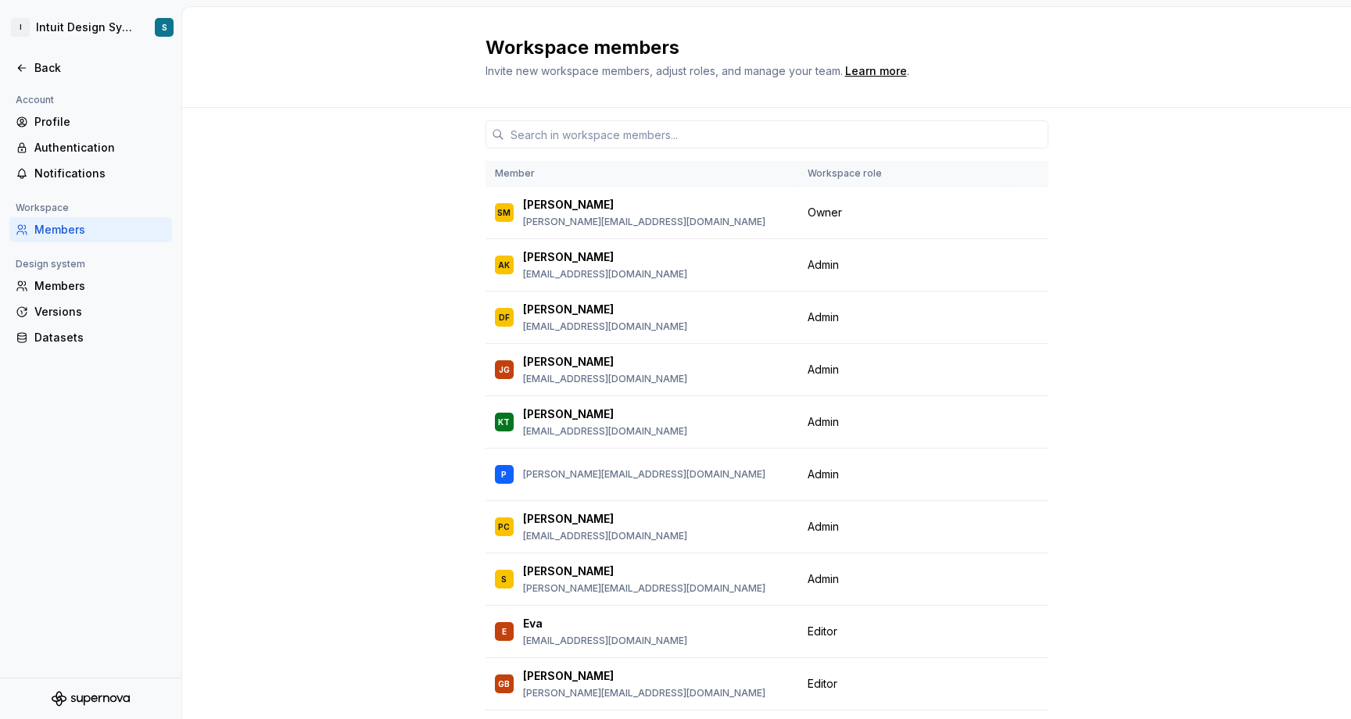
click at [60, 160] on div "Profile Authentication Notifications" at bounding box center [90, 147] width 163 height 77
click at [65, 151] on div "Authentication" at bounding box center [99, 148] width 131 height 16
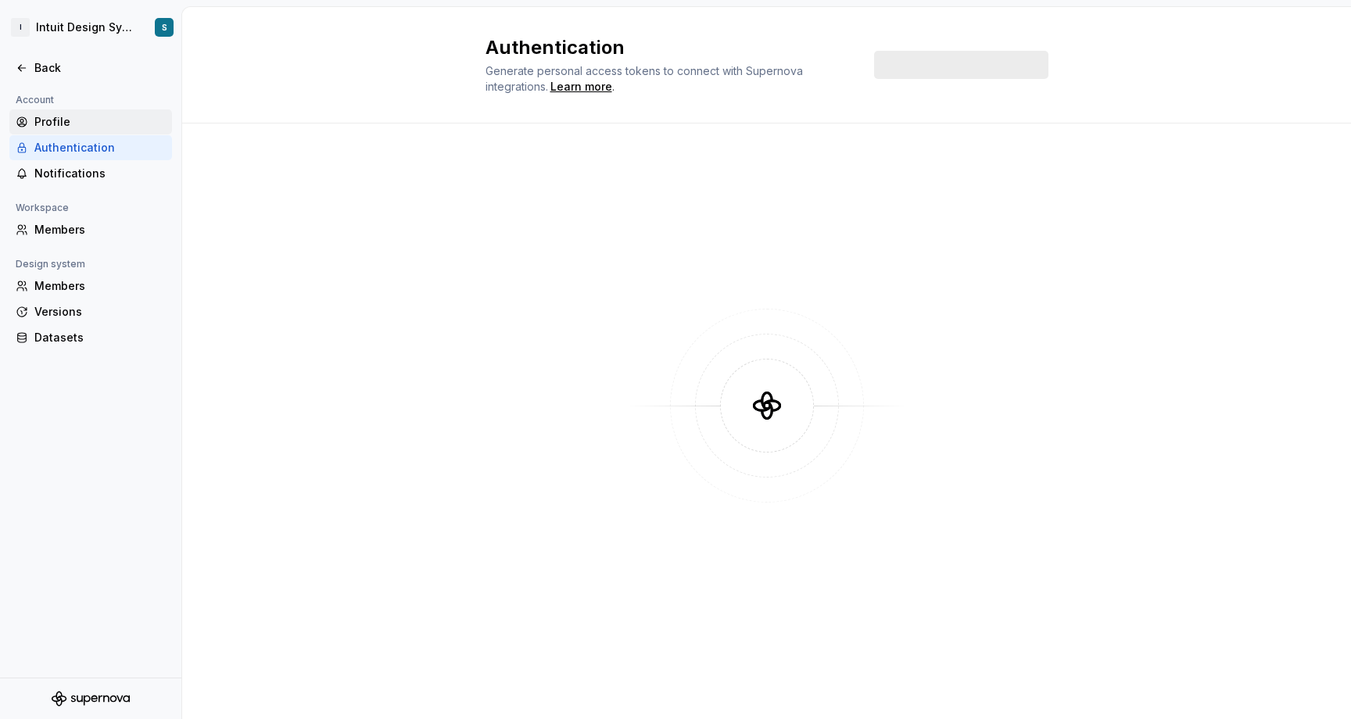
click at [58, 126] on div "Profile" at bounding box center [99, 122] width 131 height 16
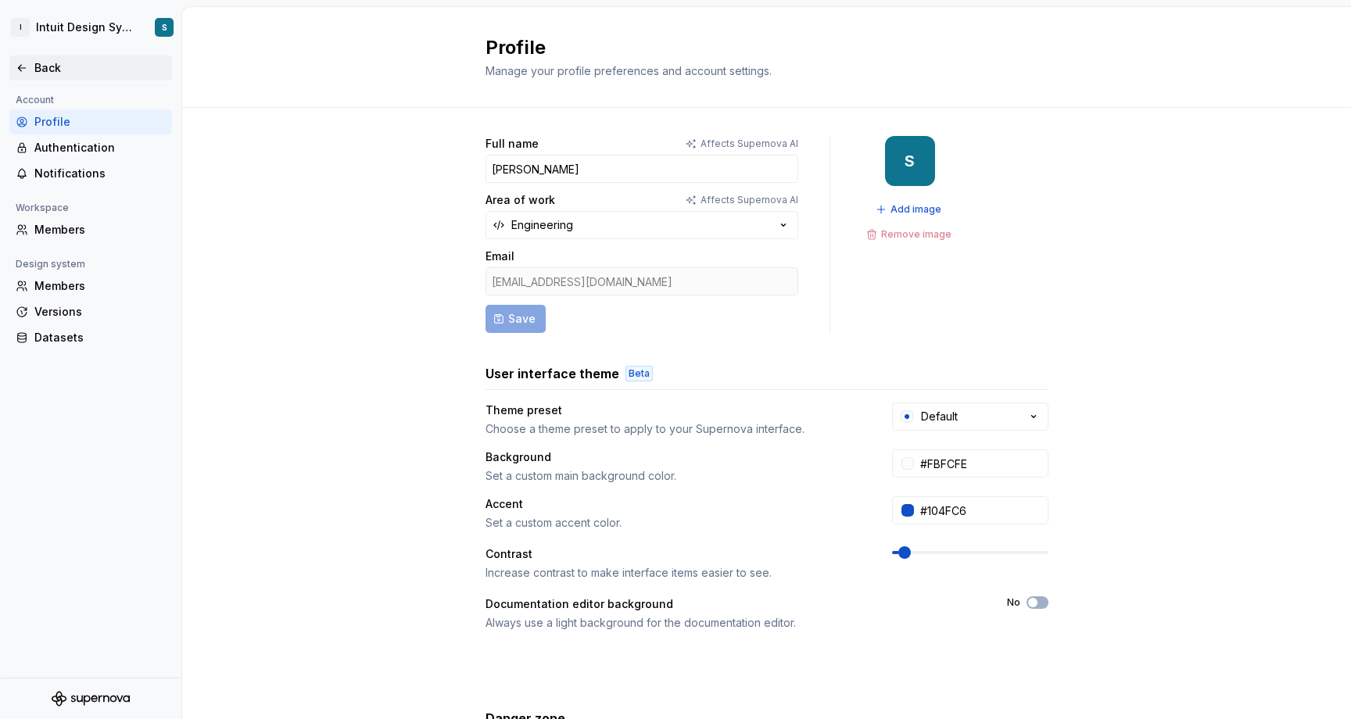
click at [44, 70] on div "Back" at bounding box center [99, 68] width 131 height 16
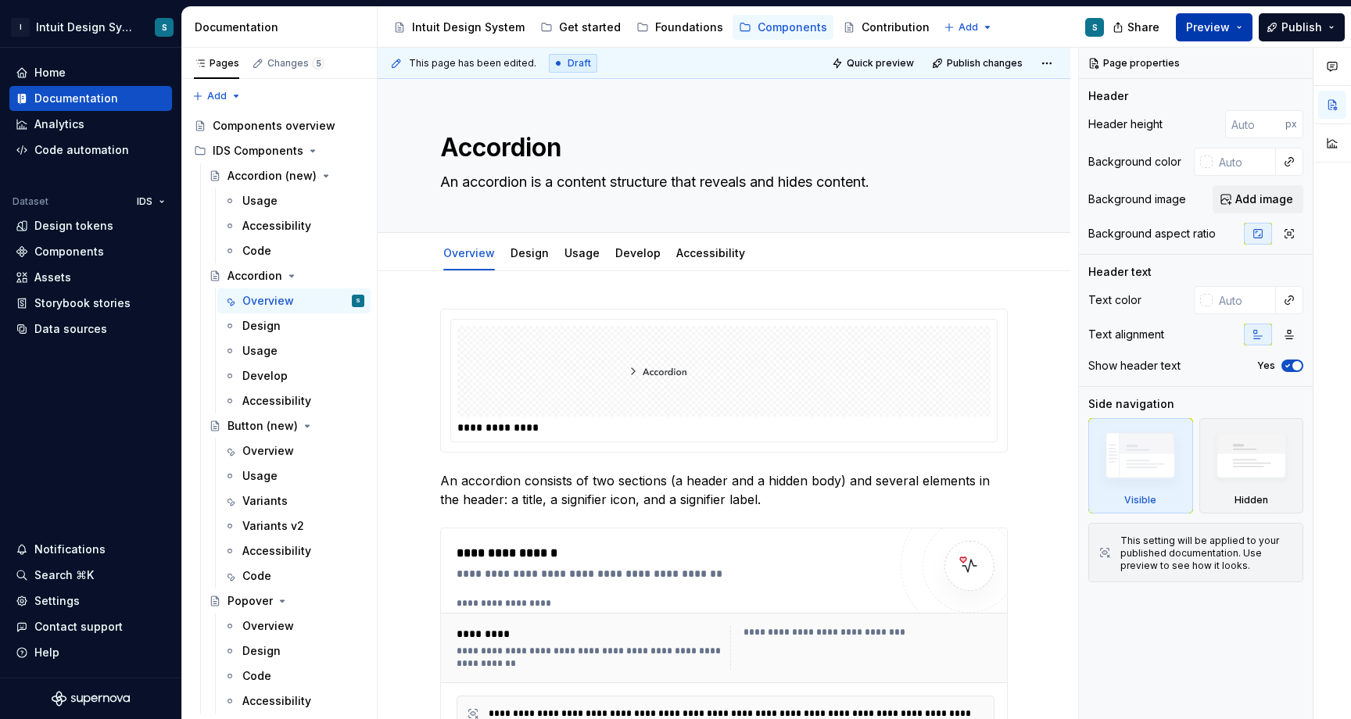
click at [1242, 31] on button "Preview" at bounding box center [1213, 27] width 77 height 28
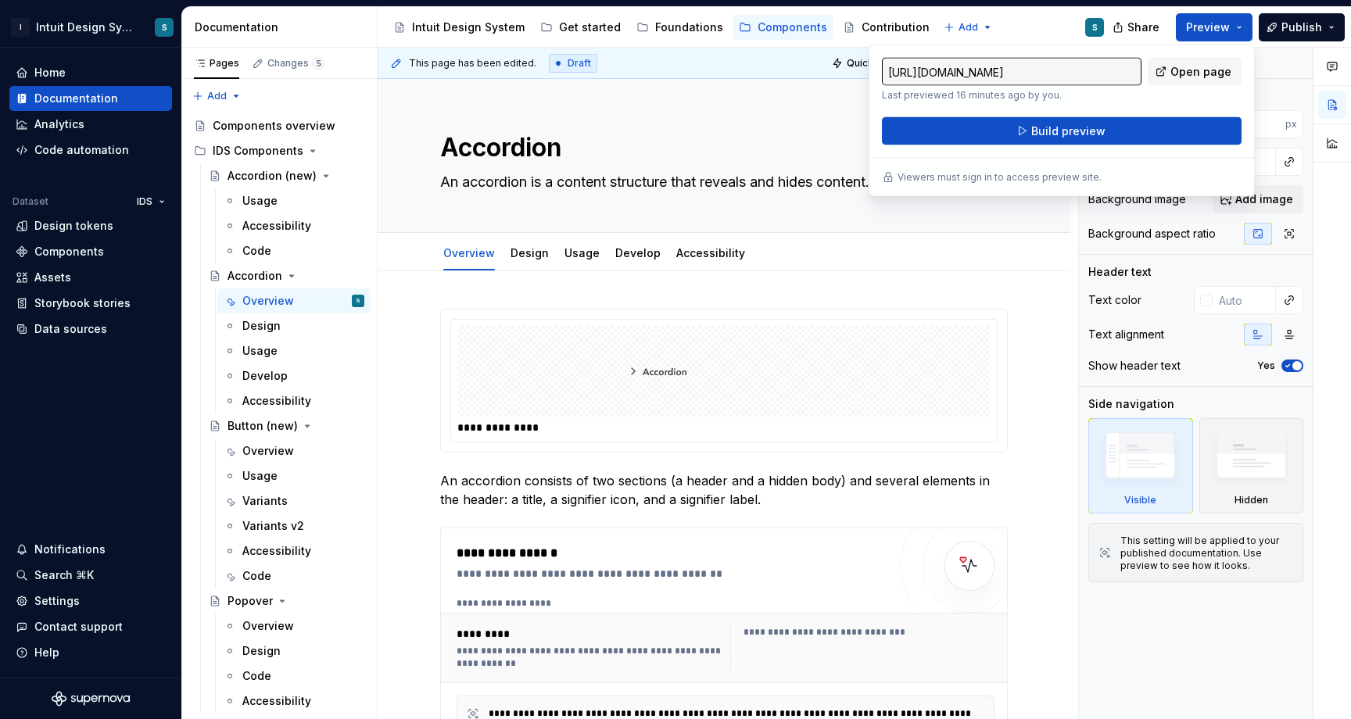
click at [1030, 22] on div "Accessibility guide for tree Page tree. Navigate the tree with the arrow keys. …" at bounding box center [746, 27] width 739 height 41
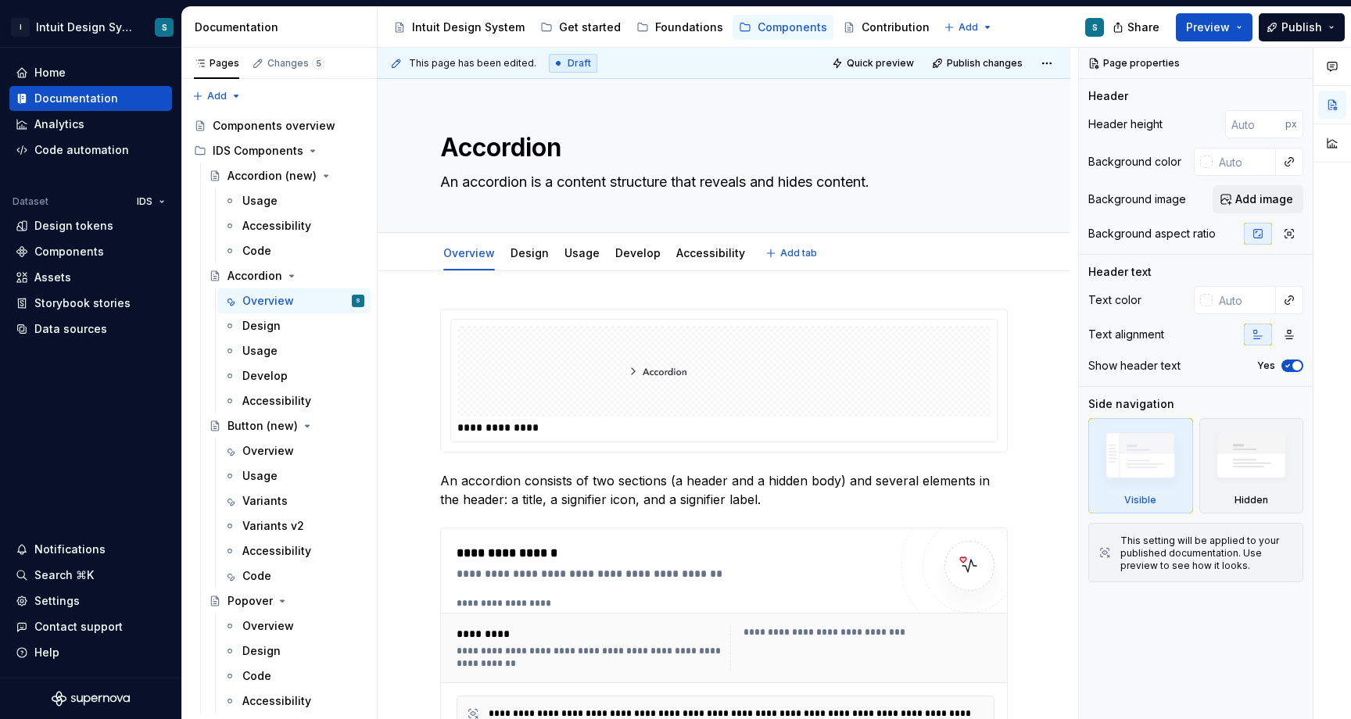
type textarea "*"
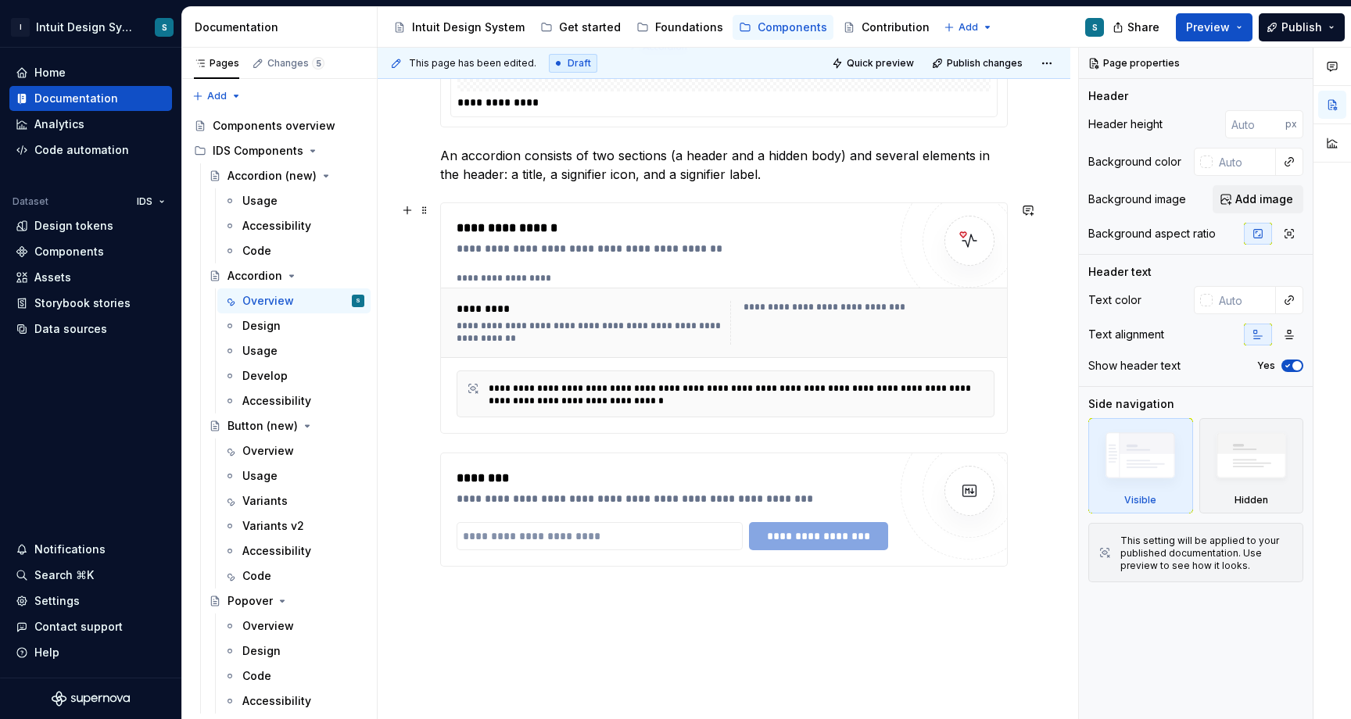
scroll to position [444, 0]
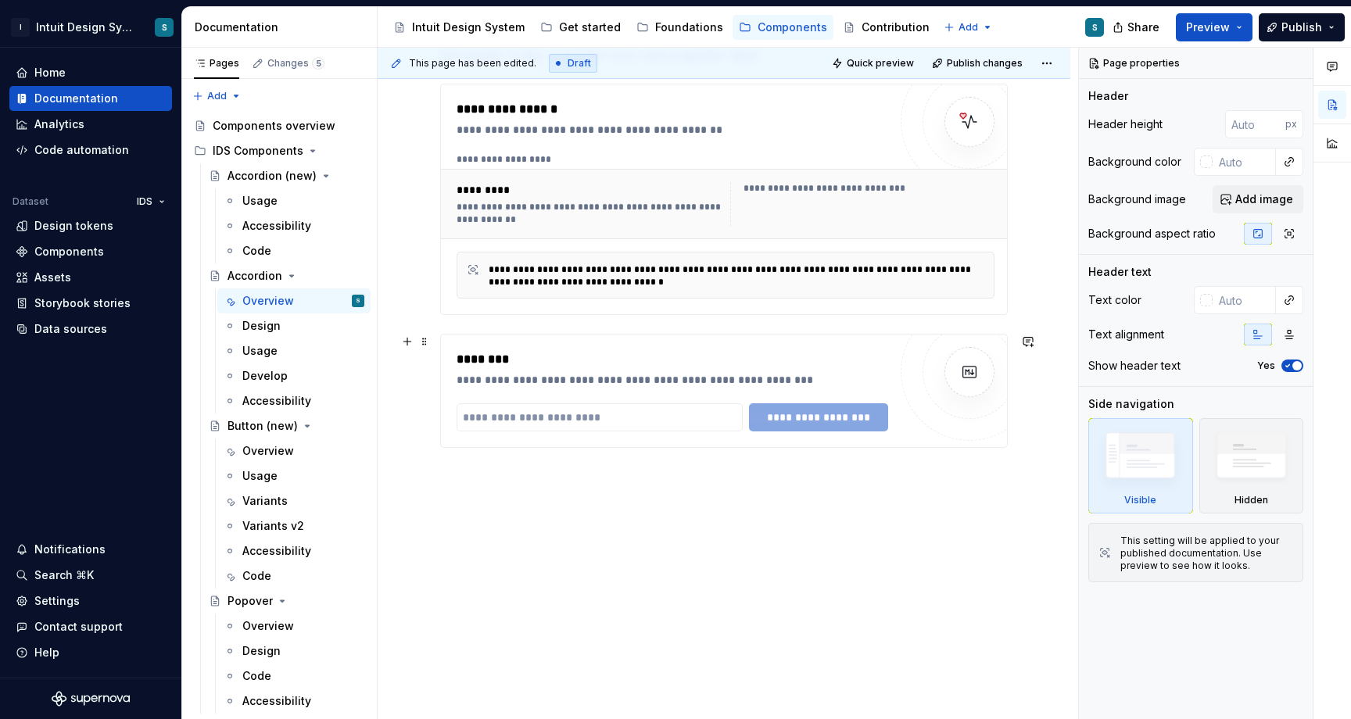
click at [560, 435] on div "**********" at bounding box center [724, 391] width 566 height 113
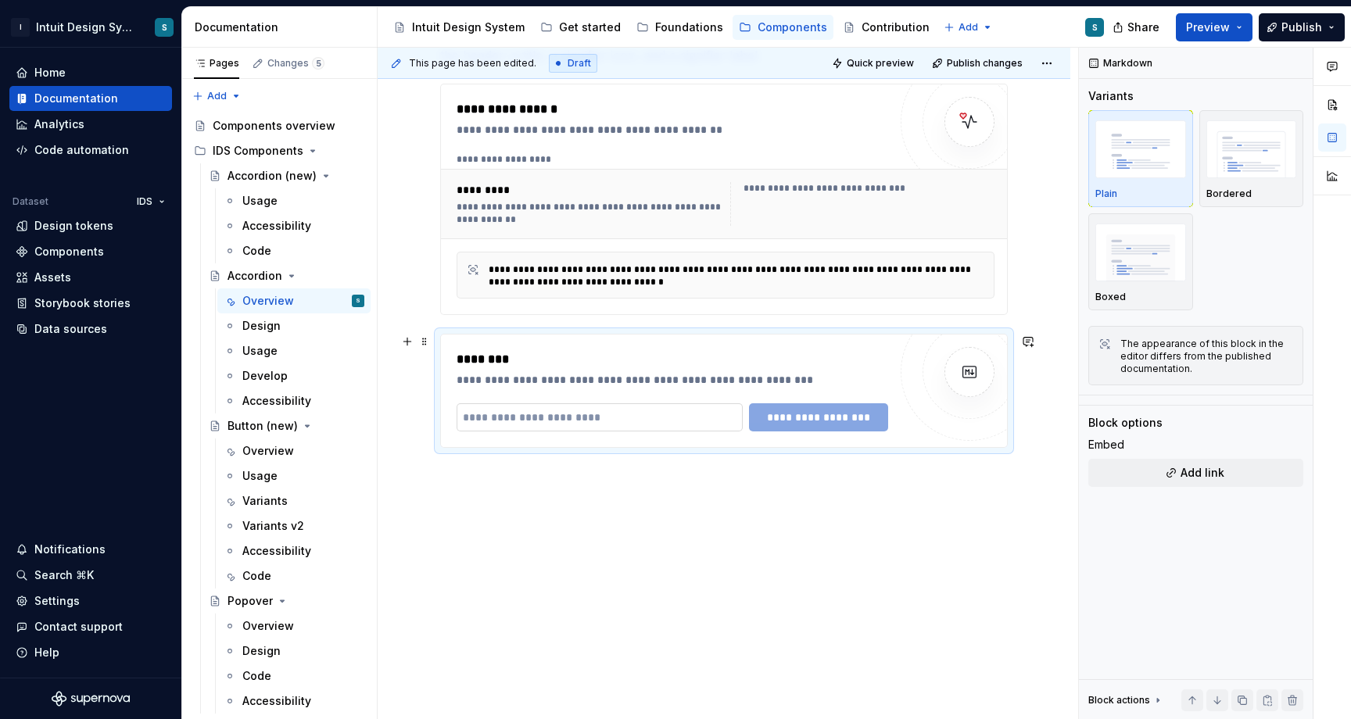
click at [550, 415] on input "text" at bounding box center [599, 417] width 286 height 28
paste input "*******"
type input "*******"
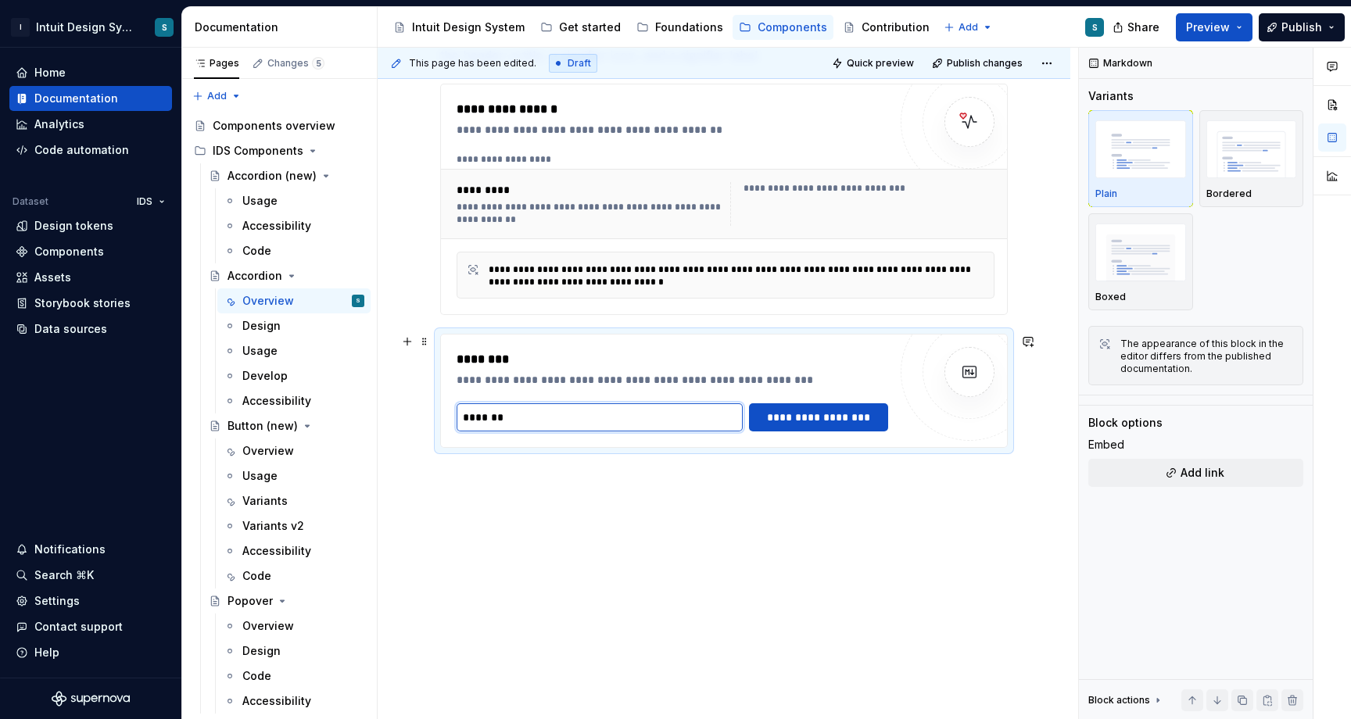
click at [545, 420] on input "*******" at bounding box center [599, 417] width 286 height 28
type textarea "*"
paste input "**********"
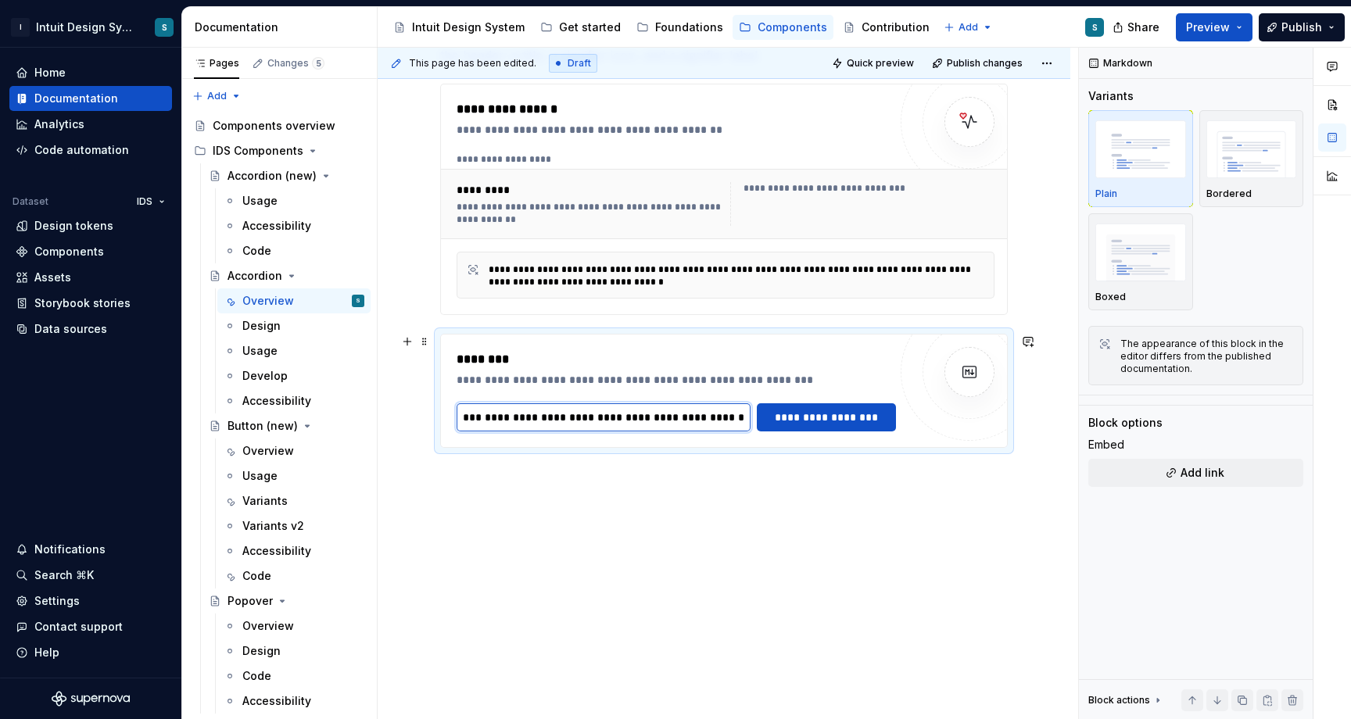
scroll to position [0, 227]
type input "**********"
click at [716, 550] on div "**********" at bounding box center [723, 273] width 692 height 893
click at [684, 424] on input "**********" at bounding box center [603, 417] width 294 height 28
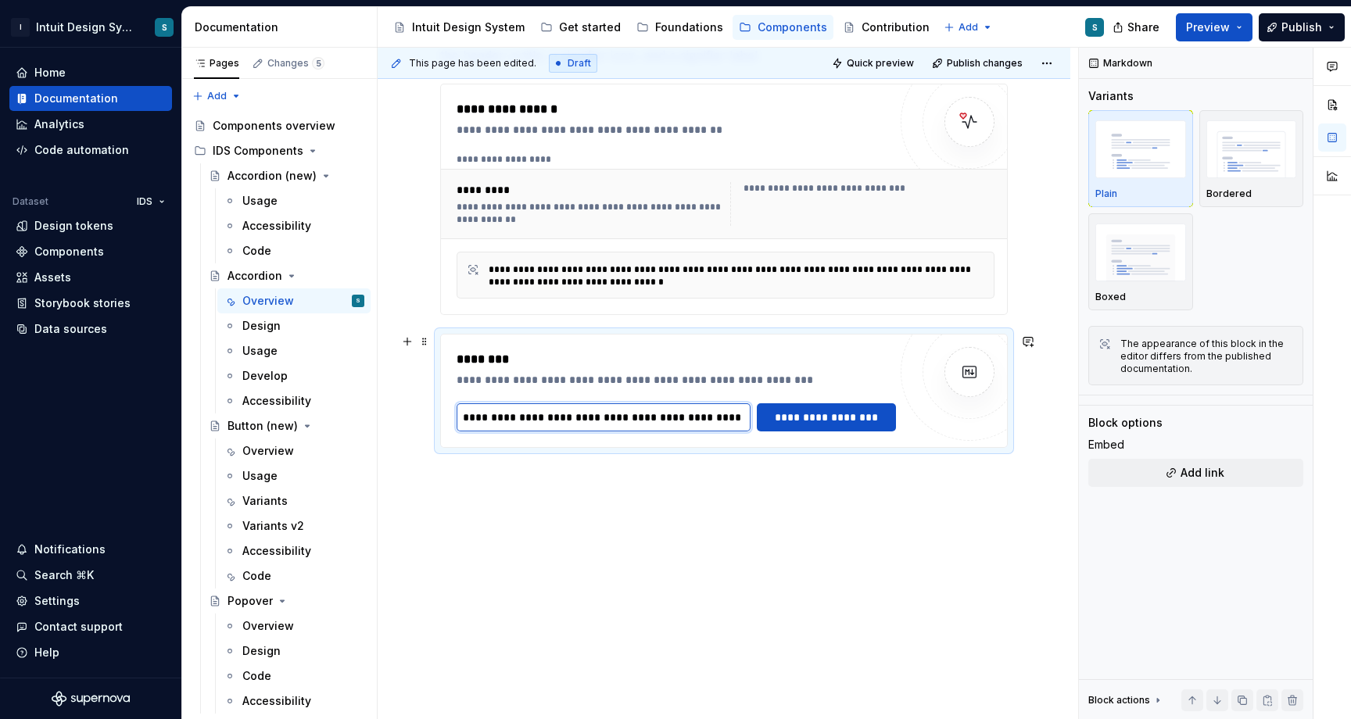
click at [684, 424] on input "**********" at bounding box center [603, 417] width 294 height 28
paste input "**********"
type input "**********"
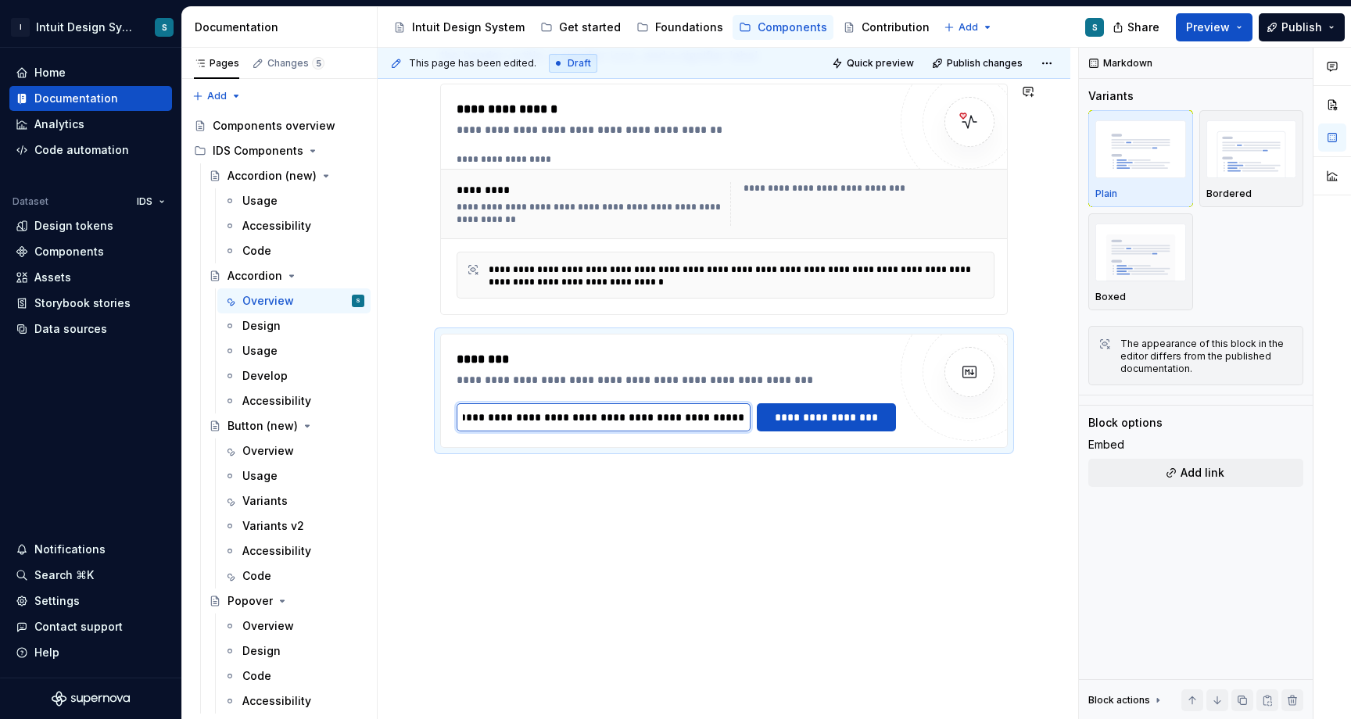
scroll to position [0, 0]
click at [93, 99] on div "Documentation" at bounding box center [76, 99] width 84 height 16
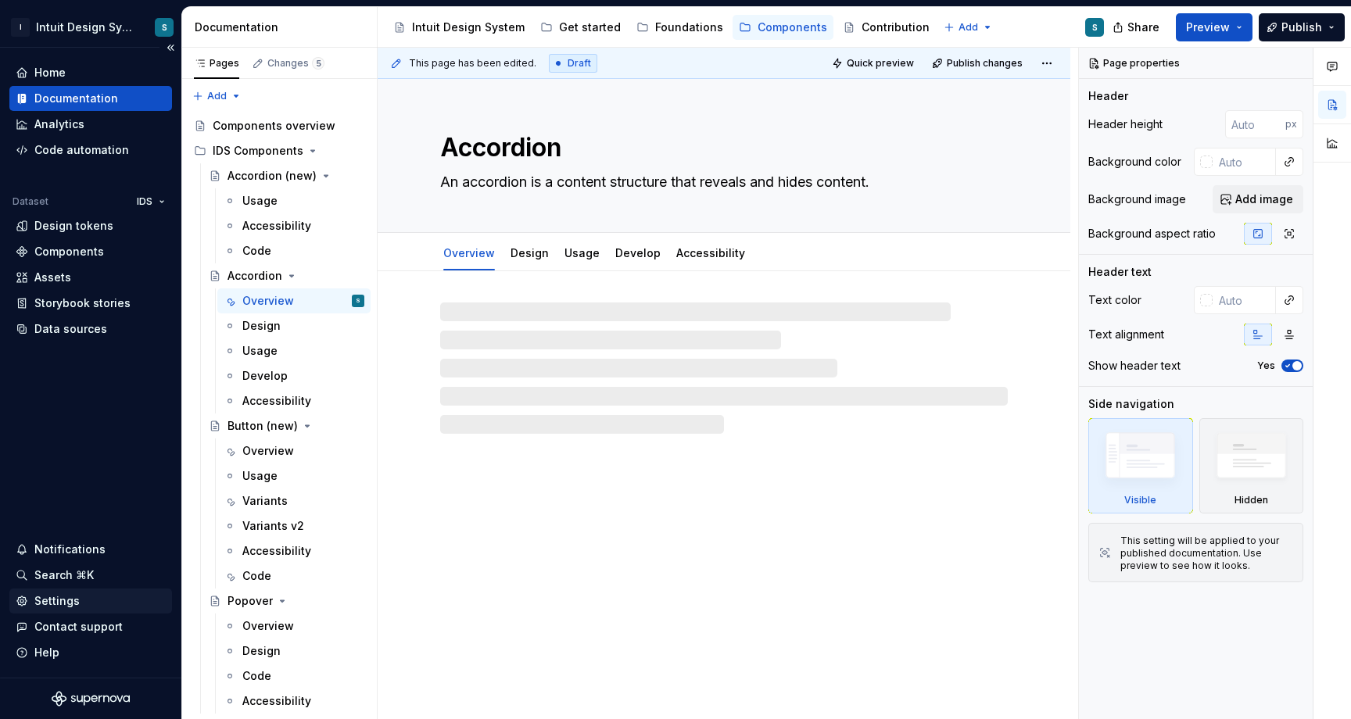
click at [63, 600] on div "Settings" at bounding box center [56, 601] width 45 height 16
type textarea "*"
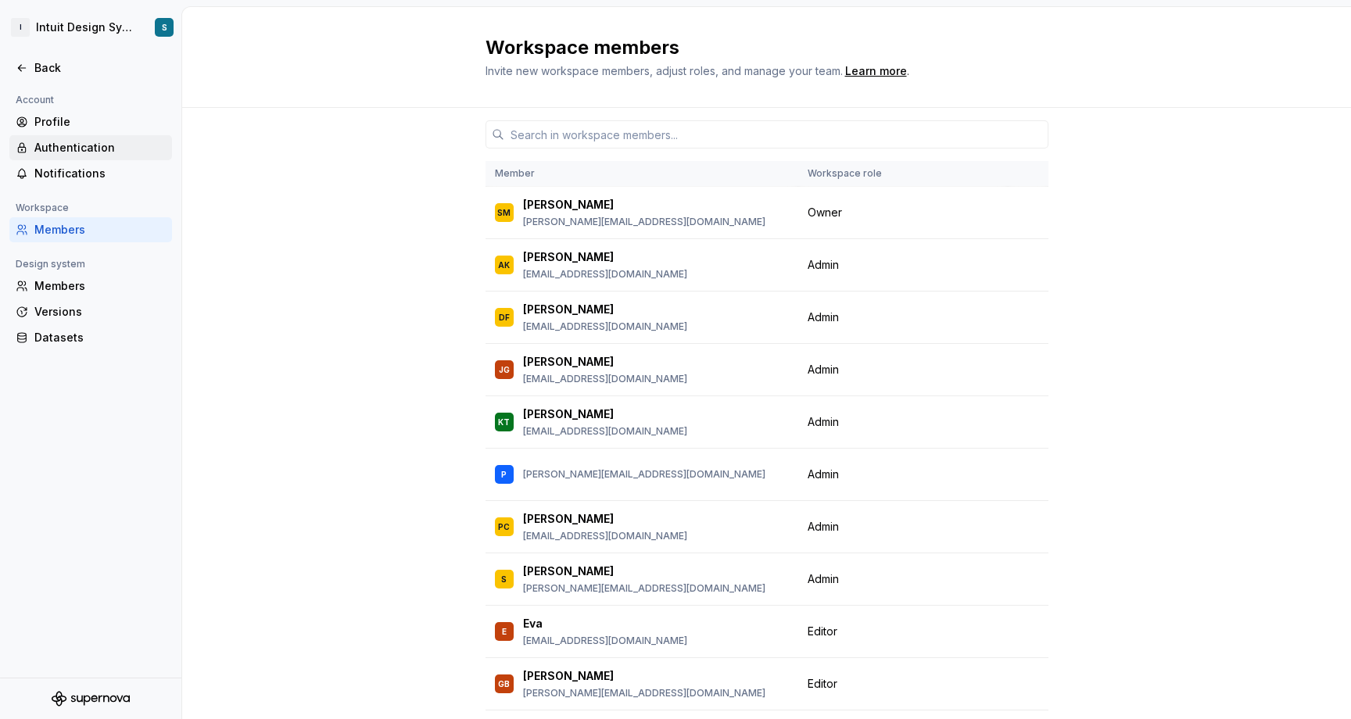
click at [91, 145] on div "Authentication" at bounding box center [99, 148] width 131 height 16
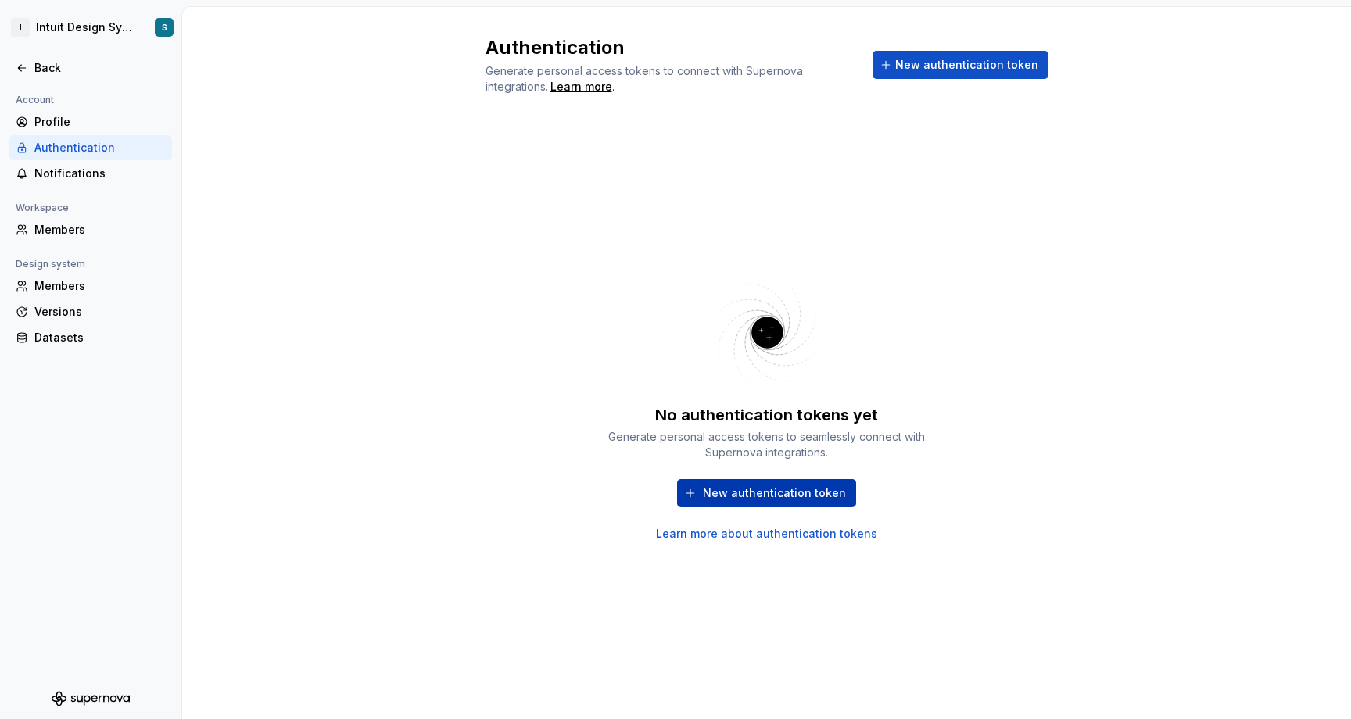
click at [760, 503] on button "New authentication token" at bounding box center [766, 493] width 179 height 28
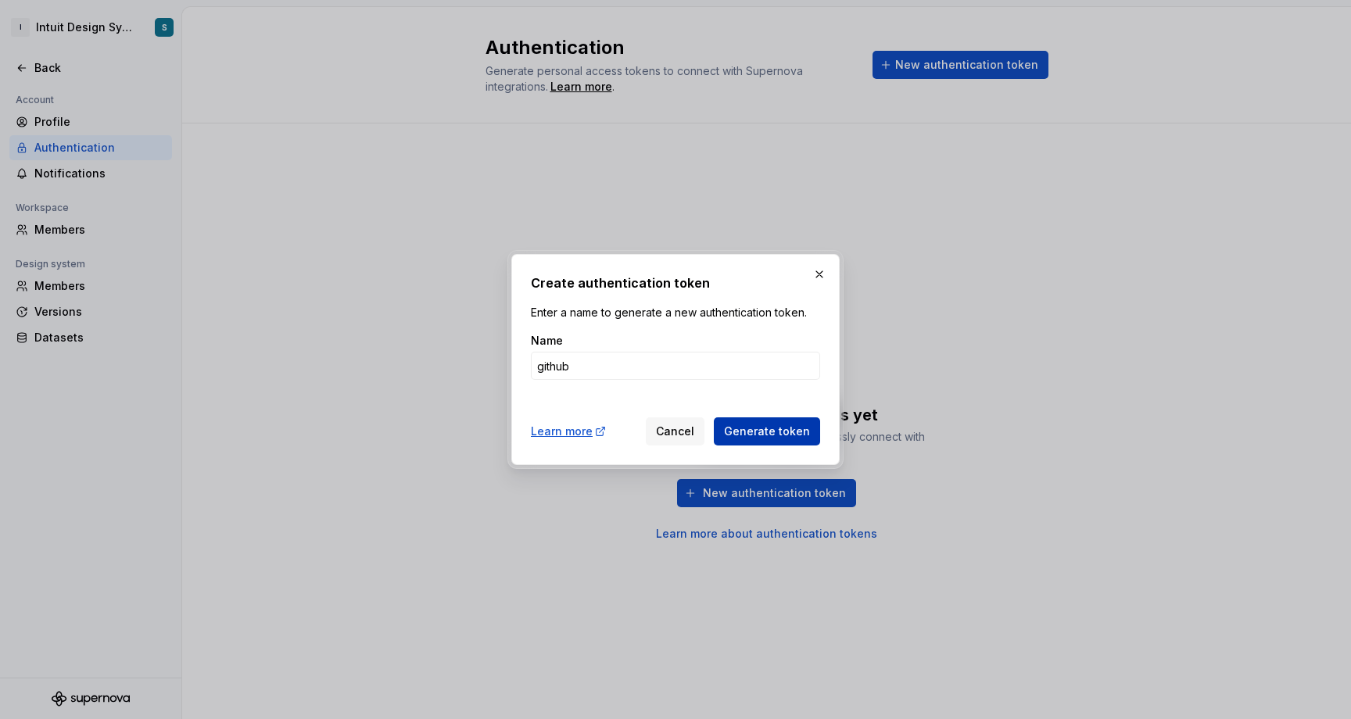
type input "github"
click at [775, 435] on span "Generate token" at bounding box center [767, 432] width 86 height 16
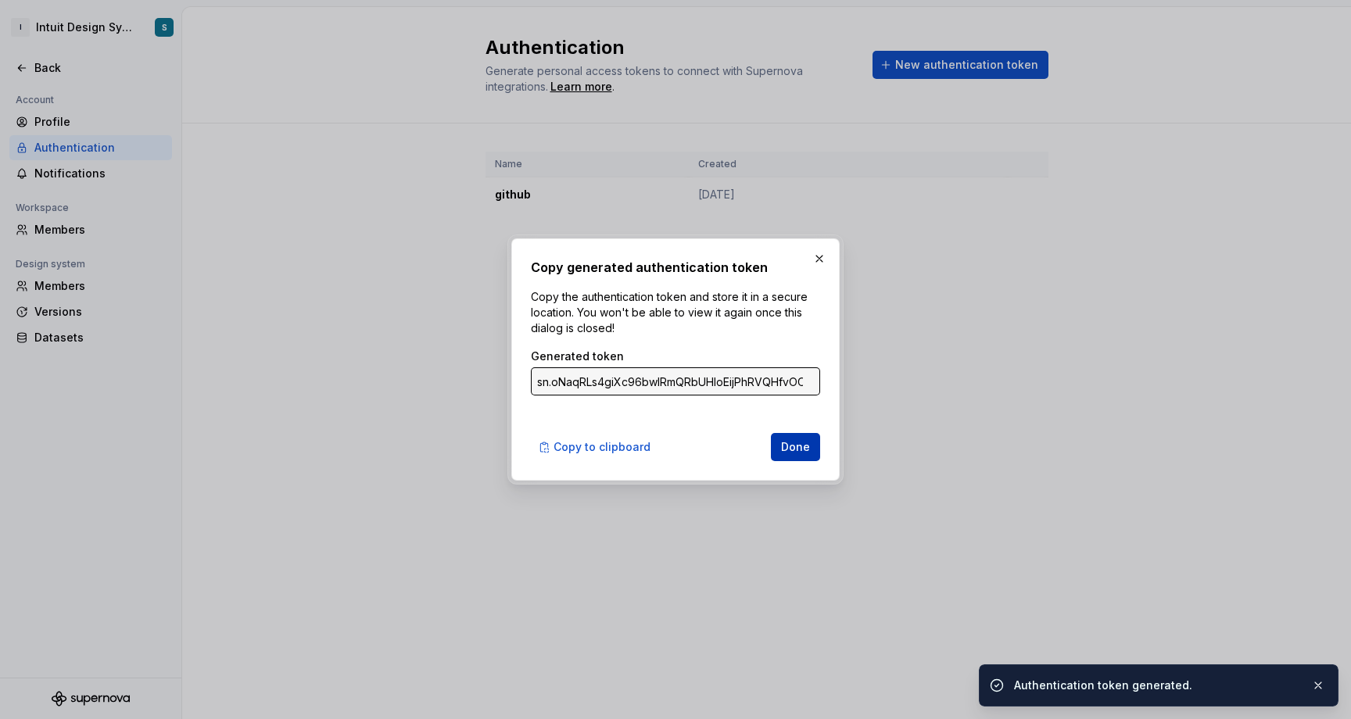
click at [799, 447] on span "Done" at bounding box center [795, 447] width 29 height 16
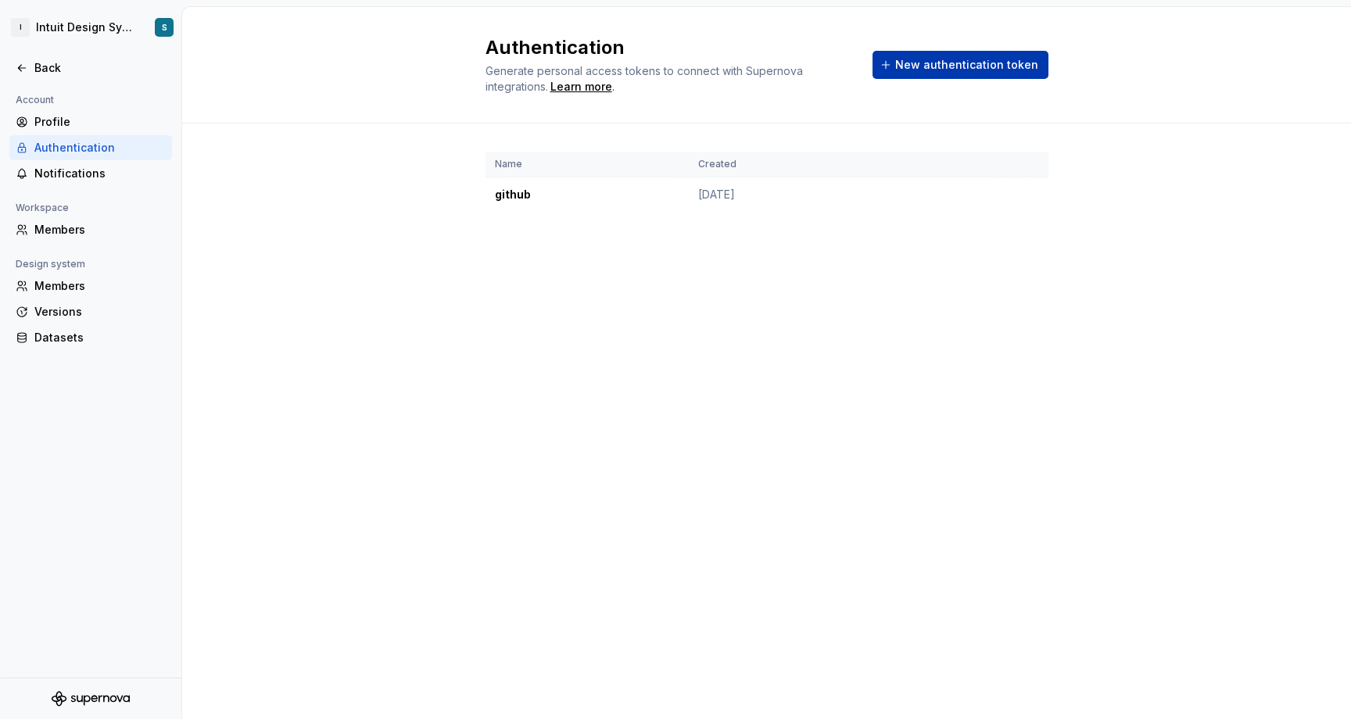
click at [931, 66] on span "New authentication token" at bounding box center [966, 65] width 143 height 16
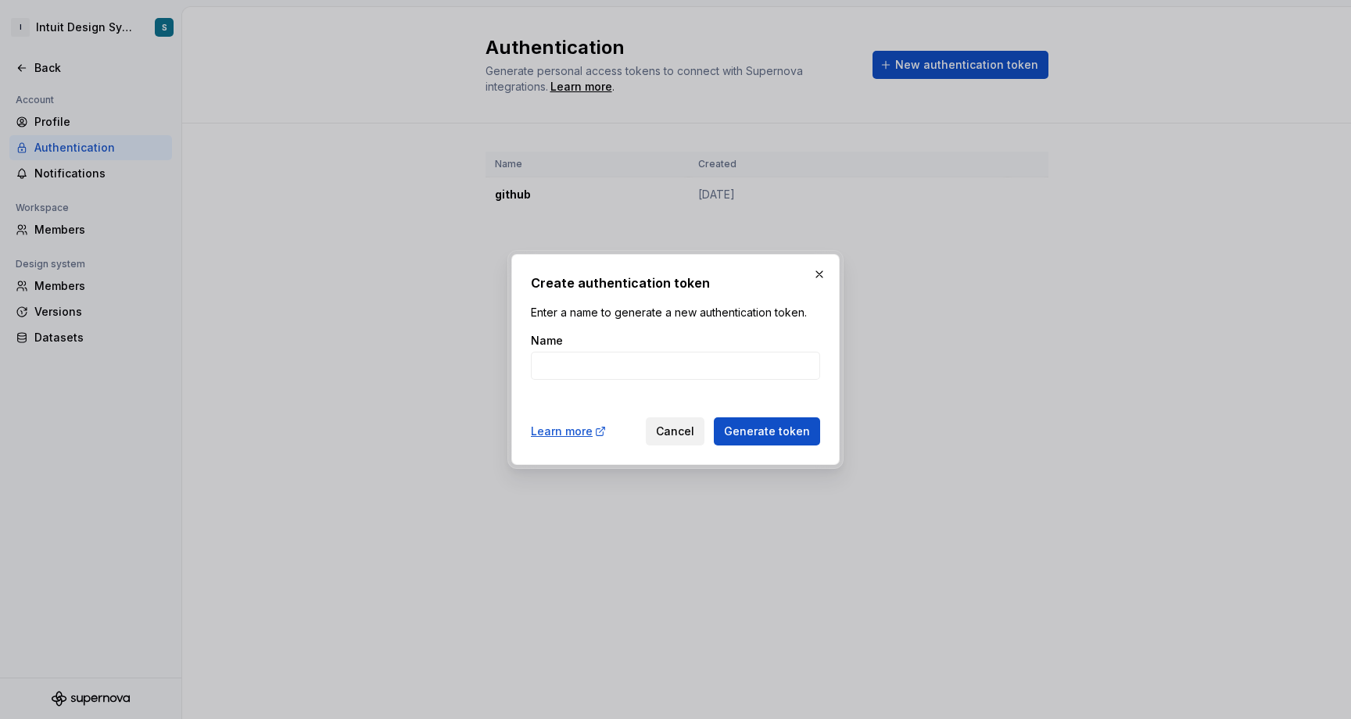
click at [700, 421] on button "Cancel" at bounding box center [675, 431] width 59 height 28
